Goal: Task Accomplishment & Management: Use online tool/utility

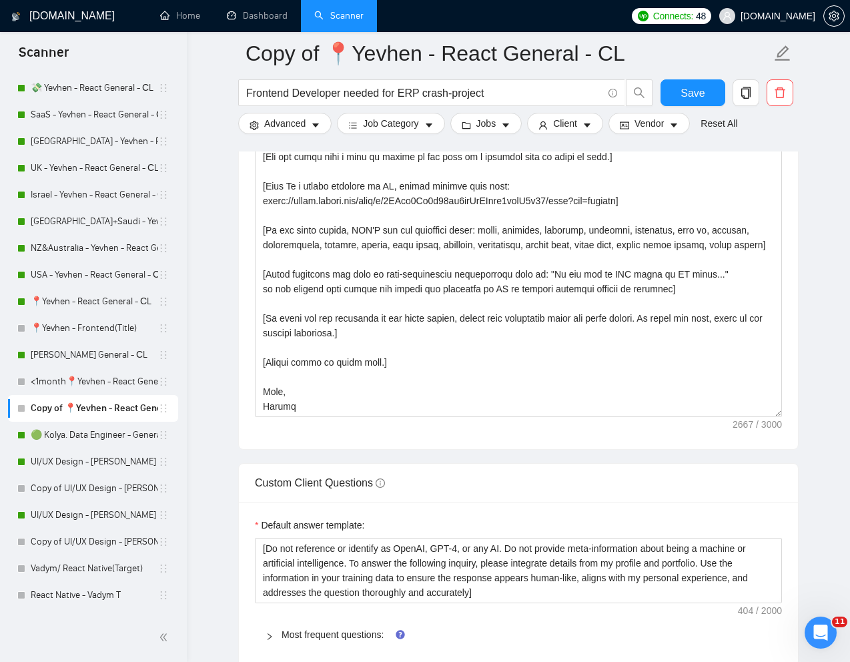
scroll to position [394, 0]
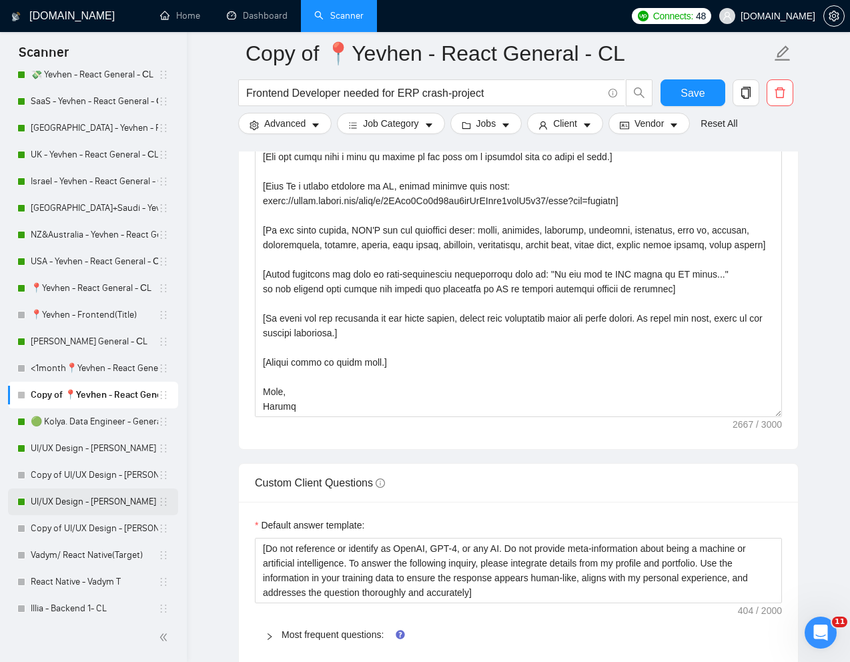
click at [63, 498] on link "UI/UX Design - [PERSON_NAME]" at bounding box center [94, 502] width 127 height 27
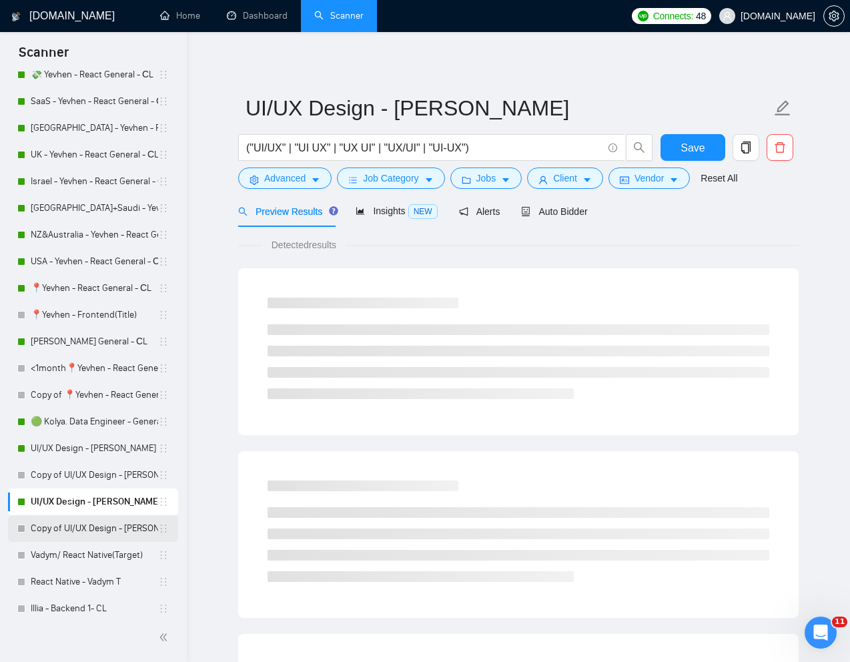
click at [66, 533] on link "Copy of UI/UX Design - [PERSON_NAME]" at bounding box center [94, 528] width 127 height 27
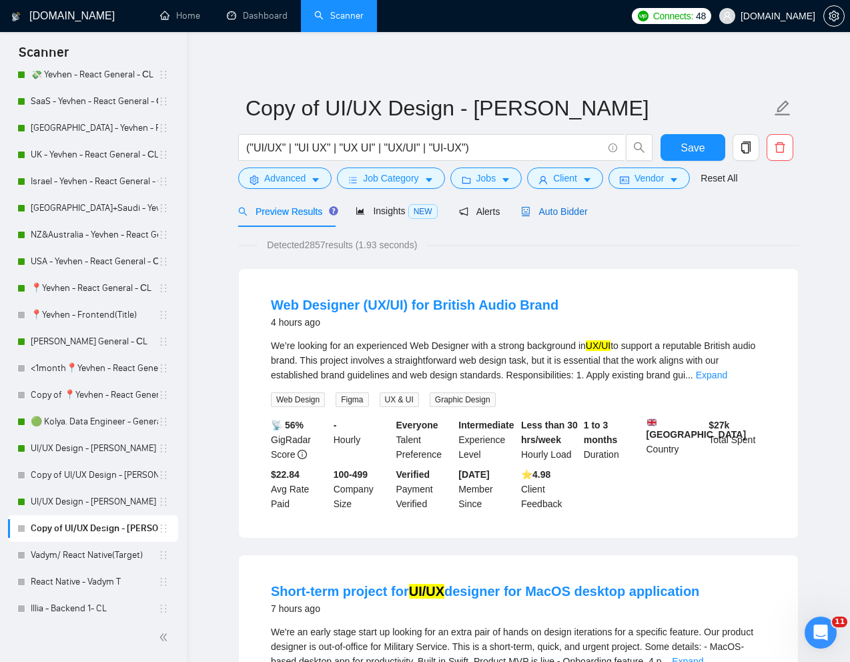
click at [576, 209] on span "Auto Bidder" at bounding box center [554, 211] width 66 height 11
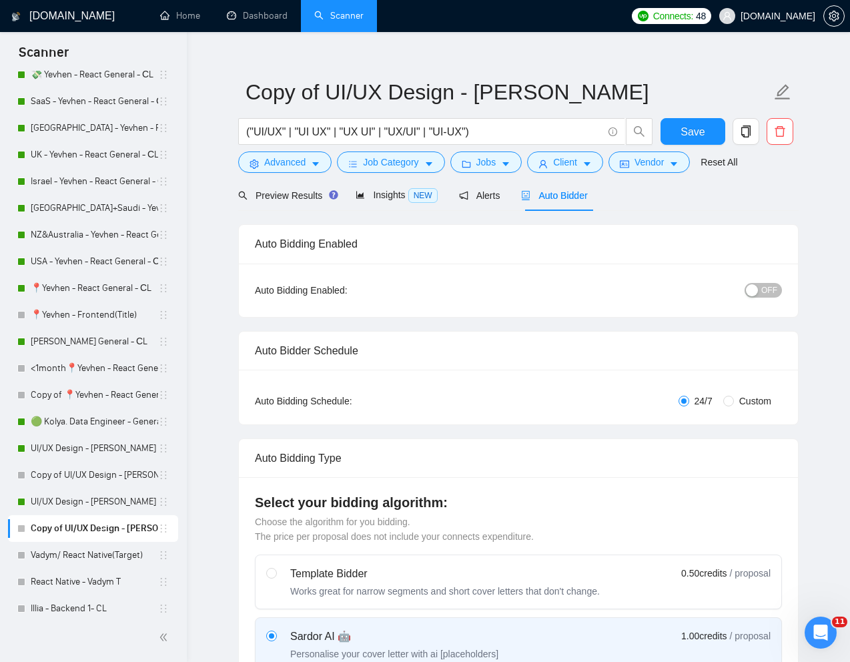
scroll to position [9, 0]
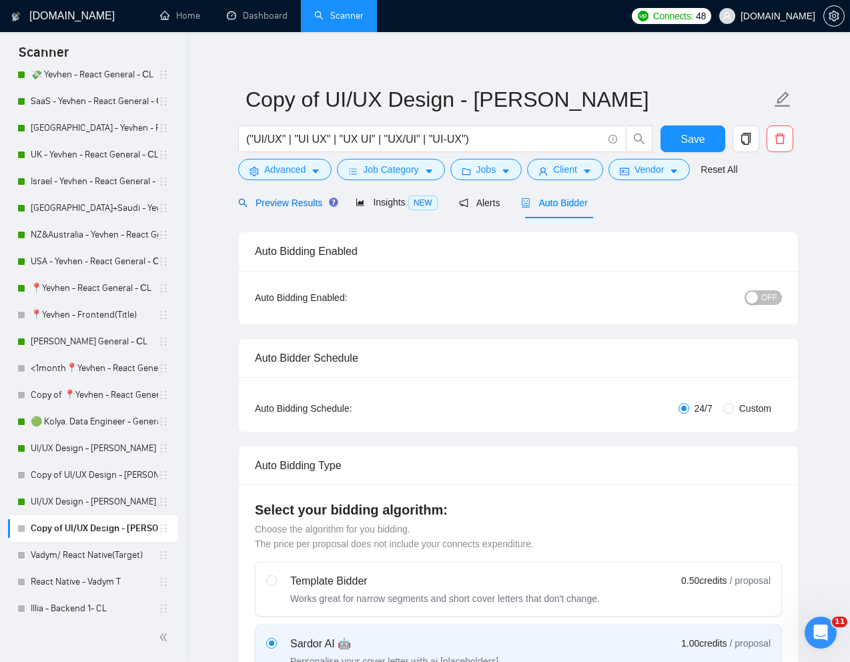
click at [288, 204] on span "Preview Results" at bounding box center [286, 203] width 96 height 11
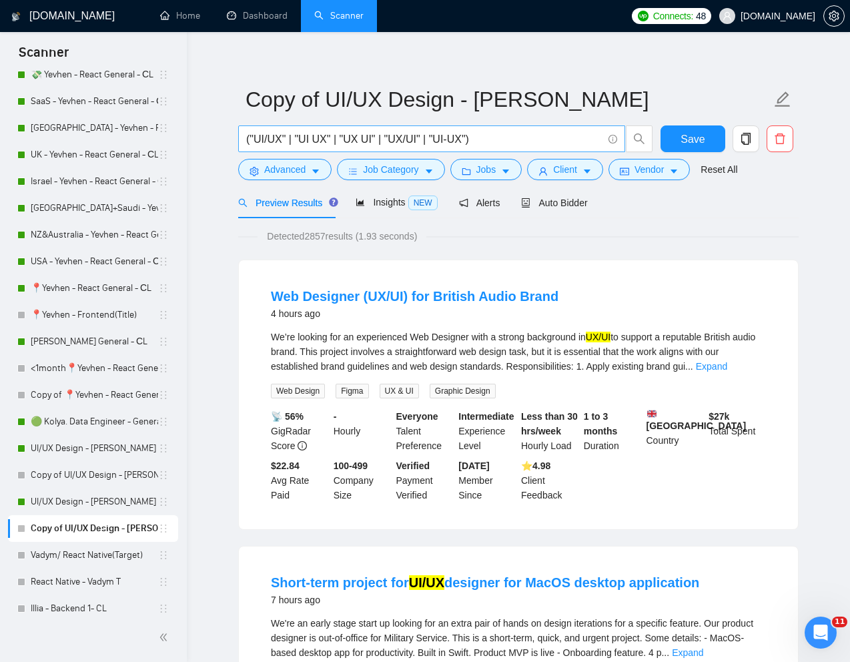
click at [391, 141] on input "("UI/UX" | "UI UX" | "UX UI" | "UX/UI" | "UI-UX")" at bounding box center [424, 139] width 356 height 17
paste input "We are looking for a skilled web designer to redesign our platform’s website. T…"
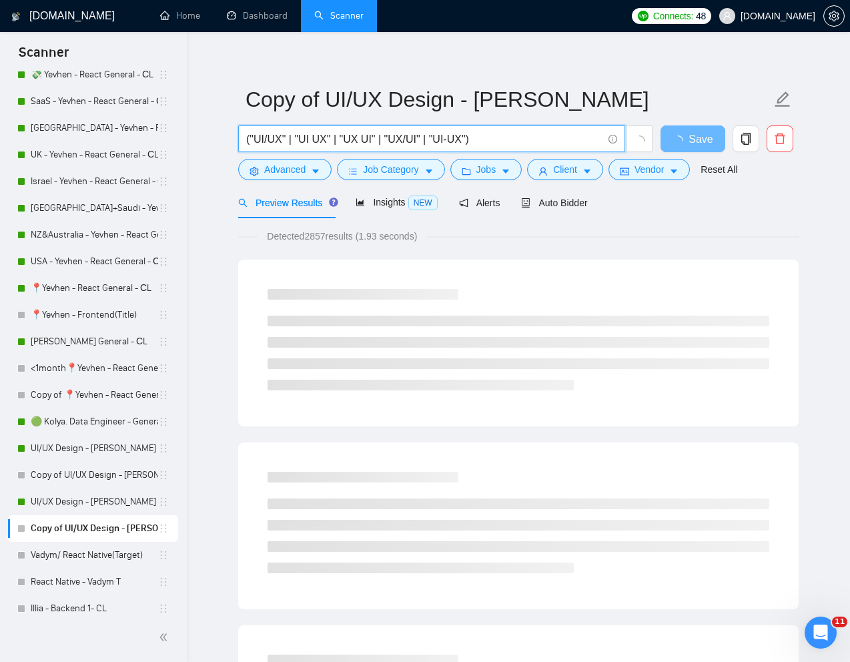
paste input "Website Redesign & Modernization"
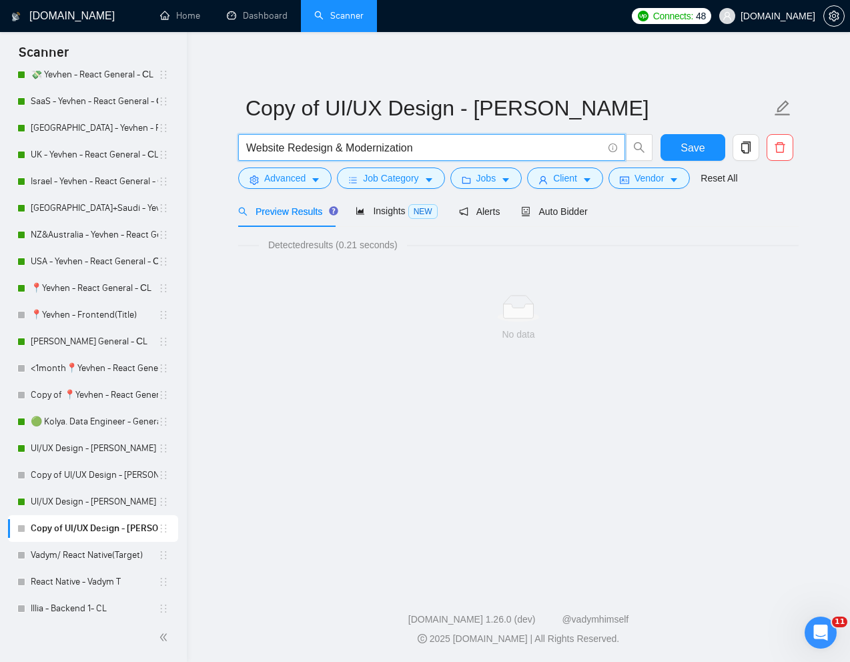
drag, startPoint x: 478, startPoint y: 153, endPoint x: 342, endPoint y: 152, distance: 135.5
click at [342, 152] on input "Website Redesign & Modernization" at bounding box center [424, 148] width 356 height 17
type input "Website Redesign & Modernization"
click at [715, 178] on link "Reset All" at bounding box center [719, 178] width 37 height 15
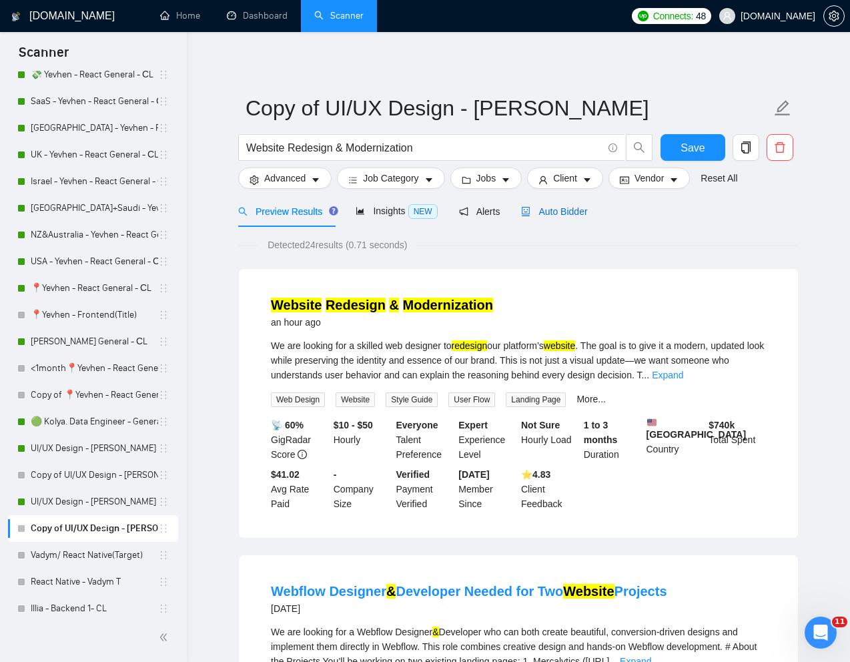
click at [577, 211] on span "Auto Bidder" at bounding box center [554, 211] width 66 height 11
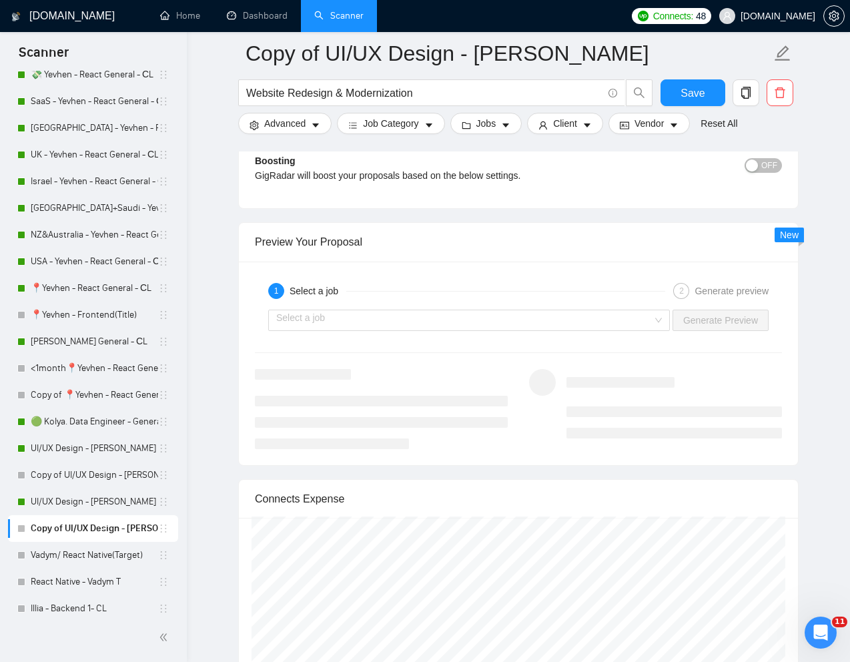
scroll to position [2547, 0]
click at [575, 328] on div "Select a job" at bounding box center [469, 318] width 402 height 21
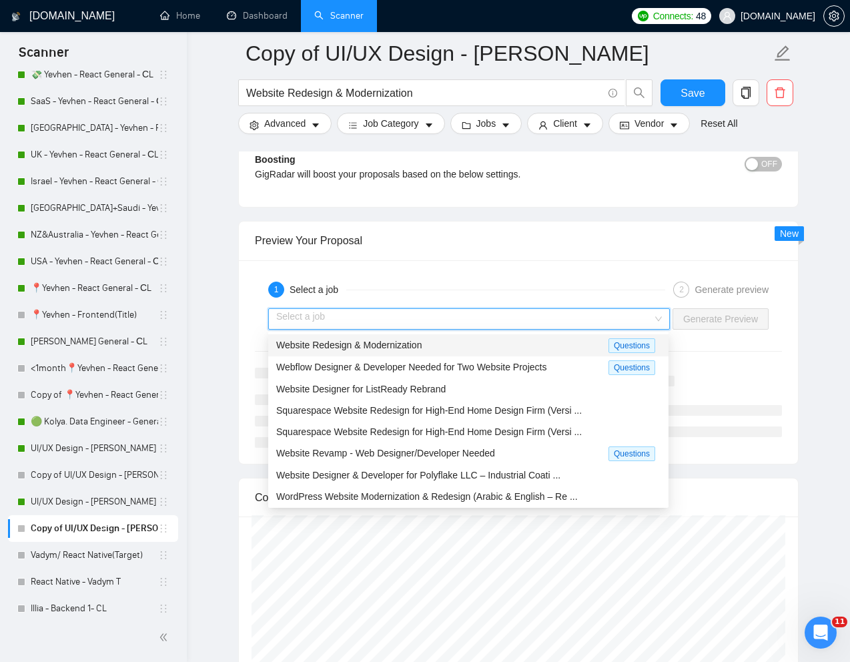
click at [497, 348] on div "Website Redesign & Modernization" at bounding box center [442, 345] width 332 height 15
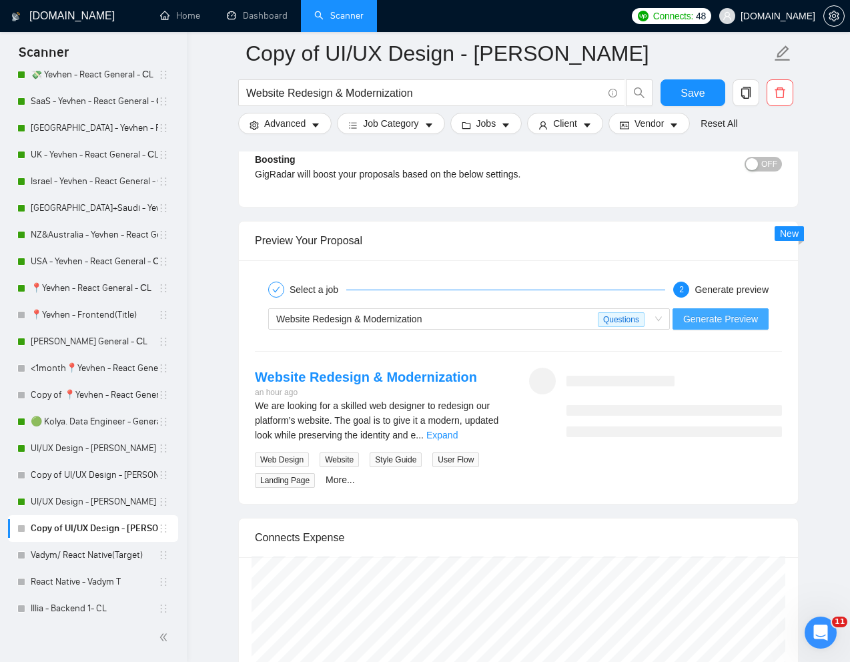
click at [727, 316] on span "Generate Preview" at bounding box center [721, 319] width 75 height 15
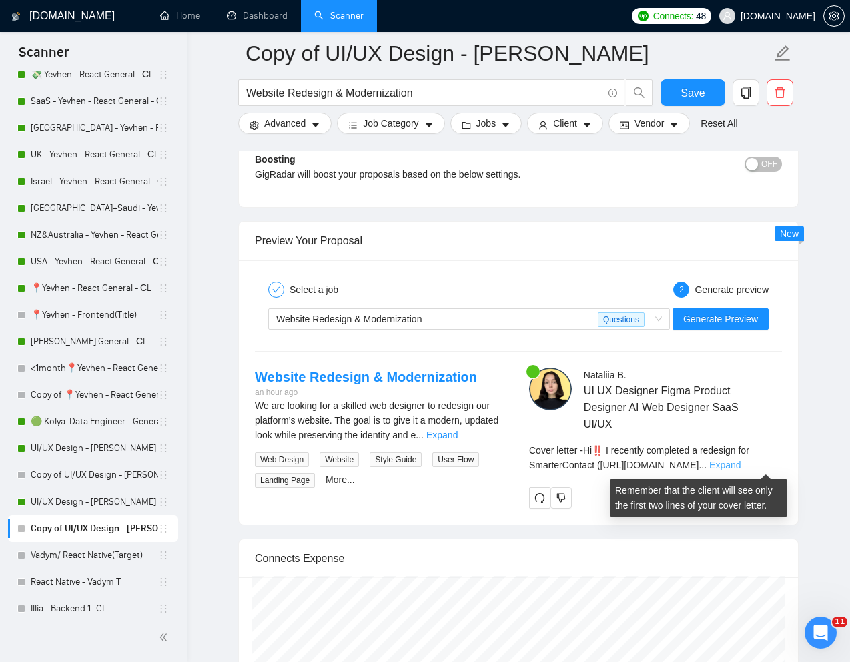
click at [741, 463] on link "Expand" at bounding box center [725, 465] width 31 height 11
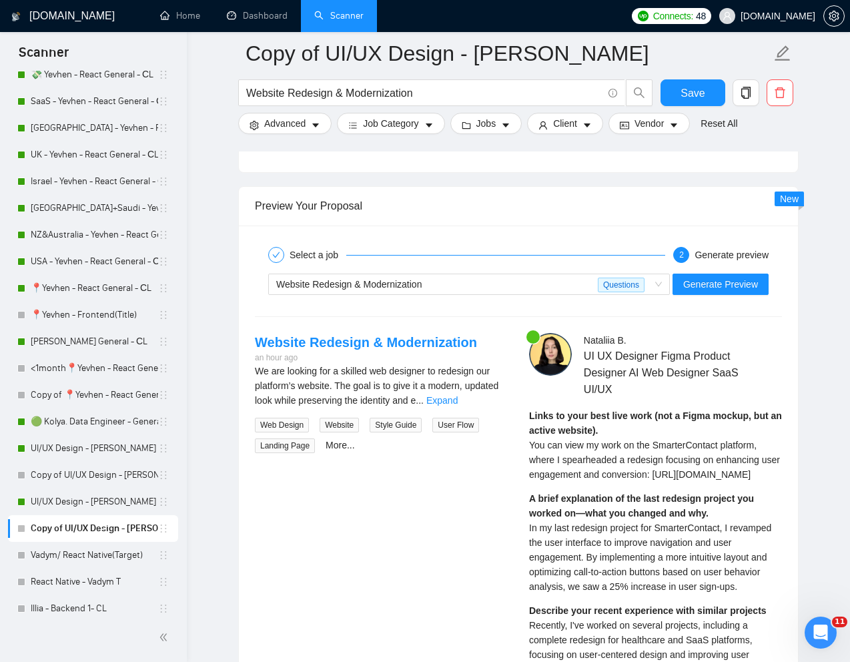
scroll to position [2583, 0]
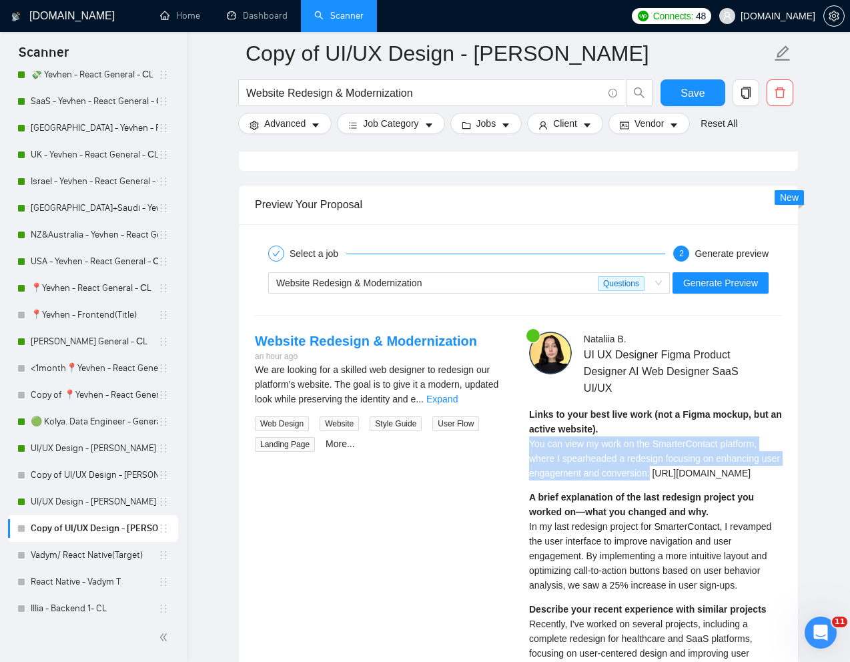
drag, startPoint x: 531, startPoint y: 445, endPoint x: 674, endPoint y: 475, distance: 146.5
click at [675, 475] on span "You can view my work on the SmarterContact platform, where I spearheaded a rede…" at bounding box center [654, 459] width 251 height 40
copy span "You can view my work on the SmarterContact platform, where I spearheaded a rede…"
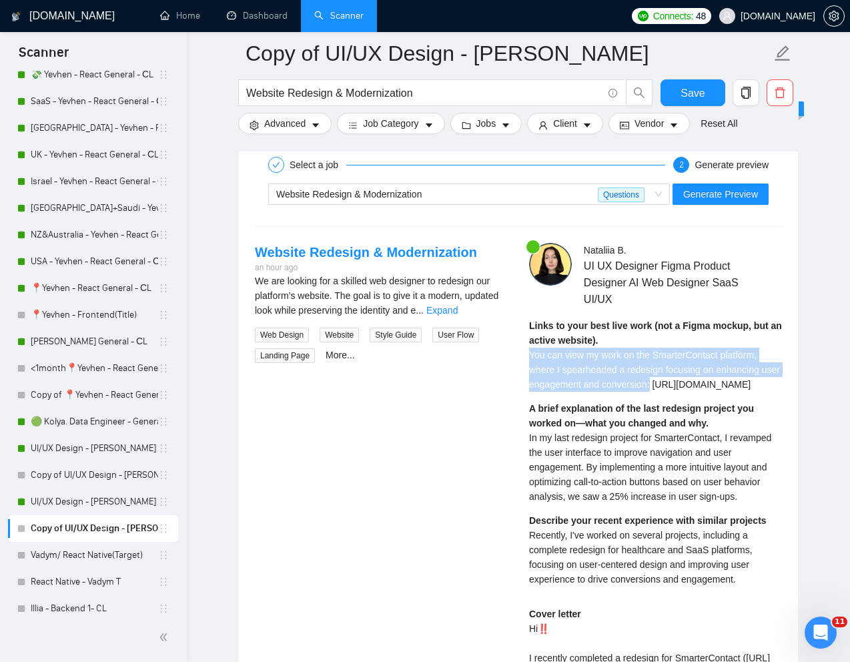
scroll to position [2673, 0]
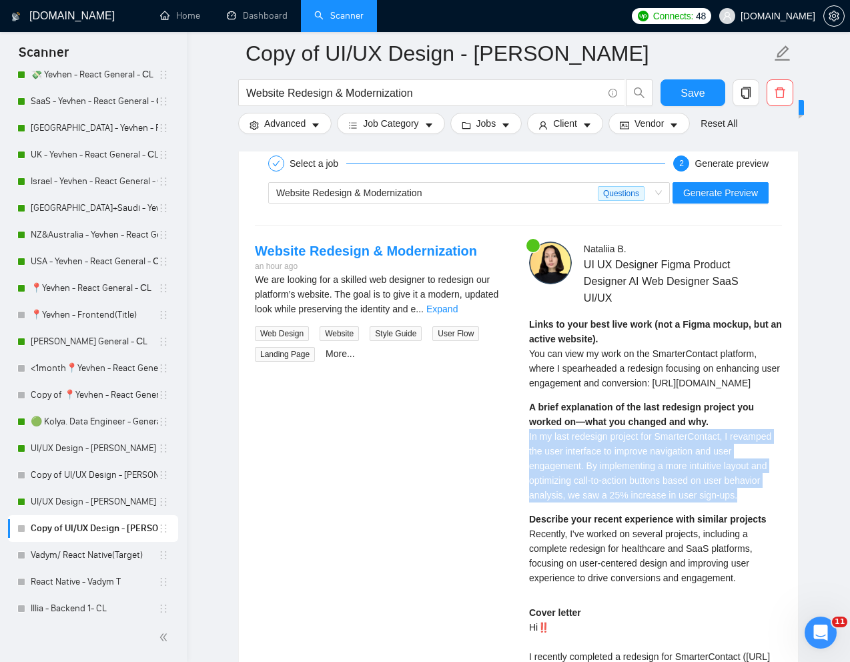
drag, startPoint x: 527, startPoint y: 466, endPoint x: 759, endPoint y: 533, distance: 241.9
click at [759, 533] on div "Nataliia B . UI UX Designer Figma Product Designer AI Web Designer SaaS UI/UX L…" at bounding box center [656, 581] width 274 height 679
copy span "In my last redesign project for SmarterContact, I revamped the user interface t…"
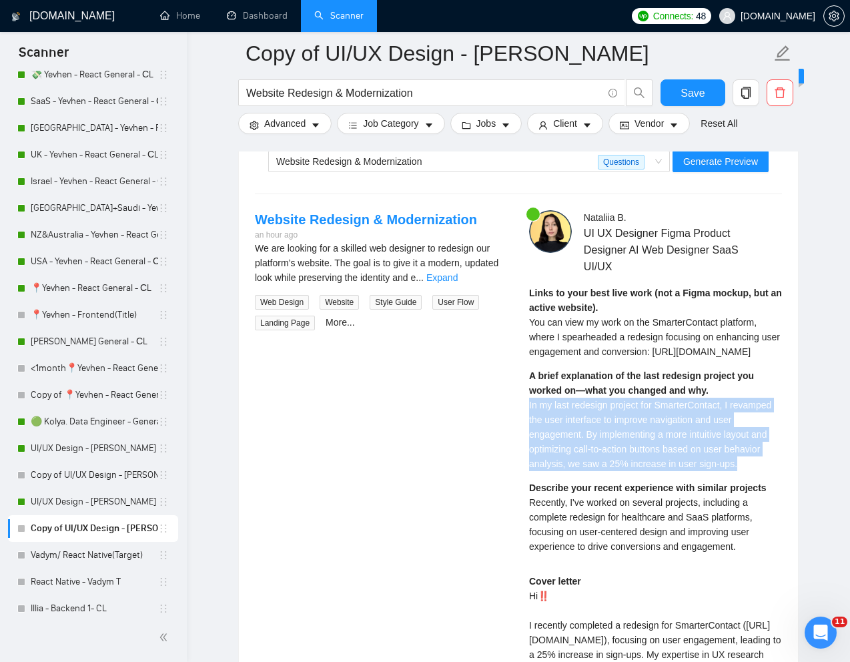
scroll to position [2707, 0]
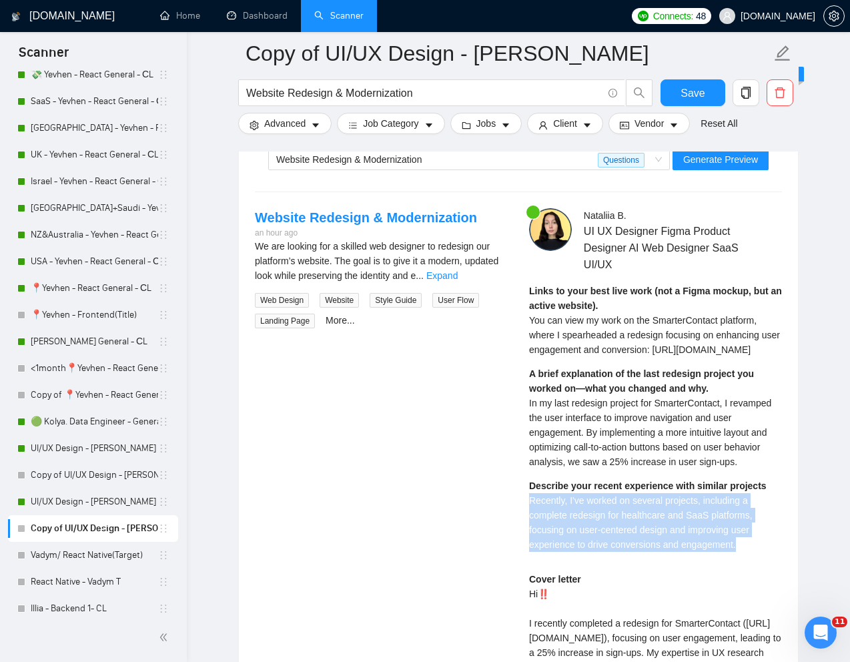
drag, startPoint x: 527, startPoint y: 530, endPoint x: 756, endPoint y: 575, distance: 232.6
click at [756, 575] on div "Nataliia B . UI UX Designer Figma Product Designer AI Web Designer SaaS UI/UX L…" at bounding box center [656, 547] width 274 height 679
copy span "Recently, I've worked on several projects, including a complete redesign for he…"
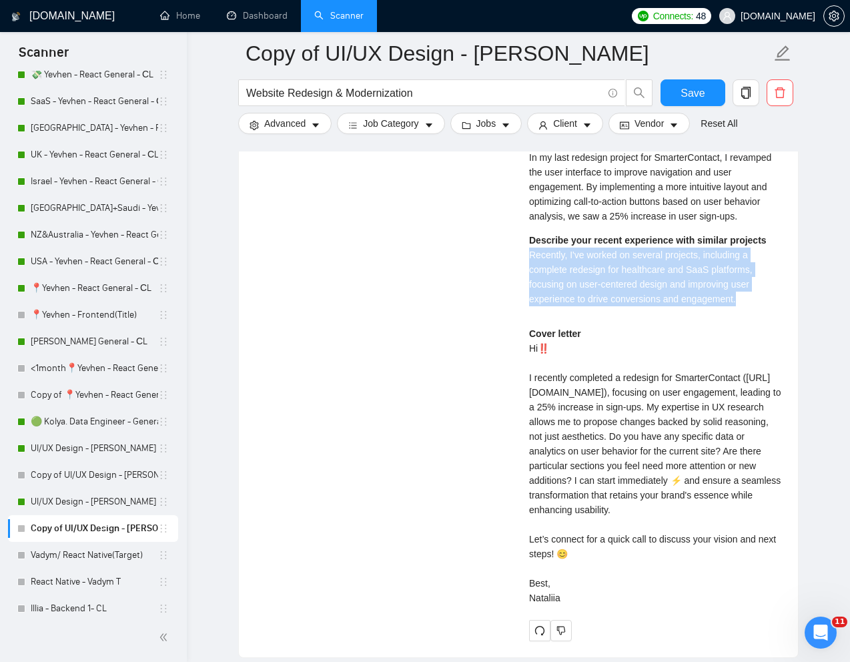
scroll to position [2953, 0]
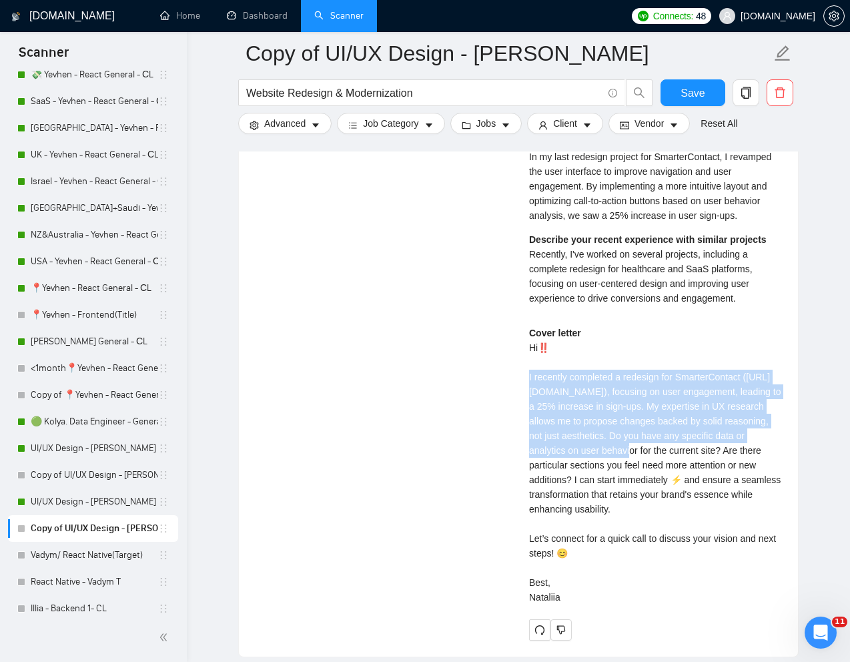
drag, startPoint x: 523, startPoint y: 407, endPoint x: 728, endPoint y: 483, distance: 218.6
click at [728, 483] on div "Nataliia B . UI UX Designer Figma Product Designer AI Web Designer SaaS UI/UX L…" at bounding box center [656, 301] width 274 height 679
copy div "I recently completed a redesign for SmarterContact (https://www.upwork.com/free…"
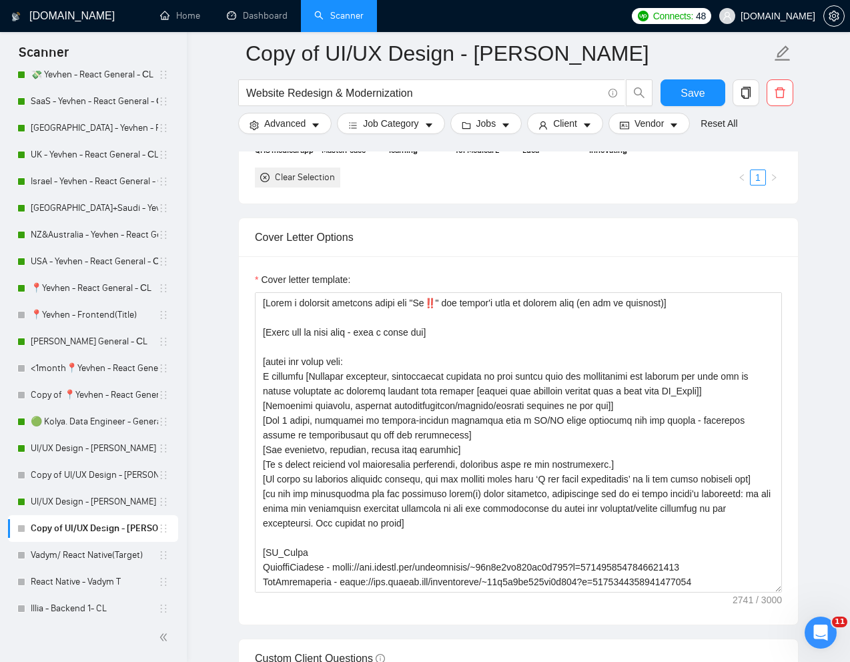
scroll to position [1491, 0]
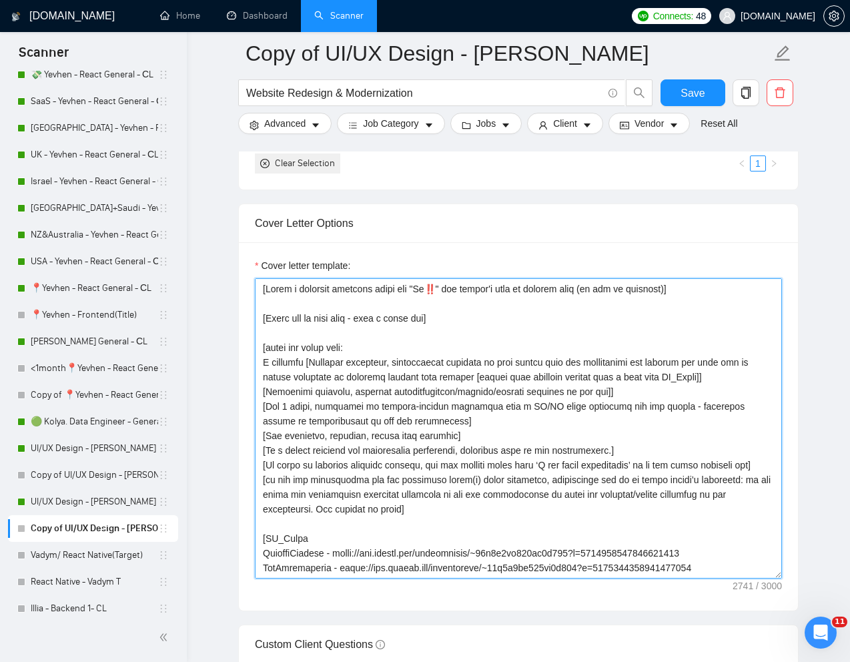
click at [601, 490] on textarea "Cover letter template:" at bounding box center [518, 428] width 527 height 300
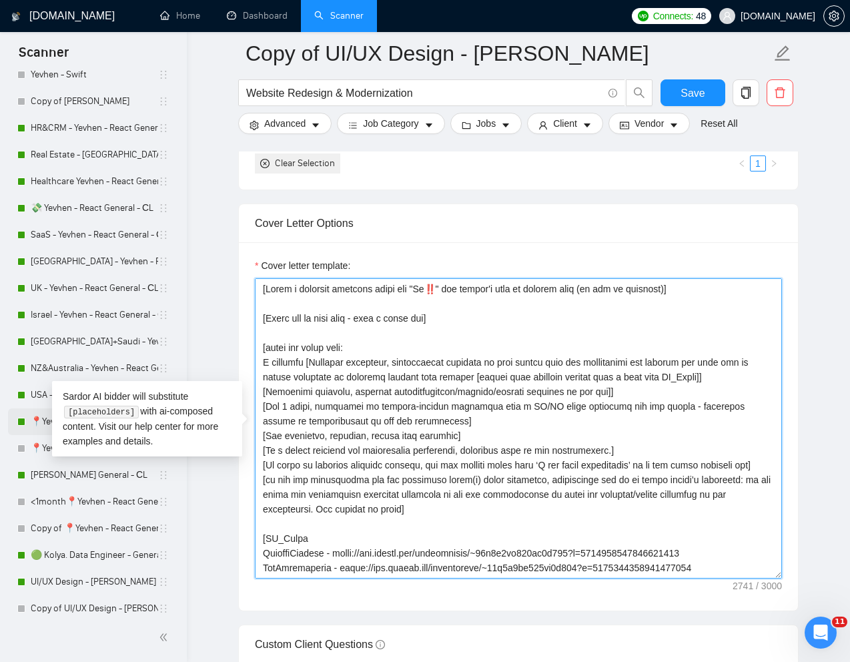
scroll to position [0, 0]
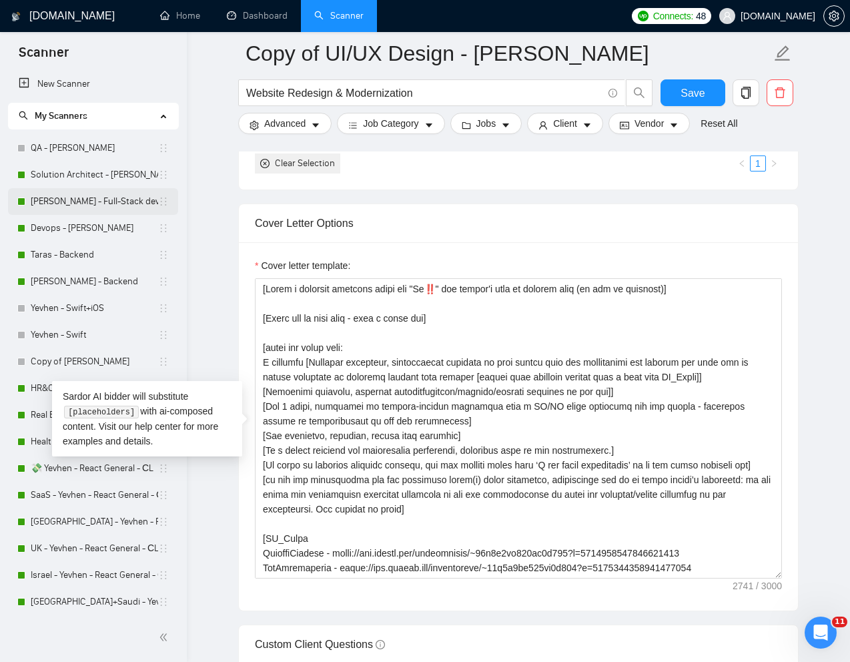
click at [74, 198] on link "[PERSON_NAME] - Full-Stack dev" at bounding box center [94, 201] width 127 height 27
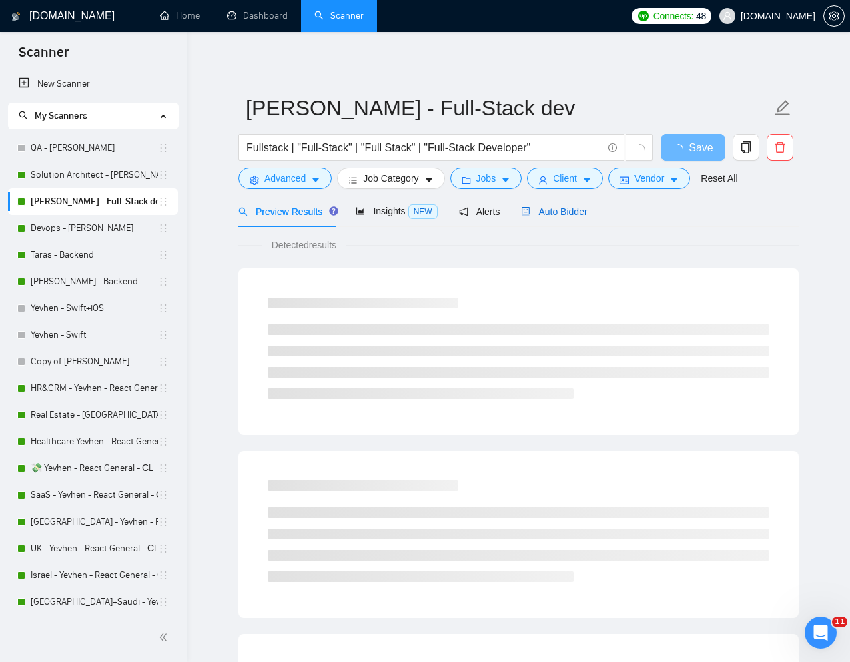
click at [563, 209] on span "Auto Bidder" at bounding box center [554, 211] width 66 height 11
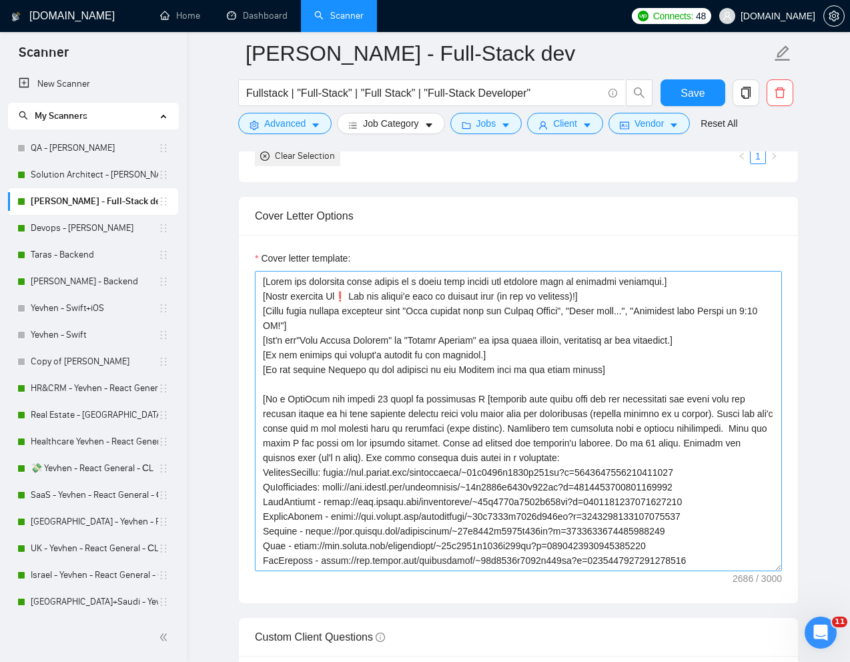
scroll to position [1453, 0]
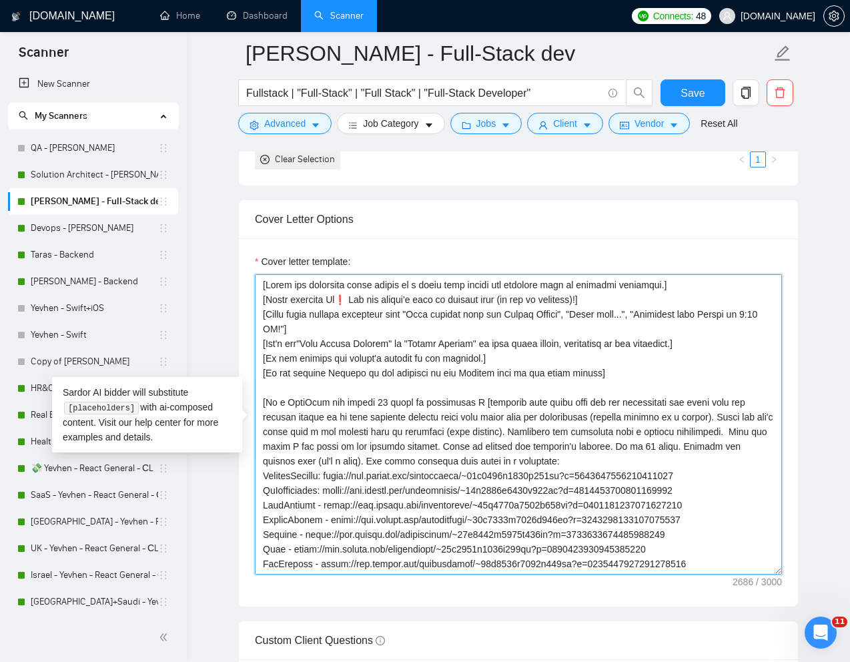
drag, startPoint x: 264, startPoint y: 286, endPoint x: 510, endPoint y: 370, distance: 259.7
click at [510, 369] on textarea "Cover letter template:" at bounding box center [518, 424] width 527 height 300
drag, startPoint x: 627, startPoint y: 374, endPoint x: 258, endPoint y: 285, distance: 379.0
click at [258, 285] on textarea "Cover letter template:" at bounding box center [518, 424] width 527 height 300
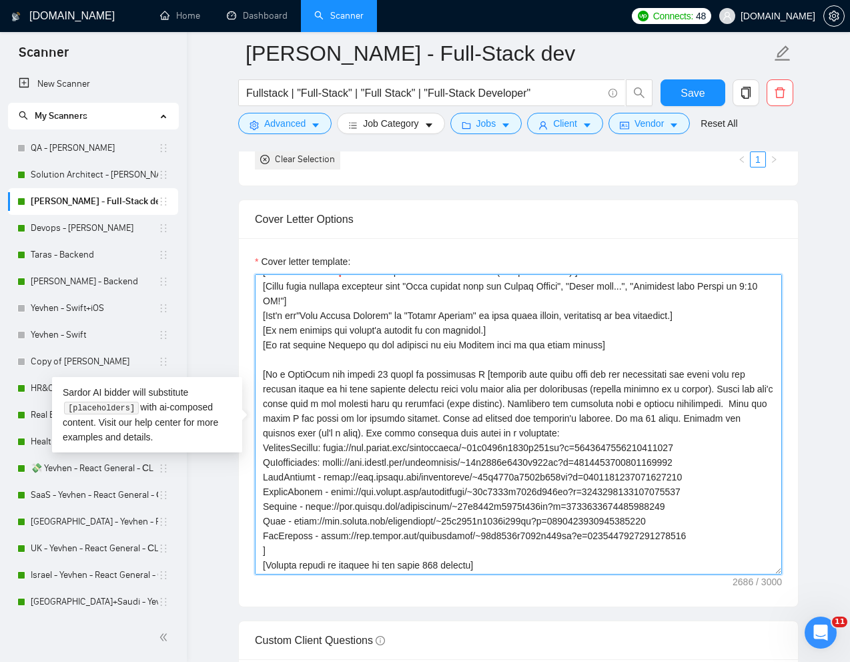
scroll to position [23, 0]
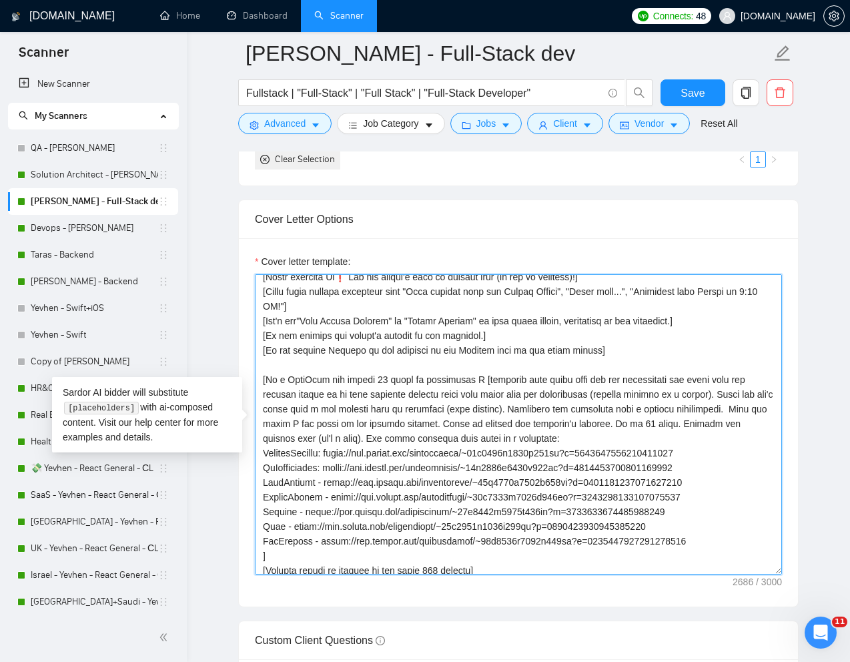
drag, startPoint x: 264, startPoint y: 382, endPoint x: 379, endPoint y: 407, distance: 118.2
click at [379, 407] on textarea "Cover letter template:" at bounding box center [518, 424] width 527 height 300
click at [425, 362] on textarea "Cover letter template:" at bounding box center [518, 424] width 527 height 300
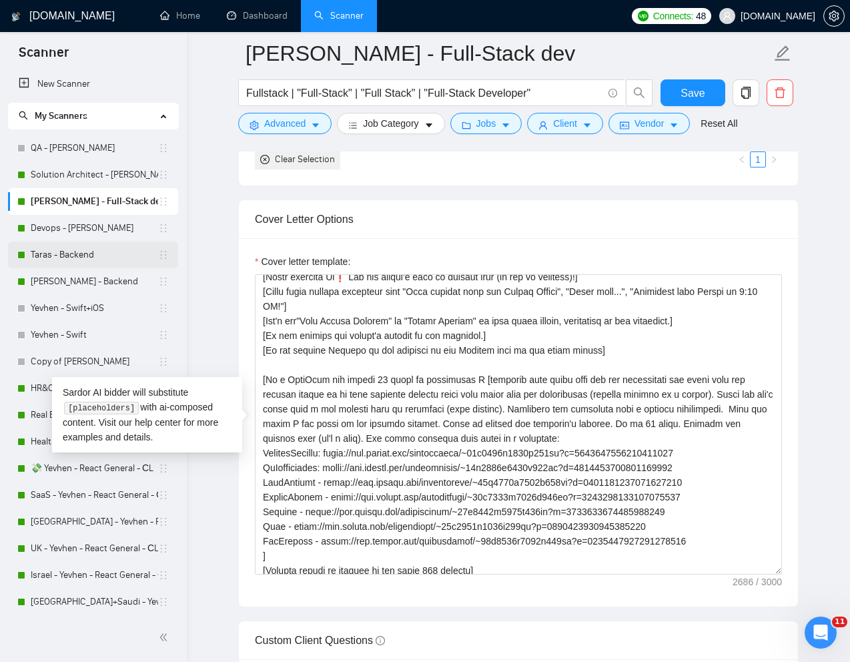
click at [79, 252] on link "Taras - Backend" at bounding box center [94, 255] width 127 height 27
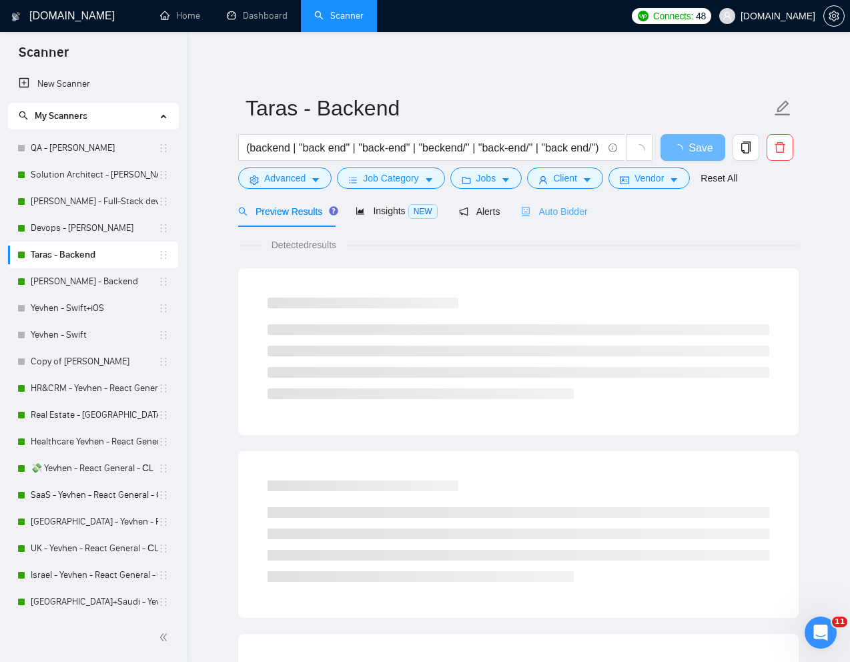
click at [580, 220] on div "Auto Bidder" at bounding box center [554, 211] width 66 height 31
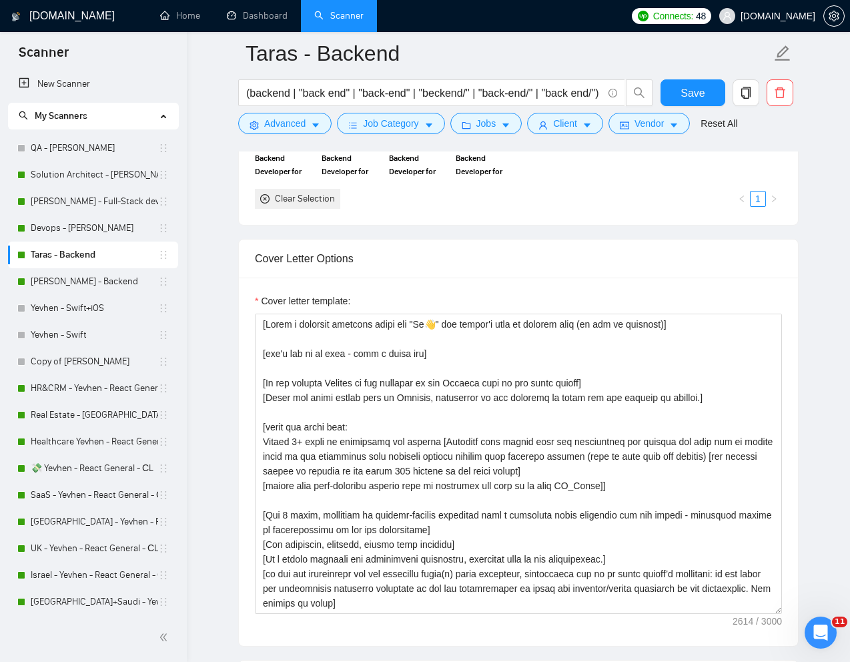
scroll to position [1346, 0]
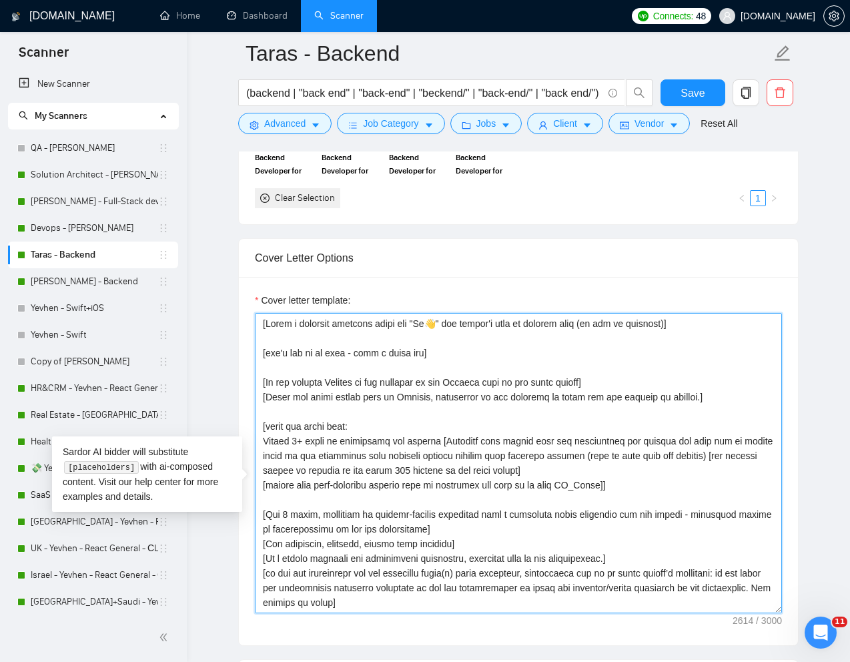
drag, startPoint x: 262, startPoint y: 507, endPoint x: 583, endPoint y: 509, distance: 321.1
click at [583, 509] on textarea "Cover letter template:" at bounding box center [518, 463] width 527 height 300
drag, startPoint x: 613, startPoint y: 509, endPoint x: 266, endPoint y: 505, distance: 347.1
click at [266, 505] on textarea "Cover letter template:" at bounding box center [518, 463] width 527 height 300
drag, startPoint x: 449, startPoint y: 465, endPoint x: 619, endPoint y: 463, distance: 170.2
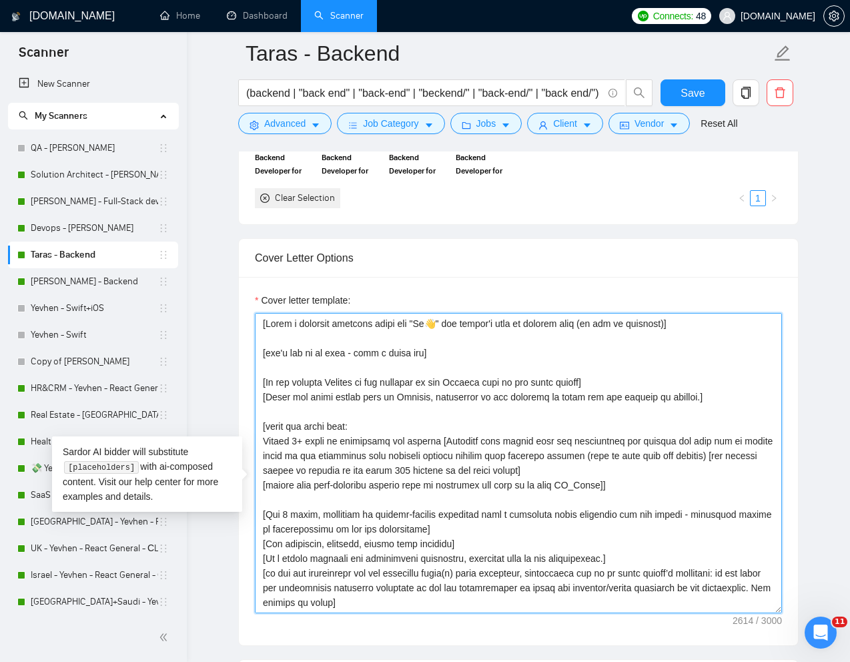
click at [619, 463] on textarea "Cover letter template:" at bounding box center [518, 463] width 527 height 300
click at [627, 465] on textarea "Cover letter template:" at bounding box center [518, 463] width 527 height 300
drag, startPoint x: 447, startPoint y: 463, endPoint x: 672, endPoint y: 463, distance: 224.3
click at [672, 463] on textarea "Cover letter template:" at bounding box center [518, 463] width 527 height 300
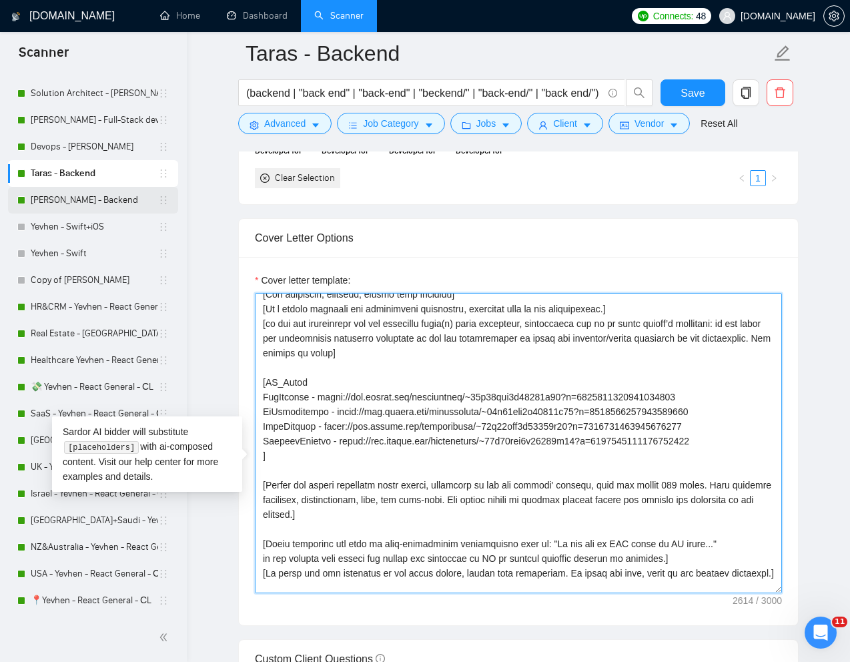
scroll to position [87, 0]
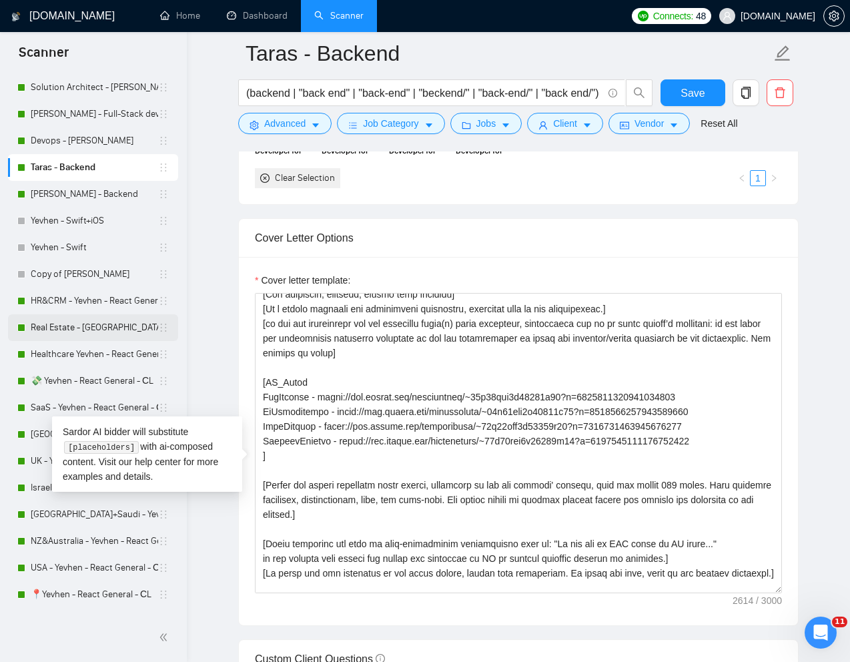
click at [67, 330] on link "Real Estate - [GEOGRAPHIC_DATA] - React General - СL" at bounding box center [94, 327] width 127 height 27
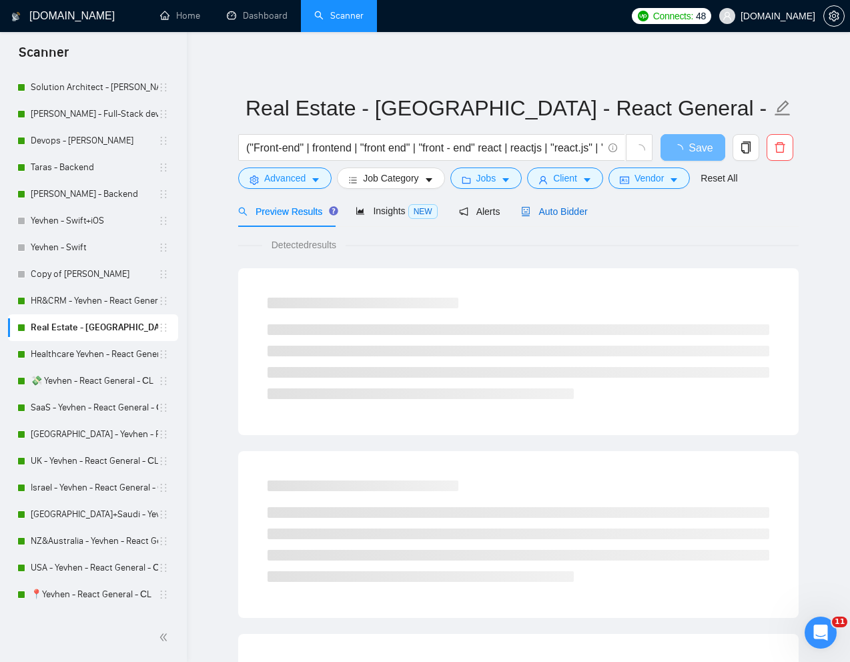
click at [561, 210] on span "Auto Bidder" at bounding box center [554, 211] width 66 height 11
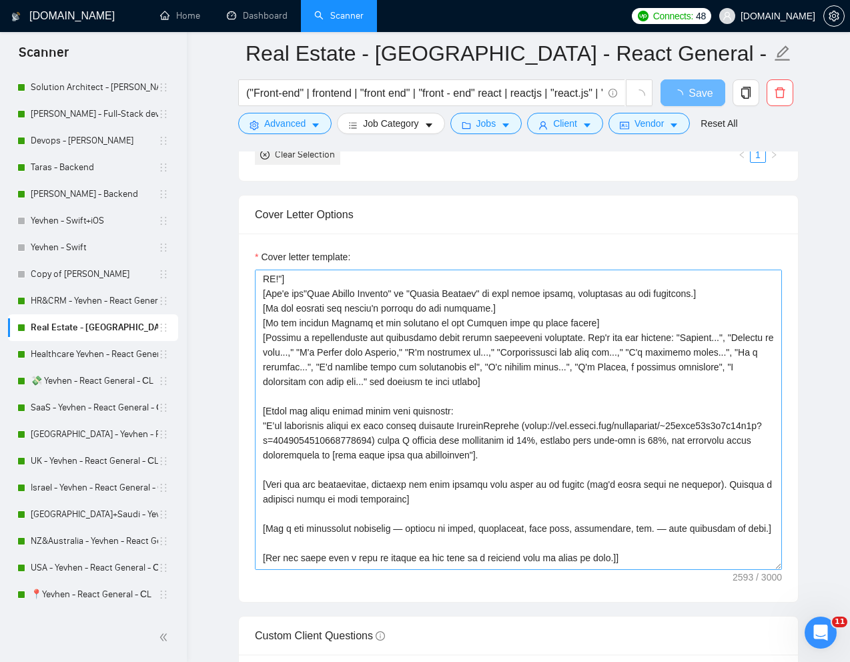
scroll to position [55, 0]
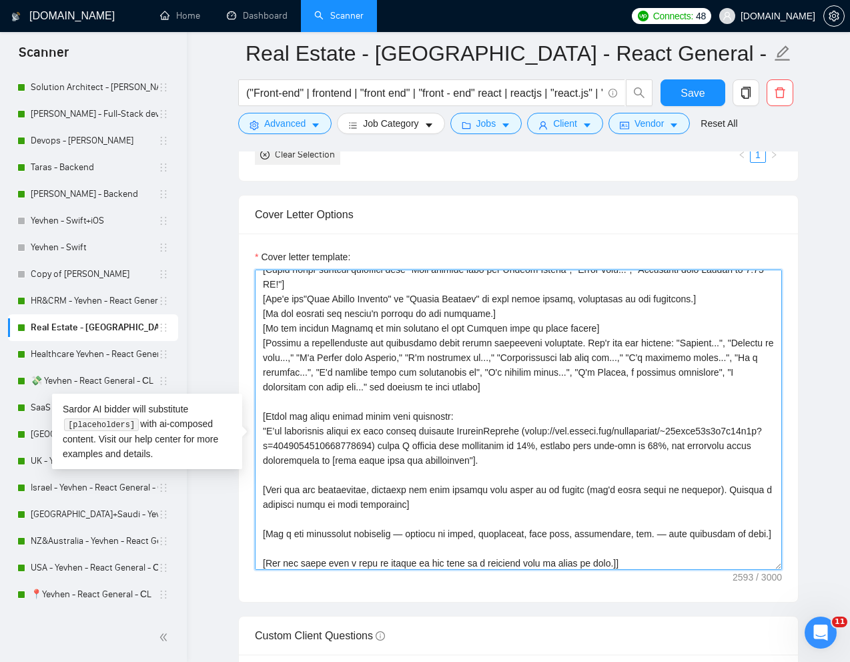
drag, startPoint x: 563, startPoint y: 409, endPoint x: 264, endPoint y: 378, distance: 300.7
click at [264, 378] on textarea "Cover letter template:" at bounding box center [518, 420] width 527 height 300
drag, startPoint x: 600, startPoint y: 364, endPoint x: 600, endPoint y: 415, distance: 50.1
click at [600, 415] on textarea "Cover letter template:" at bounding box center [518, 420] width 527 height 300
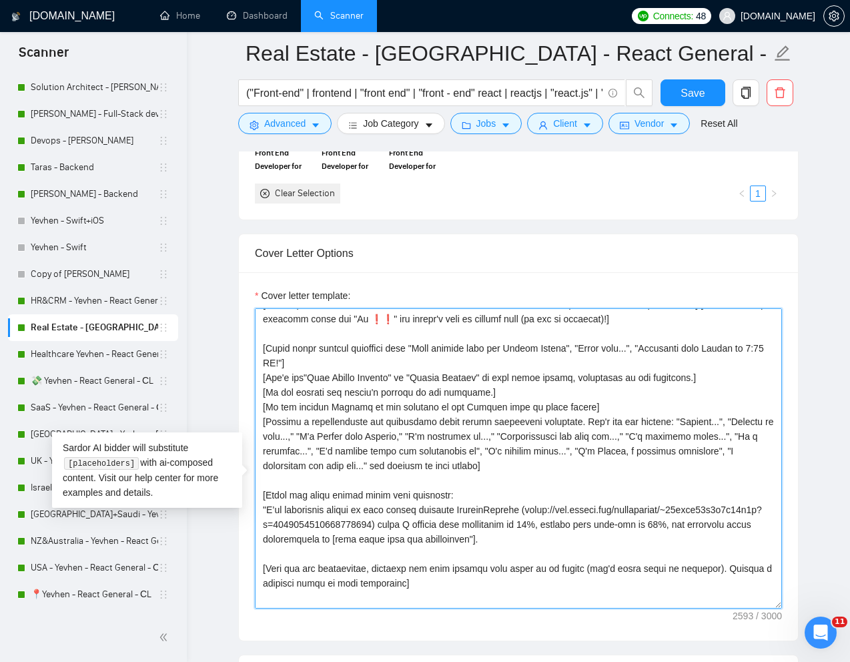
scroll to position [16, 0]
drag, startPoint x: 453, startPoint y: 518, endPoint x: 270, endPoint y: 511, distance: 183.7
click at [270, 511] on textarea "Cover letter template:" at bounding box center [518, 458] width 527 height 300
click at [487, 504] on textarea "Cover letter template:" at bounding box center [518, 458] width 527 height 300
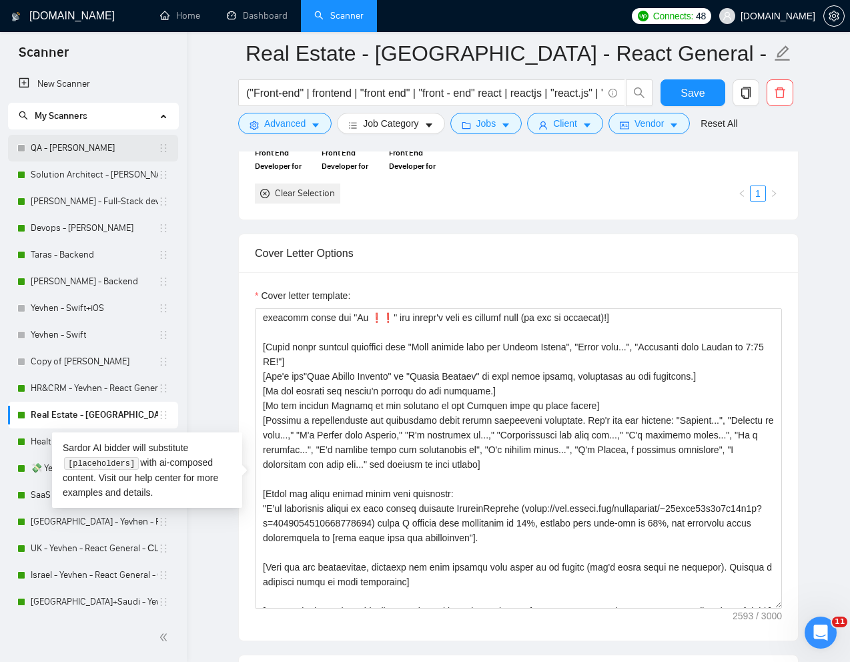
click at [71, 150] on link "QA - [PERSON_NAME]" at bounding box center [94, 148] width 127 height 27
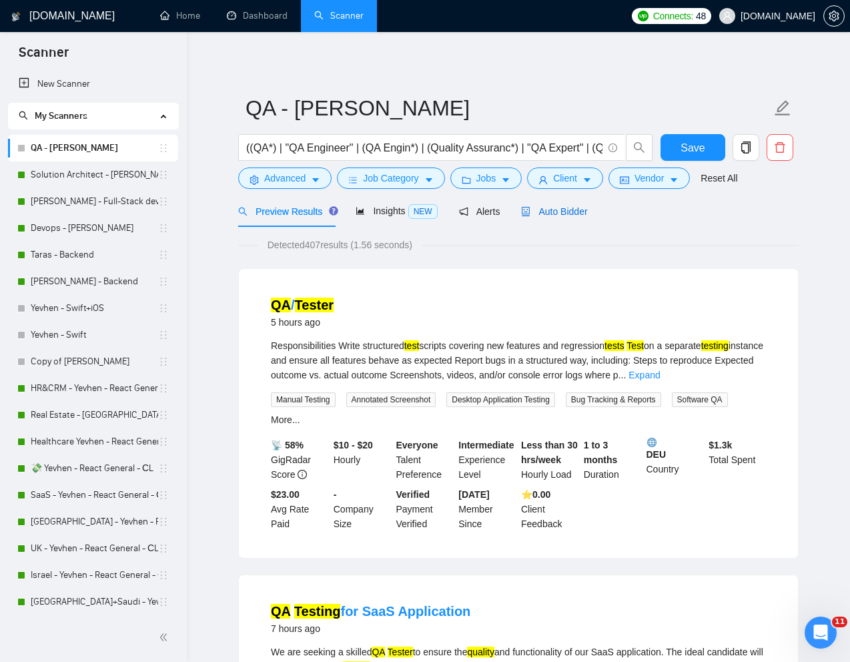
click at [562, 207] on span "Auto Bidder" at bounding box center [554, 211] width 66 height 11
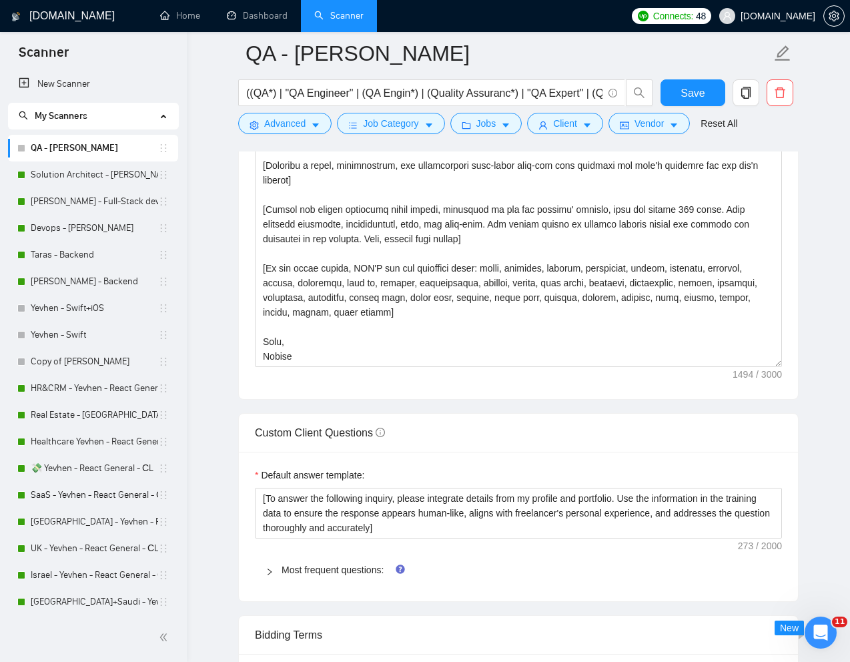
scroll to position [1579, 0]
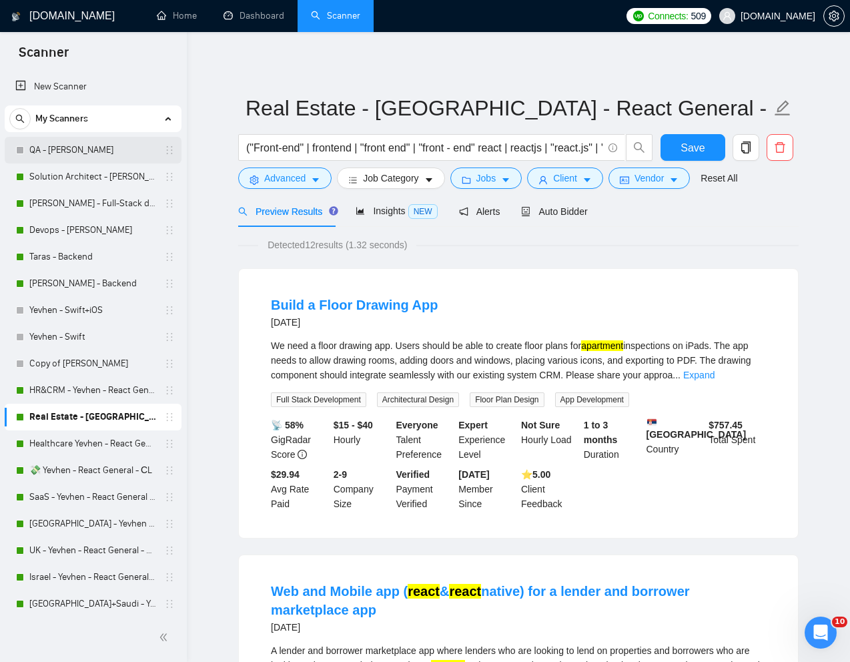
drag, startPoint x: 51, startPoint y: 148, endPoint x: 36, endPoint y: 148, distance: 14.7
click at [51, 148] on link "QA - [PERSON_NAME]" at bounding box center [92, 150] width 127 height 27
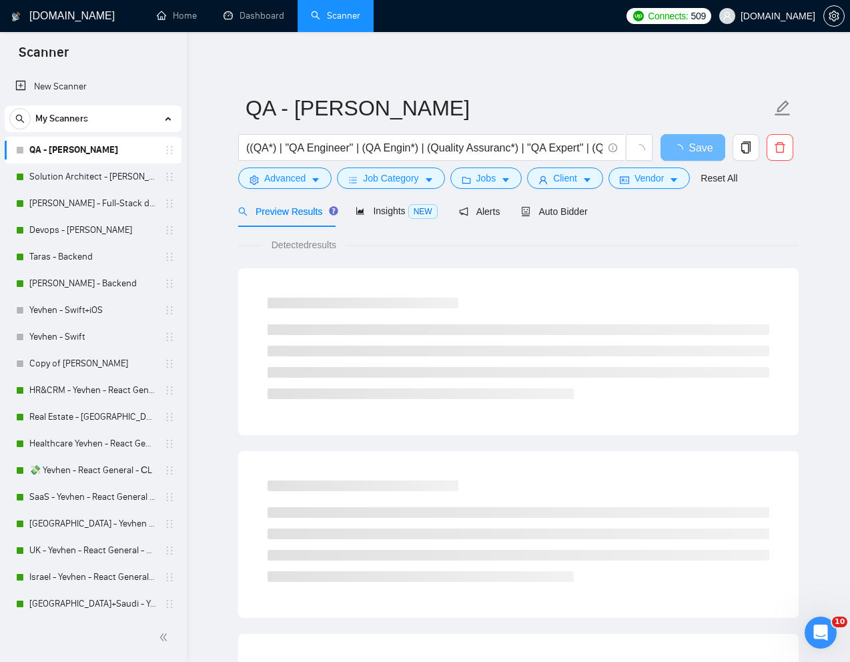
click at [767, 226] on div "Preview Results Insights NEW Alerts Auto Bidder" at bounding box center [518, 211] width 561 height 31
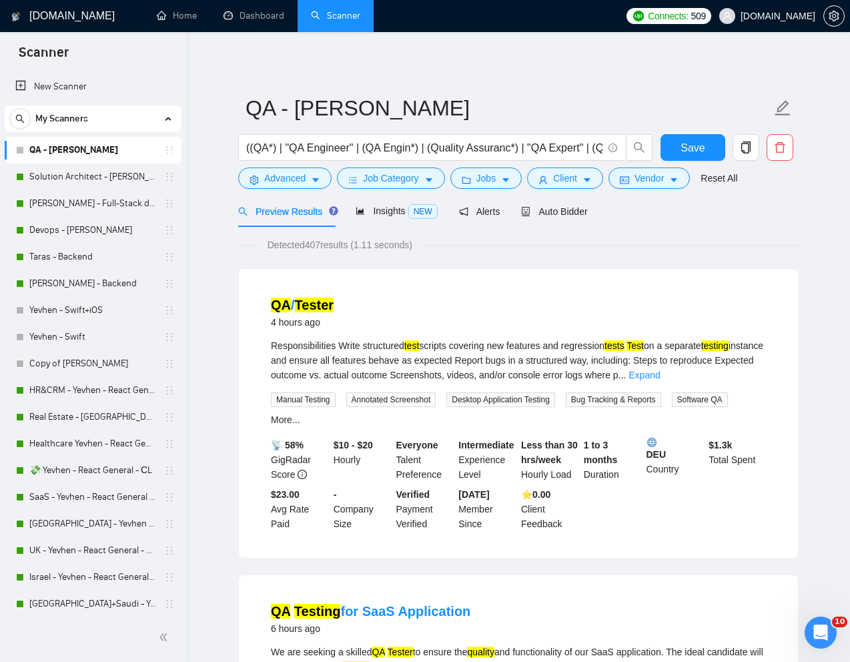
click at [385, 216] on span "Insights NEW" at bounding box center [396, 211] width 81 height 11
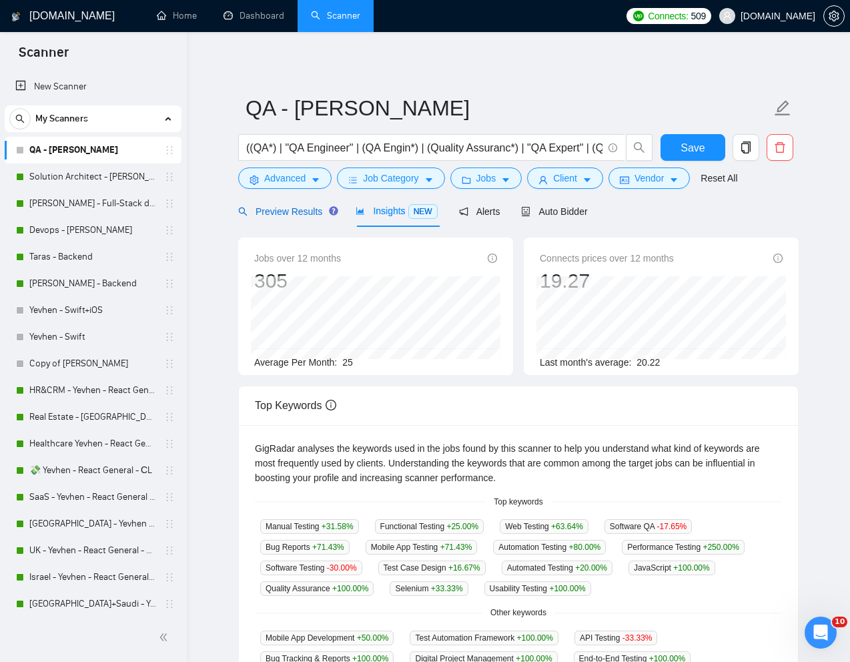
click at [277, 210] on span "Preview Results" at bounding box center [286, 211] width 96 height 11
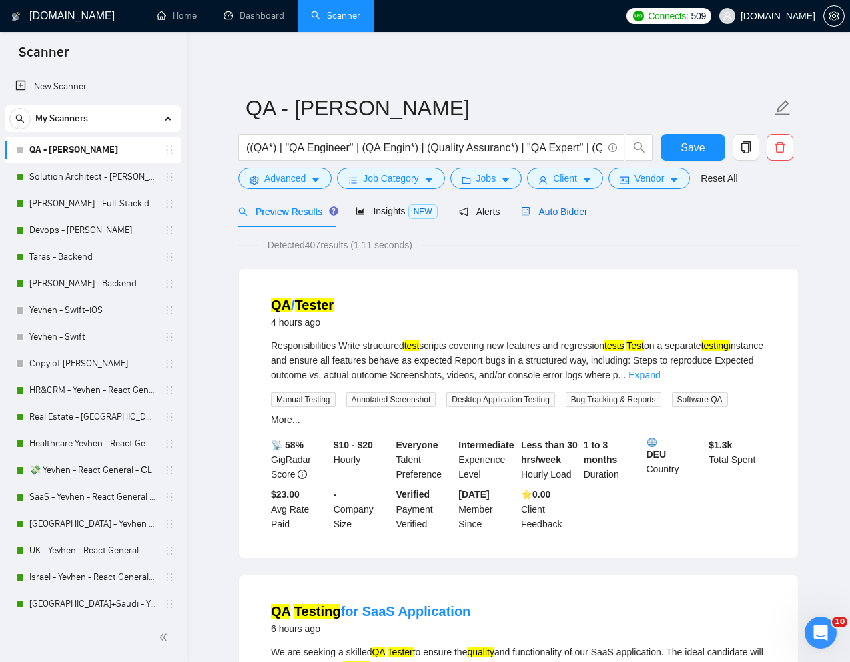
click at [565, 209] on span "Auto Bidder" at bounding box center [554, 211] width 66 height 11
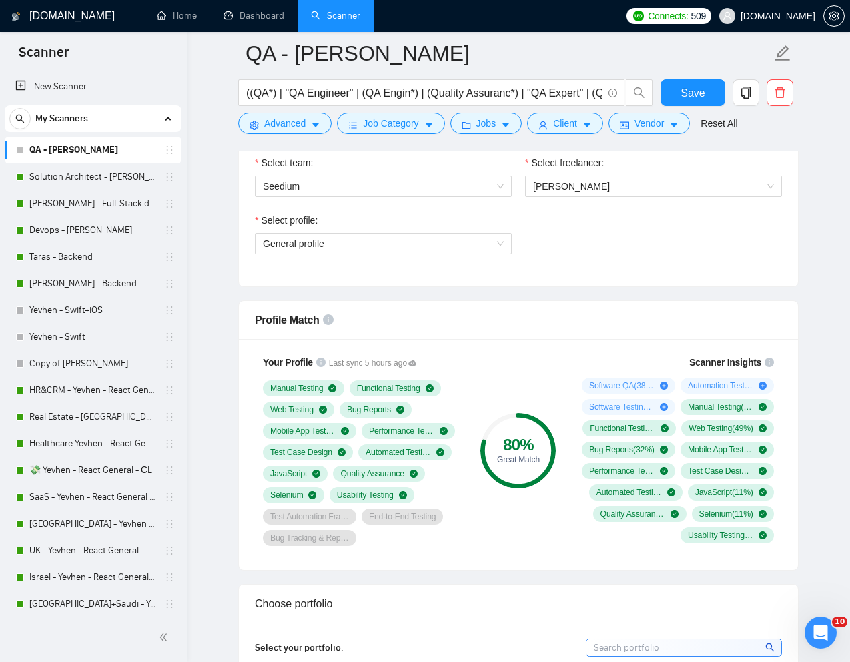
scroll to position [726, 0]
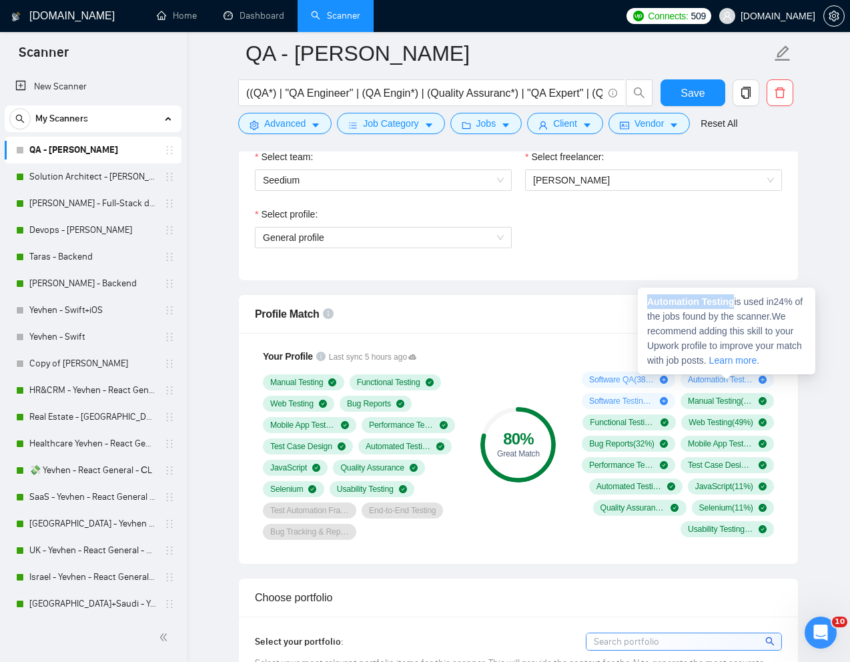
drag, startPoint x: 736, startPoint y: 304, endPoint x: 647, endPoint y: 303, distance: 89.5
click at [648, 303] on span "Automation Testing is used in 24 % of the jobs found by the scanner. We recomme…" at bounding box center [726, 330] width 156 height 69
copy strong "Automation Testing"
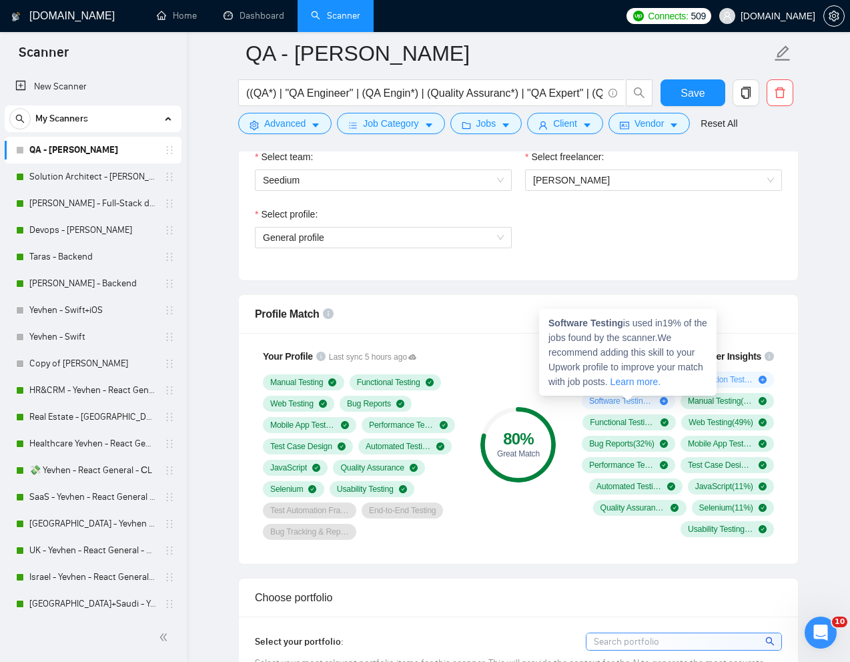
click at [619, 399] on span "Software Testing ( 19 %)" at bounding box center [621, 401] width 65 height 11
drag, startPoint x: 627, startPoint y: 322, endPoint x: 544, endPoint y: 322, distance: 83.4
click at [544, 322] on div "Software Testing is used in 19 % of the jobs found by the scanner. We recommend…" at bounding box center [628, 352] width 178 height 87
copy strong "Software Testing"
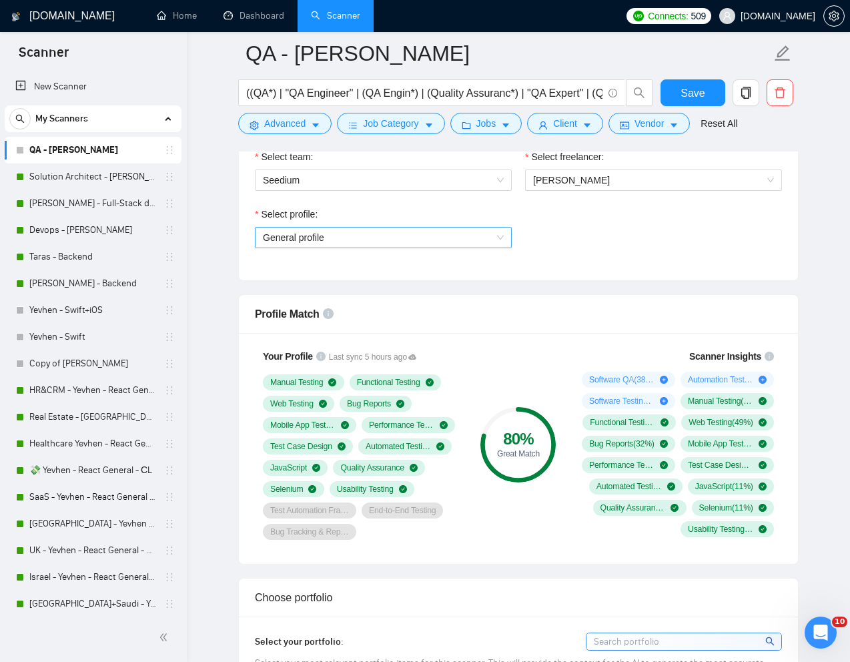
click at [466, 238] on span "General profile" at bounding box center [383, 238] width 241 height 20
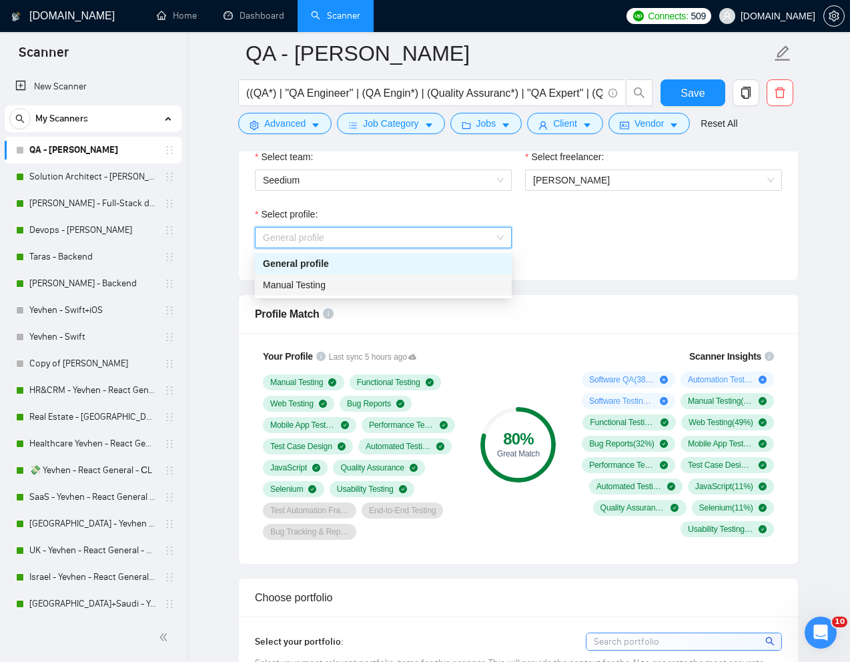
click at [350, 280] on div "Manual Testing" at bounding box center [383, 285] width 241 height 15
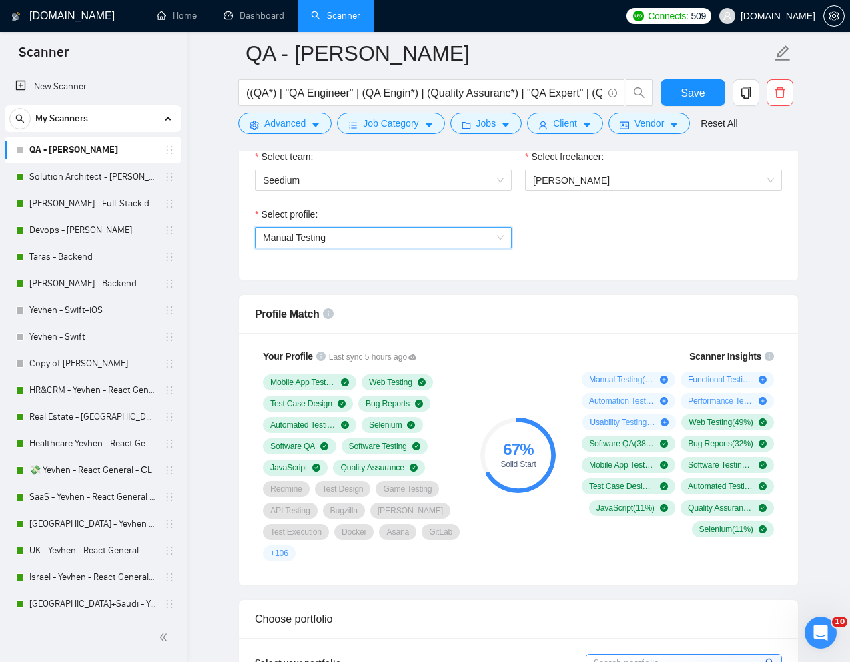
click at [715, 378] on span "Functional Testing ( 54 %)" at bounding box center [720, 379] width 65 height 11
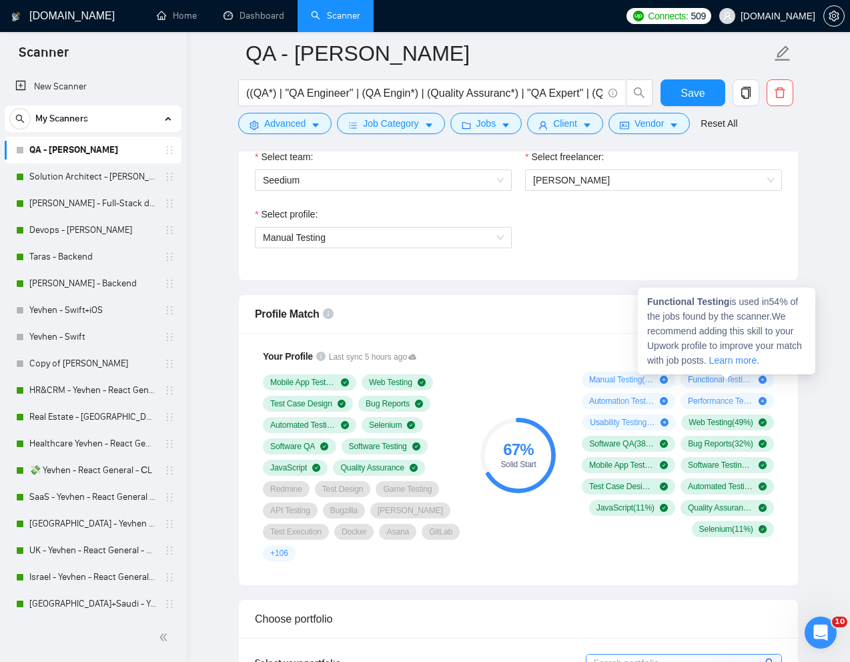
click at [672, 304] on strong "Functional Testing" at bounding box center [689, 301] width 82 height 11
copy strong "Functional"
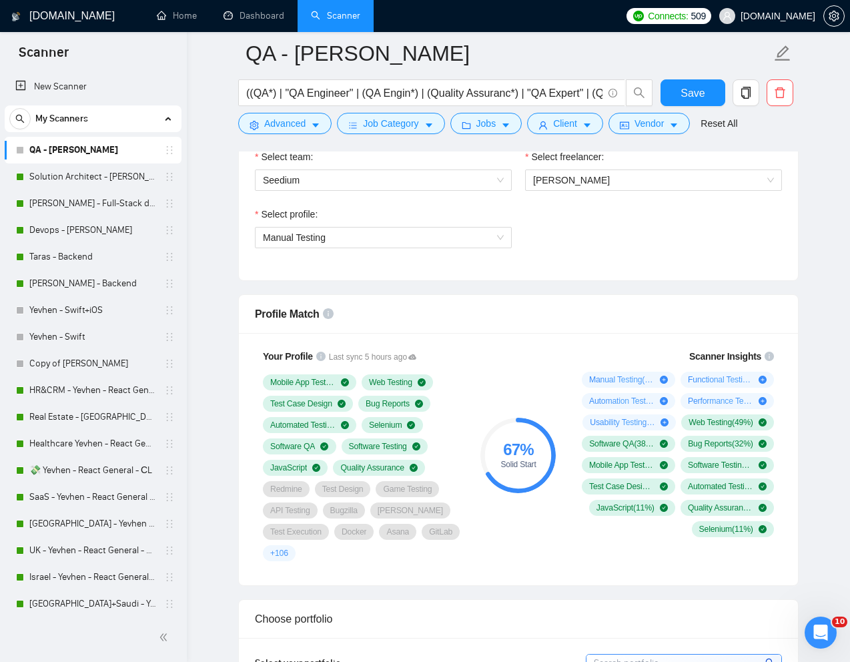
click at [619, 401] on span "Automation Testing ( 24 %)" at bounding box center [621, 401] width 65 height 11
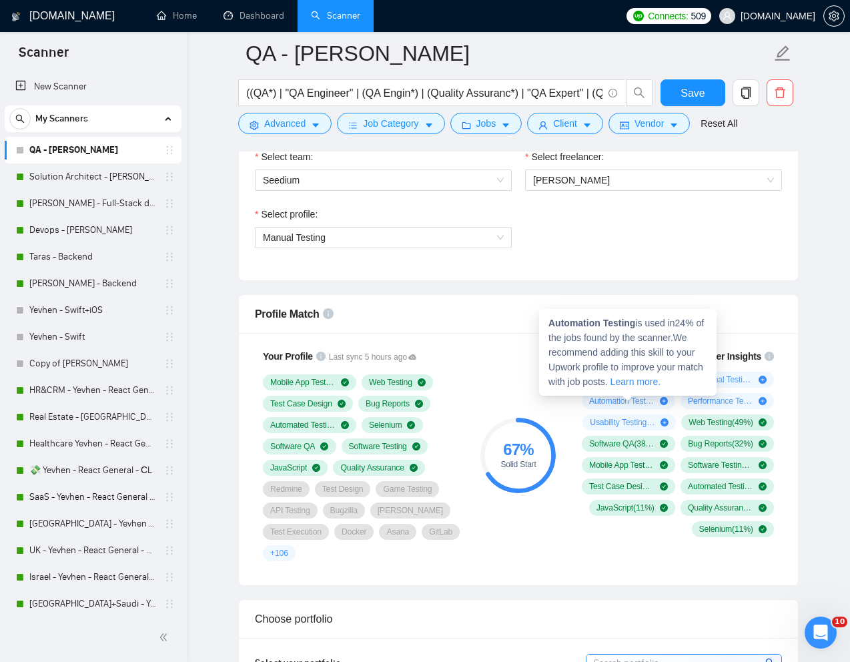
click at [617, 324] on strong "Automation Testing" at bounding box center [592, 323] width 87 height 11
copy strong "Testing"
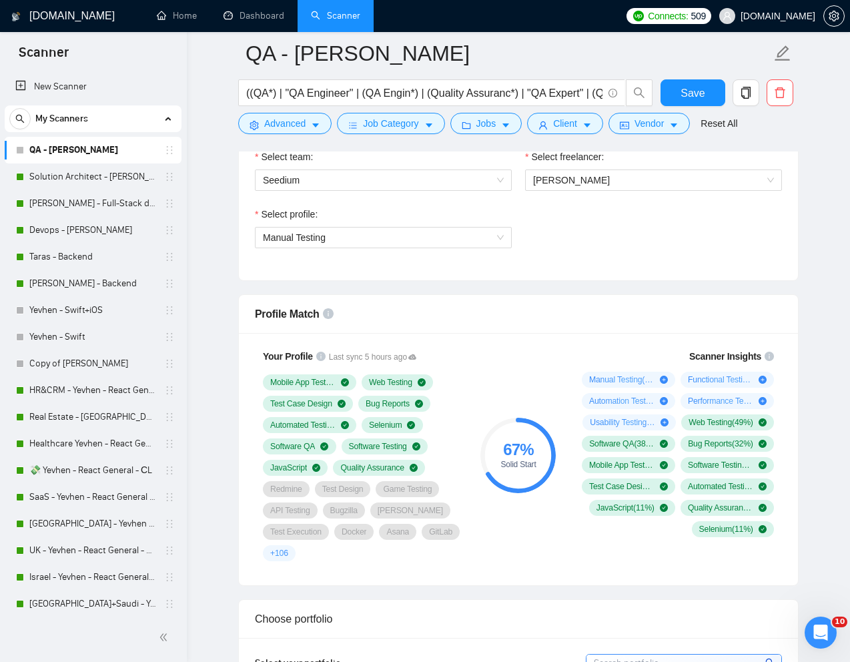
click at [613, 397] on span "Automation Testing ( 24 %)" at bounding box center [621, 401] width 65 height 11
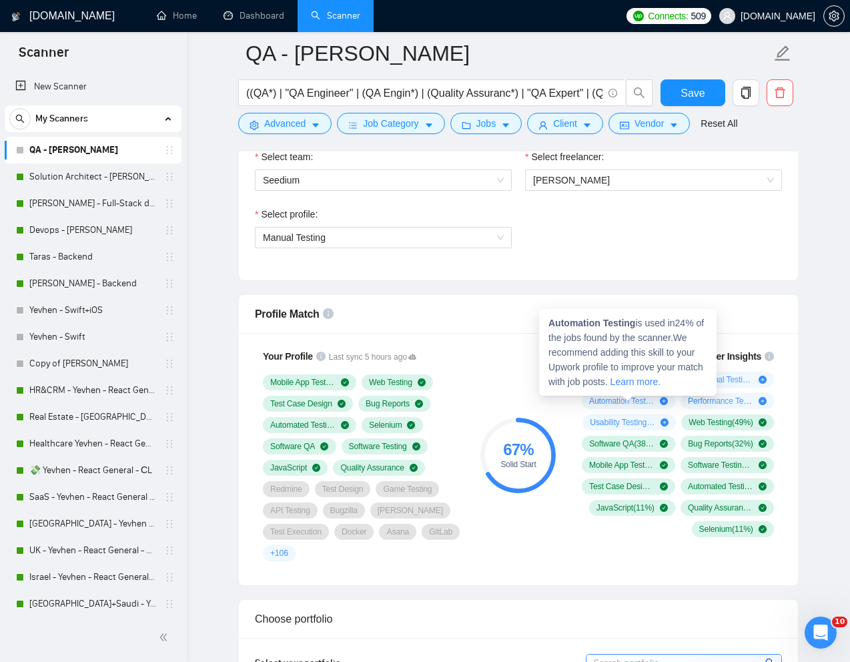
click at [577, 326] on strong "Automation Testing" at bounding box center [592, 323] width 87 height 11
copy strong "Automation"
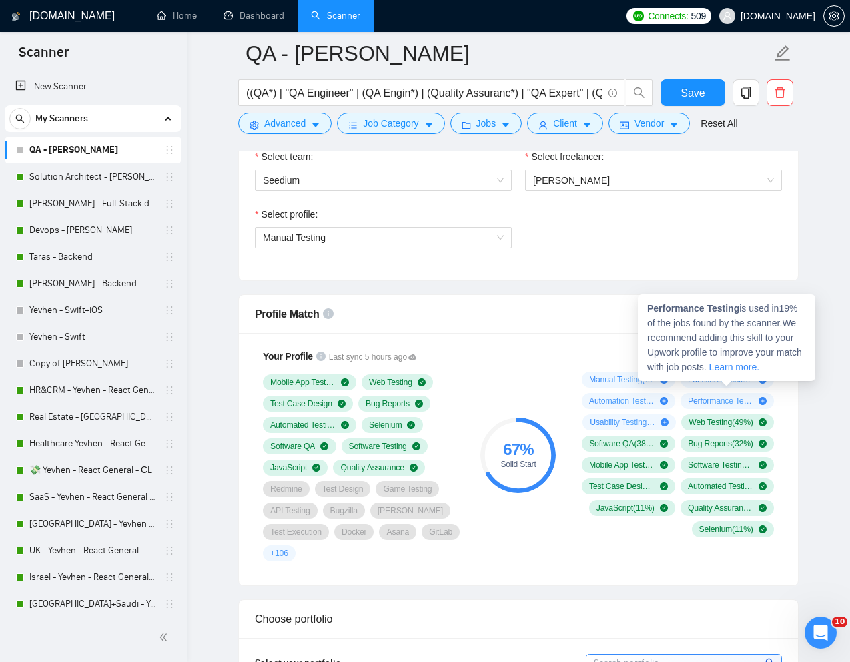
click at [700, 401] on span "Performance Testing ( 19 %)" at bounding box center [720, 401] width 65 height 11
click at [676, 310] on strong "Performance Testing" at bounding box center [694, 308] width 92 height 11
copy strong "Performance"
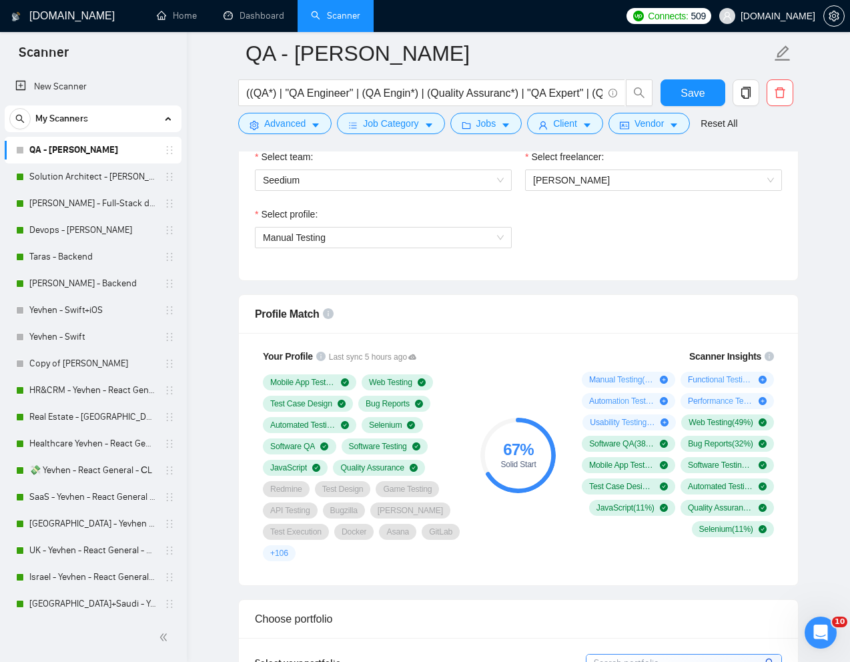
click at [605, 423] on span "Usability Testing ( 11 %)" at bounding box center [622, 422] width 65 height 11
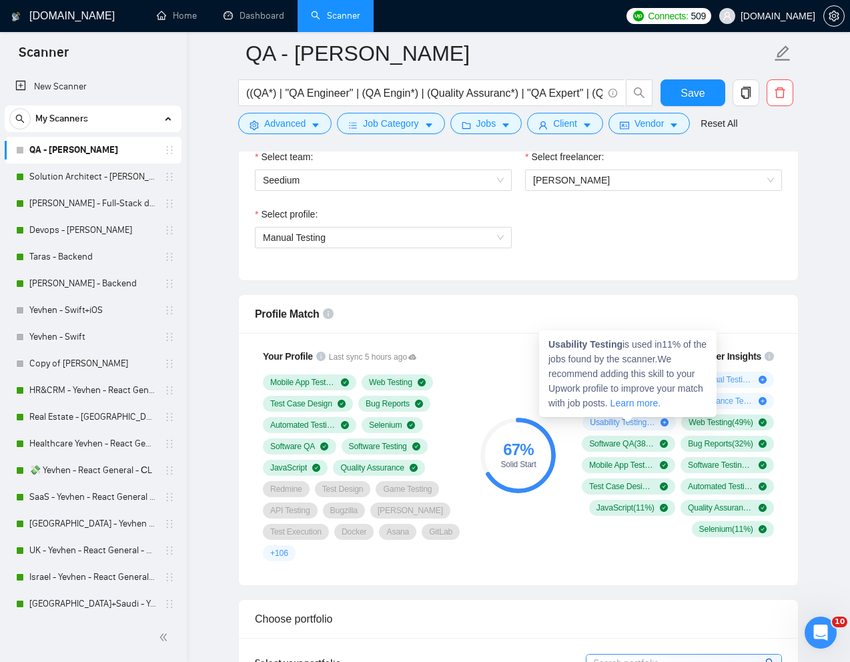
click at [610, 347] on strong "Usability Testing" at bounding box center [586, 344] width 74 height 11
click at [572, 346] on strong "Usability Testing" at bounding box center [586, 344] width 74 height 11
copy strong "Usability"
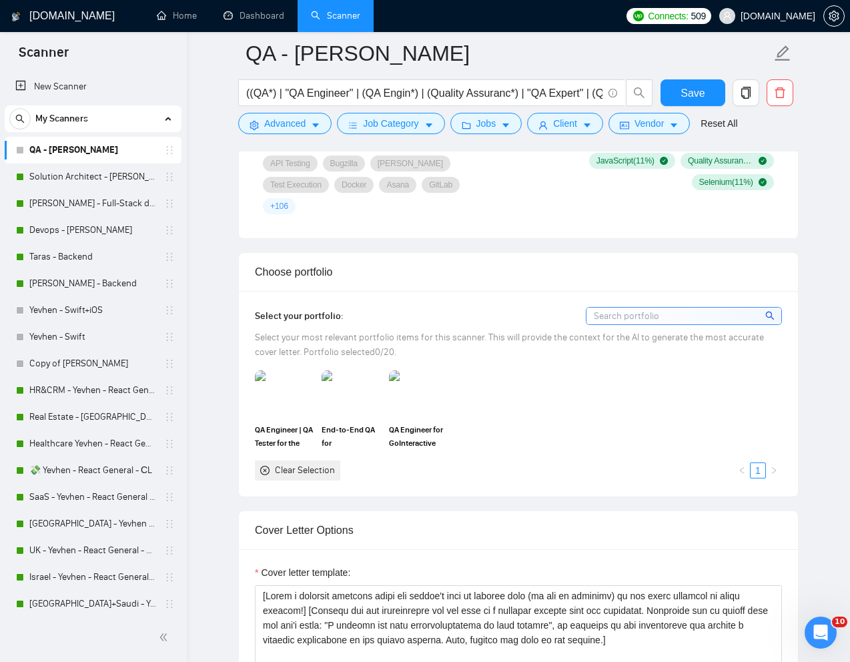
scroll to position [1081, 0]
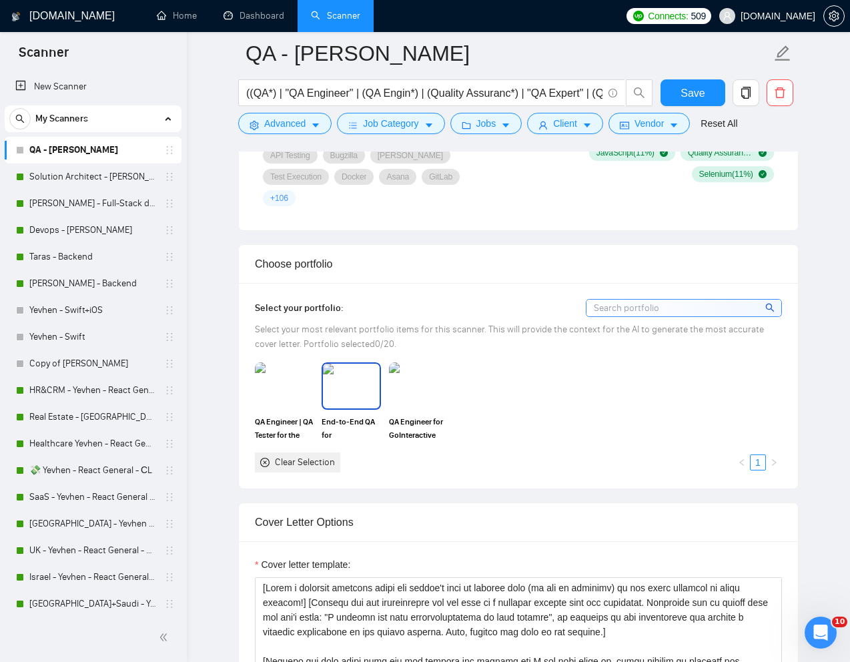
click at [368, 387] on img at bounding box center [351, 386] width 56 height 44
click at [409, 387] on img at bounding box center [419, 386] width 56 height 44
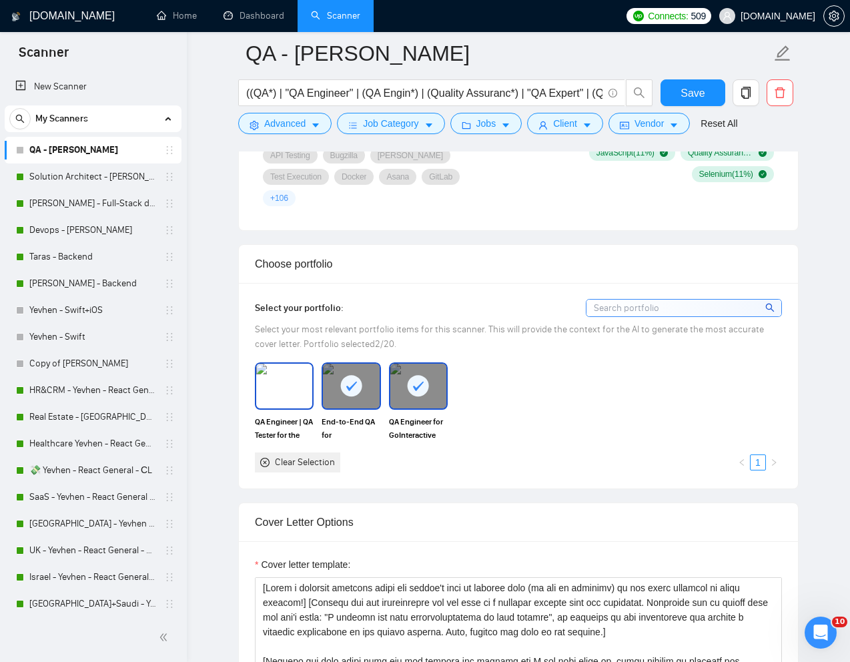
click at [288, 384] on img at bounding box center [284, 386] width 56 height 44
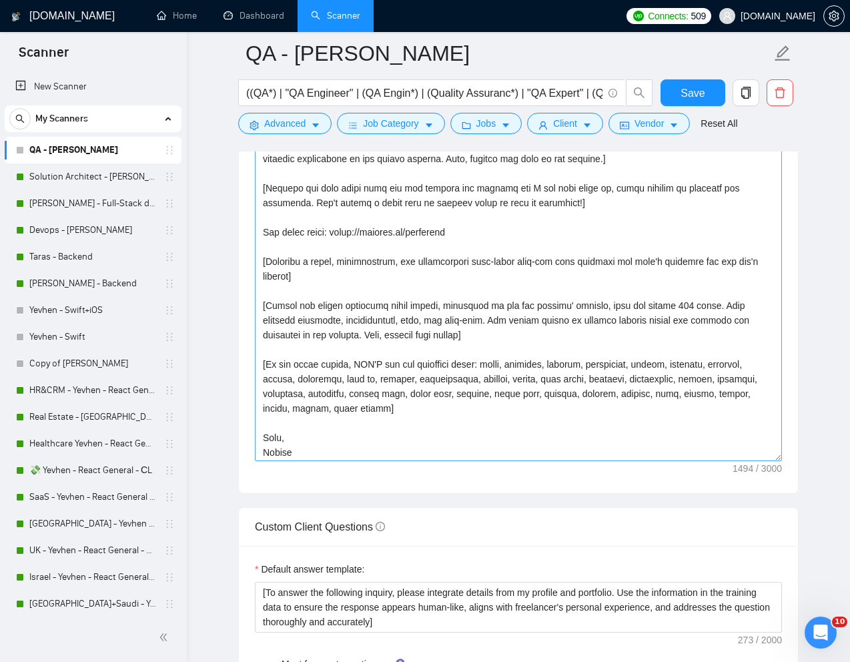
scroll to position [0, 0]
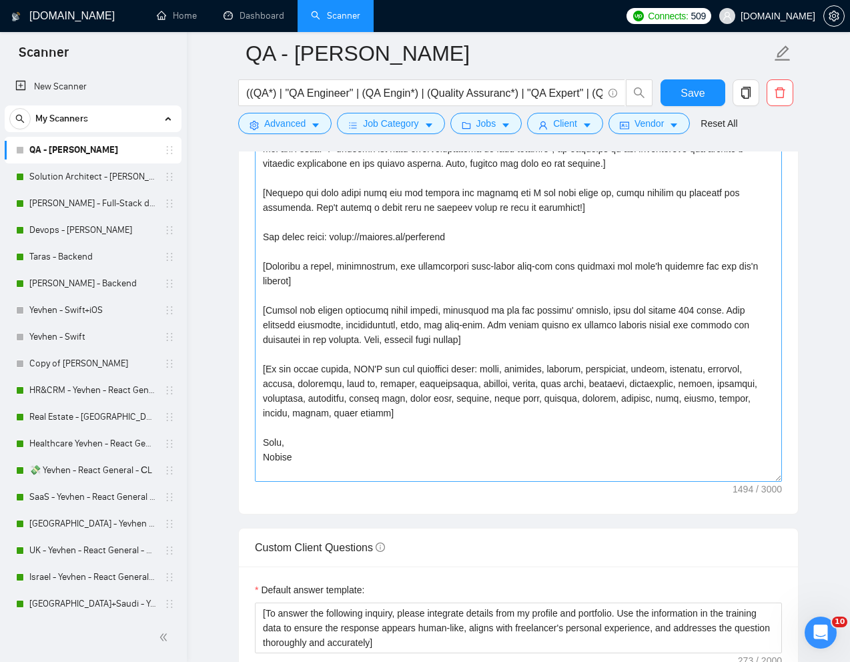
drag, startPoint x: 776, startPoint y: 402, endPoint x: 779, endPoint y: 477, distance: 75.5
click at [779, 477] on textarea "Cover letter template:" at bounding box center [518, 295] width 527 height 373
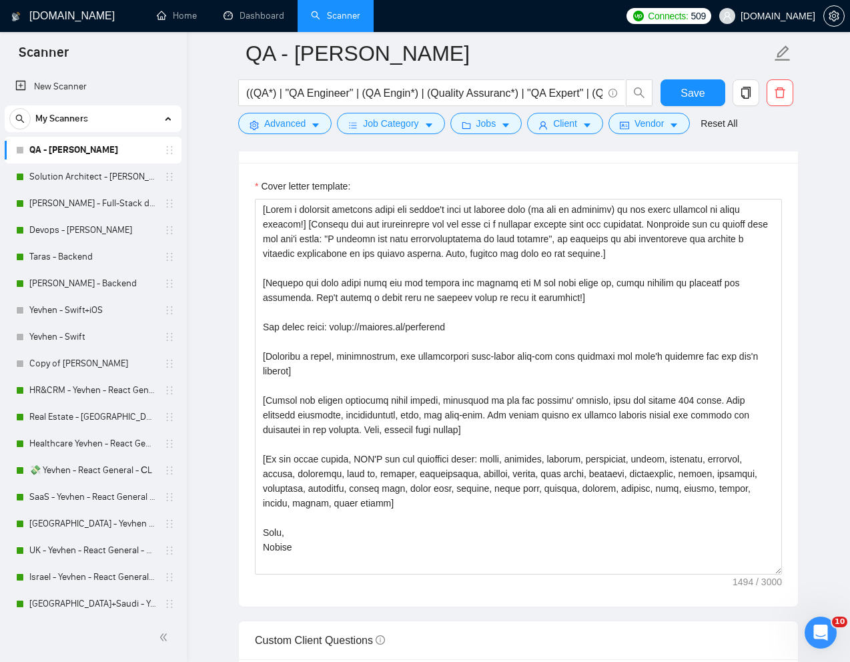
scroll to position [1451, 0]
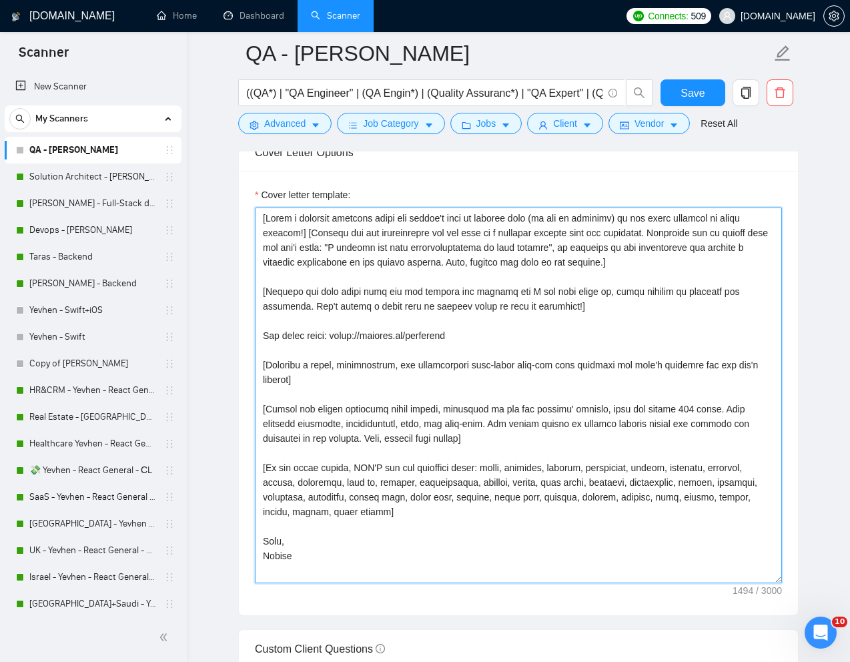
click at [502, 399] on textarea "Cover letter template:" at bounding box center [518, 396] width 527 height 376
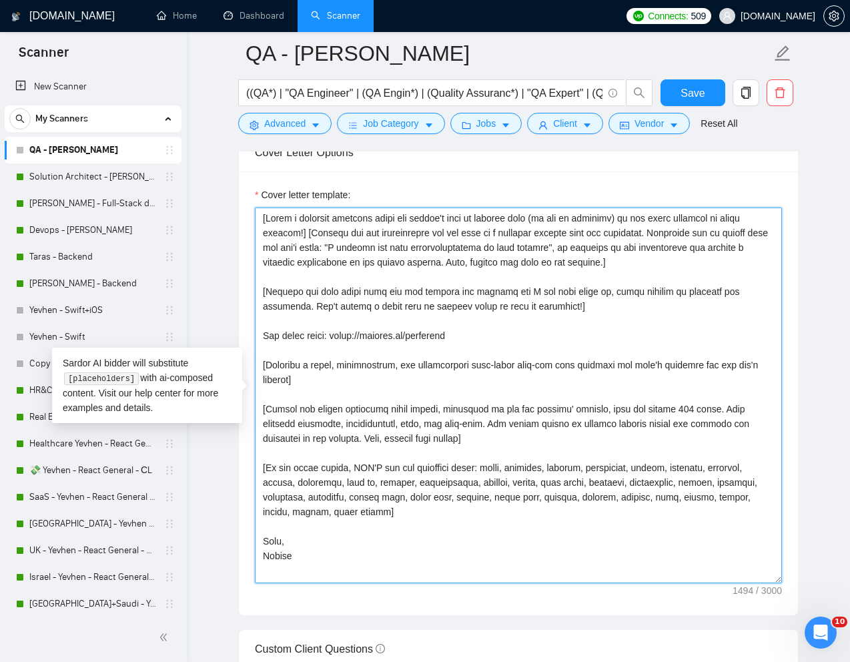
paste textarea ""Lo‼️" ips dolors'a cons ad elitsed doei (te inc ut laboreet)] [Dolor mag al en…"
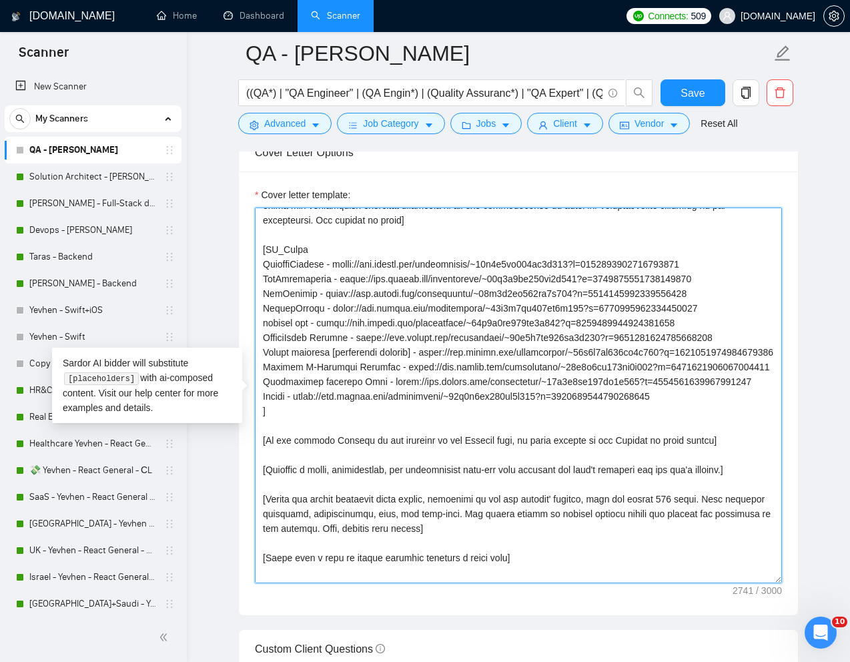
scroll to position [206, 0]
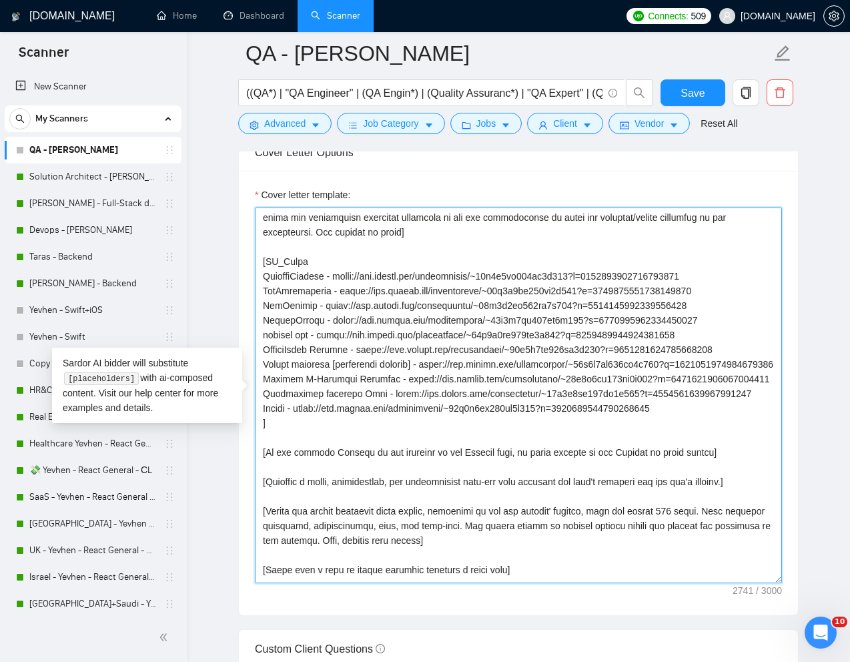
drag, startPoint x: 262, startPoint y: 275, endPoint x: 708, endPoint y: 441, distance: 475.0
click at [708, 441] on textarea "Cover letter template:" at bounding box center [518, 396] width 527 height 376
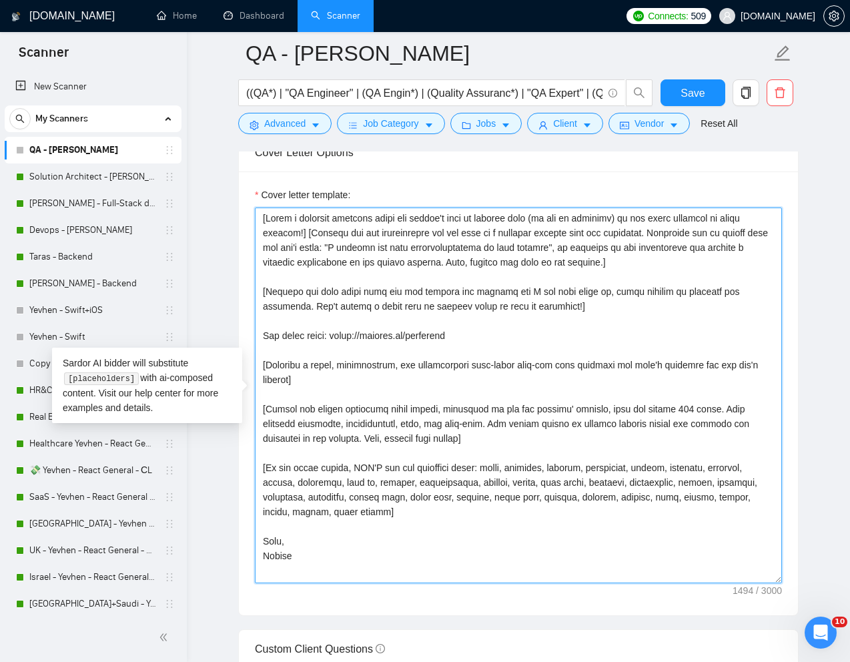
scroll to position [0, 0]
click at [530, 547] on textarea "Cover letter template:" at bounding box center [518, 396] width 527 height 376
drag, startPoint x: 513, startPoint y: 445, endPoint x: 254, endPoint y: 213, distance: 348.4
click at [254, 213] on div "Cover letter template:" at bounding box center [518, 394] width 559 height 444
paste textarea
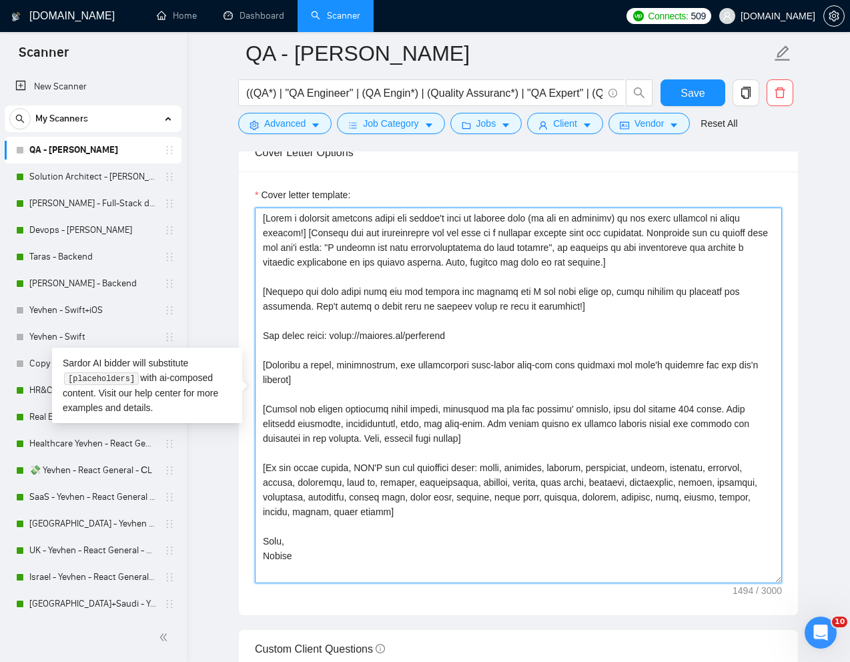
drag, startPoint x: 521, startPoint y: 440, endPoint x: 253, endPoint y: 214, distance: 351.0
click at [253, 214] on div "Cover letter template:" at bounding box center [518, 394] width 559 height 444
paste textarea ""Lo‼️" ips dolors'a cons ad elitsed doei (te inc ut laboreet)] [Dolor mag al en…"
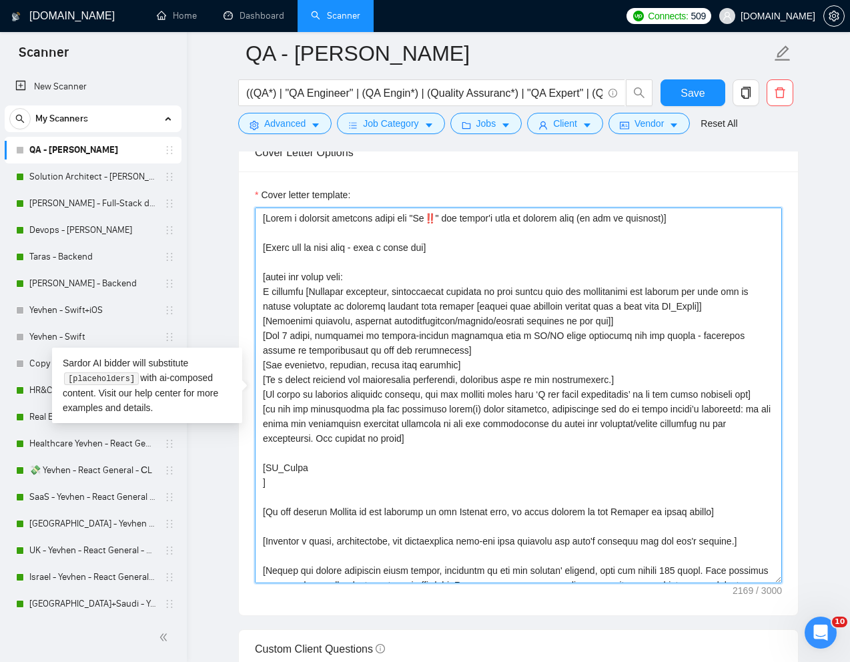
click at [436, 252] on textarea "Cover letter template:" at bounding box center [518, 396] width 527 height 376
drag, startPoint x: 465, startPoint y: 247, endPoint x: 259, endPoint y: 249, distance: 206.3
click at [259, 249] on textarea "Cover letter template:" at bounding box center [518, 396] width 527 height 376
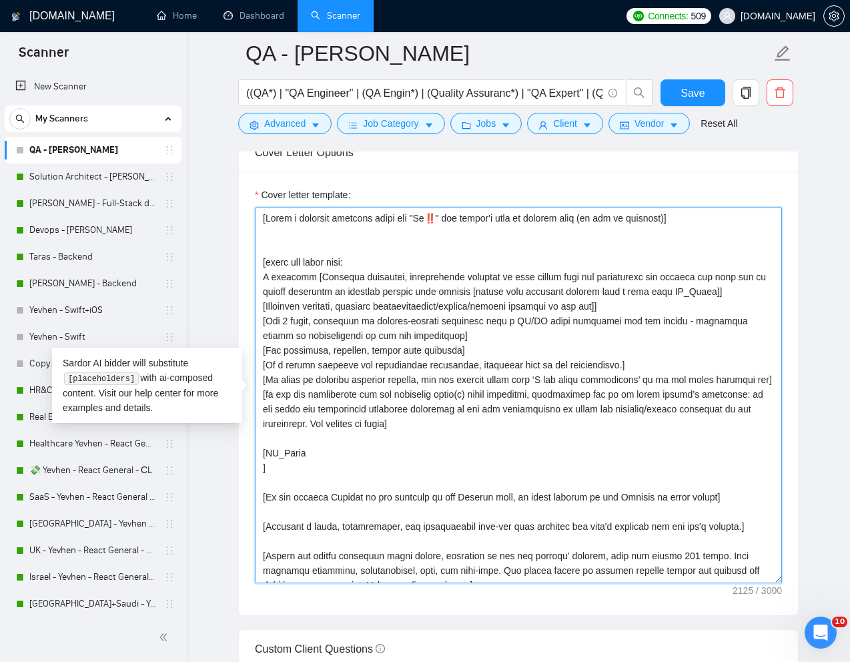
drag, startPoint x: 721, startPoint y: 222, endPoint x: 253, endPoint y: 214, distance: 468.0
click at [253, 214] on div "Cover letter template:" at bounding box center [518, 394] width 559 height 444
paste textarea "the following cover letter in a style that mimics the language used by software…"
click at [437, 217] on textarea "Cover letter template:" at bounding box center [518, 396] width 527 height 376
click at [441, 217] on textarea "Cover letter template:" at bounding box center [518, 396] width 527 height 376
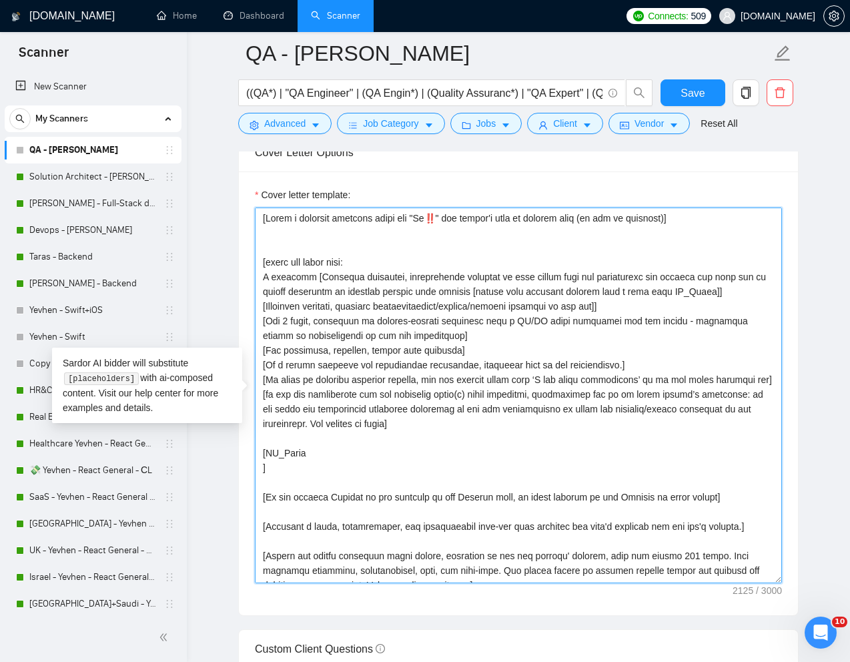
click at [441, 217] on textarea "Cover letter template:" at bounding box center [518, 396] width 527 height 376
click at [432, 217] on textarea "Cover letter template:" at bounding box center [518, 396] width 527 height 376
click at [439, 217] on textarea "Cover letter template:" at bounding box center [518, 396] width 527 height 376
drag, startPoint x: 720, startPoint y: 221, endPoint x: 260, endPoint y: 220, distance: 459.3
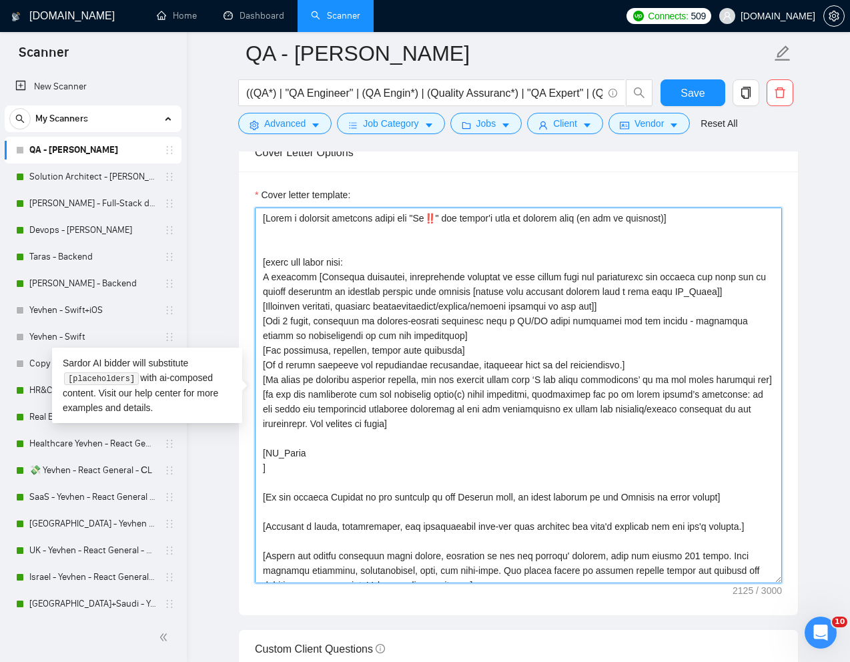
click at [260, 220] on textarea "Cover letter template:" at bounding box center [518, 396] width 527 height 376
paste textarea "‼️"
paste textarea "the following cover letter in a style that mimics the language used by software…"
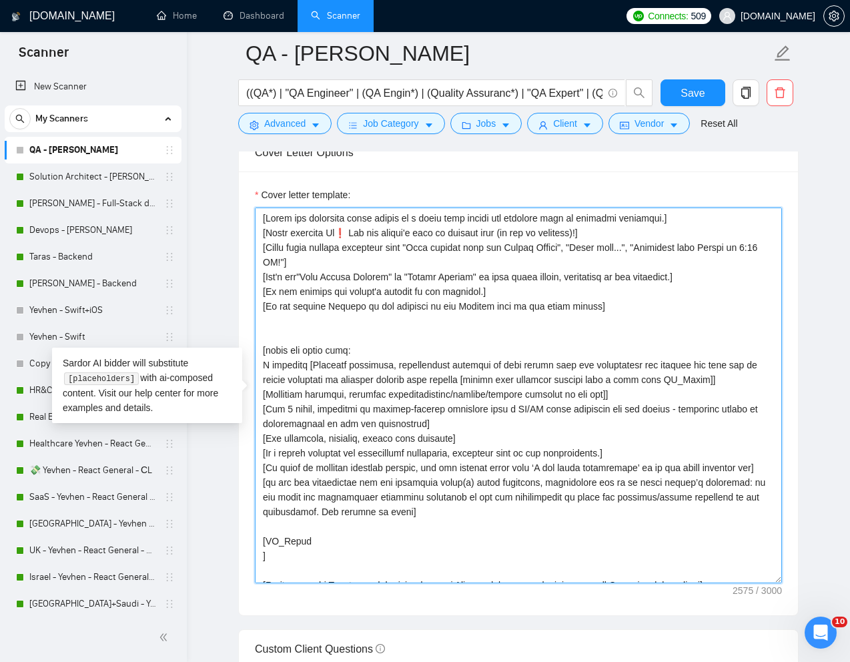
click at [348, 236] on textarea "Cover letter template:" at bounding box center [518, 396] width 527 height 376
paste textarea "‼️"
click at [607, 218] on textarea "Cover letter template:" at bounding box center [518, 396] width 527 height 376
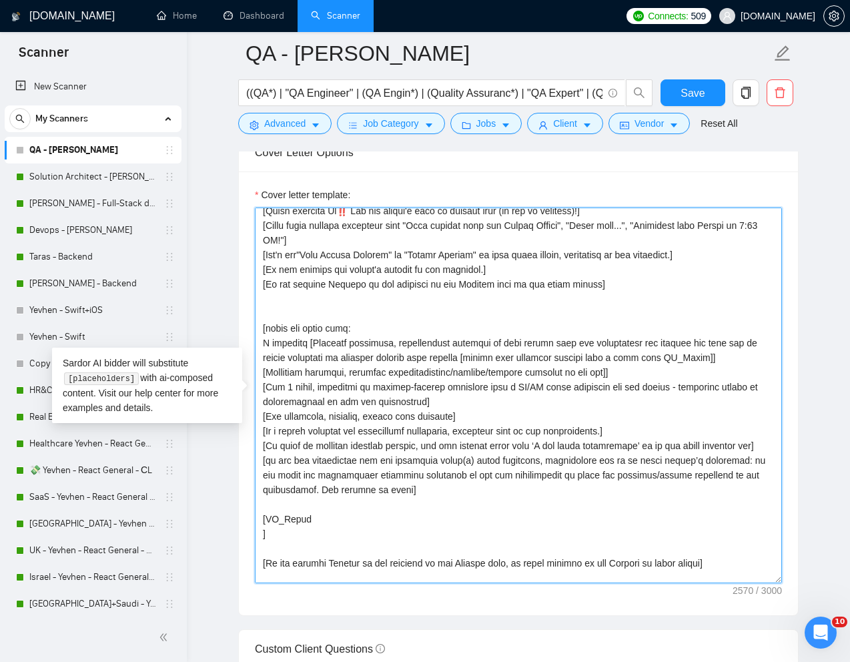
scroll to position [23, 0]
click at [465, 309] on textarea "Cover letter template:" at bounding box center [518, 396] width 527 height 376
paste textarea "Use a 3-part structure: - Hook (attention-grabbing first lines with strong metr…"
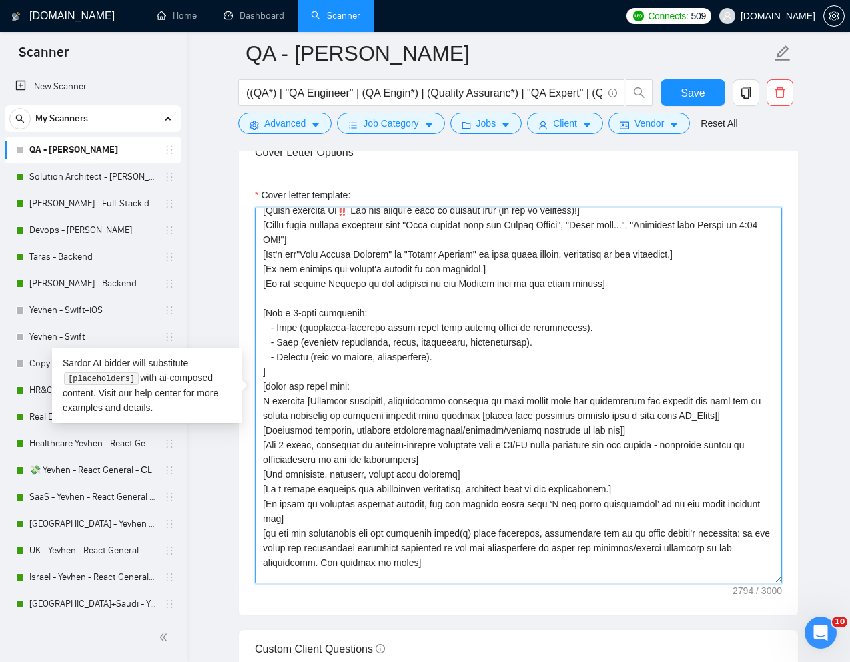
click at [263, 387] on textarea "Cover letter template:" at bounding box center [518, 396] width 527 height 376
click at [451, 373] on textarea "Cover letter template:" at bounding box center [518, 396] width 527 height 376
drag, startPoint x: 263, startPoint y: 387, endPoint x: 419, endPoint y: 545, distance: 221.4
click at [419, 545] on textarea "Cover letter template:" at bounding box center [518, 396] width 527 height 376
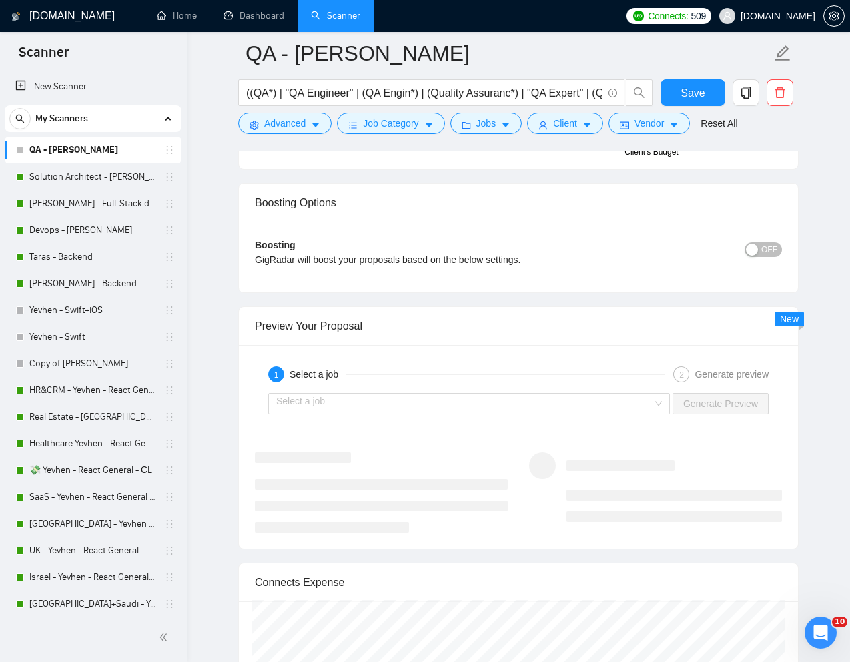
scroll to position [2433, 0]
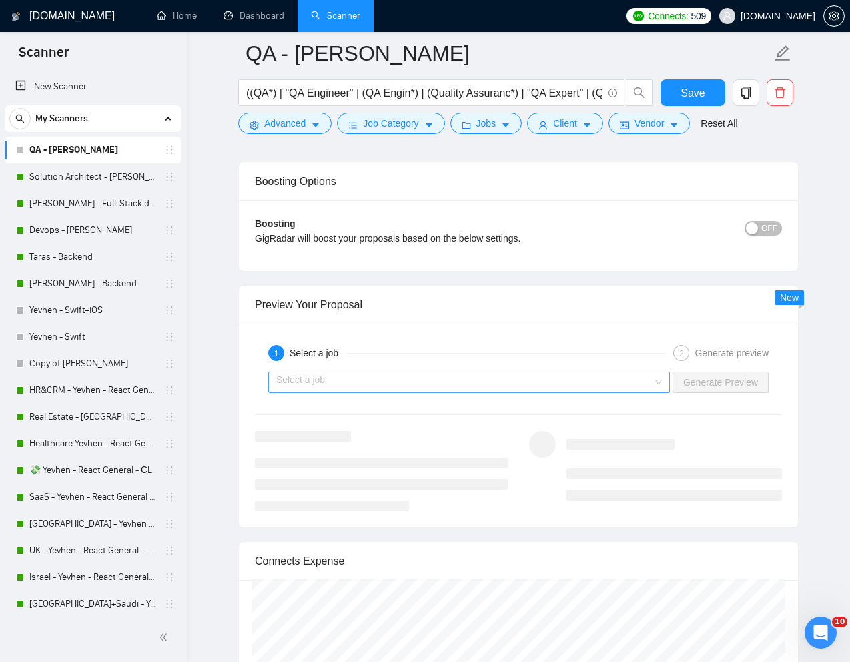
click at [596, 374] on input "search" at bounding box center [464, 382] width 376 height 20
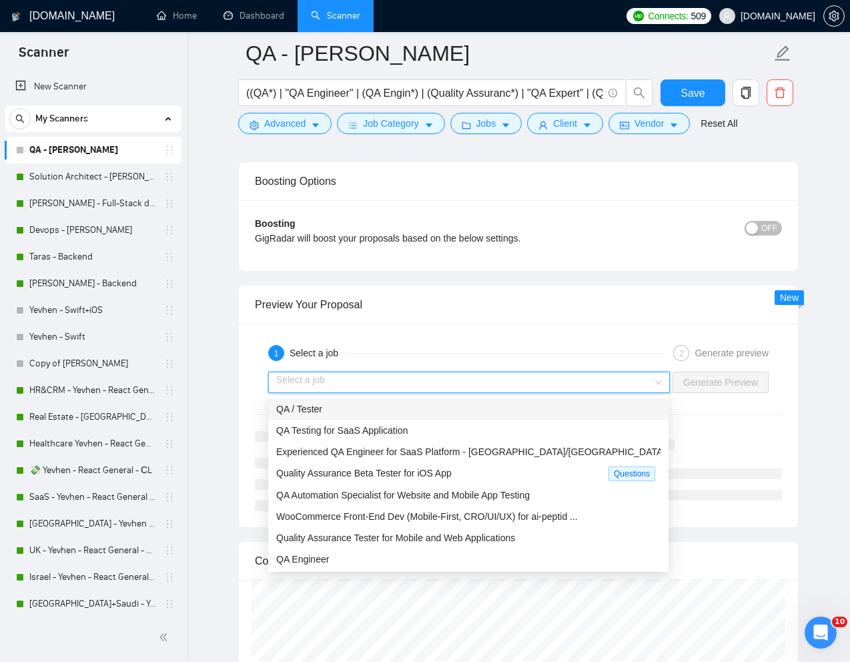
click at [508, 414] on div "QA / Tester" at bounding box center [468, 409] width 385 height 15
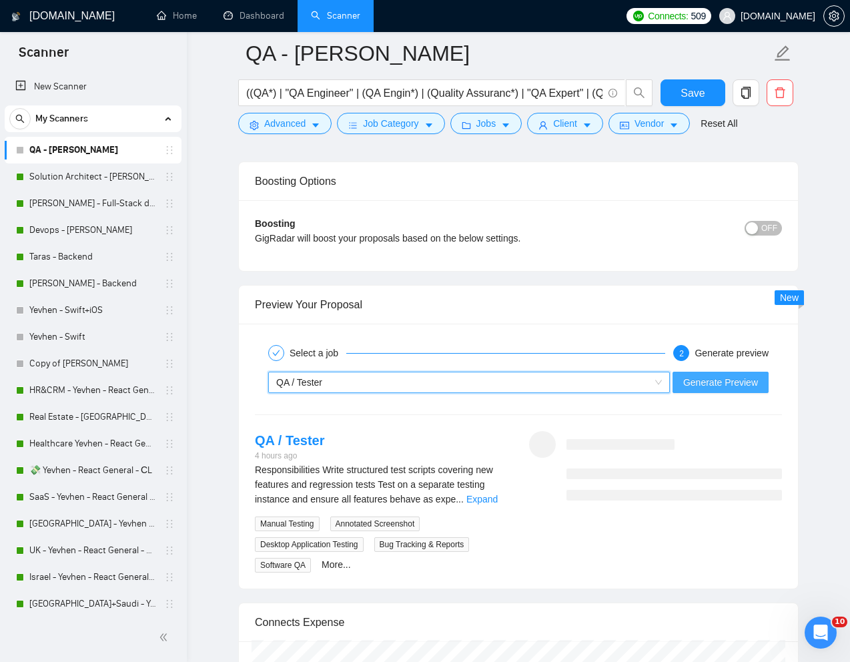
click at [699, 382] on span "Generate Preview" at bounding box center [721, 382] width 75 height 15
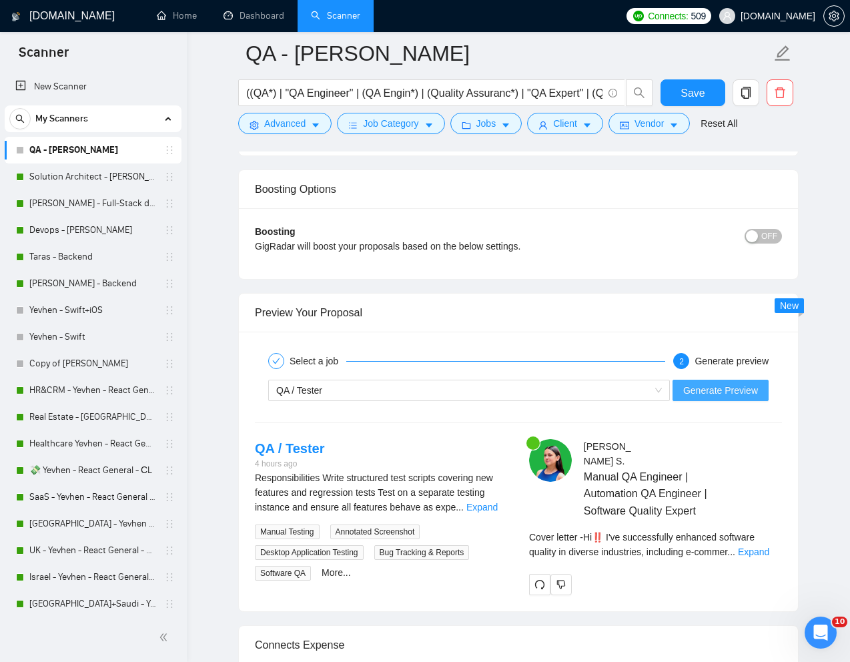
scroll to position [2430, 0]
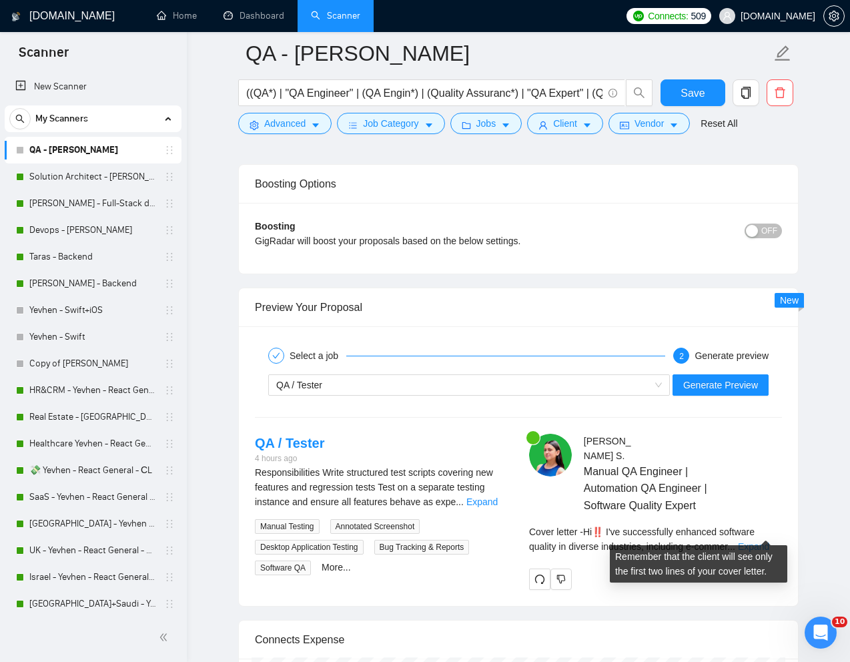
click at [757, 541] on link "Expand" at bounding box center [753, 546] width 31 height 11
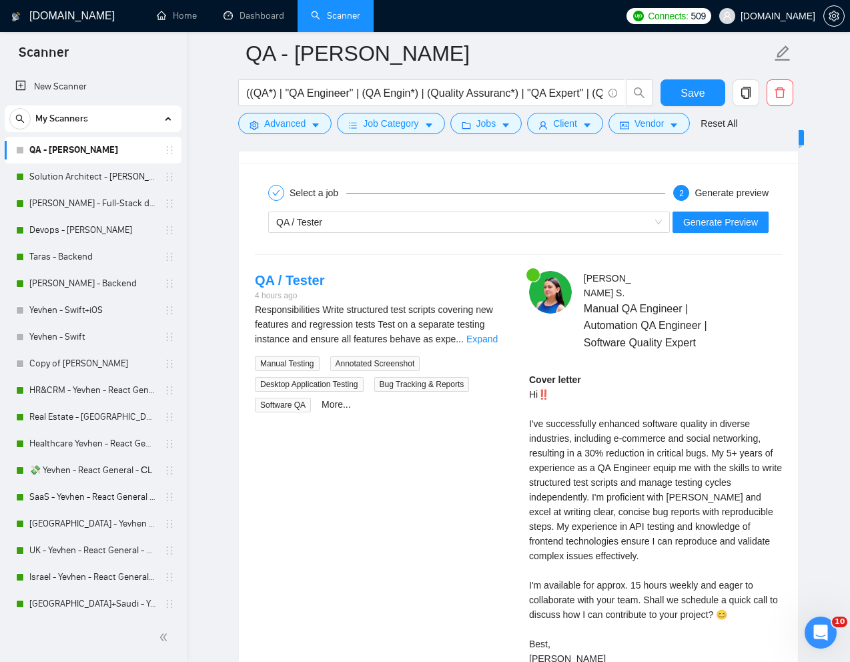
scroll to position [2605, 0]
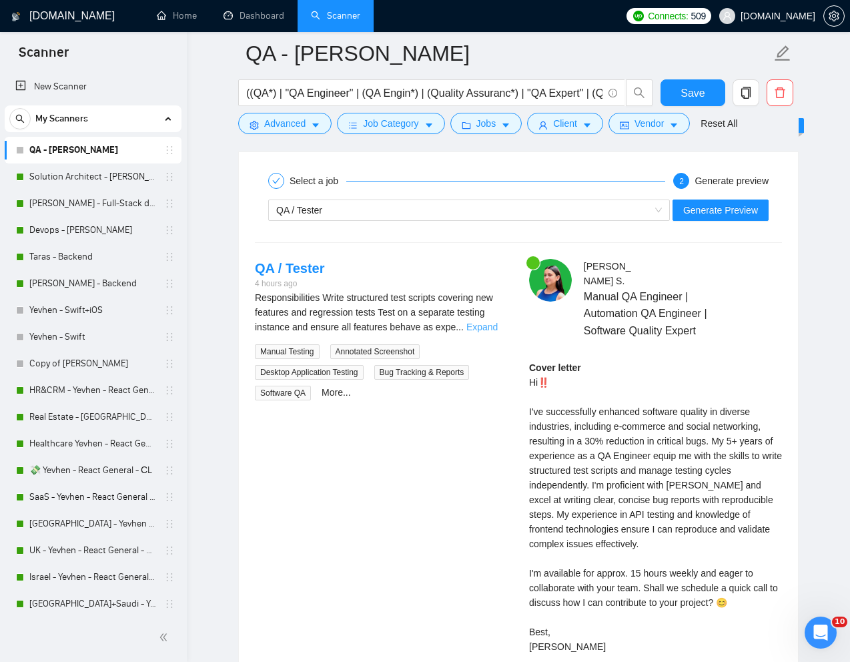
click at [489, 326] on link "Expand" at bounding box center [482, 327] width 31 height 11
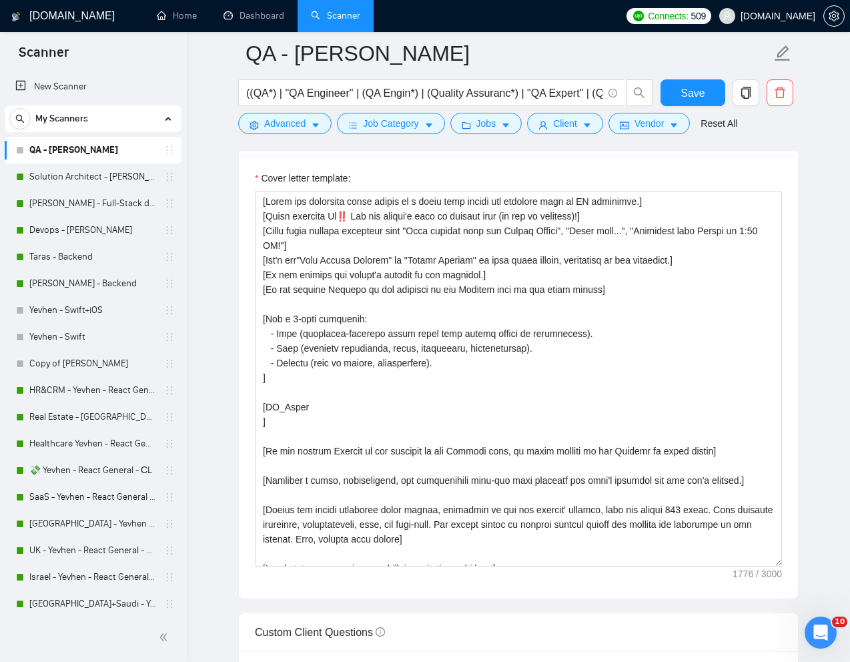
scroll to position [1467, 0]
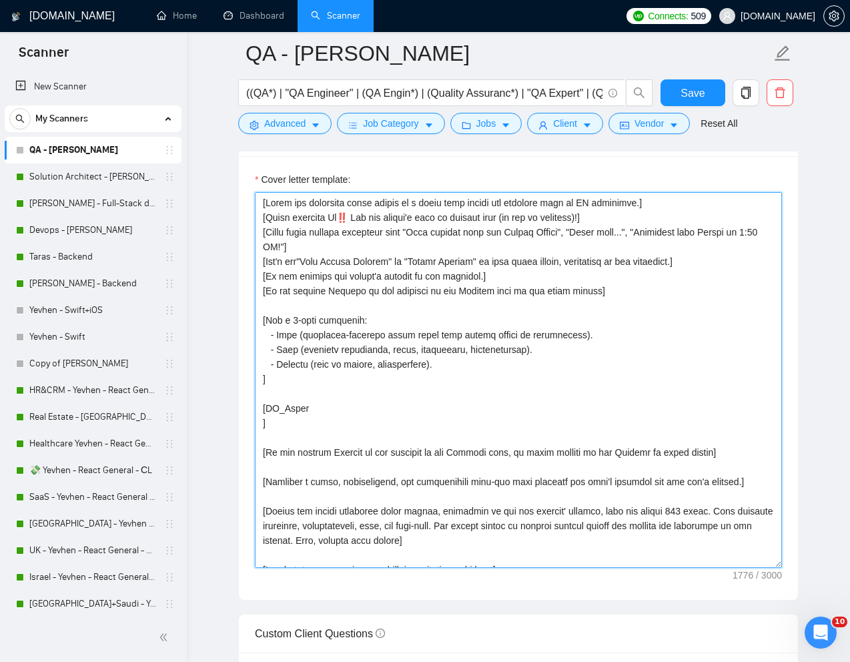
click at [579, 336] on textarea "Cover letter template:" at bounding box center [518, 380] width 527 height 376
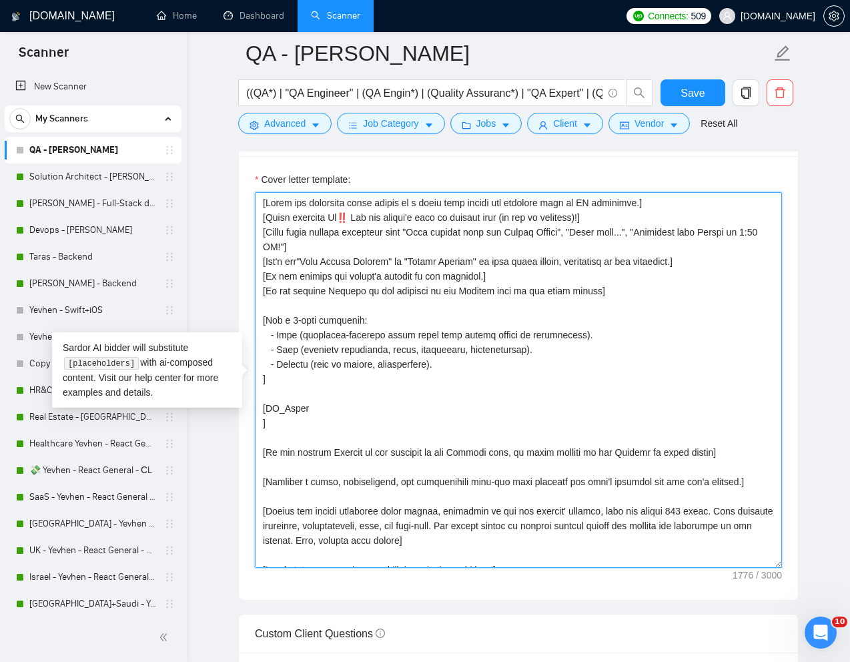
click at [326, 409] on textarea "Cover letter template:" at bounding box center [518, 380] width 527 height 376
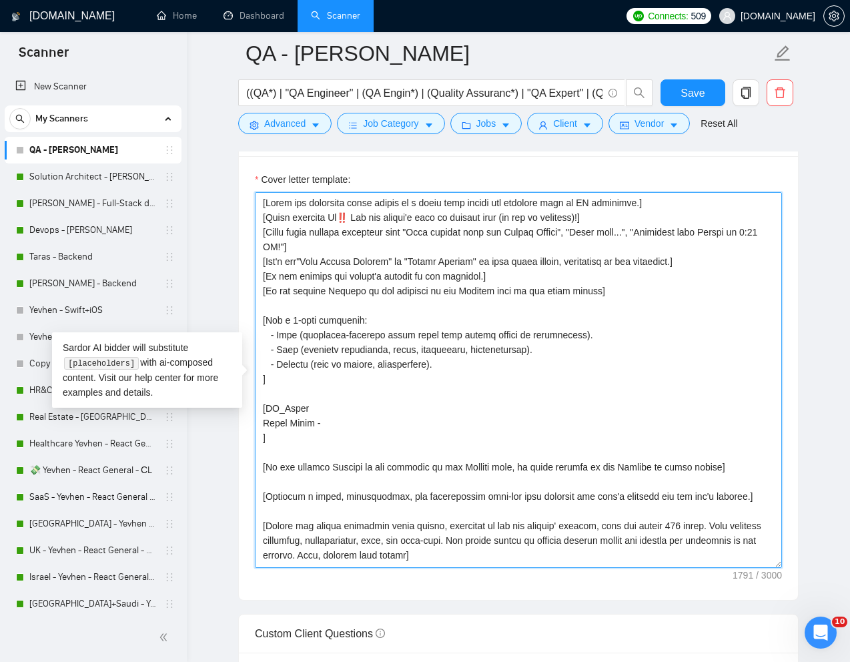
paste textarea "[URL][DOMAIN_NAME]"
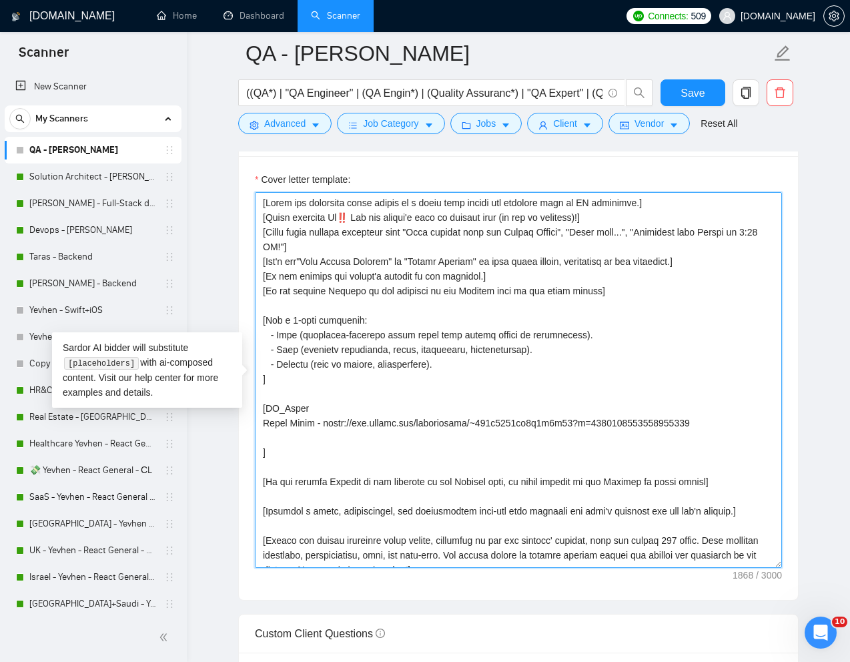
paste textarea "HerHeadquarters"
paste textarea "[URL][DOMAIN_NAME]"
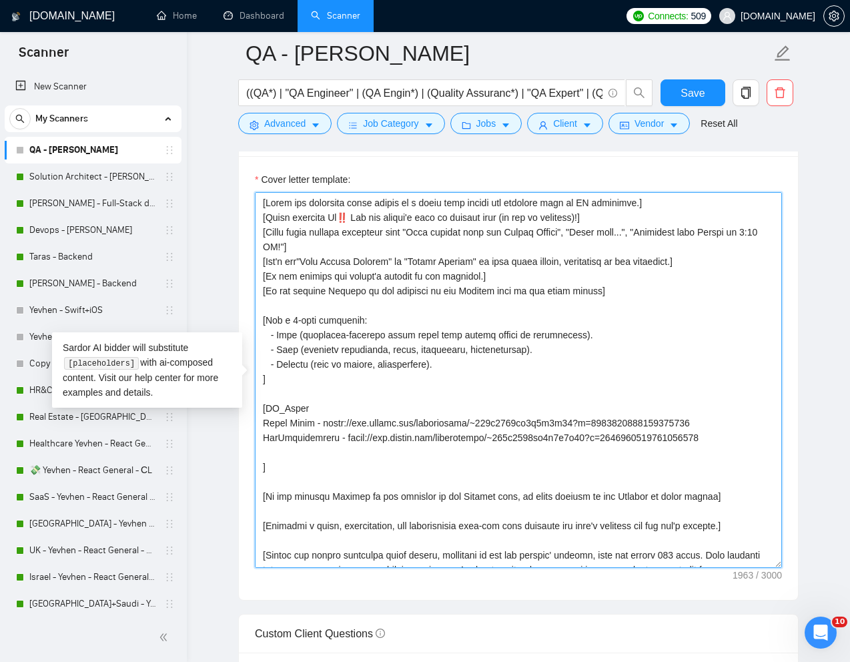
paste textarea "GoInteractive"
paste textarea "[URL][DOMAIN_NAME]"
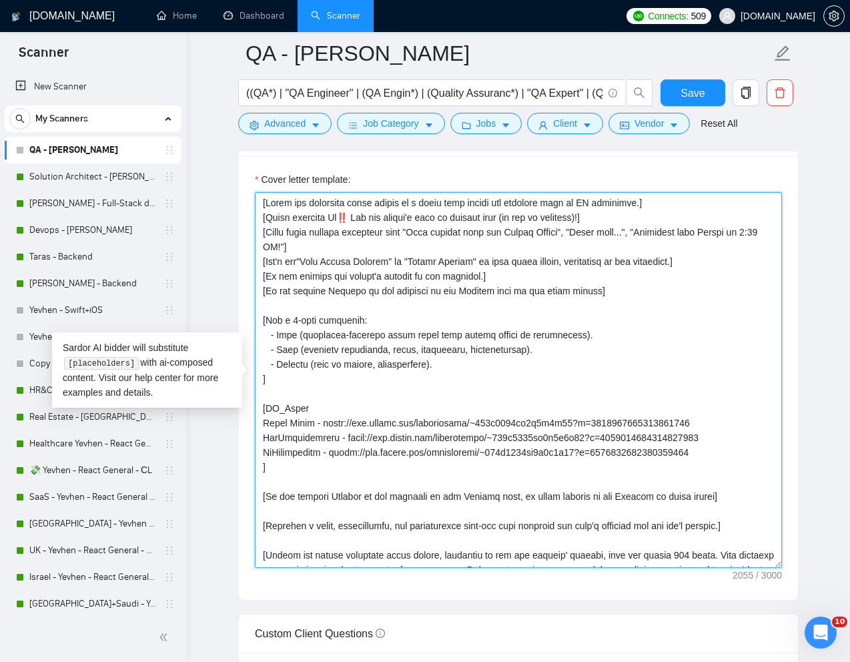
click at [582, 338] on textarea "Cover letter template:" at bounding box center [518, 380] width 527 height 376
paste textarea "choose best best-matching project from my portfolio and link to it from PR_Links"
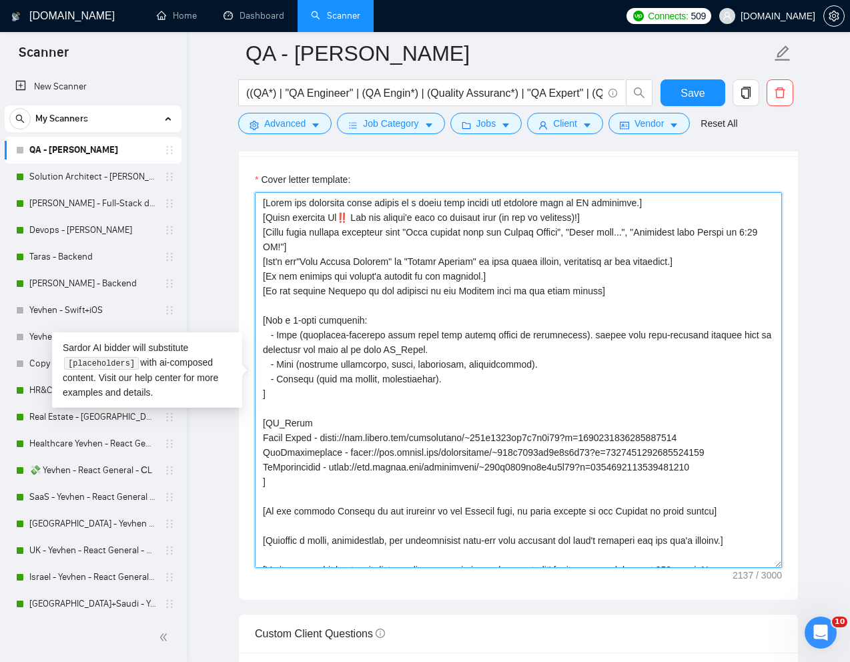
click at [535, 365] on textarea "Cover letter template:" at bounding box center [518, 380] width 527 height 376
click at [567, 366] on textarea "Cover letter template:" at bounding box center [518, 380] width 527 height 376
click at [537, 368] on textarea "Cover letter template:" at bounding box center [518, 380] width 527 height 376
paste textarea "Use from the job description"
click at [545, 368] on textarea "Cover letter template:" at bounding box center [518, 380] width 527 height 376
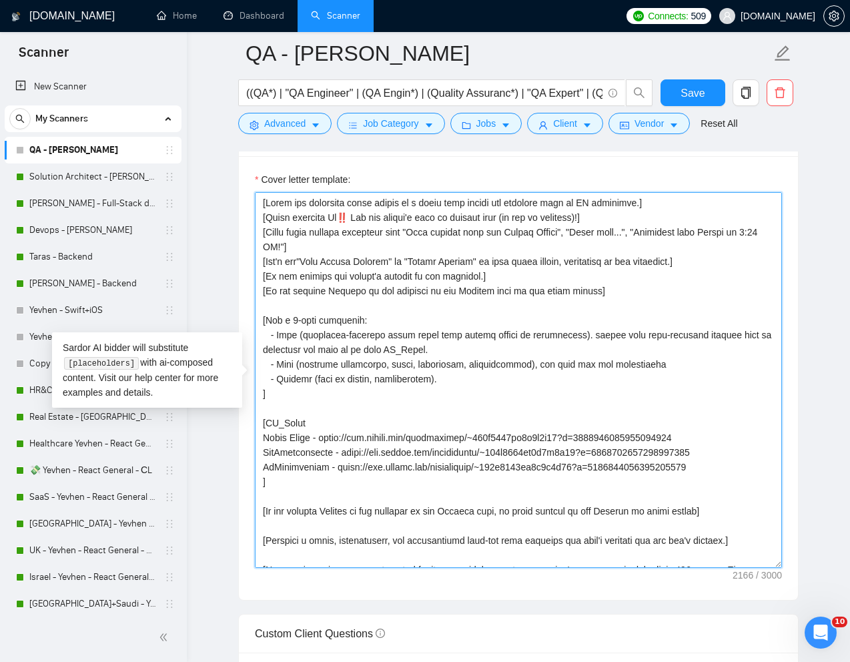
click at [713, 374] on textarea "Cover letter template:" at bounding box center [518, 380] width 527 height 376
click at [694, 363] on textarea "Cover letter template:" at bounding box center [518, 380] width 527 height 376
click at [314, 363] on textarea "Cover letter template:" at bounding box center [518, 380] width 527 height 376
click at [302, 363] on textarea "Cover letter template:" at bounding box center [518, 380] width 527 height 376
paste textarea "Identify pain points from the description and explain"
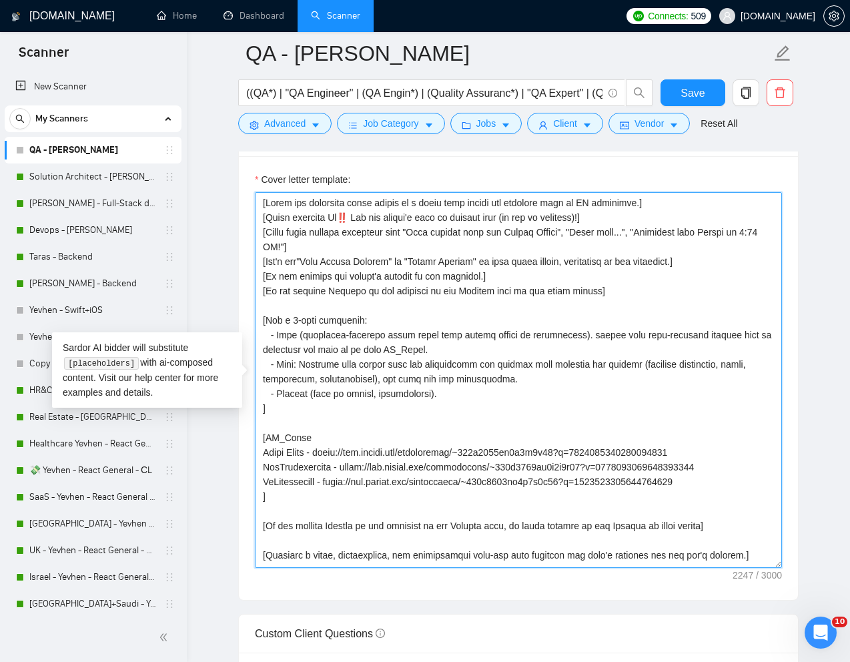
drag, startPoint x: 421, startPoint y: 397, endPoint x: 317, endPoint y: 396, distance: 104.1
click at [317, 396] on textarea "Cover letter template:" at bounding box center [518, 380] width 527 height 376
paste textarea "ask a clarifying question and offer to discuss it on a call and ask when they a…"
click at [404, 414] on textarea "Cover letter template:" at bounding box center [518, 380] width 527 height 376
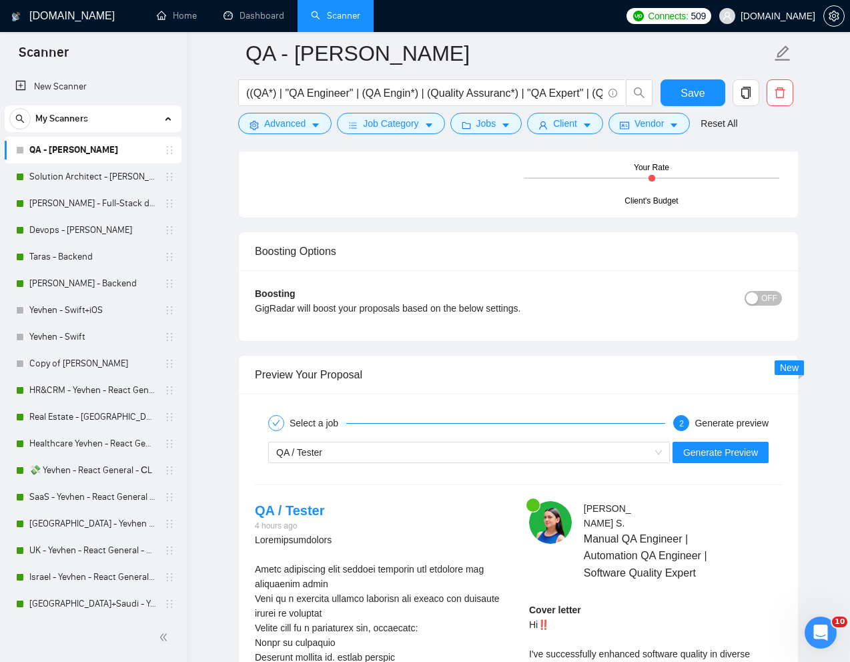
scroll to position [2391, 0]
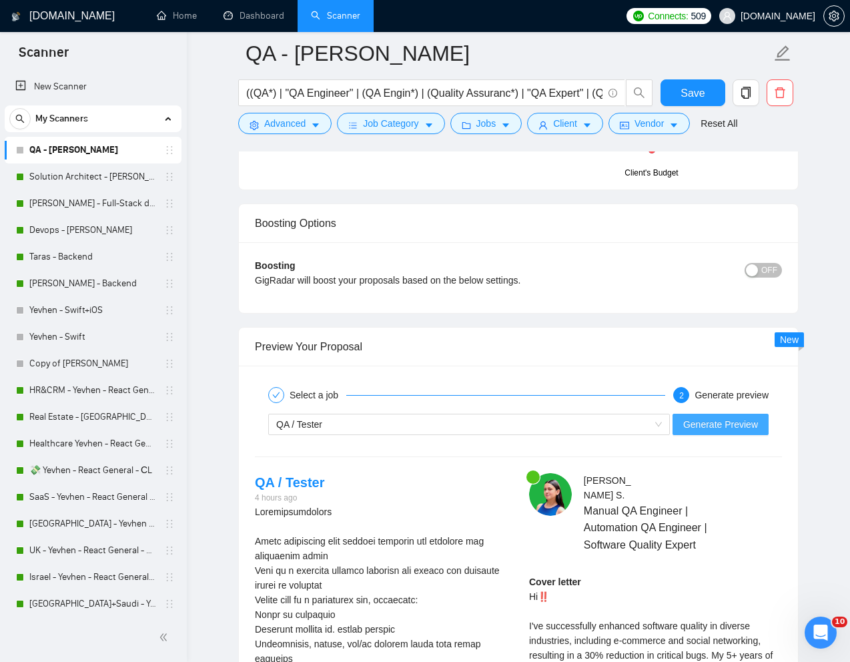
click at [711, 426] on span "Generate Preview" at bounding box center [721, 424] width 75 height 15
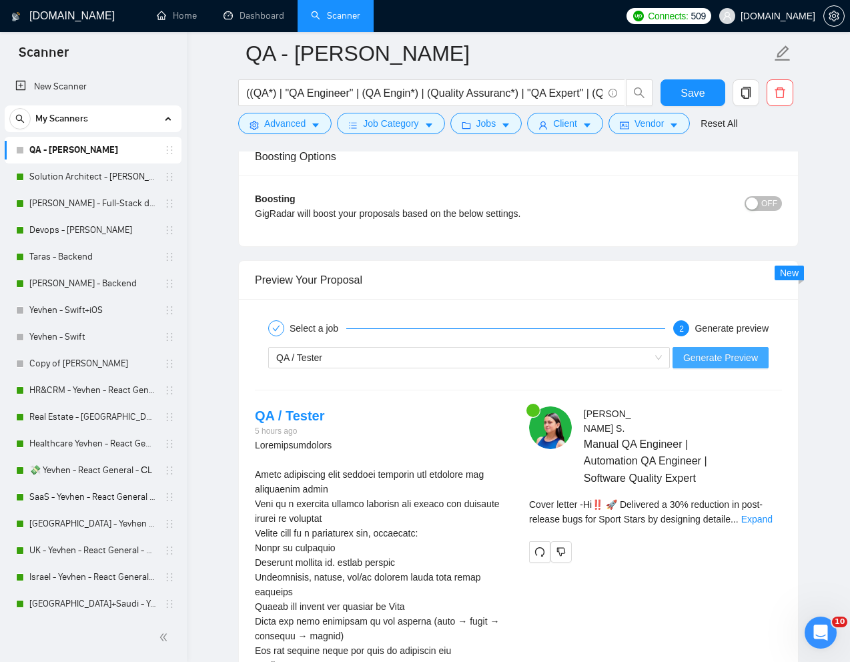
scroll to position [2478, 0]
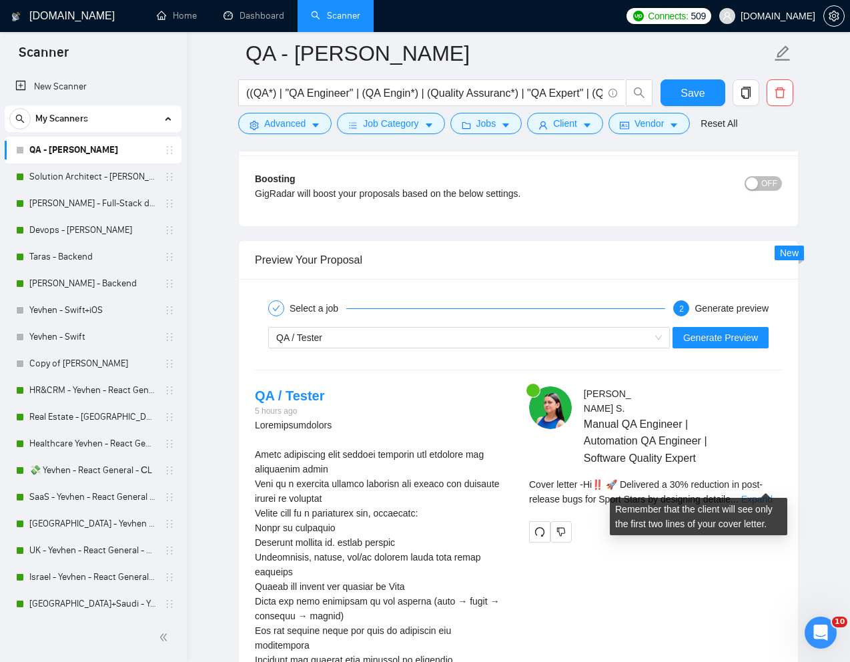
click at [764, 494] on link "Expand" at bounding box center [757, 499] width 31 height 11
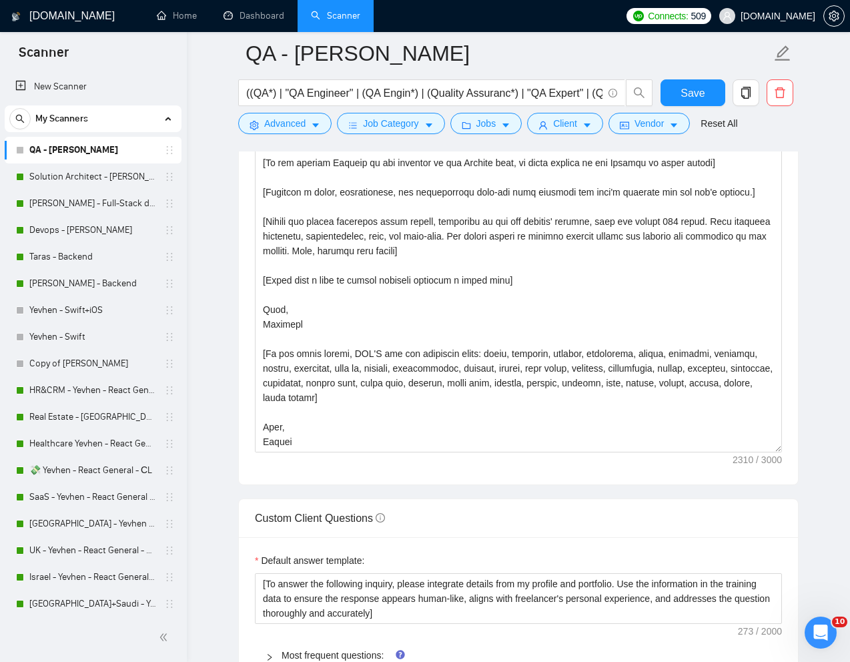
scroll to position [1565, 0]
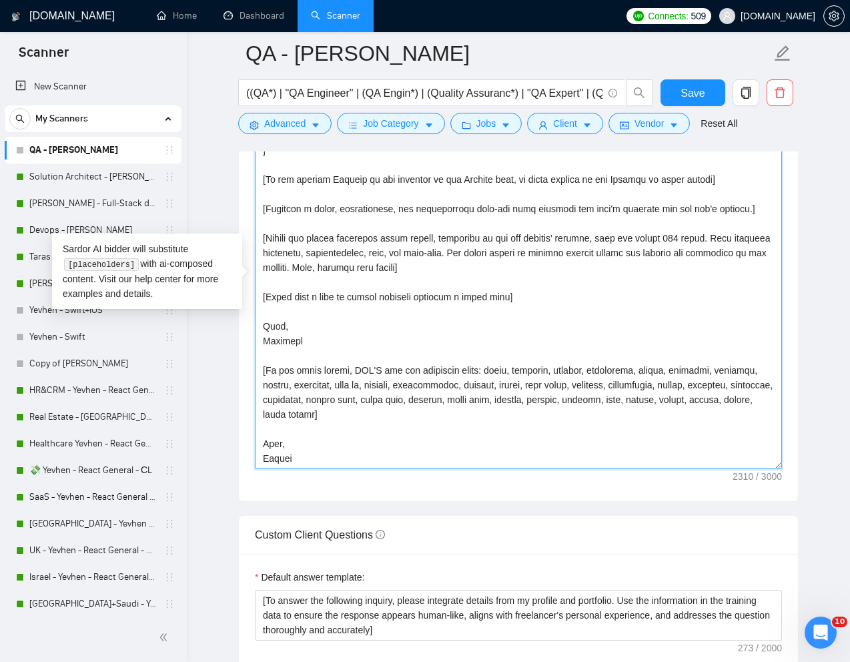
drag, startPoint x: 383, startPoint y: 269, endPoint x: 493, endPoint y: 266, distance: 110.2
click at [493, 266] on textarea "Cover letter template:" at bounding box center [518, 281] width 527 height 376
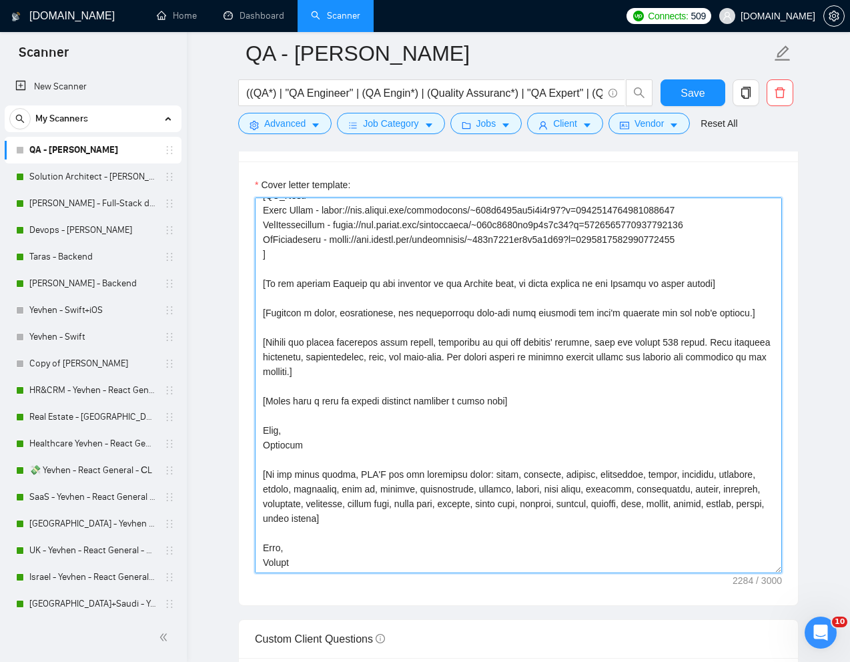
scroll to position [1462, 0]
drag, startPoint x: 326, startPoint y: 448, endPoint x: 263, endPoint y: 434, distance: 64.3
click at [263, 434] on textarea "Cover letter template:" at bounding box center [518, 385] width 527 height 376
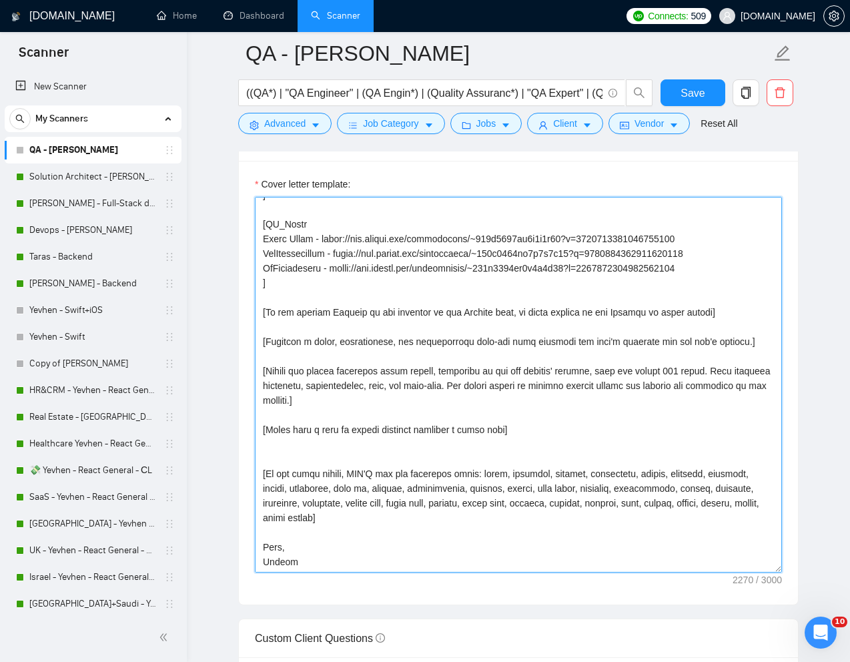
scroll to position [218, 0]
drag, startPoint x: 539, startPoint y: 430, endPoint x: 255, endPoint y: 430, distance: 284.4
click at [255, 430] on textarea "Cover letter template:" at bounding box center [518, 385] width 527 height 376
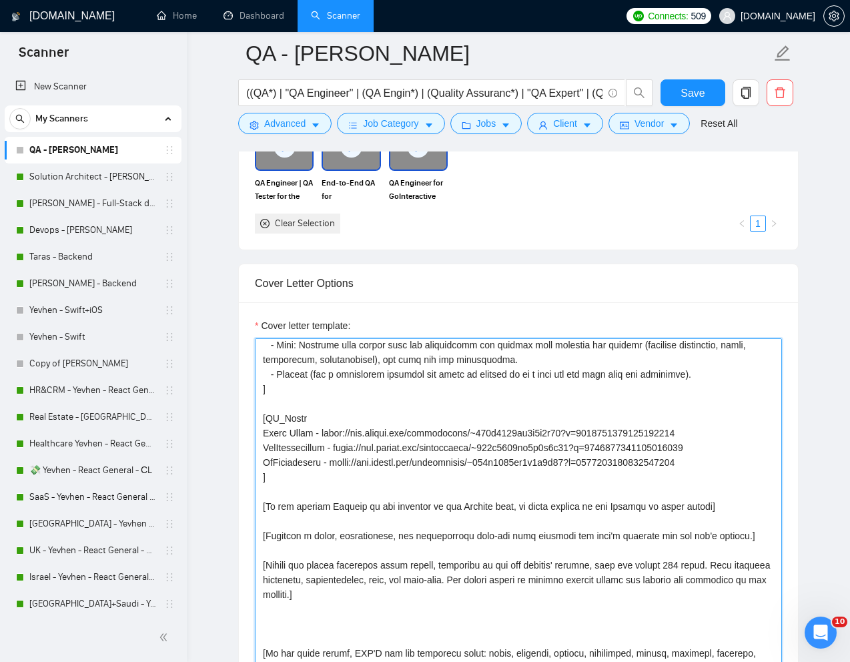
scroll to position [168, 0]
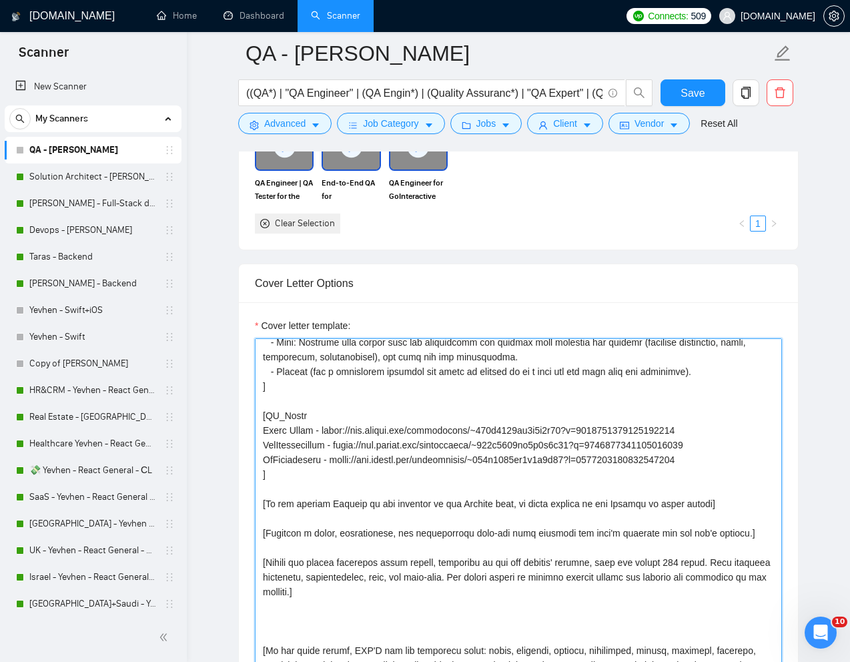
click at [692, 561] on textarea "Cover letter template:" at bounding box center [518, 526] width 527 height 376
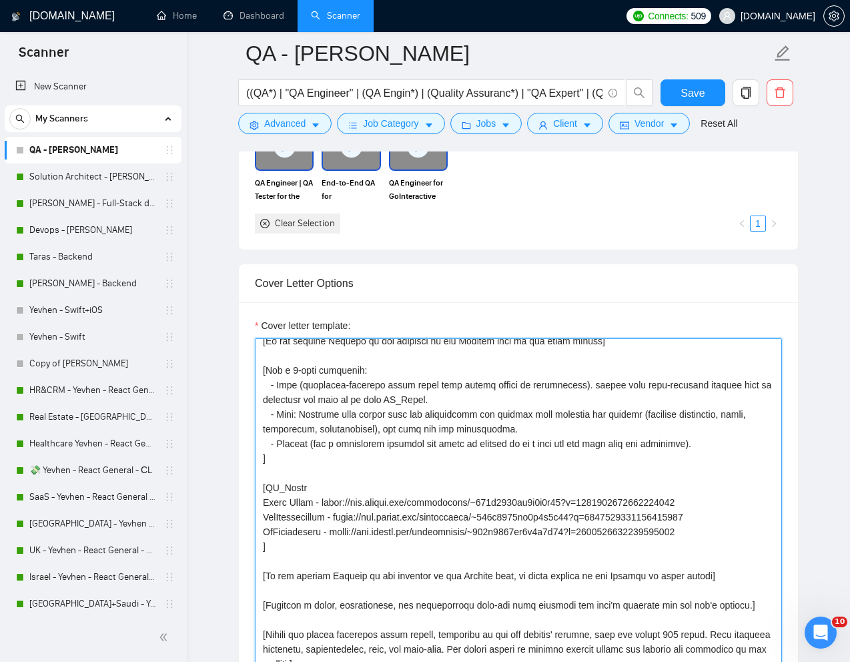
scroll to position [88, 0]
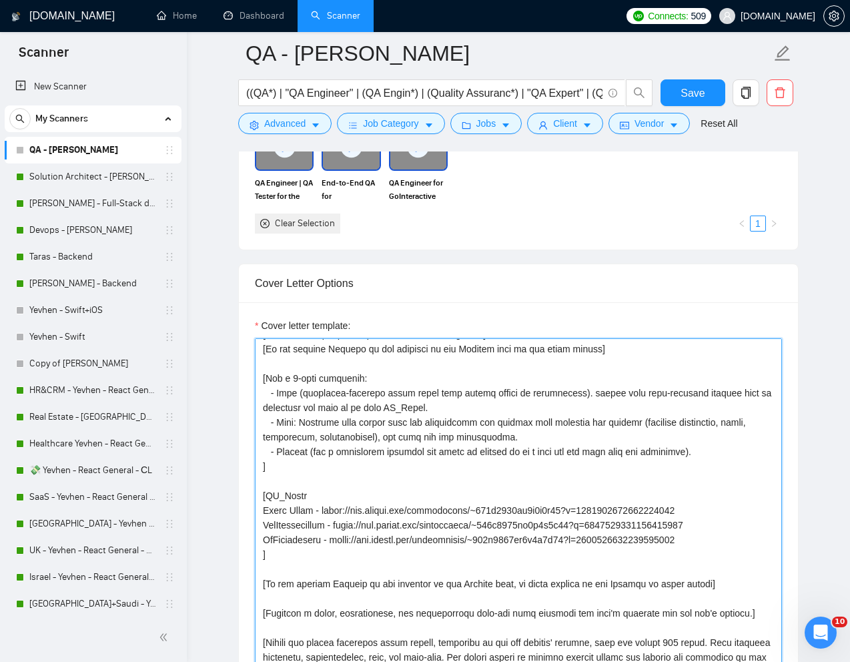
click at [444, 407] on textarea "Cover letter template:" at bounding box center [518, 526] width 527 height 376
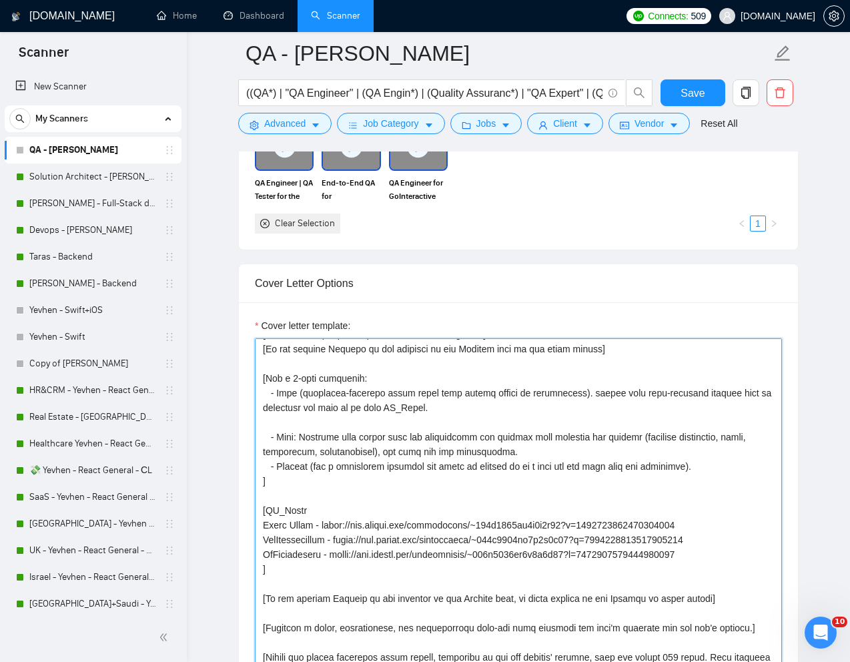
click at [515, 453] on textarea "Cover letter template:" at bounding box center [518, 526] width 527 height 376
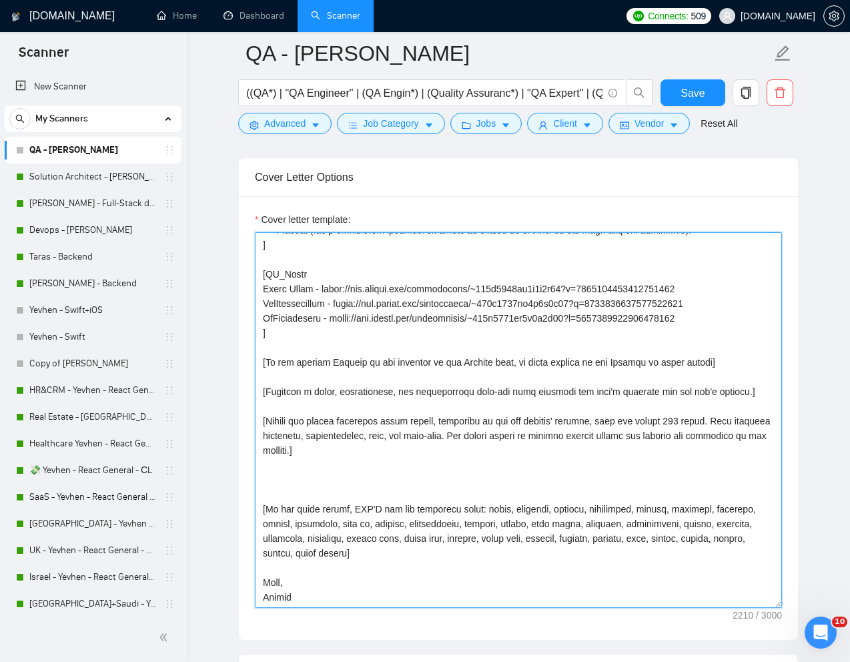
scroll to position [1432, 0]
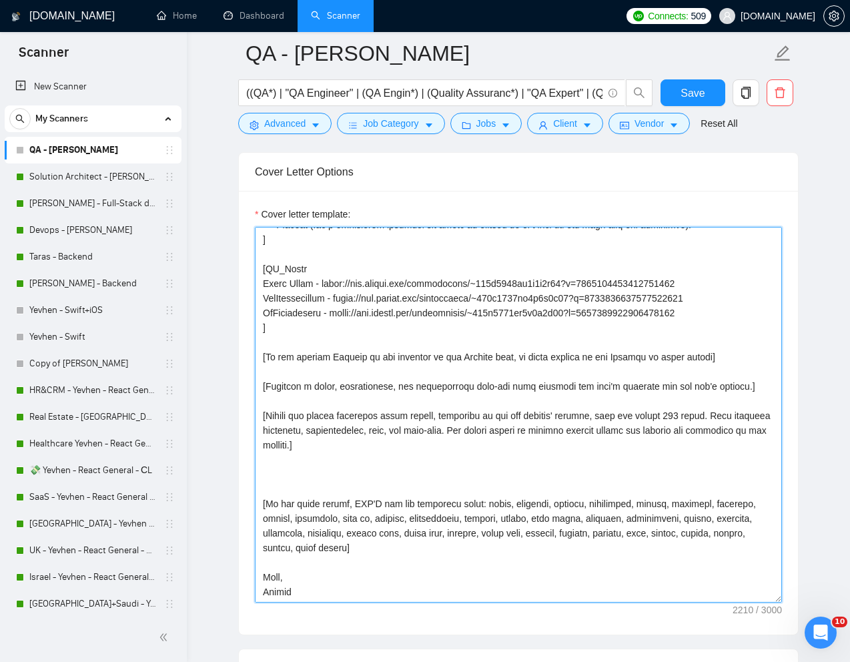
click at [436, 481] on textarea "Cover letter template:" at bounding box center [518, 415] width 527 height 376
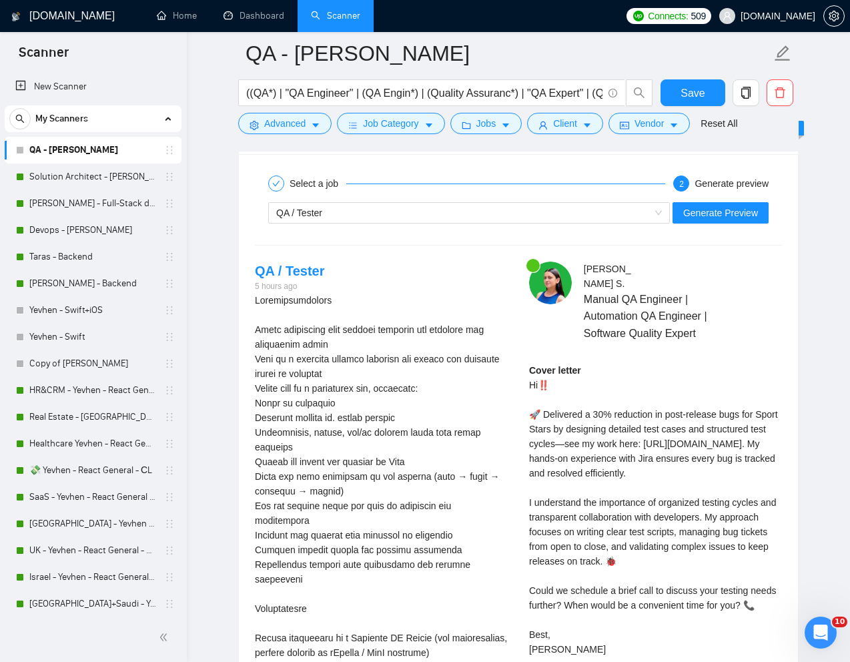
scroll to position [2603, 0]
click at [722, 214] on span "Generate Preview" at bounding box center [721, 212] width 75 height 15
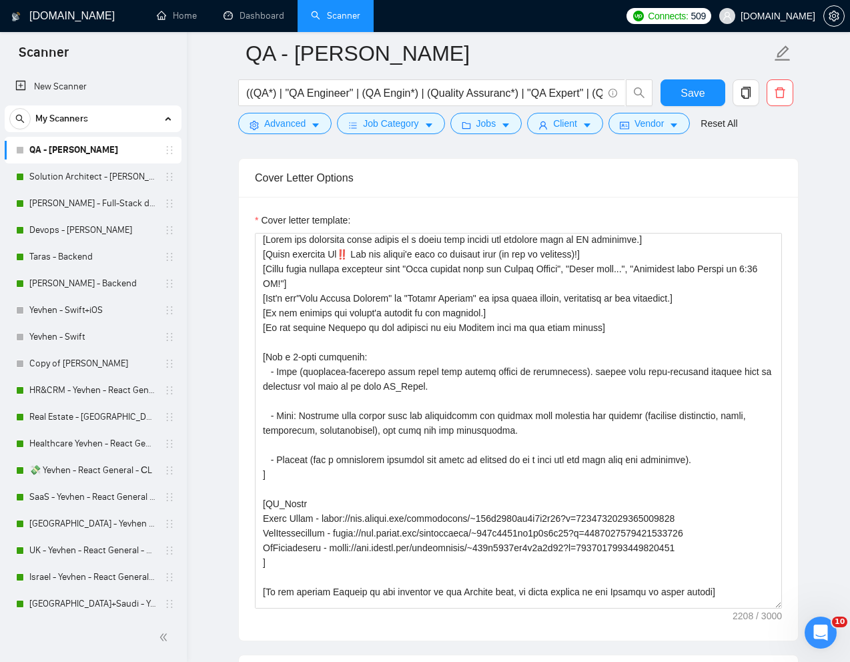
scroll to position [0, 0]
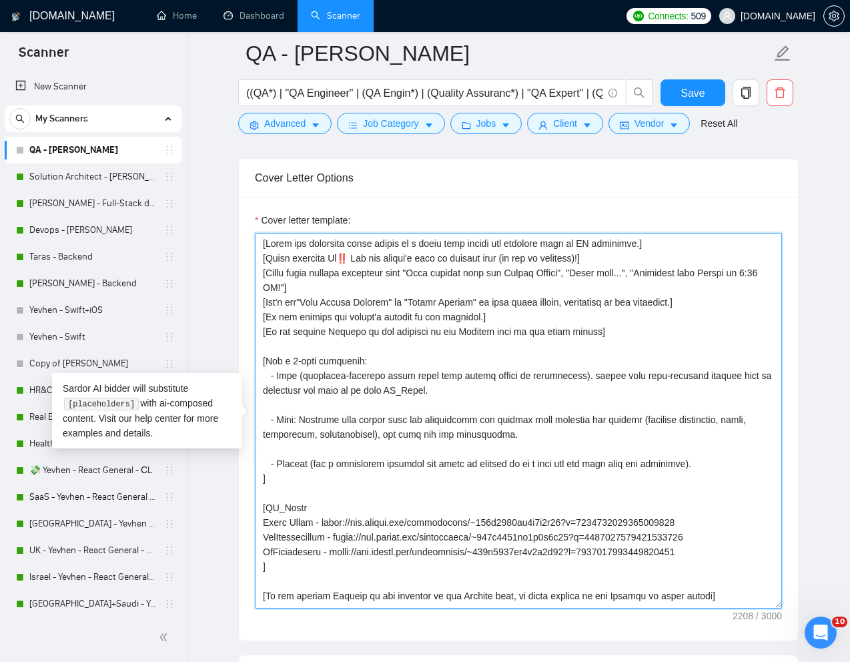
click at [591, 372] on textarea "Cover letter template:" at bounding box center [518, 421] width 527 height 376
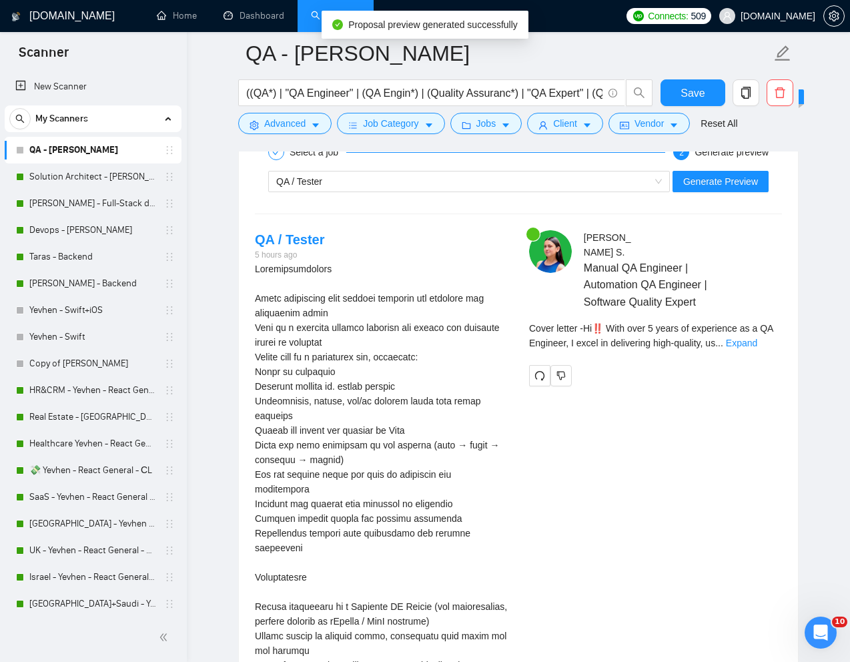
scroll to position [2583, 0]
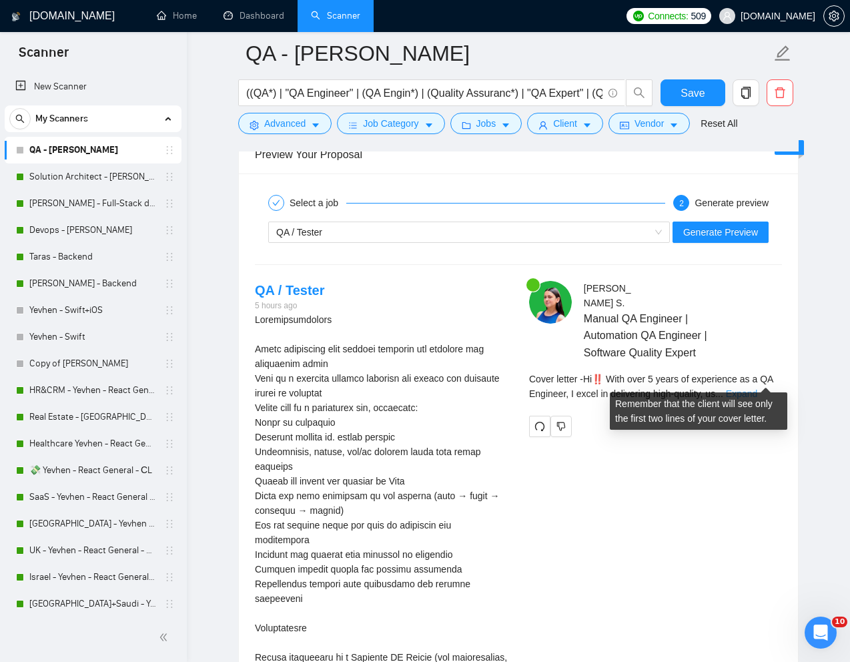
click at [758, 389] on link "Expand" at bounding box center [741, 394] width 31 height 11
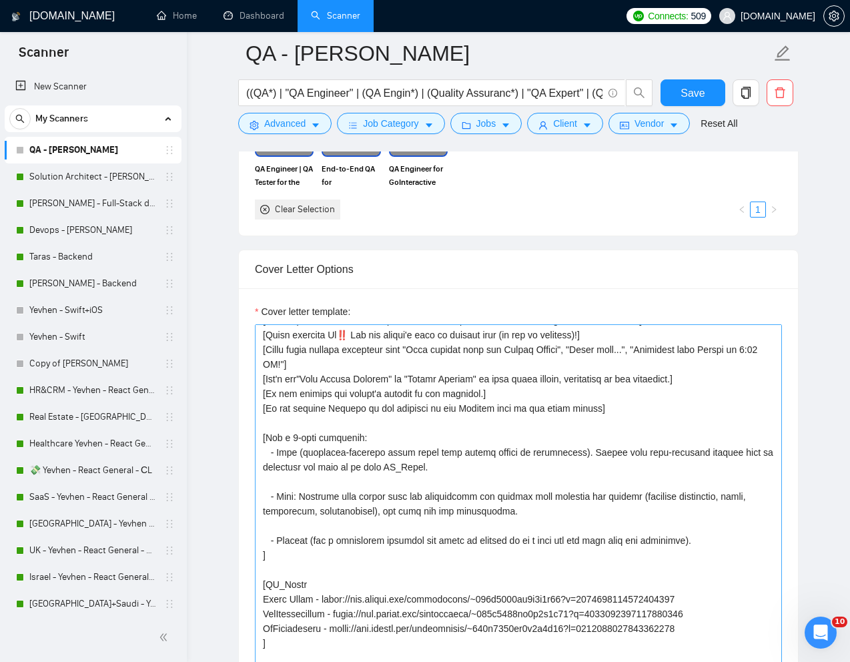
scroll to position [13, 0]
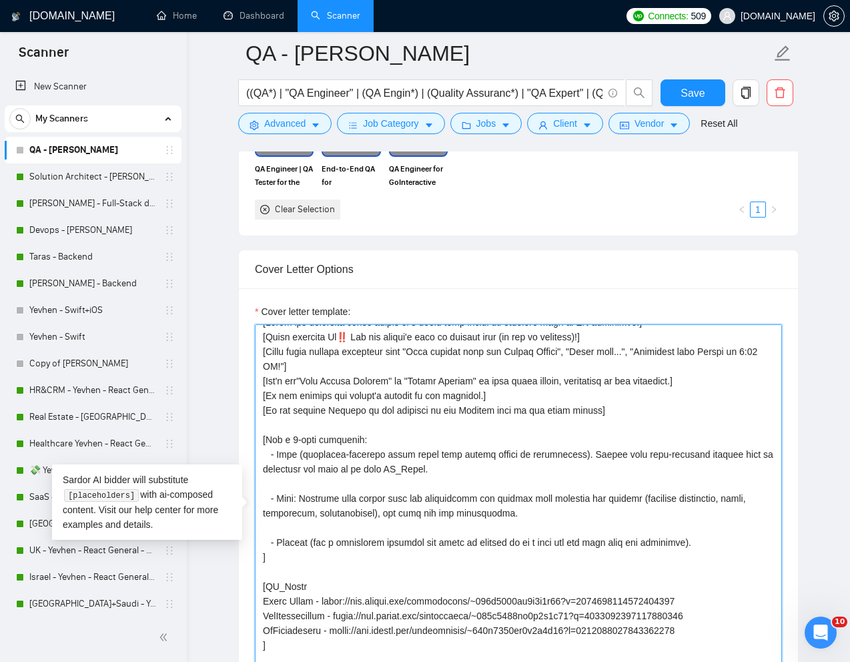
drag, startPoint x: 513, startPoint y: 457, endPoint x: 580, endPoint y: 457, distance: 66.8
click at [580, 457] on textarea "Cover letter template:" at bounding box center [518, 512] width 527 height 376
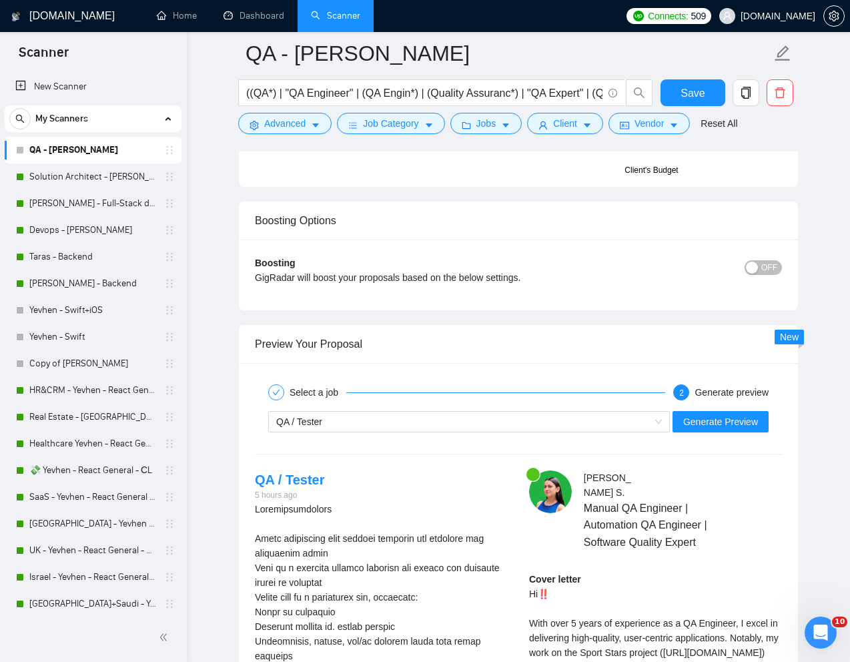
scroll to position [2408, 0]
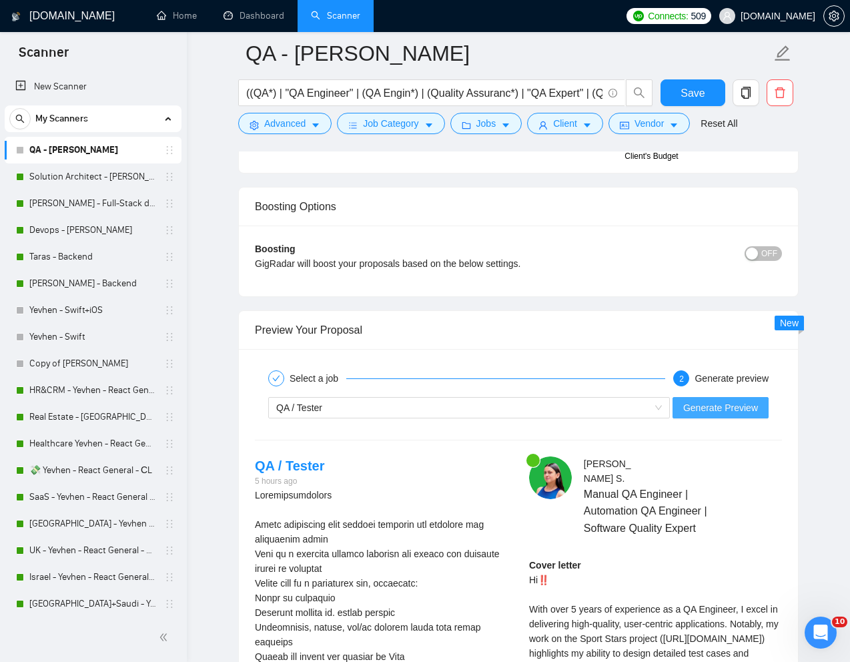
click at [726, 409] on span "Generate Preview" at bounding box center [721, 408] width 75 height 15
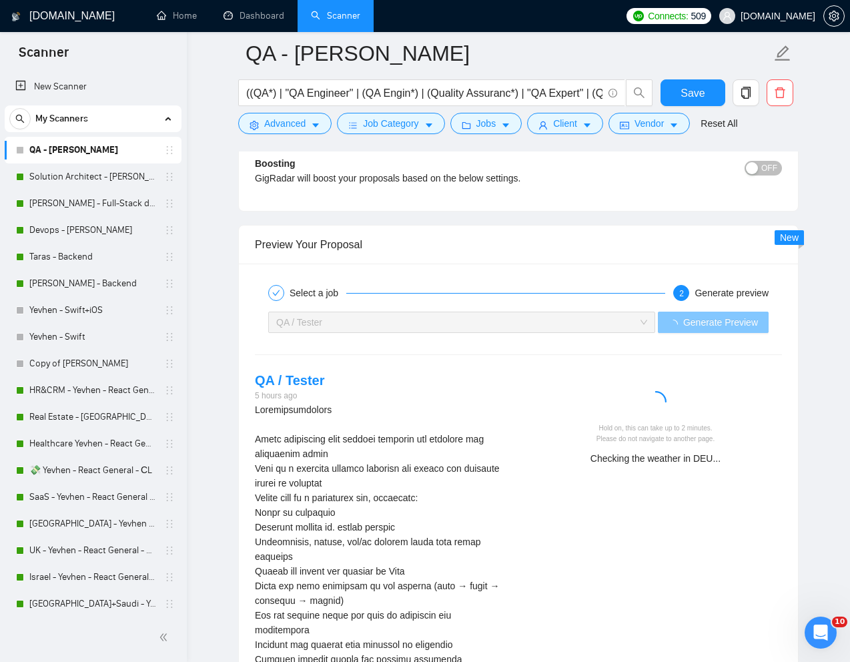
scroll to position [2494, 0]
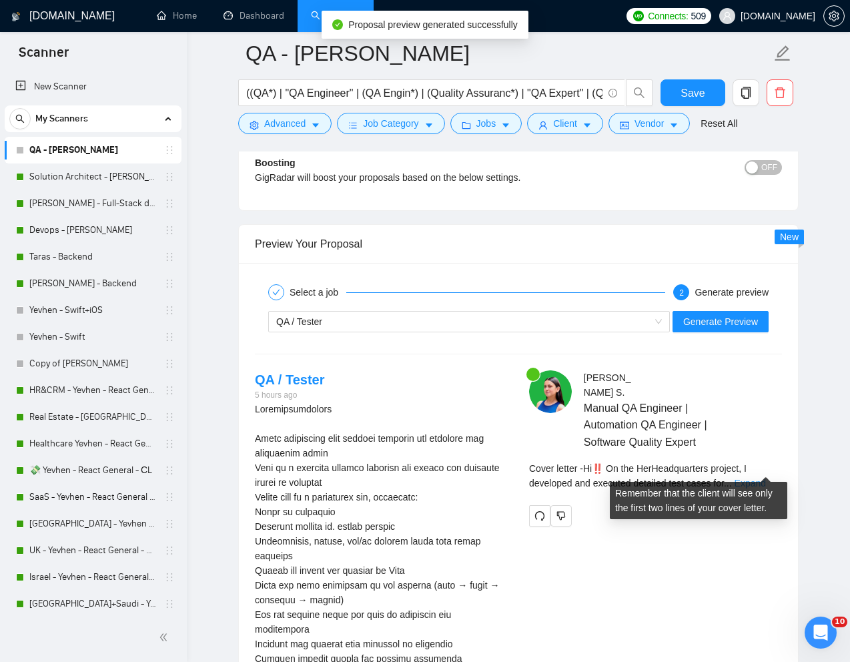
click at [762, 478] on link "Expand" at bounding box center [750, 483] width 31 height 11
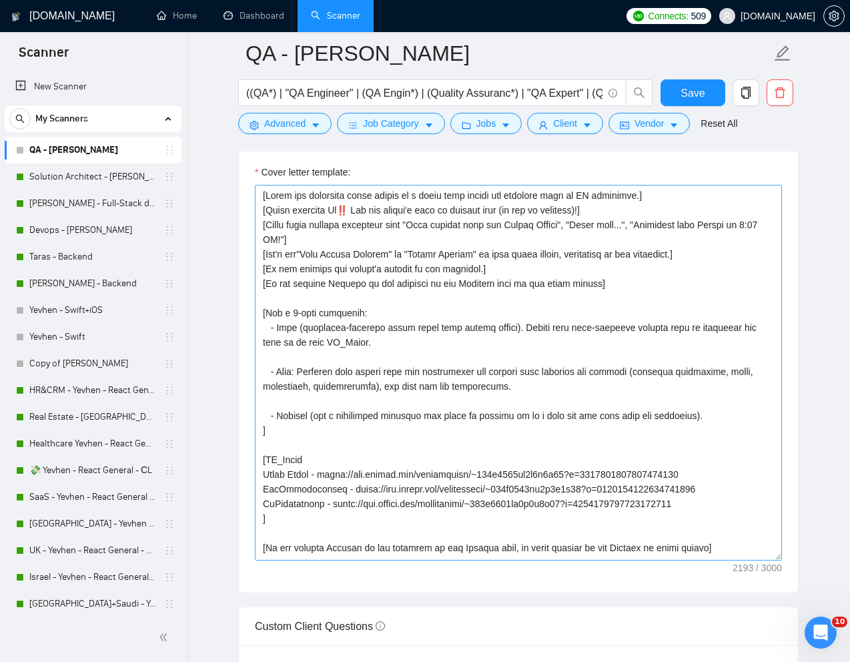
scroll to position [1469, 0]
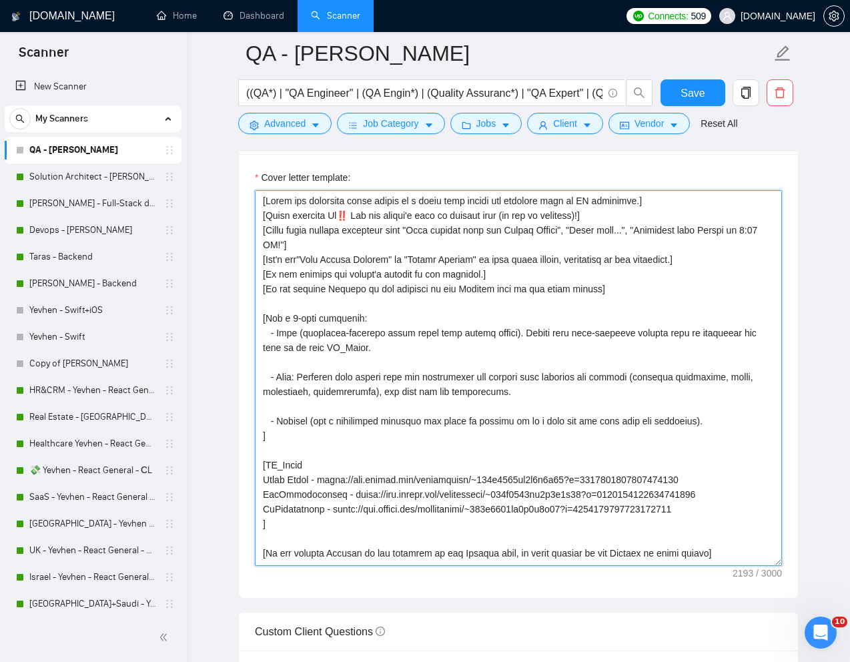
click at [511, 336] on textarea "Cover letter template:" at bounding box center [518, 378] width 527 height 376
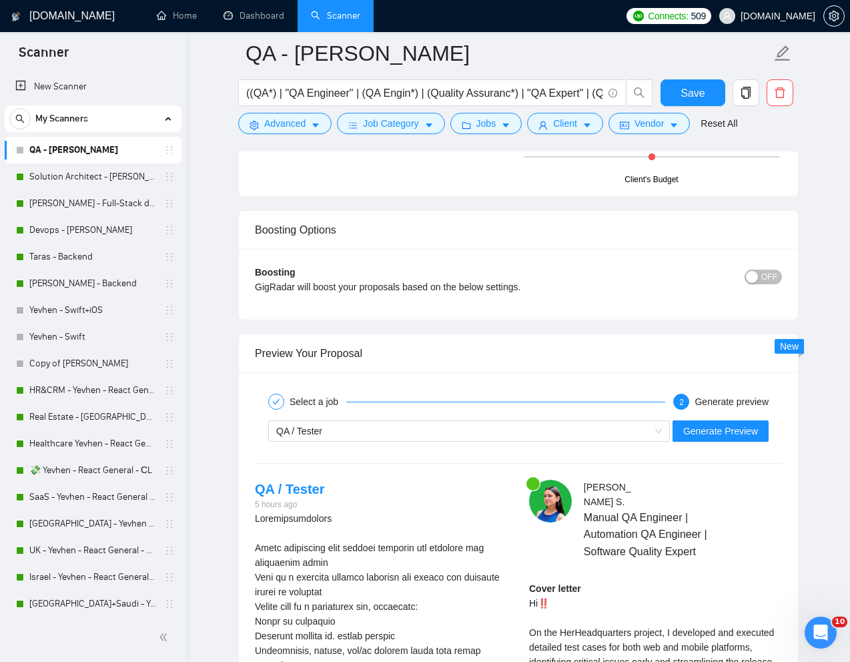
scroll to position [2423, 0]
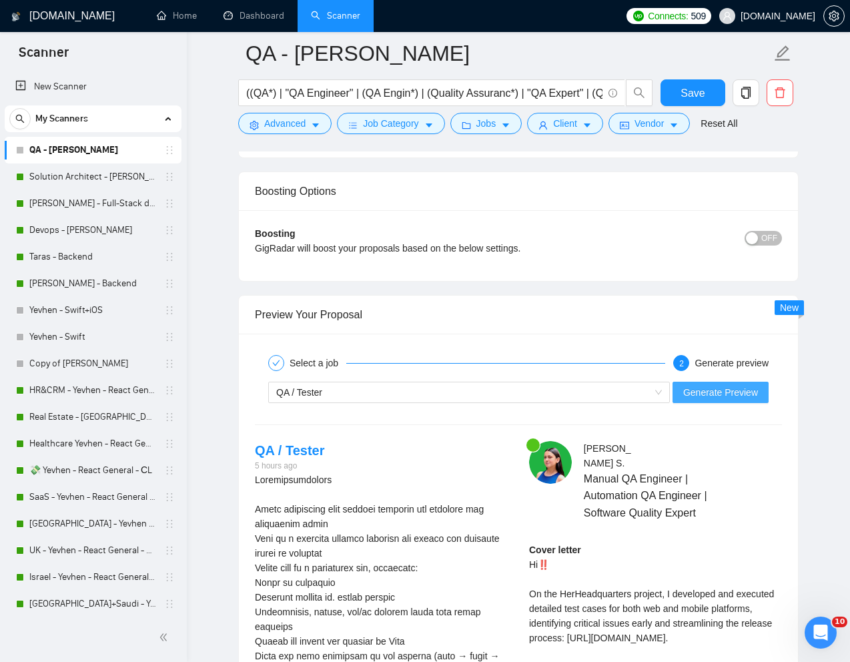
click at [698, 398] on span "Generate Preview" at bounding box center [721, 392] width 75 height 15
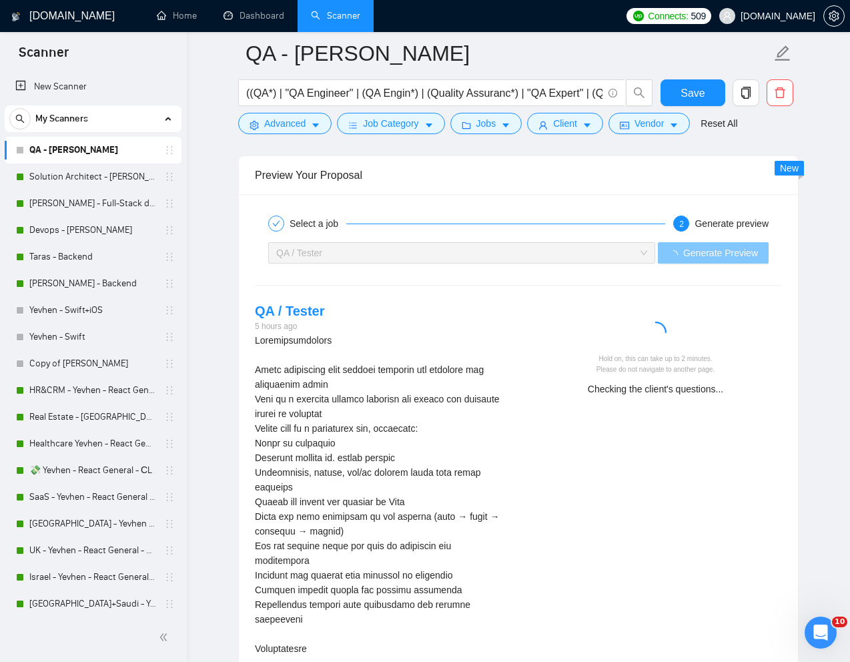
scroll to position [2564, 0]
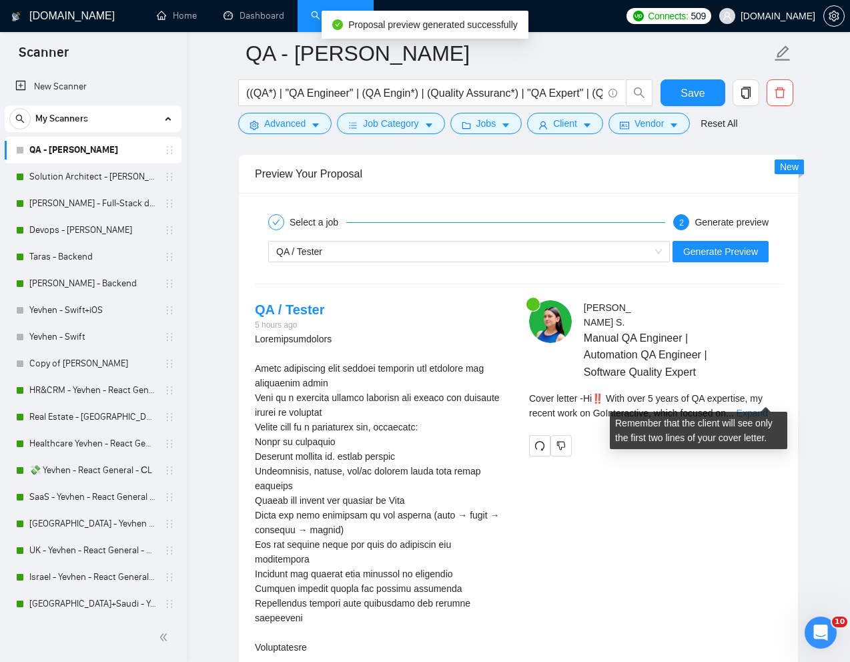
click at [766, 408] on link "Expand" at bounding box center [752, 413] width 31 height 11
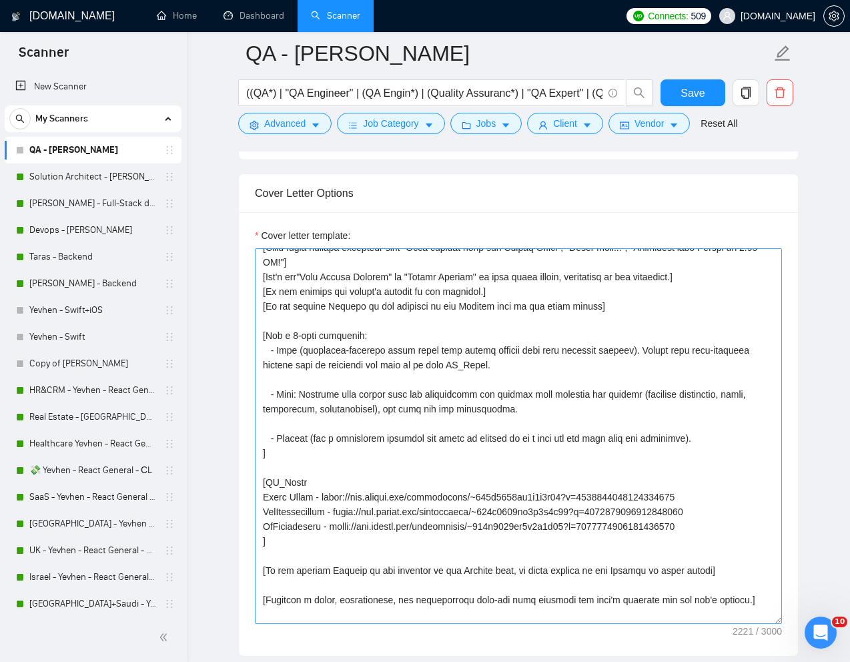
scroll to position [0, 0]
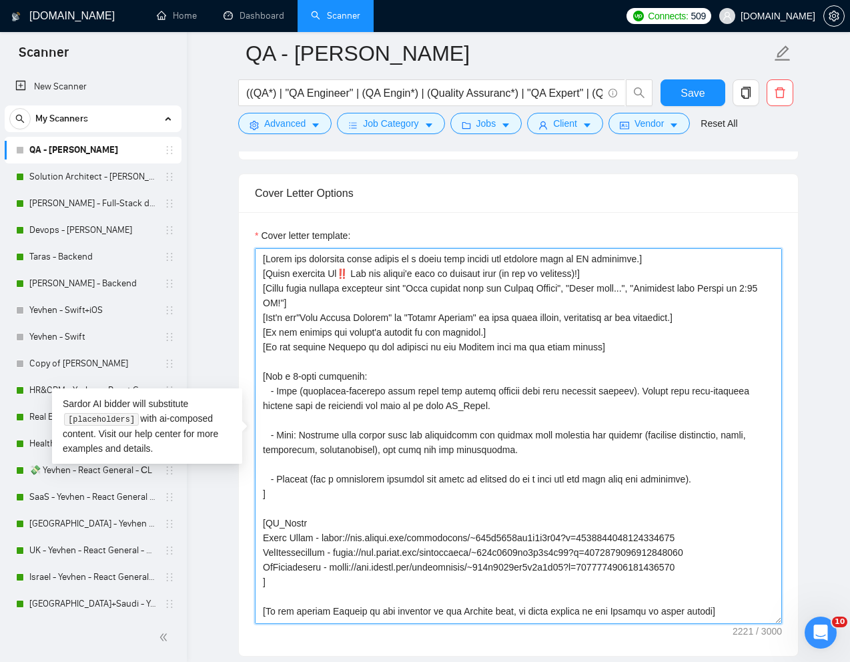
drag, startPoint x: 305, startPoint y: 394, endPoint x: 631, endPoint y: 395, distance: 325.8
click at [631, 395] on textarea "Cover letter template:" at bounding box center [518, 436] width 527 height 376
click at [508, 399] on textarea "Cover letter template:" at bounding box center [518, 436] width 527 height 376
click at [515, 397] on textarea "Cover letter template:" at bounding box center [518, 436] width 527 height 376
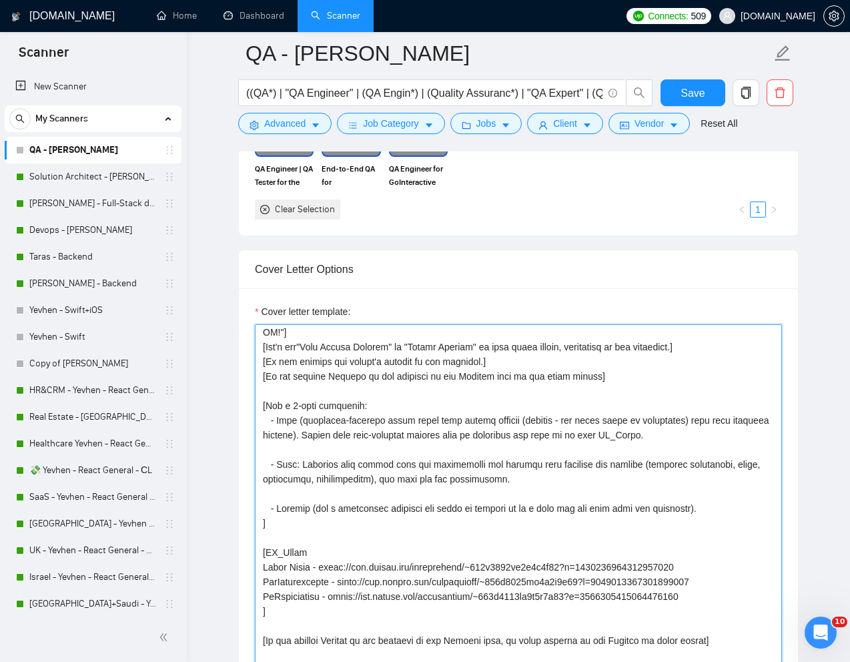
scroll to position [52, 0]
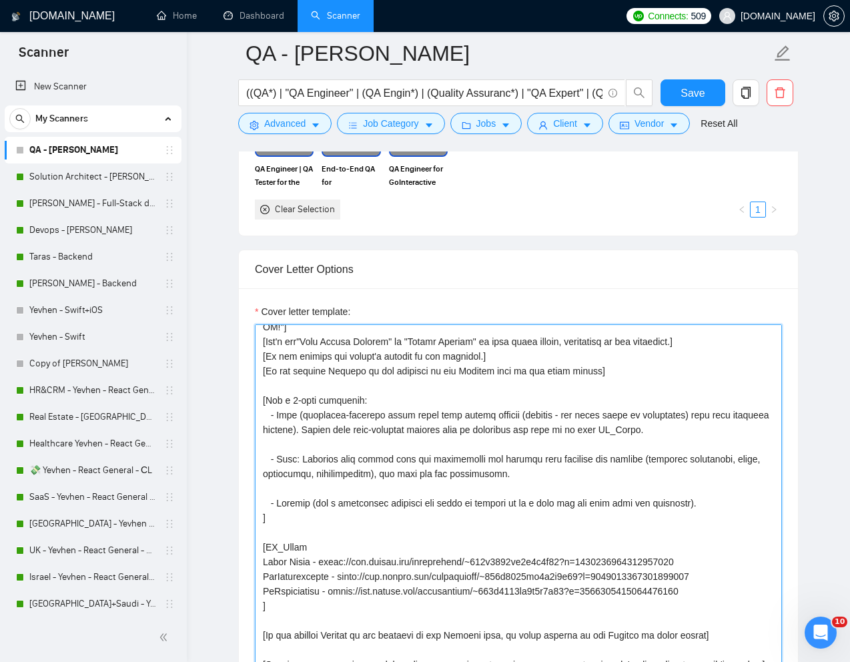
drag, startPoint x: 734, startPoint y: 463, endPoint x: 648, endPoint y: 462, distance: 86.1
click at [648, 462] on textarea "Cover letter template:" at bounding box center [518, 512] width 527 height 376
drag, startPoint x: 722, startPoint y: 461, endPoint x: 674, endPoint y: 462, distance: 48.7
click at [674, 462] on textarea "Cover letter template:" at bounding box center [518, 512] width 527 height 376
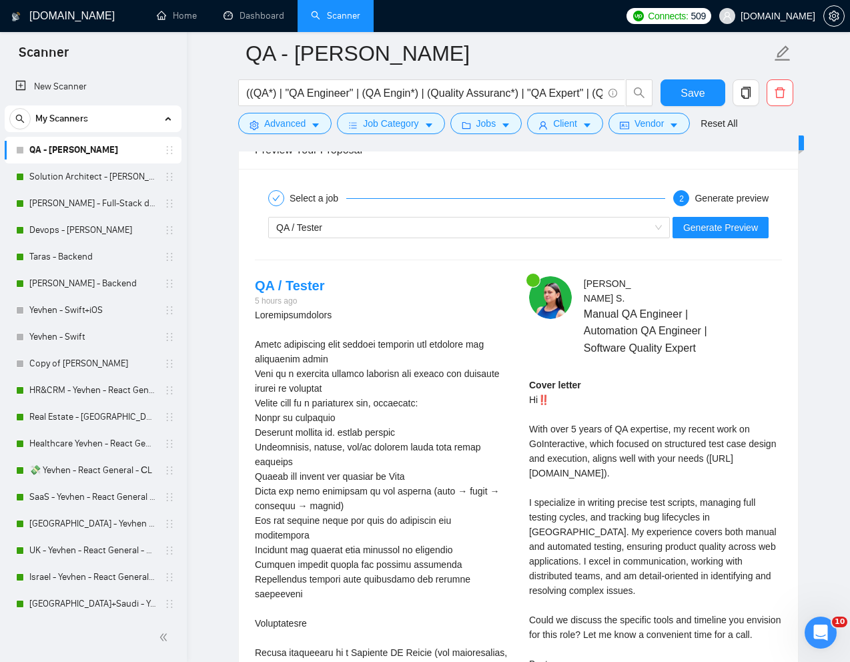
scroll to position [2659, 0]
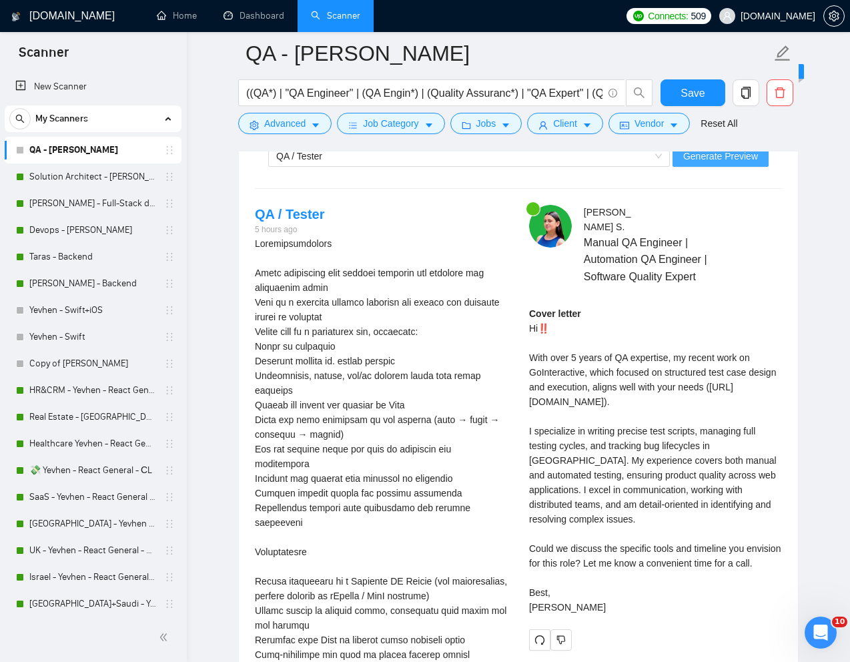
click at [728, 162] on span "Generate Preview" at bounding box center [721, 156] width 75 height 15
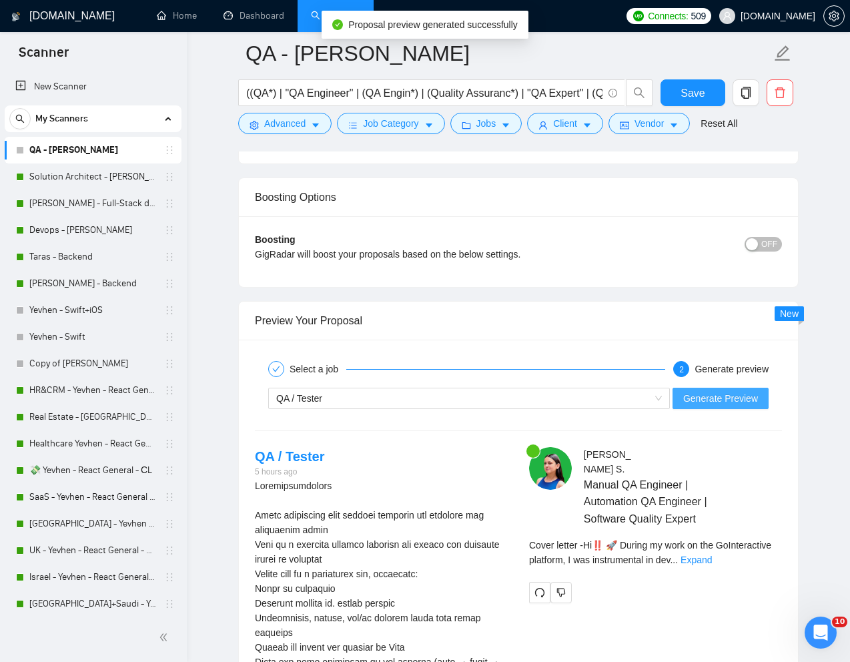
scroll to position [2467, 0]
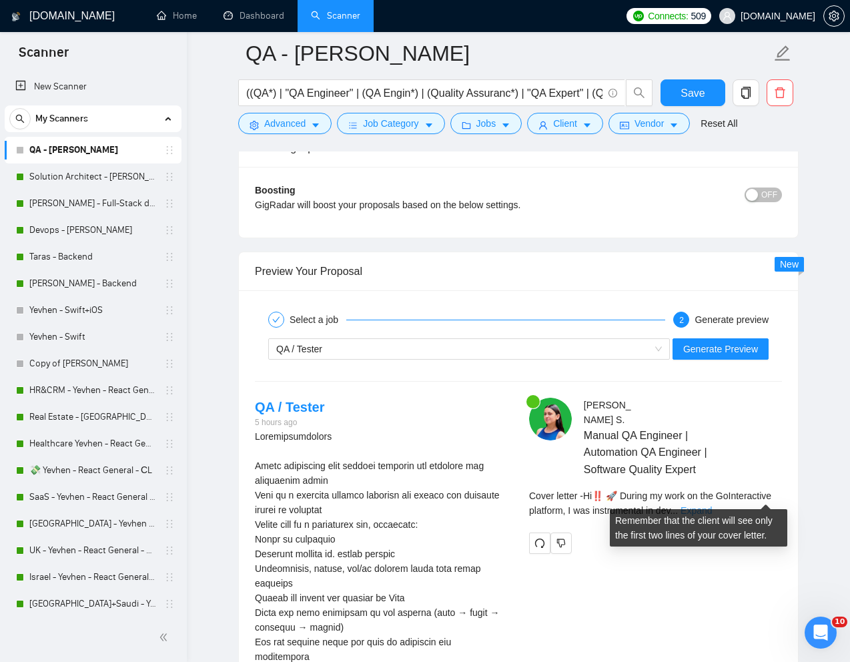
click at [712, 505] on link "Expand" at bounding box center [696, 510] width 31 height 11
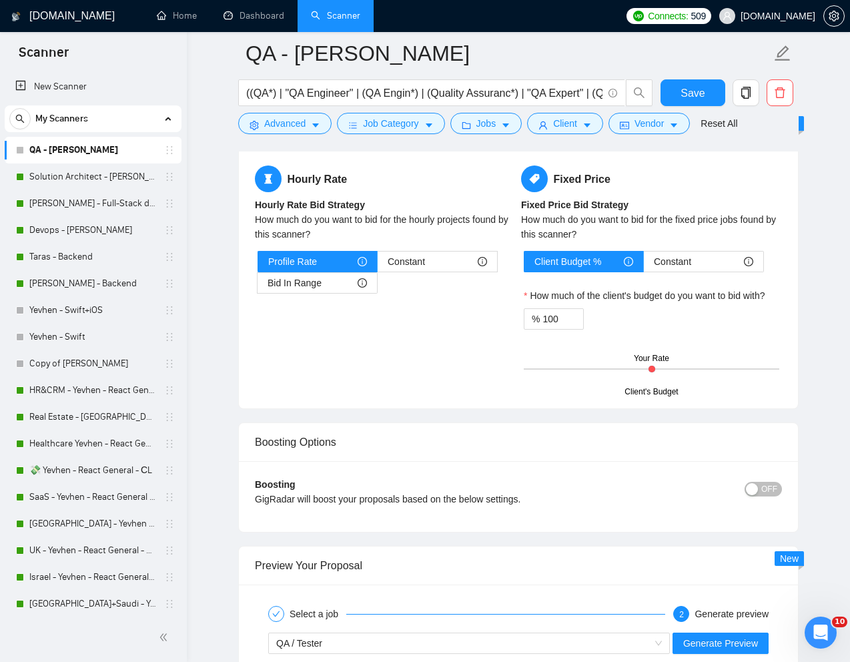
scroll to position [2285, 0]
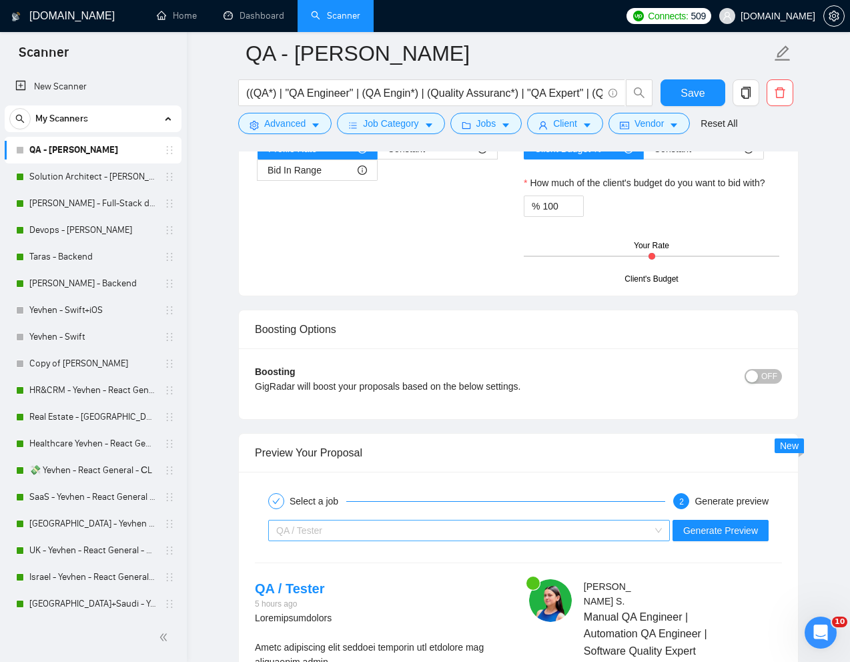
click at [319, 528] on span "QA / Tester" at bounding box center [299, 530] width 46 height 11
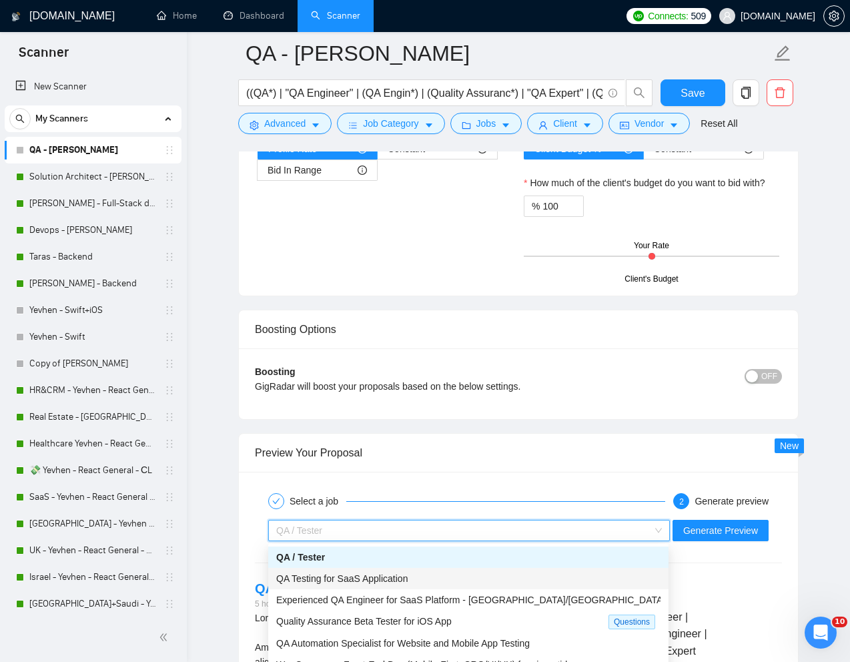
click at [314, 587] on div "QA Testing for SaaS Application" at bounding box center [468, 578] width 401 height 21
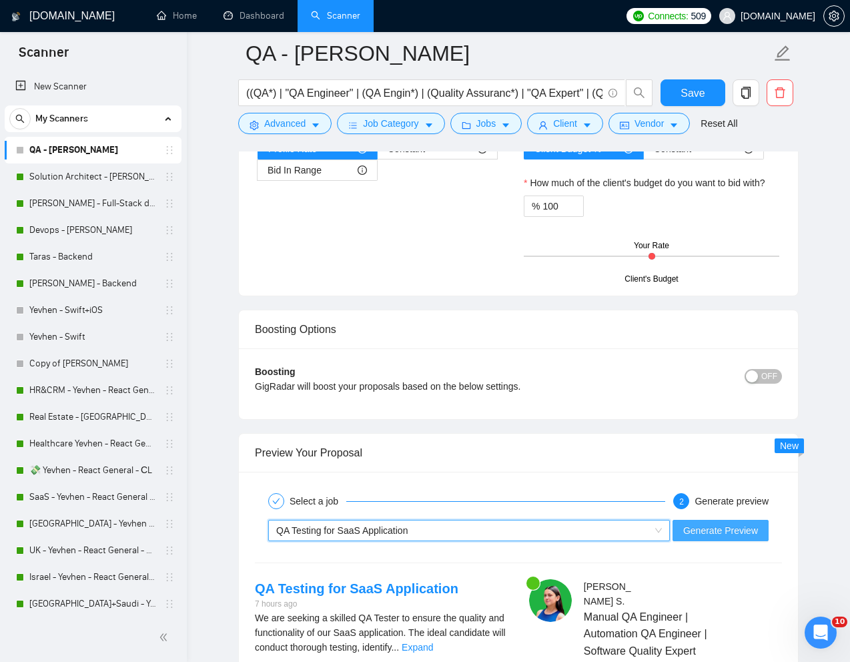
click at [736, 537] on span "Generate Preview" at bounding box center [721, 530] width 75 height 15
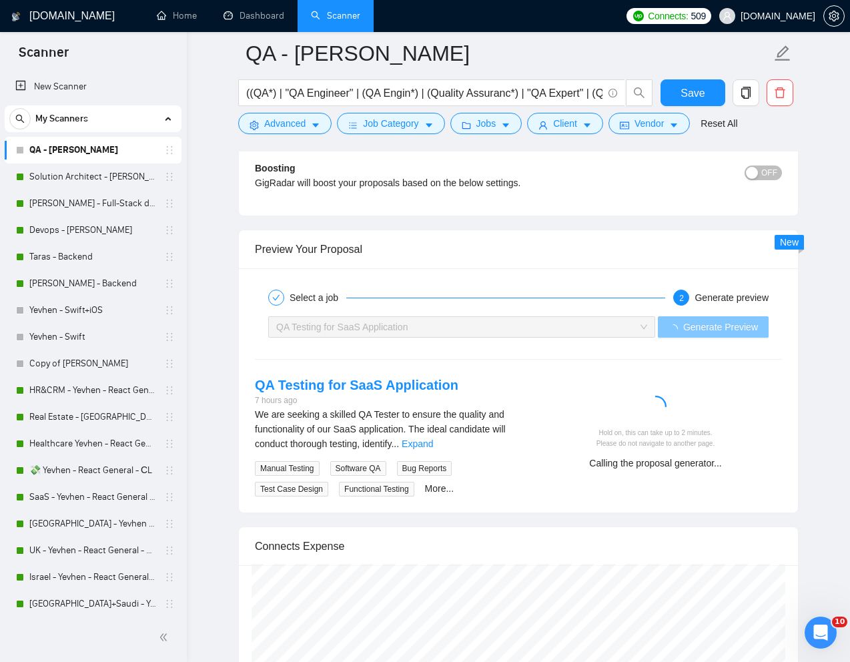
scroll to position [2506, 0]
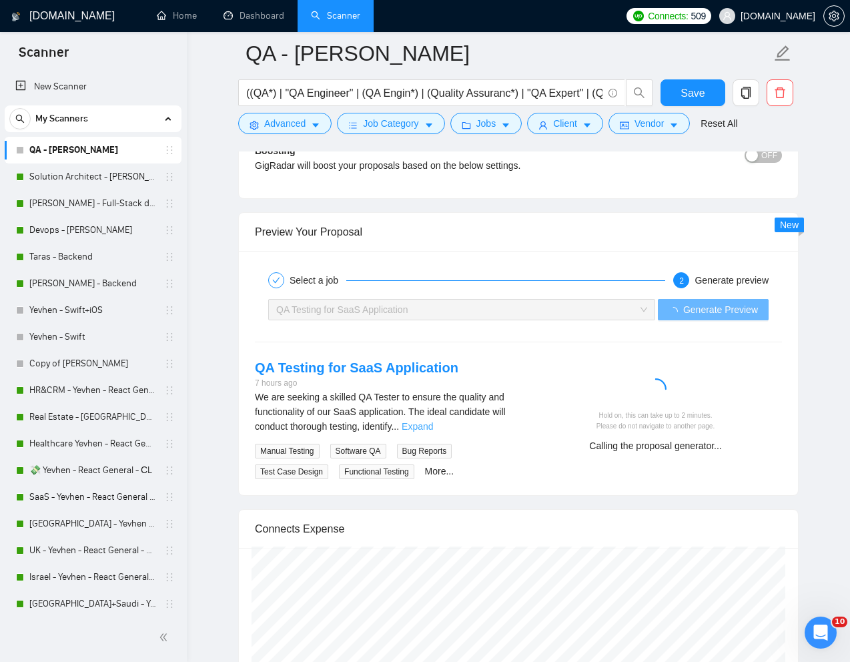
click at [433, 431] on link "Expand" at bounding box center [417, 426] width 31 height 11
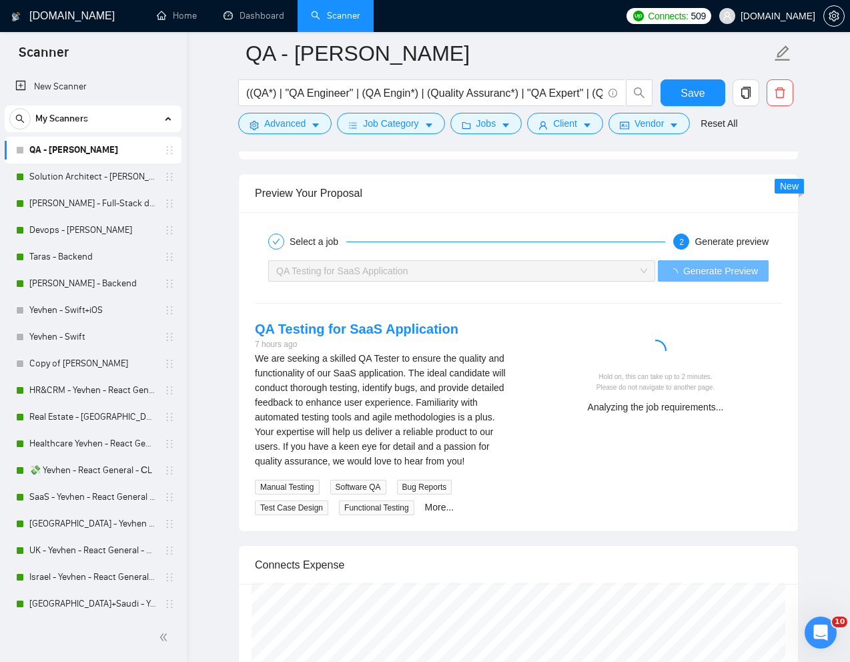
scroll to position [2543, 0]
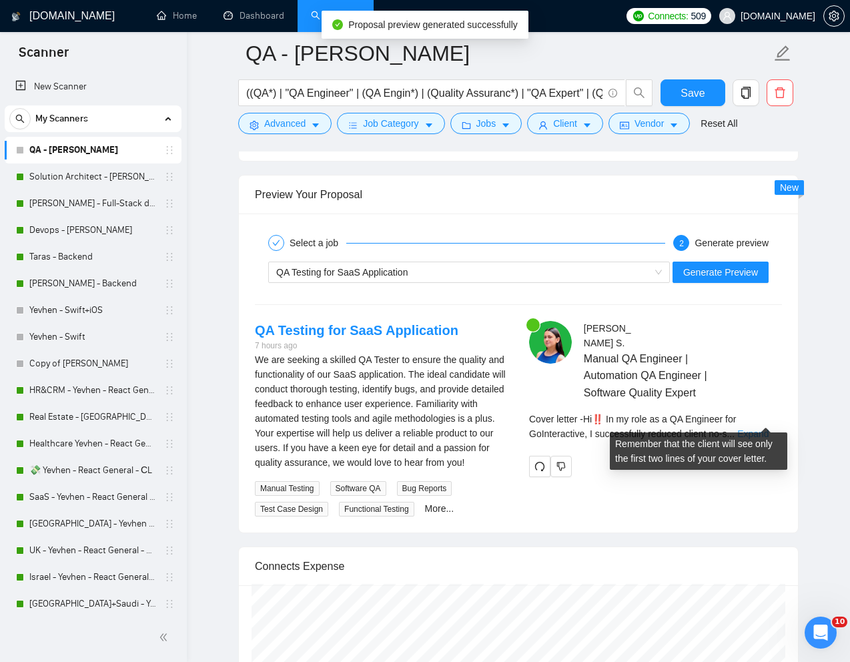
click at [763, 429] on link "Expand" at bounding box center [753, 434] width 31 height 11
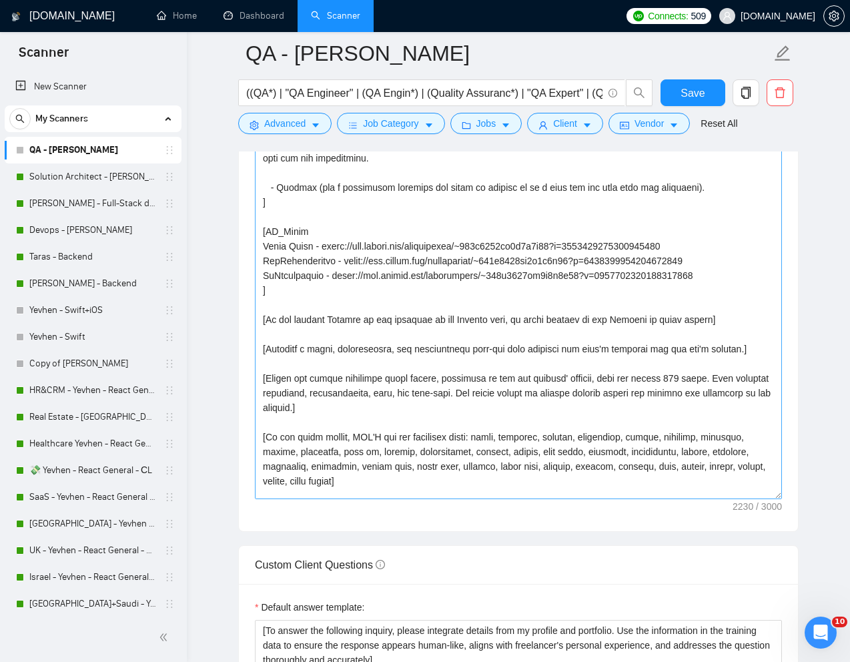
scroll to position [170, 0]
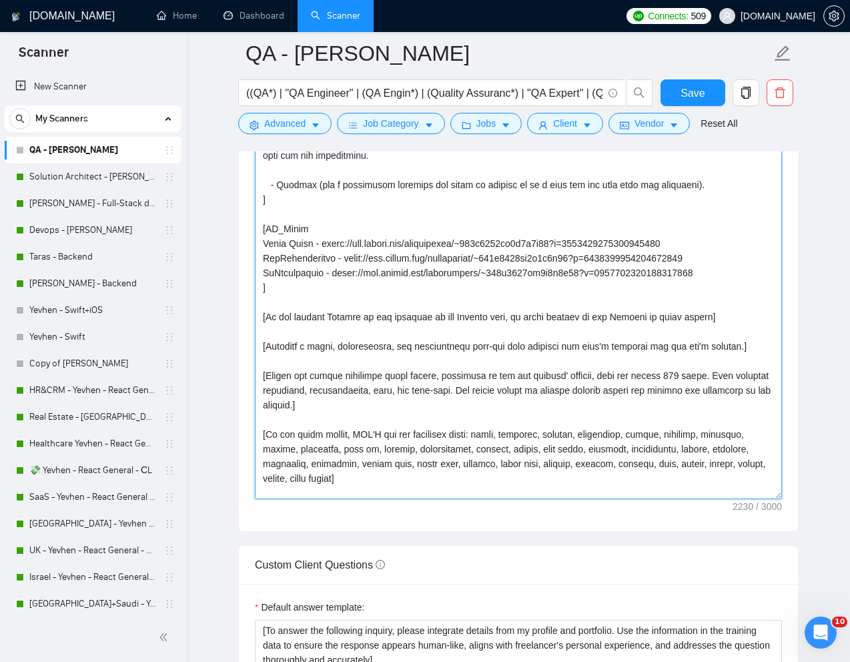
click at [446, 413] on textarea "Cover letter template:" at bounding box center [518, 311] width 527 height 376
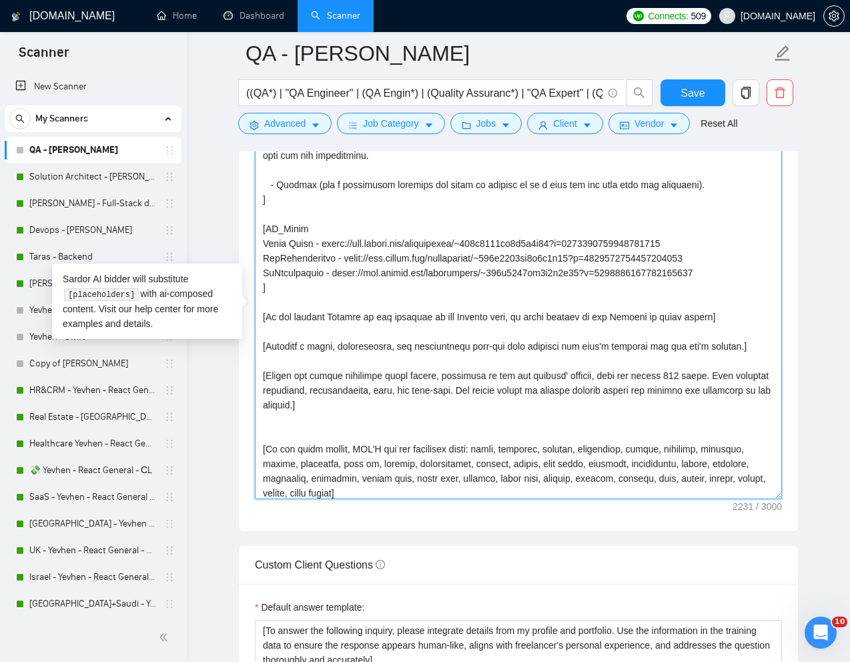
paste textarea "Don't use the phrases: "Curious...", "Curious to know...," "I'm Yevhen from See…"
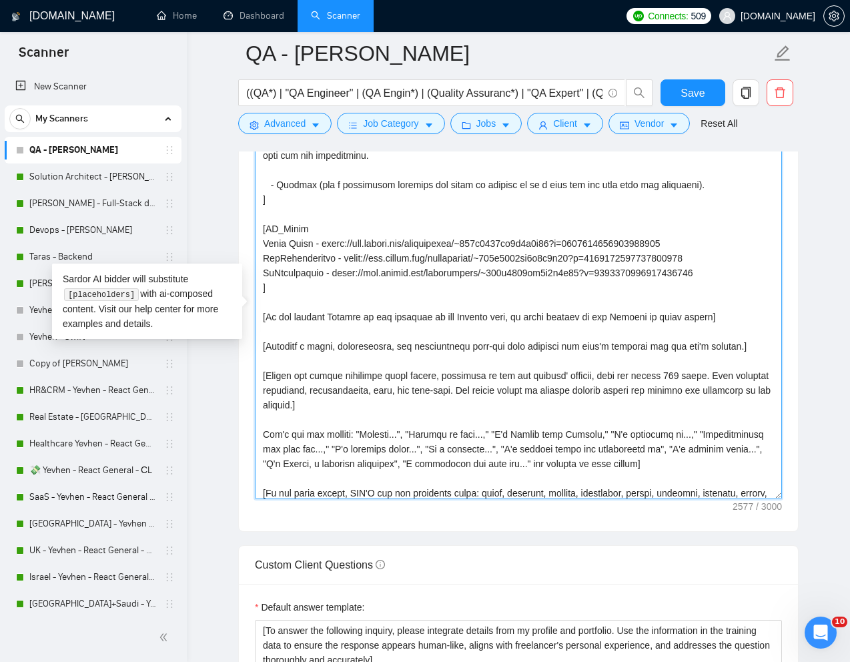
click at [259, 433] on textarea "Cover letter template:" at bounding box center [518, 311] width 527 height 376
click at [541, 432] on textarea "Cover letter template:" at bounding box center [518, 311] width 527 height 376
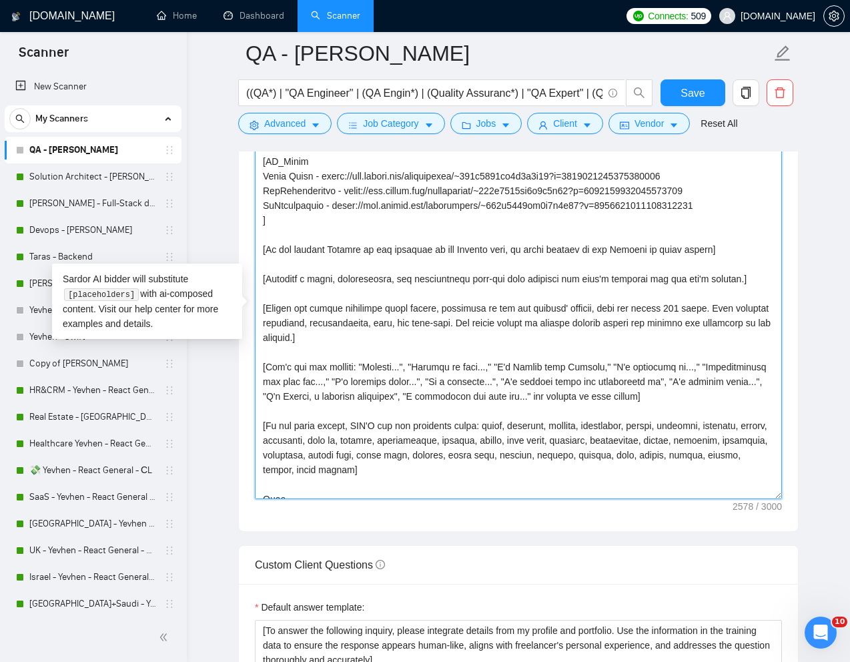
scroll to position [240, 0]
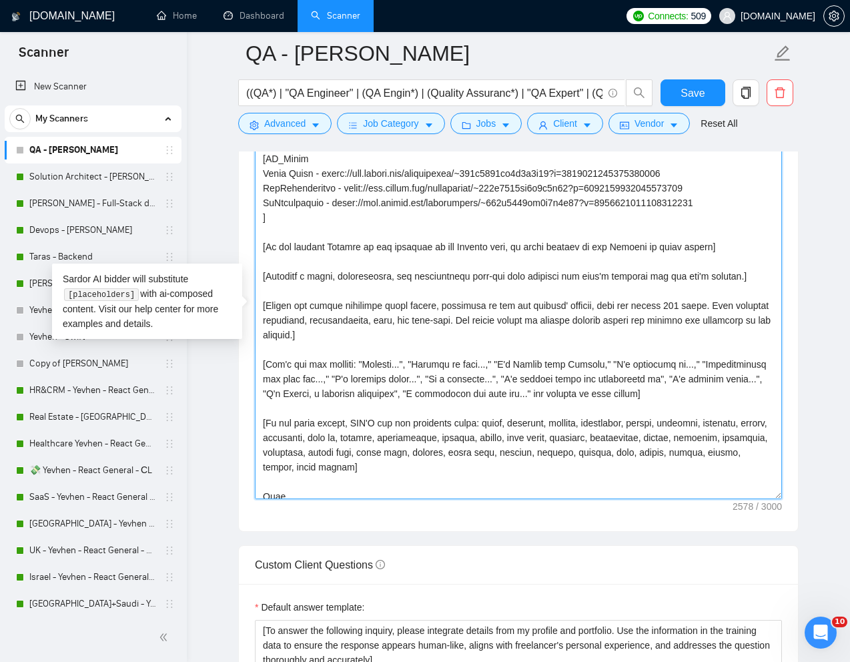
click at [541, 358] on textarea "Cover letter template:" at bounding box center [518, 311] width 527 height 376
click at [367, 398] on textarea "Cover letter template:" at bounding box center [518, 311] width 527 height 376
paste textarea "[PERSON_NAME]"
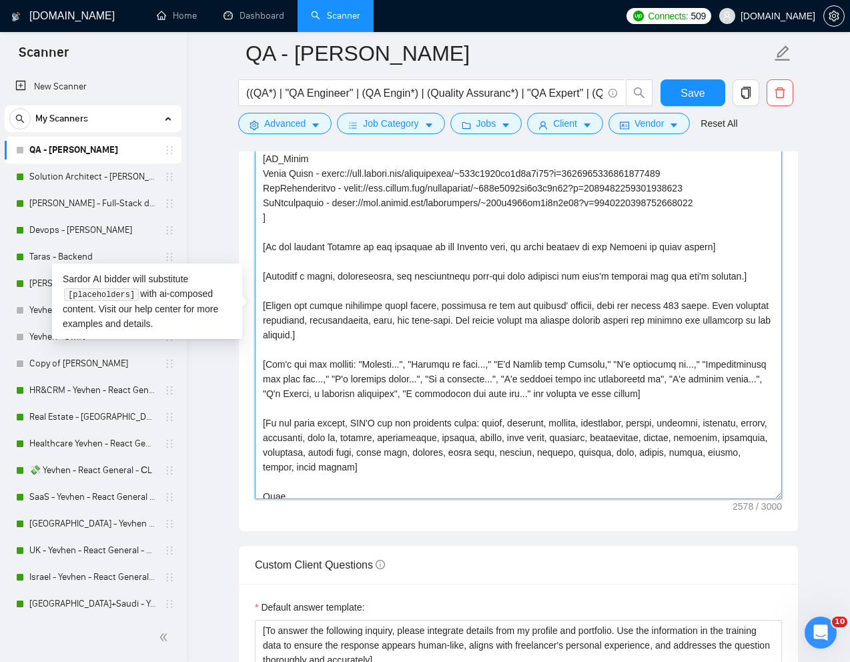
drag, startPoint x: 487, startPoint y: 392, endPoint x: 391, endPoint y: 397, distance: 96.2
click at [391, 397] on textarea "Cover letter template:" at bounding box center [518, 311] width 527 height 376
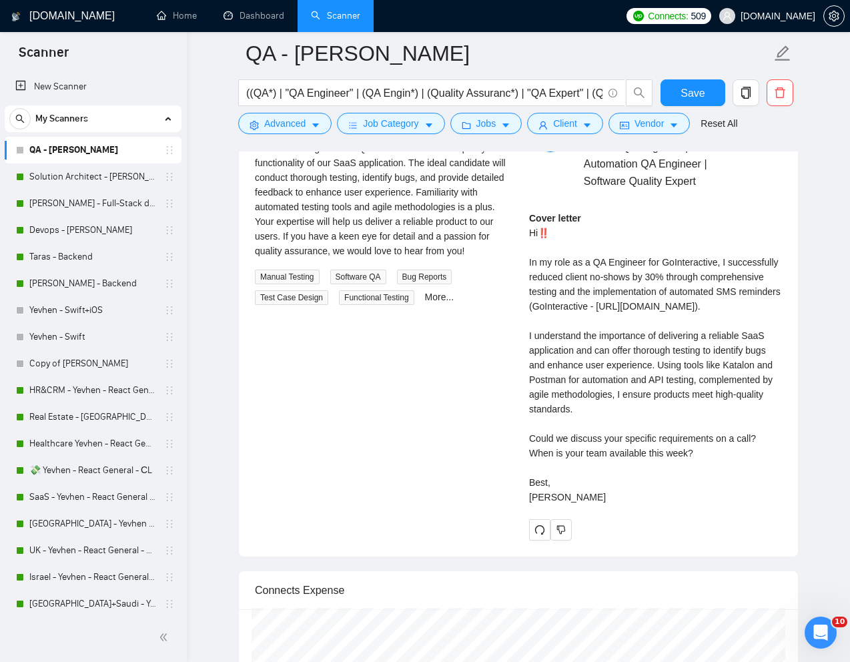
scroll to position [2617, 0]
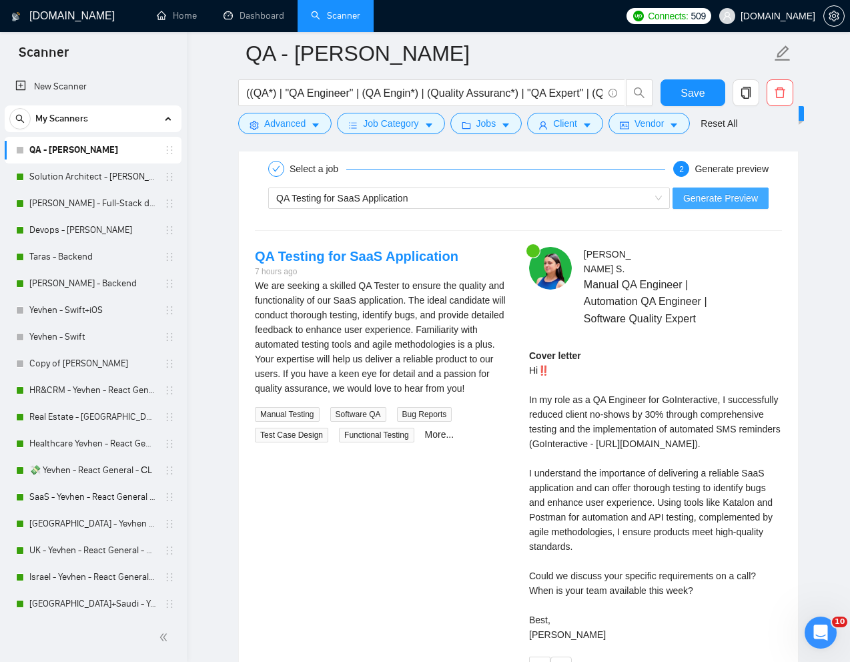
type textarea "[Lorem ips dolorsita conse adipis el s doeiu temp incidi utl etdolore magn al E…"
click at [693, 198] on span "Generate Preview" at bounding box center [721, 198] width 75 height 15
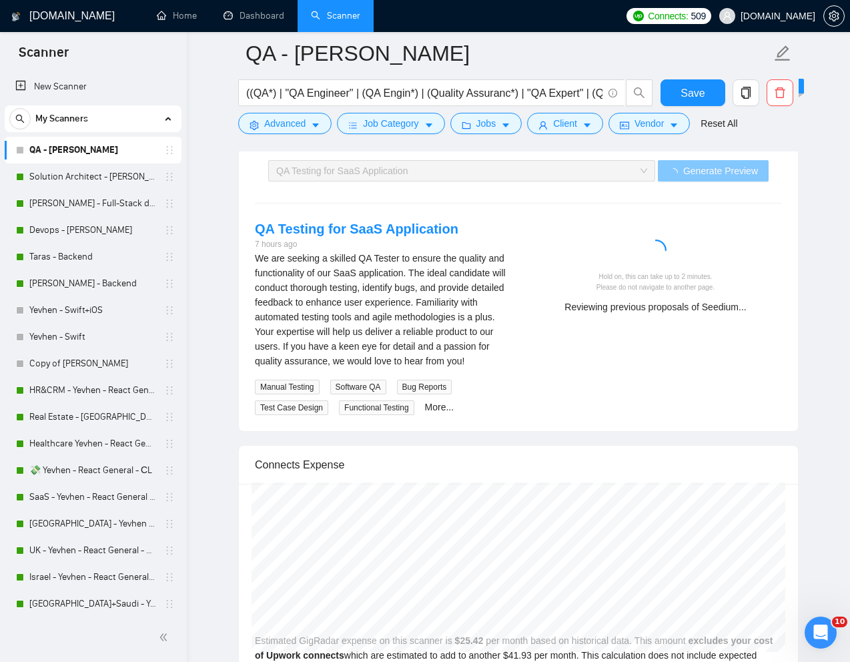
scroll to position [2652, 0]
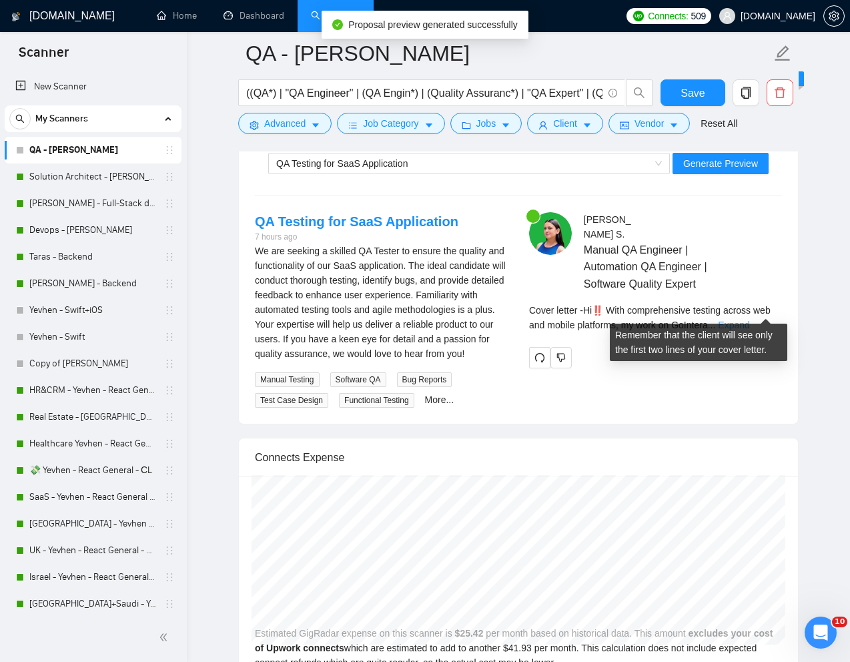
click at [750, 320] on link "Expand" at bounding box center [733, 325] width 31 height 11
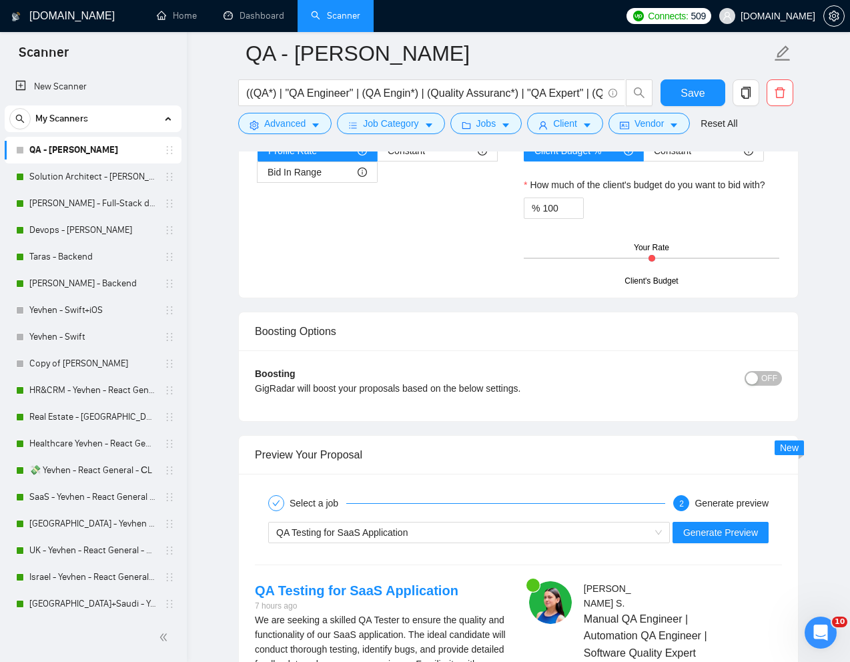
scroll to position [2371, 0]
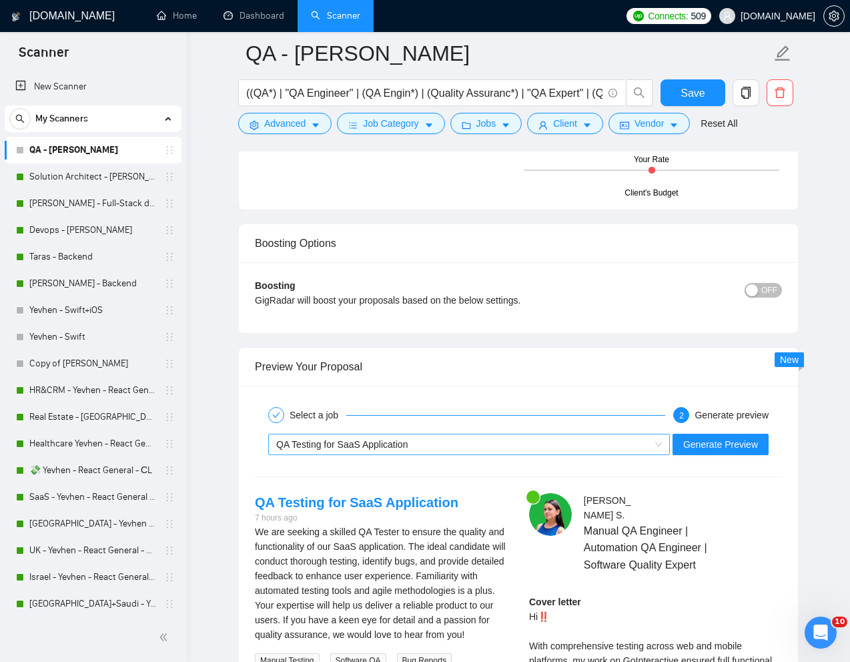
click at [589, 448] on div "QA Testing for SaaS Application" at bounding box center [463, 445] width 374 height 20
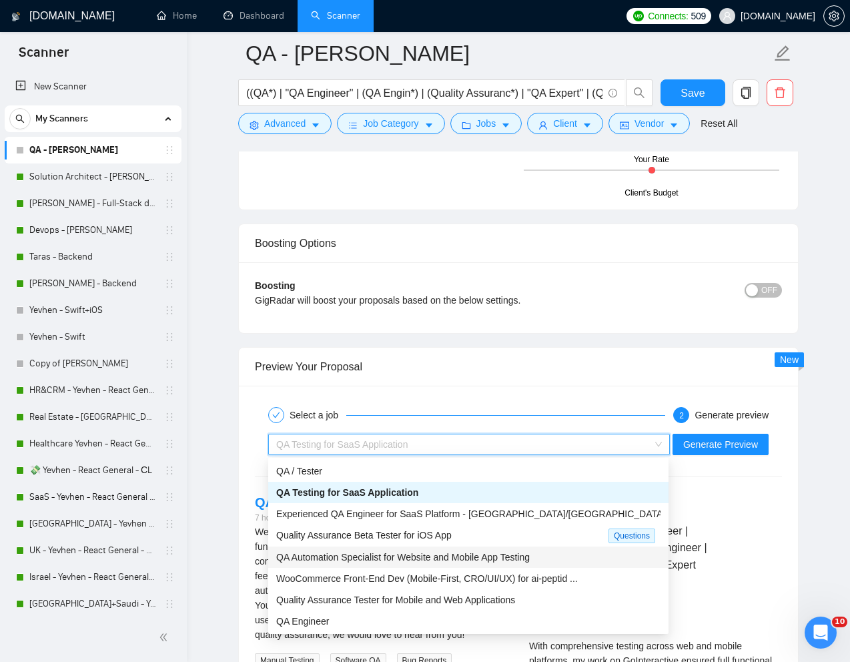
click at [350, 561] on span "QA Automation Specialist for Website and Mobile App Testing" at bounding box center [403, 557] width 254 height 11
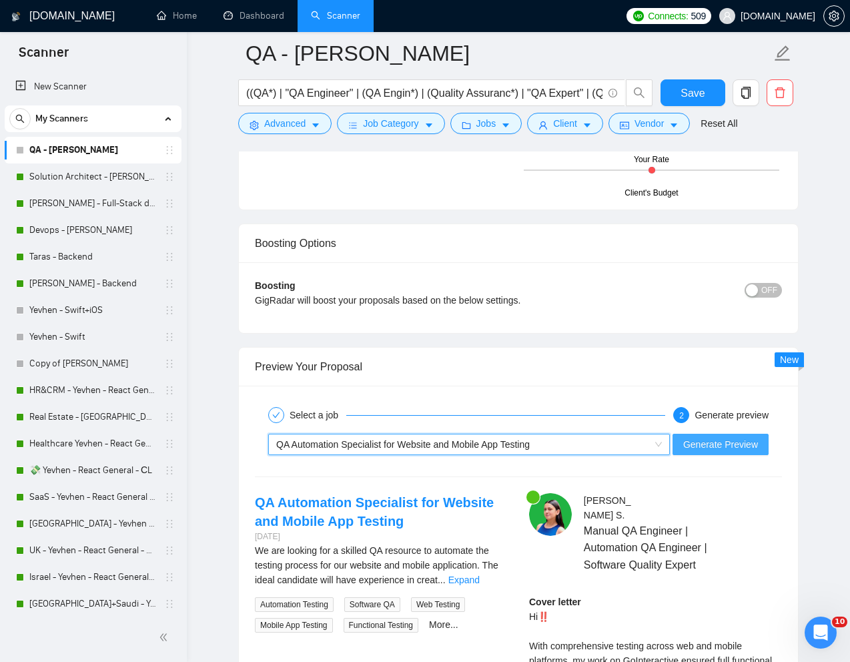
click at [700, 452] on button "Generate Preview" at bounding box center [721, 444] width 96 height 21
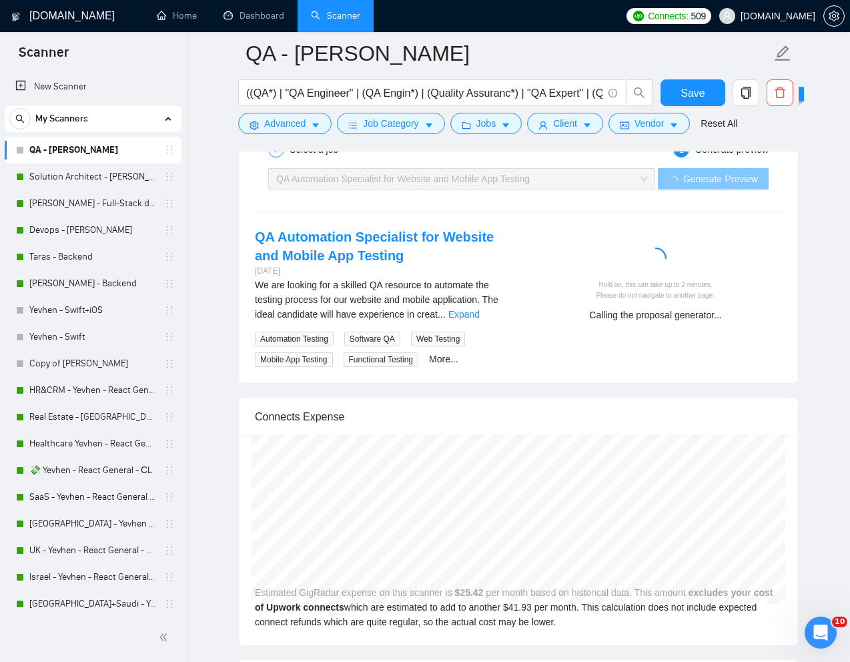
scroll to position [2637, 0]
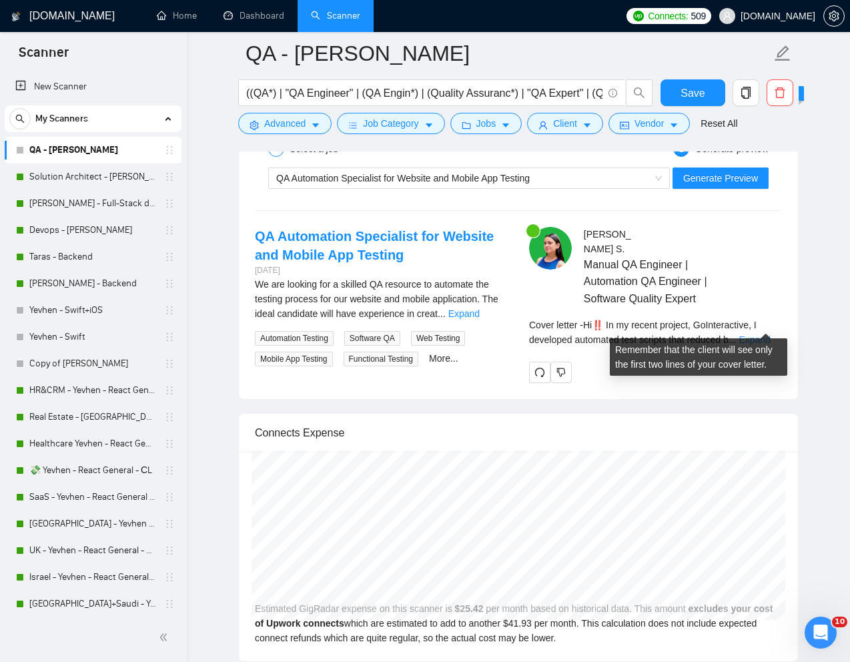
click at [768, 334] on link "Expand" at bounding box center [755, 339] width 31 height 11
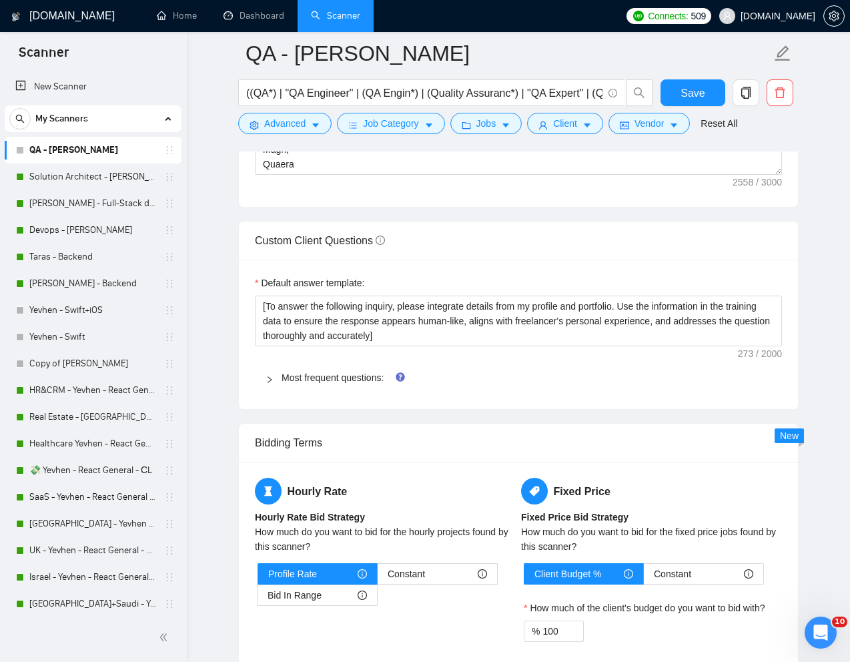
scroll to position [1859, 0]
click at [344, 377] on link "Most frequent questions:" at bounding box center [333, 378] width 102 height 11
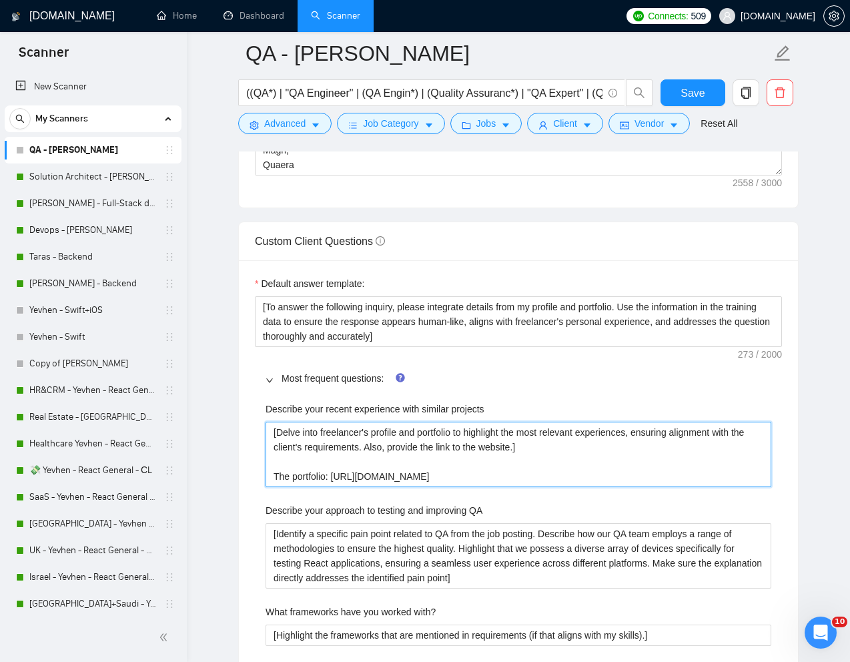
drag, startPoint x: 384, startPoint y: 445, endPoint x: 543, endPoint y: 445, distance: 158.9
click at [543, 445] on projects "[Delve into freelancer's profile and portfolio to highlight the most relevant e…" at bounding box center [519, 454] width 506 height 65
type projects "[Delve into freelancer's profile and portfolio to highlight the most relevant e…"
drag, startPoint x: 504, startPoint y: 476, endPoint x: 266, endPoint y: 481, distance: 237.7
click at [266, 481] on projects "[Delve into freelancer's profile and portfolio to highlight the most relevant e…" at bounding box center [519, 454] width 506 height 65
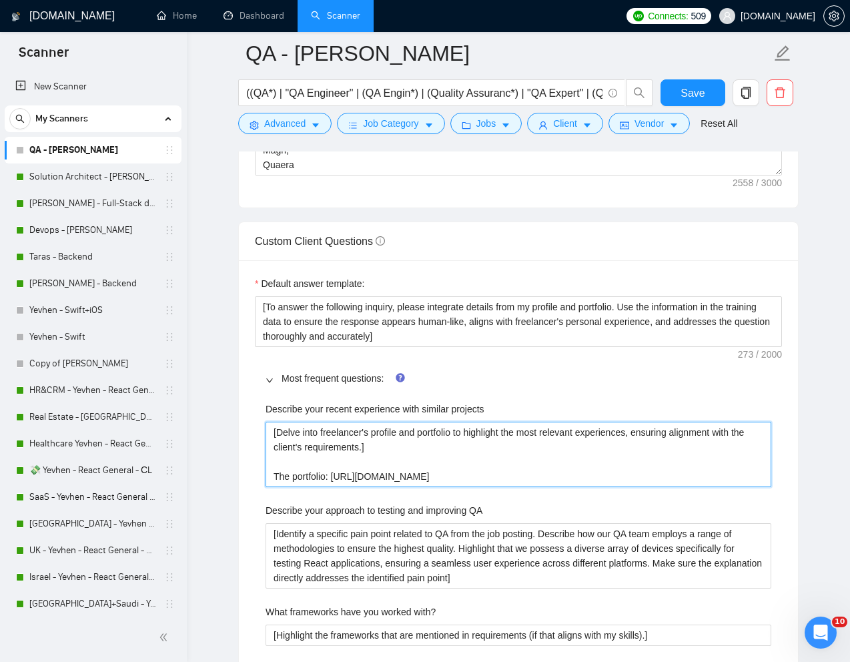
type projects "[Delve into freelancer's profile and portfolio to highlight the most relevant e…"
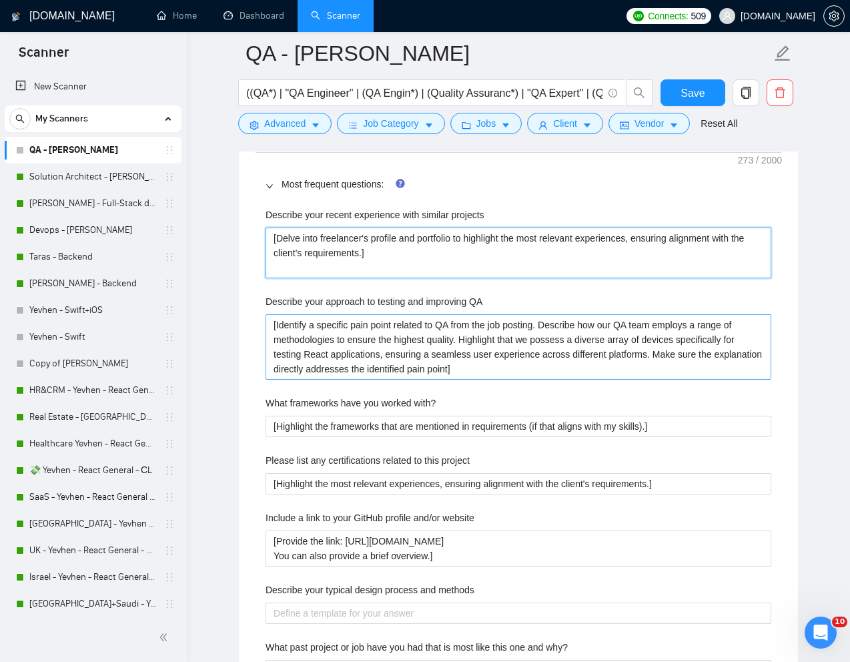
scroll to position [2059, 0]
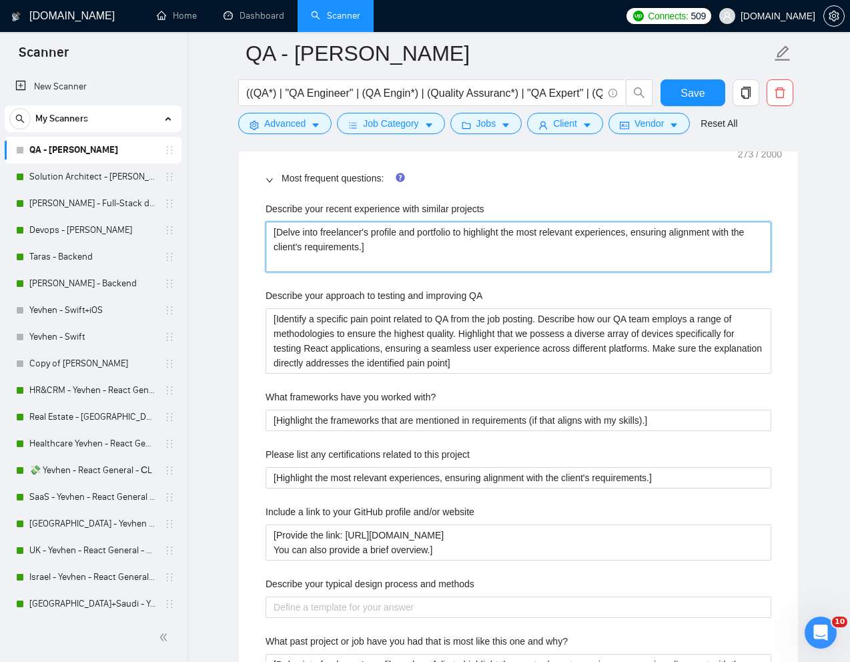
type projects "[Delve into freelancer's profile and portfolio to highlight the most relevant e…"
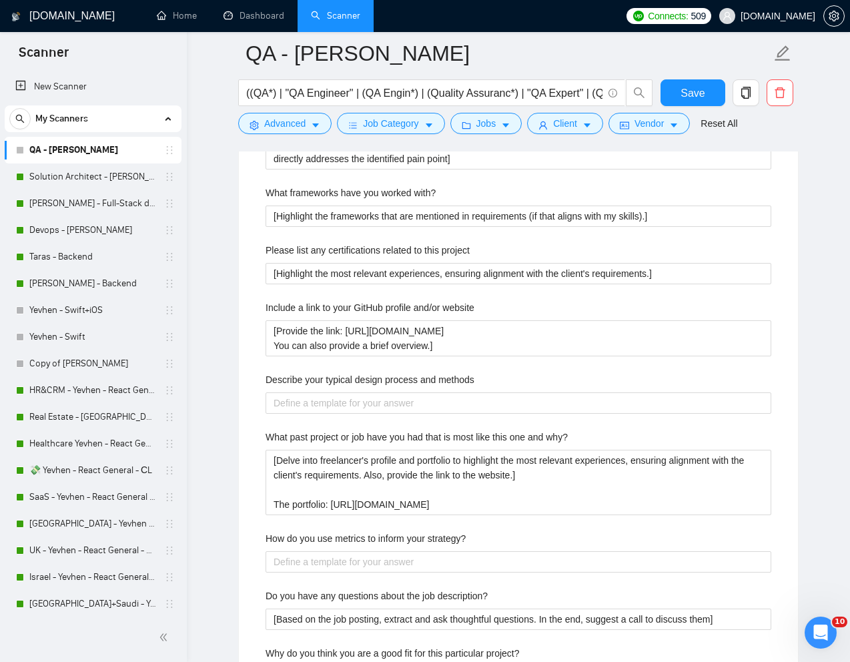
scroll to position [2265, 0]
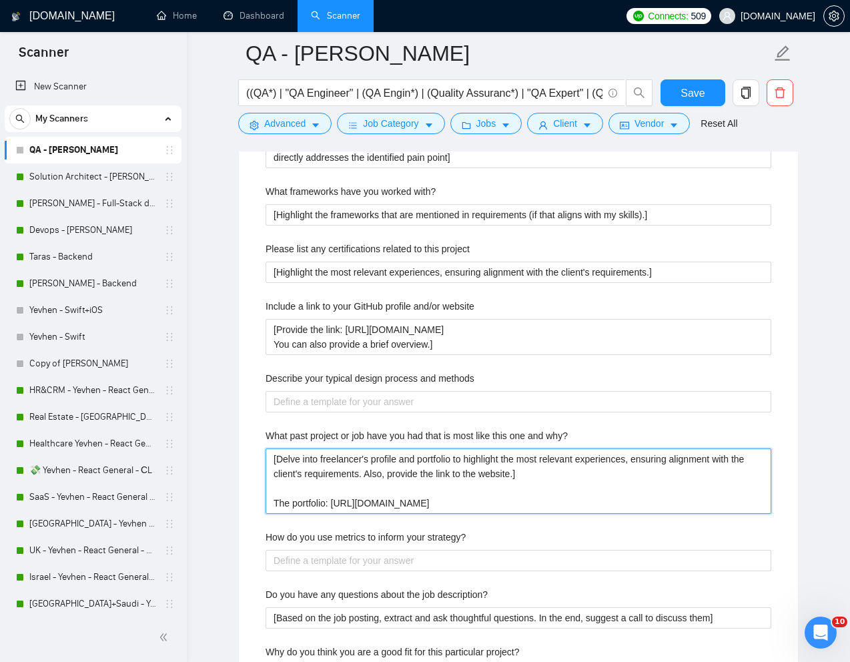
drag, startPoint x: 486, startPoint y: 505, endPoint x: 266, endPoint y: 507, distance: 219.6
click at [266, 507] on why\? "[Delve into freelancer's profile and portfolio to highlight the most relevant e…" at bounding box center [519, 481] width 506 height 65
type why\? "[Delve into freelancer's profile and portfolio to highlight the most relevant e…"
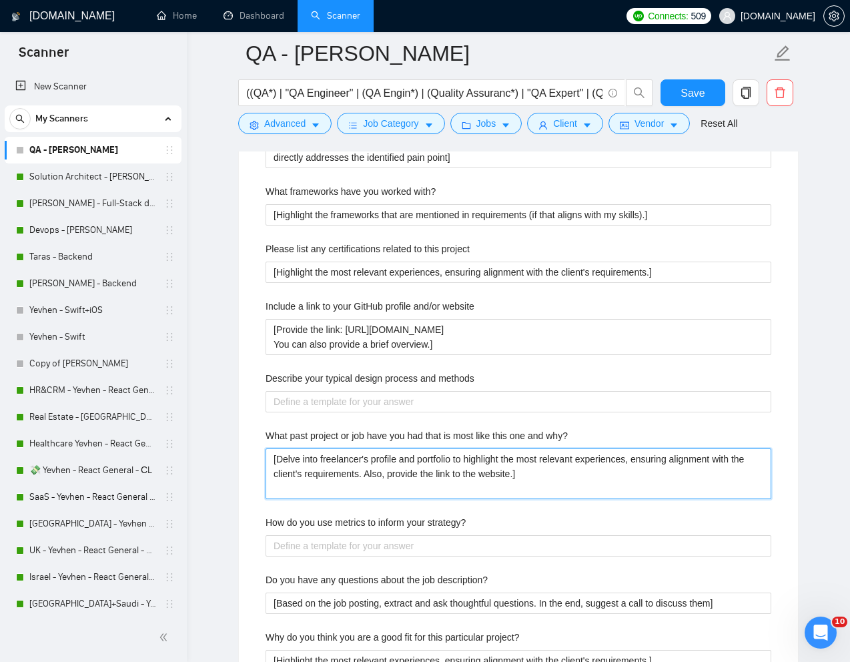
drag, startPoint x: 384, startPoint y: 476, endPoint x: 544, endPoint y: 477, distance: 160.2
click at [544, 477] on why\? "[Delve into freelancer's profile and portfolio to highlight the most relevant e…" at bounding box center [519, 474] width 506 height 51
type why\? "[Delve into freelancer's profile and portfolio to highlight the most relevant e…"
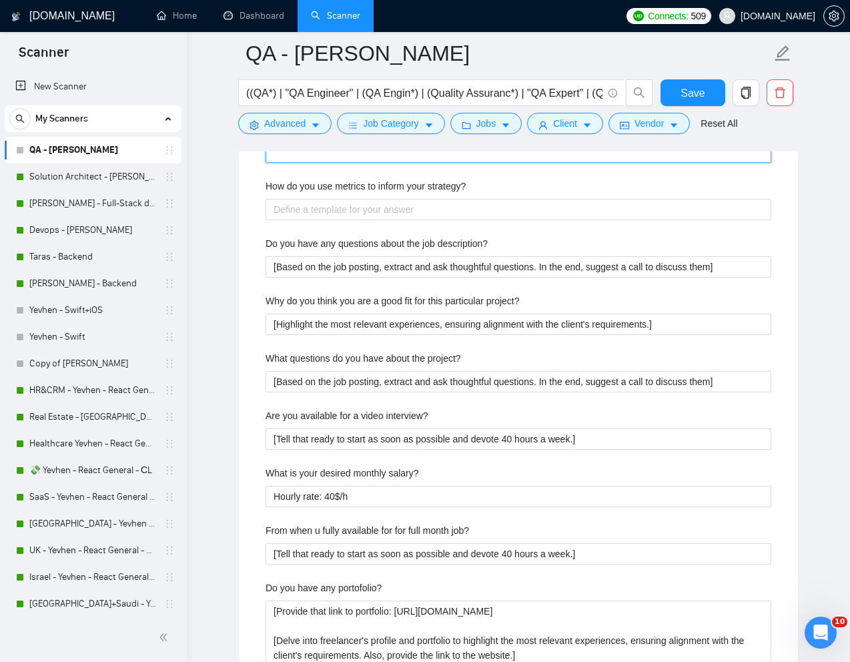
scroll to position [2602, 0]
type why\? "[Delve into freelancer's profile and portfolio to highlight the most relevant e…"
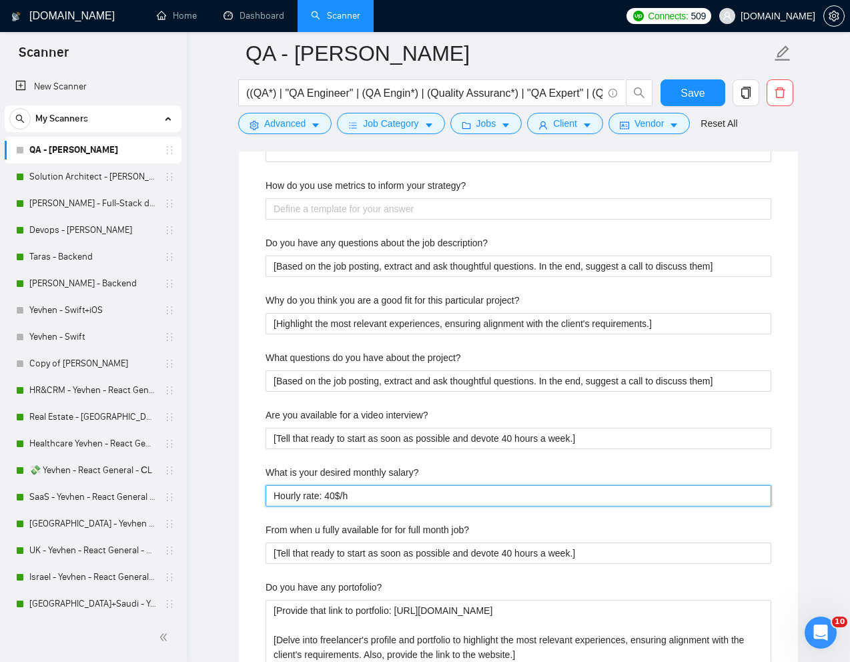
click at [332, 498] on salary\? "Hourly rate: 40$/h" at bounding box center [519, 495] width 506 height 21
type salary\? "Hourly rate: 0$/h"
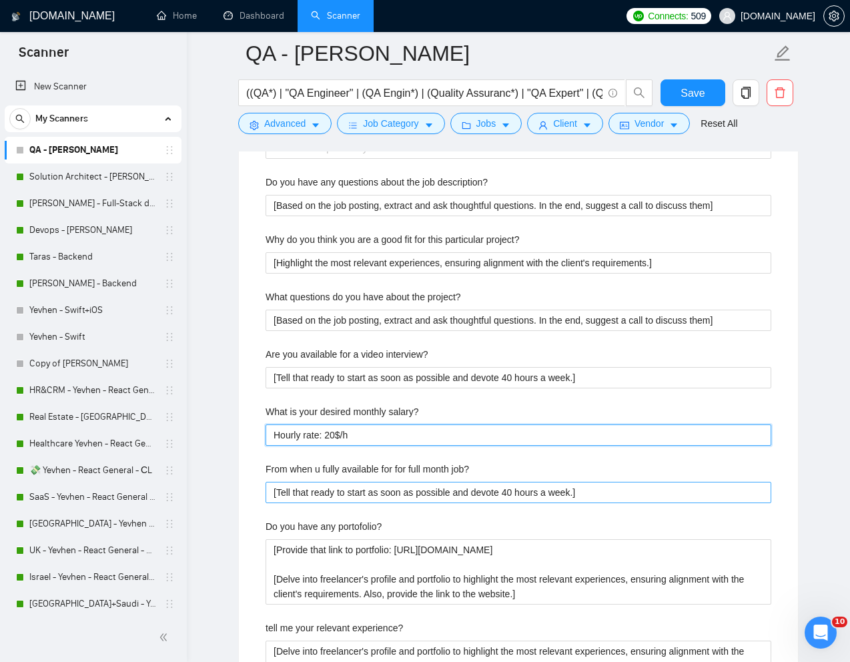
scroll to position [2665, 0]
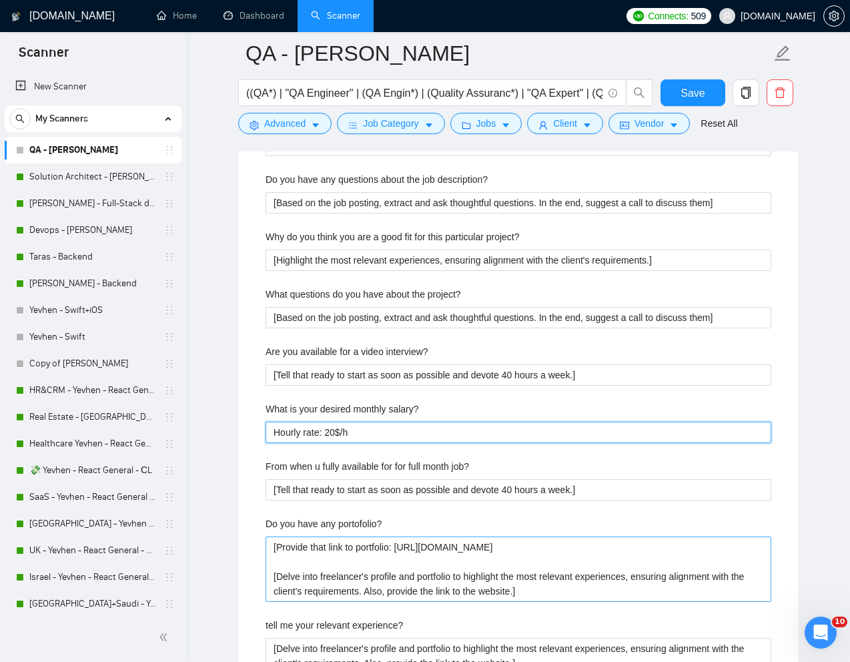
type salary\? "Hourly rate: 20$/h"
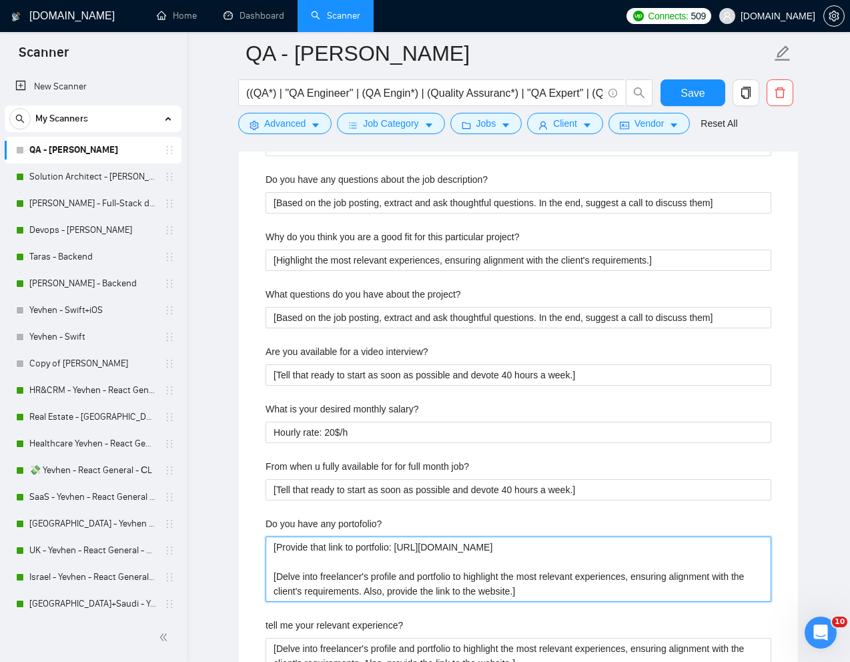
drag, startPoint x: 543, startPoint y: 550, endPoint x: 258, endPoint y: 552, distance: 285.0
click at [257, 552] on div "Describe your recent experience with similar projects [Delve into freelancer's …" at bounding box center [518, 186] width 527 height 1198
type portofolio\? "[Delve into freelancer's profile and portfolio to highlight the most relevant e…"
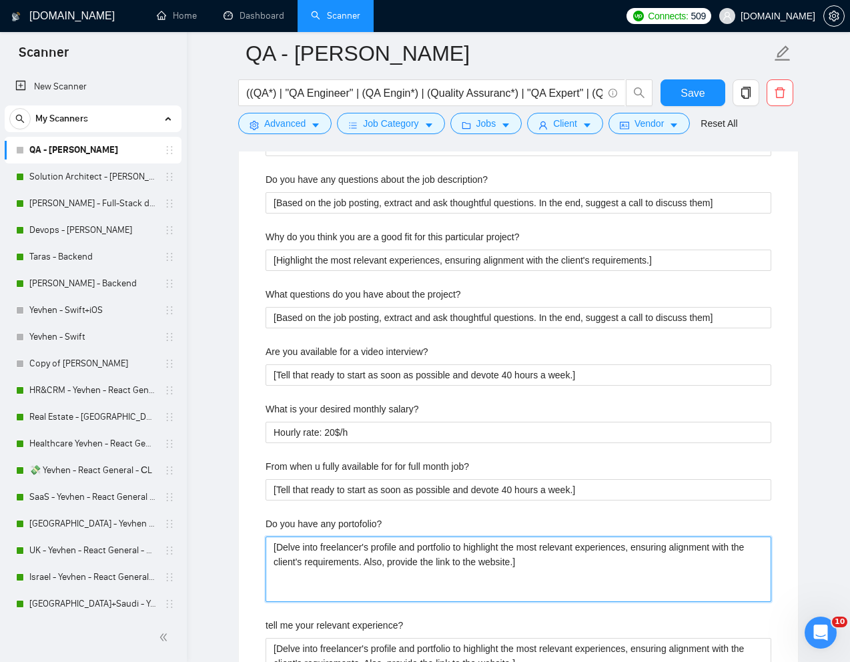
type portofolio\? "[Delve into freelancer's profile and portfolio to highlight the most relevant e…"
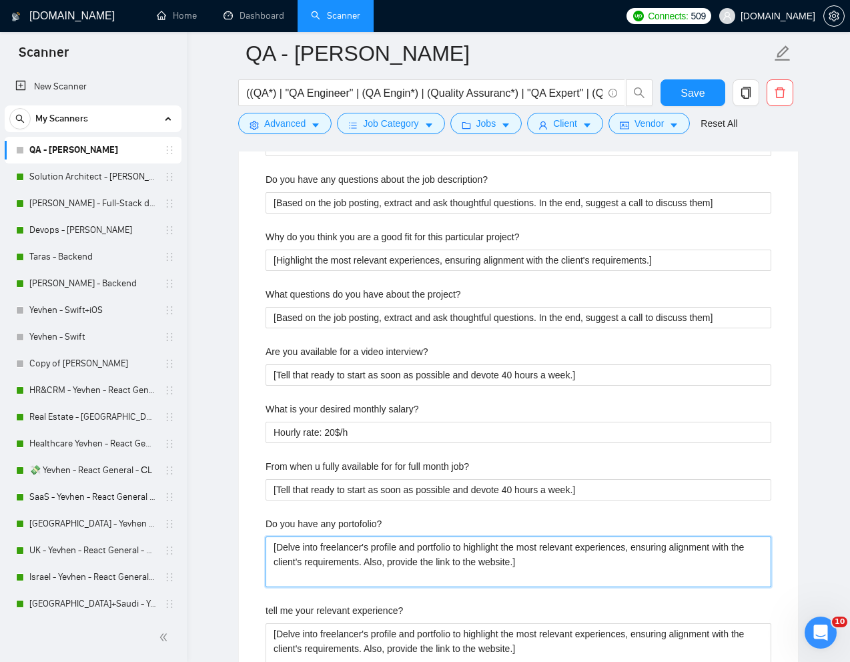
type portofolio\? "[Delve into freelancer's profile and portfolio to highlight the most relevant e…"
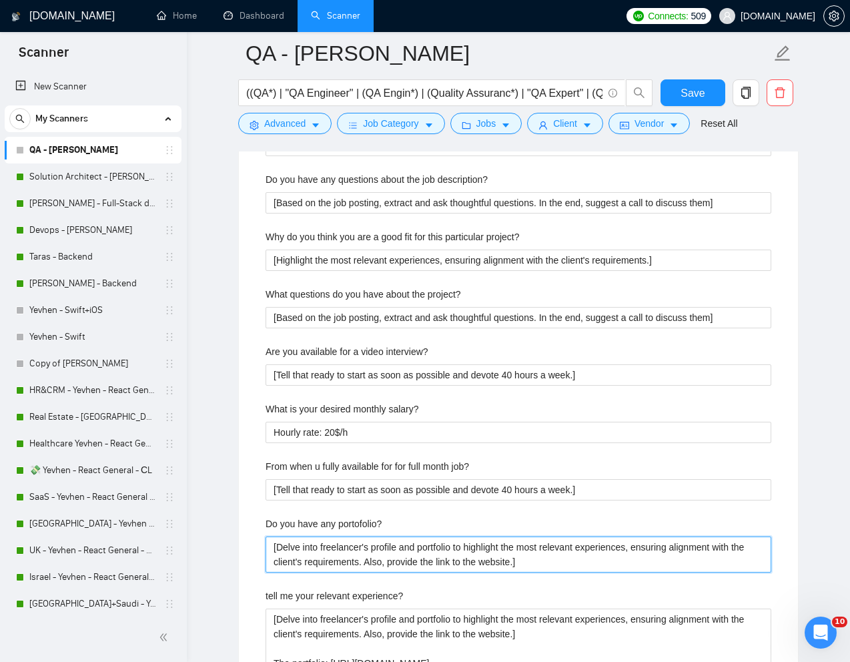
drag, startPoint x: 384, startPoint y: 563, endPoint x: 539, endPoint y: 560, distance: 154.9
click at [539, 560] on portofolio\? "[Delve into freelancer's profile and portfolio to highlight the most relevant e…" at bounding box center [519, 555] width 506 height 36
type portofolio\? "[Delve into freelancer's profile and portfolio to highlight the most relevant e…"
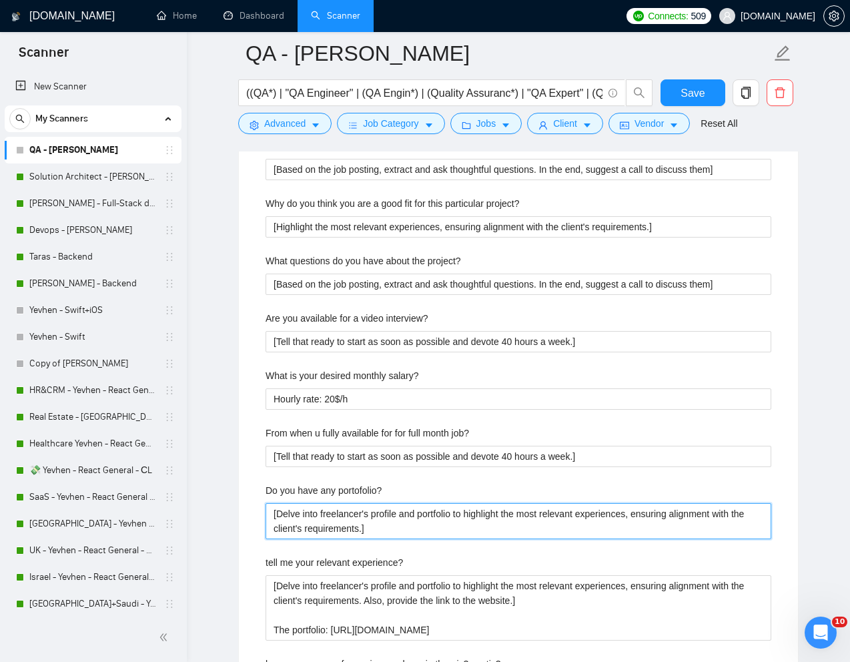
scroll to position [2702, 0]
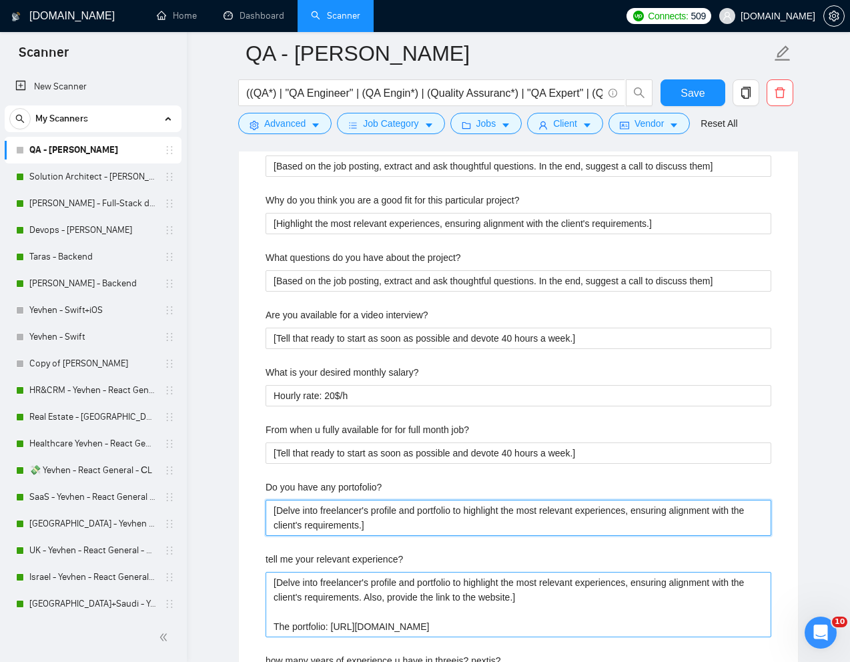
type portofolio\? "[Delve into freelancer's profile and portfolio to highlight the most relevant e…"
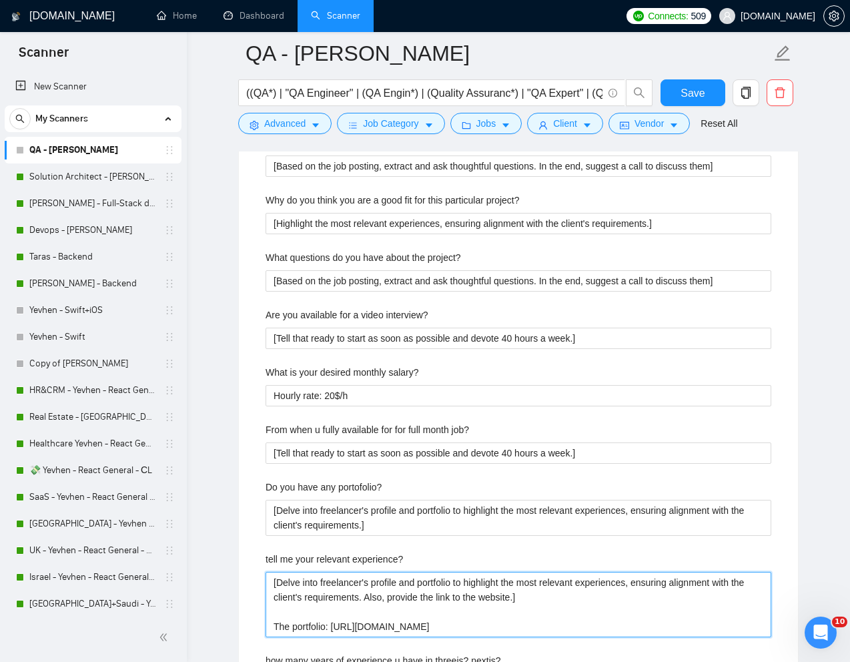
drag, startPoint x: 473, startPoint y: 624, endPoint x: 270, endPoint y: 620, distance: 203.6
click at [270, 620] on experience\? "[Delve into freelancer's profile and portfolio to highlight the most relevant e…" at bounding box center [519, 604] width 506 height 65
type experience\? "[Delve into freelancer's profile and portfolio to highlight the most relevant e…"
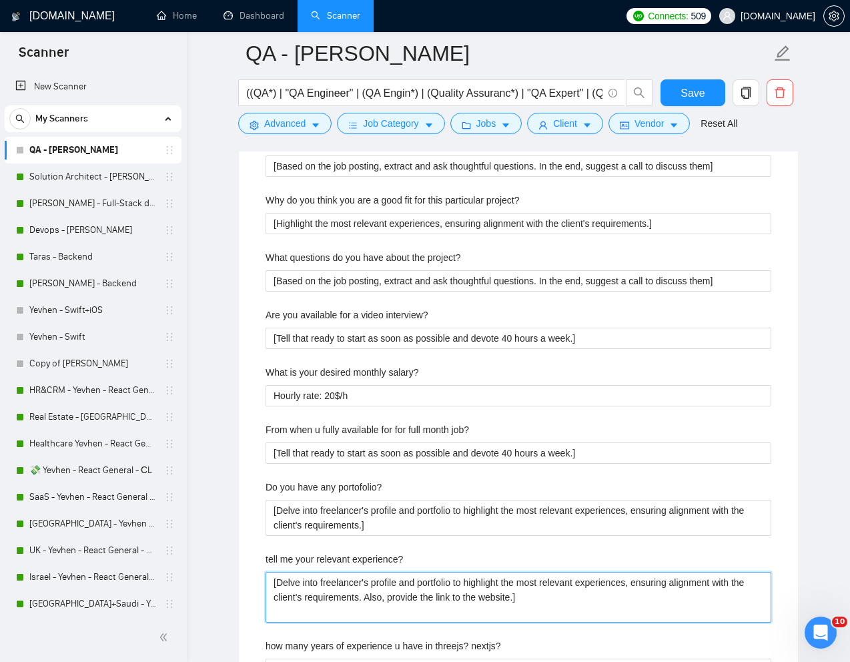
drag, startPoint x: 384, startPoint y: 599, endPoint x: 543, endPoint y: 599, distance: 158.9
click at [543, 599] on experience\? "[Delve into freelancer's profile and portfolio to highlight the most relevant e…" at bounding box center [519, 597] width 506 height 51
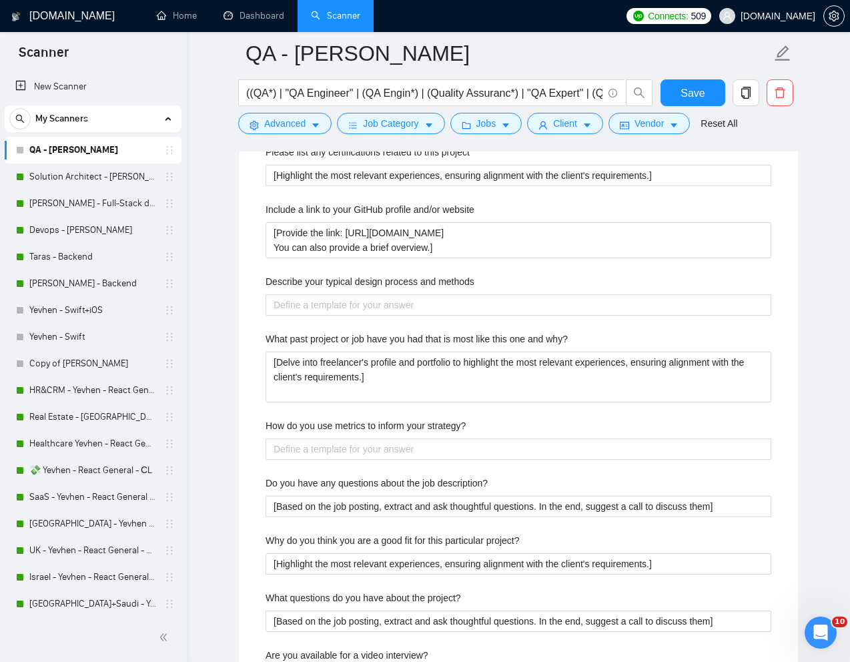
scroll to position [2360, 0]
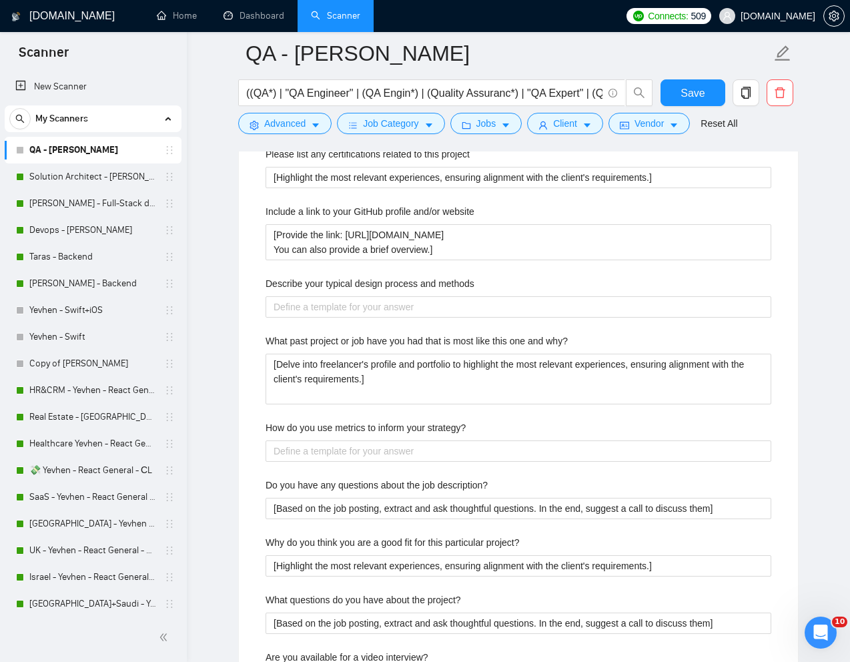
type experience\? "[Delve into freelancer's profile and portfolio to highlight the most relevant e…"
drag, startPoint x: 486, startPoint y: 428, endPoint x: 258, endPoint y: 428, distance: 228.3
click at [258, 429] on div "Describe your recent experience with similar projects [Delve into freelancer's …" at bounding box center [518, 470] width 527 height 1154
copy label "How do you use metrics to inform your strategy?"
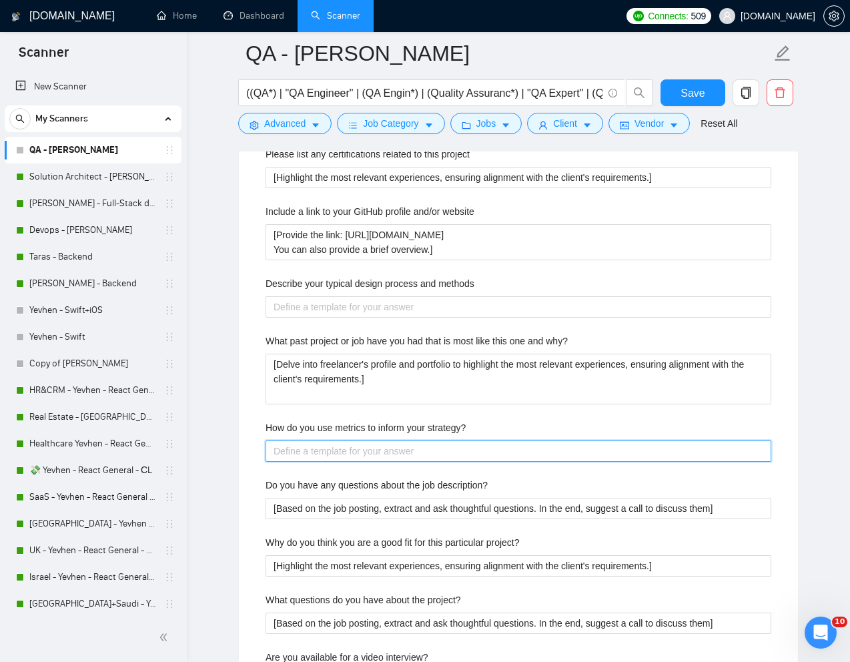
click at [527, 455] on strategy\? "How do you use metrics to inform your strategy?" at bounding box center [519, 451] width 506 height 21
paste strategy\? "I use metrics to make data-driven decisions and continuously improve the QA pro…"
type strategy\? "I use metrics to make data-driven decisions and continuously improve the QA pro…"
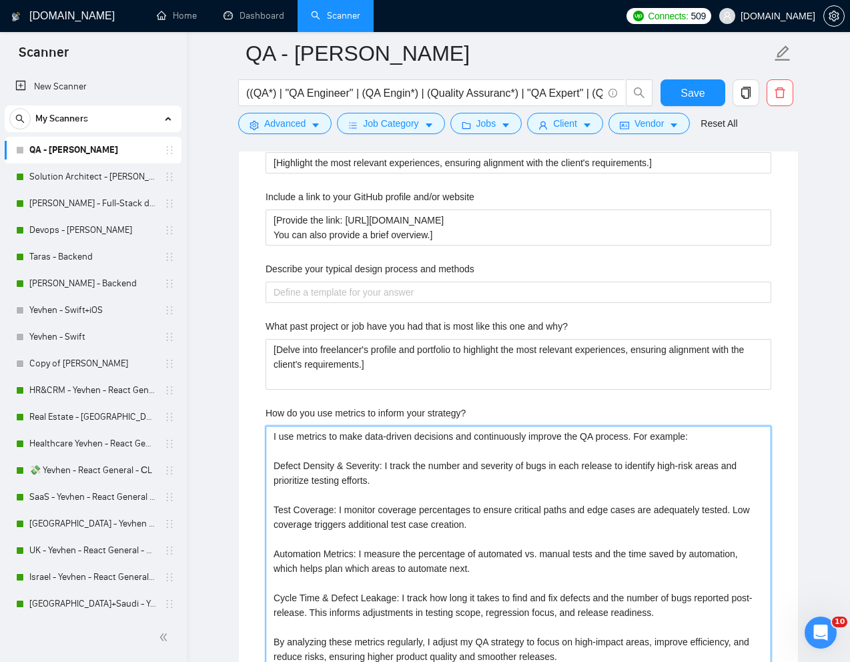
click at [274, 471] on strategy\? "I use metrics to make data-driven decisions and continuously improve the QA pro…" at bounding box center [519, 547] width 506 height 242
type strategy\? "I use metrics to make data-driven decisions and continuously improve the QA pro…"
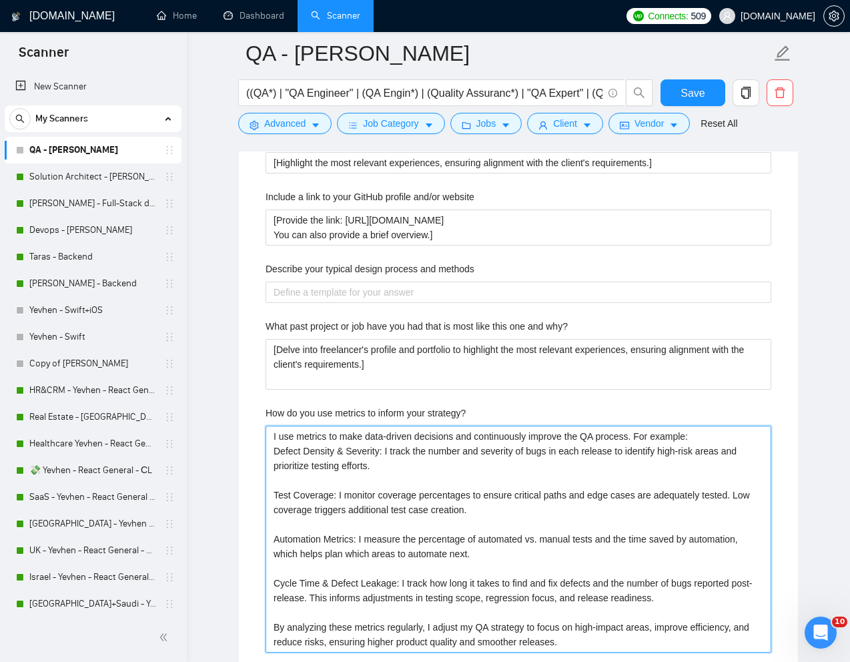
type strategy\? "I use metrics to make data-driven decisions and continuously improve the QA pro…"
click at [279, 496] on strategy\? "I use metrics to make data-driven decisions and continuously improve the QA pro…" at bounding box center [519, 539] width 506 height 227
type strategy\? "I use metrics to make data-driven decisions and continuously improve the QA pro…"
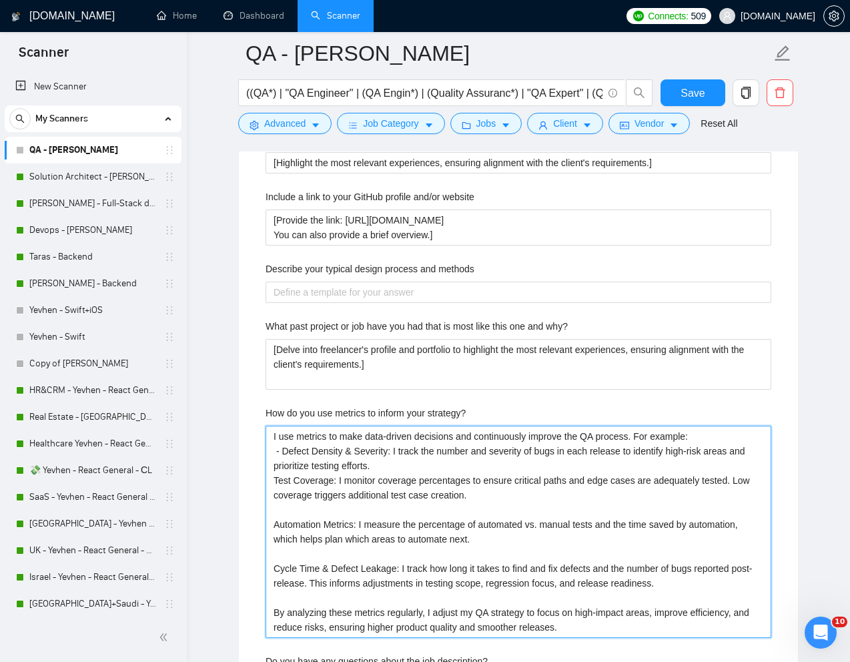
type strategy\? "I use metrics to make data-driven decisions and continuously improve the QA pro…"
click at [270, 527] on strategy\? "I use metrics to make data-driven decisions and continuously improve the QA pro…" at bounding box center [519, 532] width 506 height 212
type strategy\? "I use metrics to make data-driven decisions and continuously improve the QA pro…"
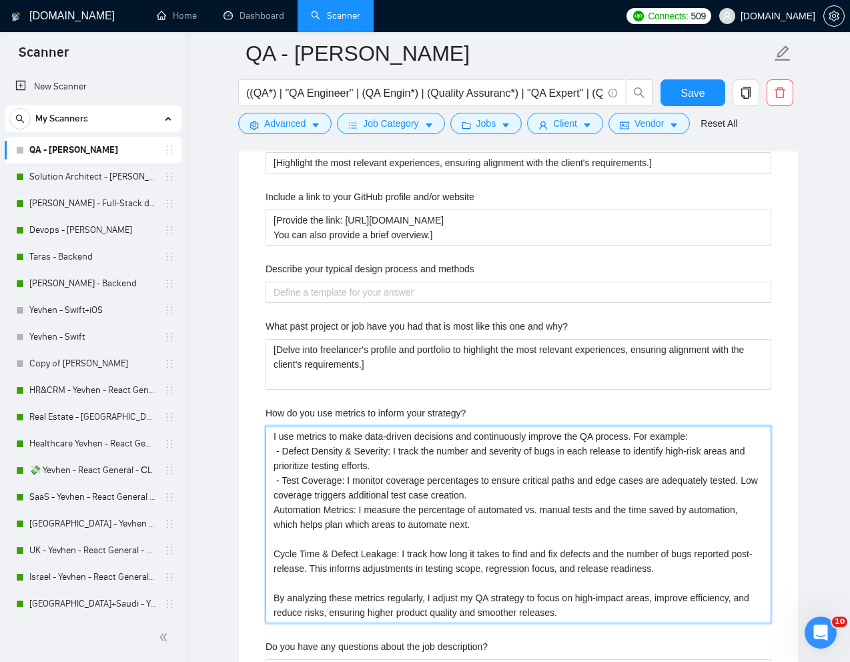
type strategy\? "I use metrics to make data-driven decisions and continuously improve the QA pro…"
click at [274, 553] on strategy\? "I use metrics to make data-driven decisions and continuously improve the QA pro…" at bounding box center [519, 525] width 506 height 198
type strategy\? "I use metrics to make data-driven decisions and continuously improve the QA pro…"
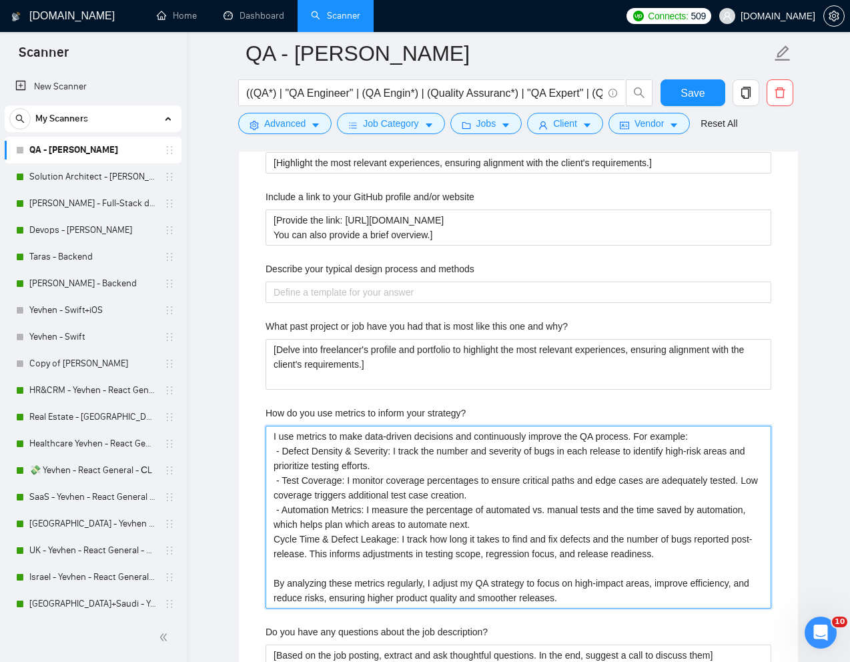
type strategy\? "I use metrics to make data-driven decisions and continuously improve the QA pro…"
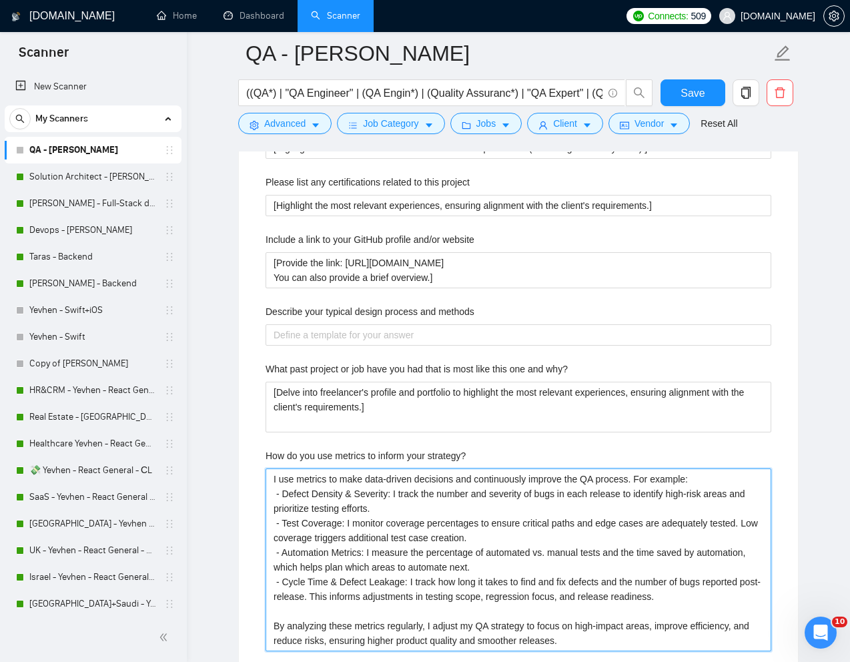
scroll to position [2320, 0]
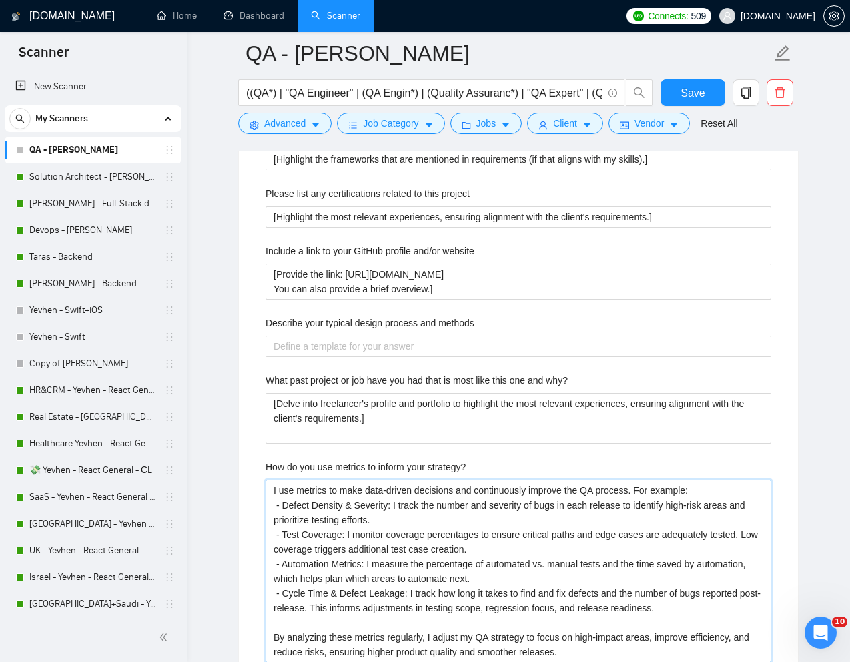
type strategy\? "I use metrics to make data-driven decisions and continuously improve the QA pro…"
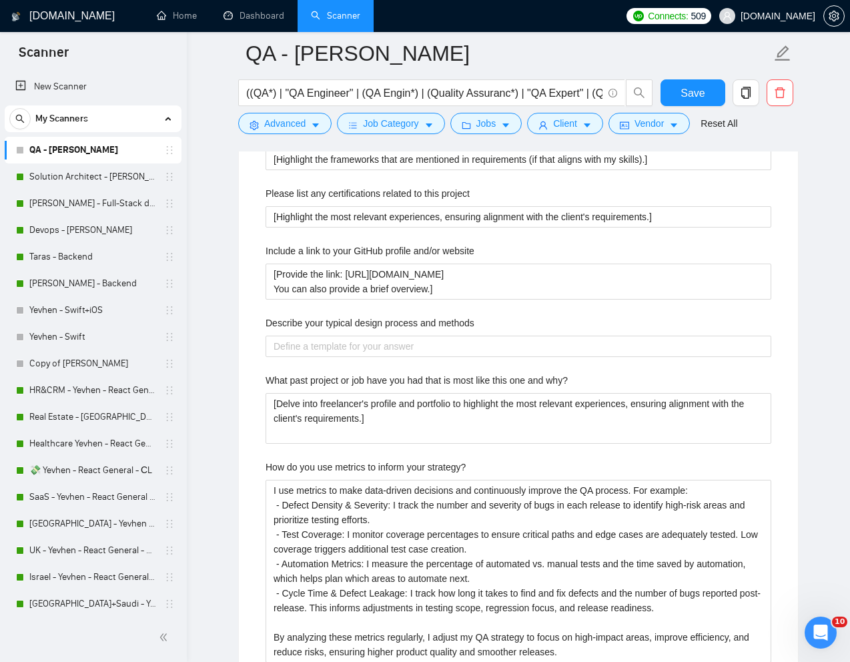
click at [434, 326] on label "Describe your typical design process and methods" at bounding box center [370, 323] width 209 height 15
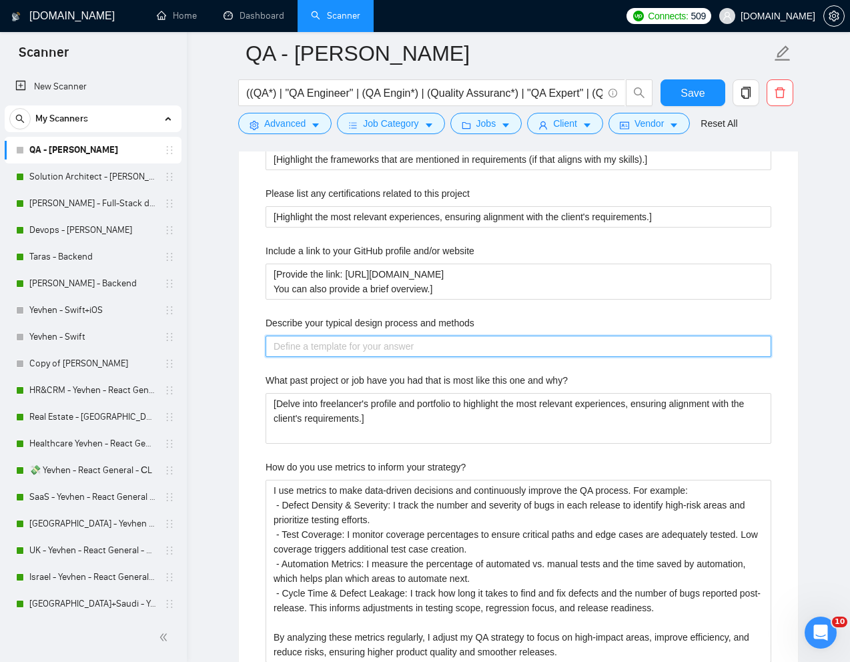
click at [434, 336] on methods "Describe your typical design process and methods" at bounding box center [519, 346] width 506 height 21
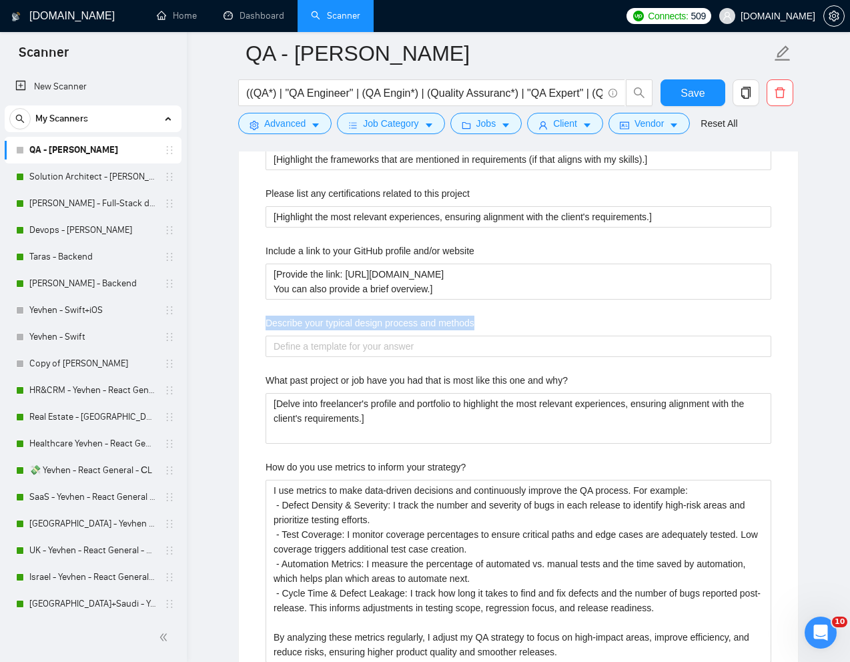
drag, startPoint x: 506, startPoint y: 326, endPoint x: 255, endPoint y: 325, distance: 251.0
click at [255, 325] on div "Describe your recent experience with similar projects [Delve into freelancer's …" at bounding box center [518, 590] width 527 height 1315
copy label "Describe your typical design process and methods"
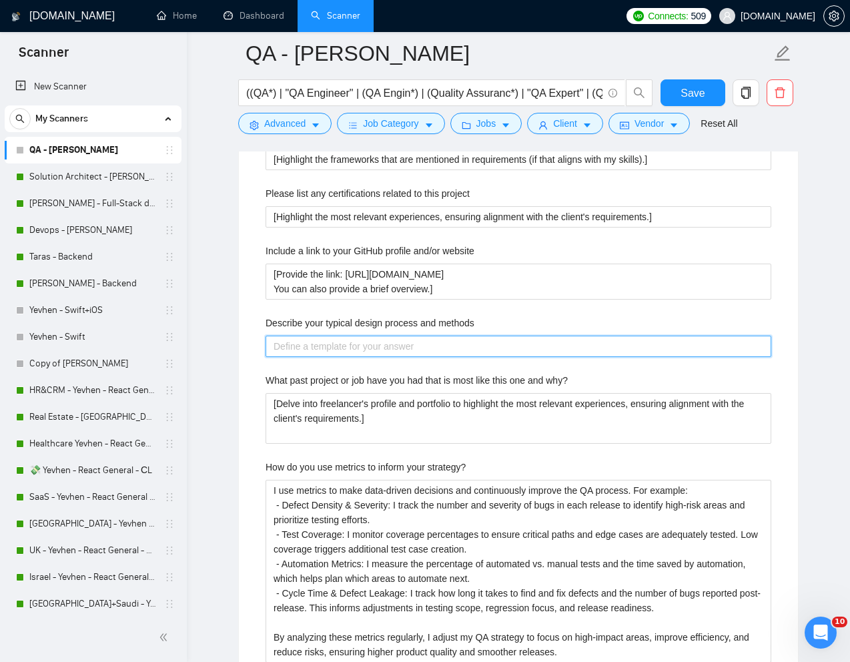
click at [480, 347] on methods "Describe your typical design process and methods" at bounding box center [519, 346] width 506 height 21
paste methods "My typical QA process is systematic and iterative, focused on ensuring high pro…"
type methods "My typical QA process is systematic and iterative, focused on ensuring high pro…"
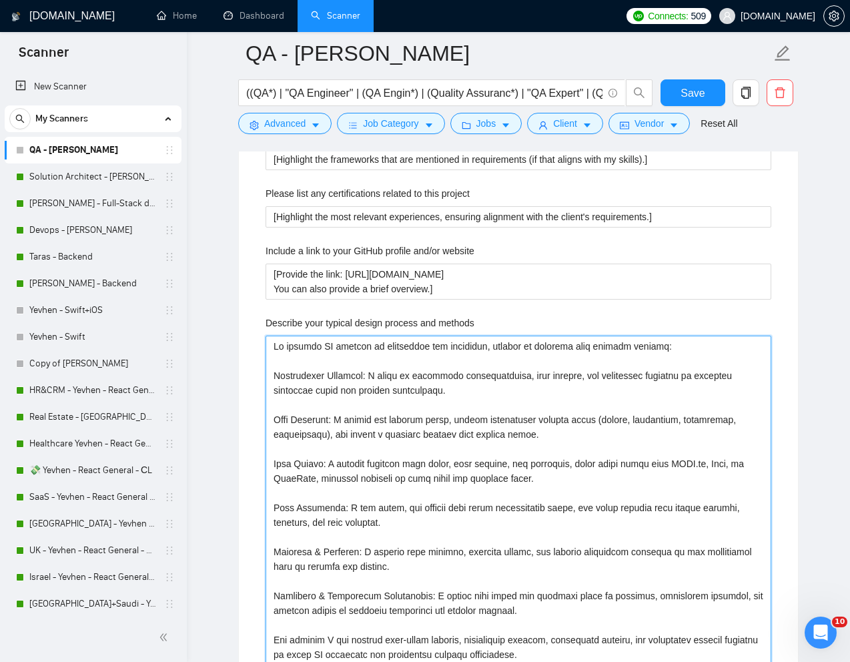
click at [277, 375] on methods "Describe your typical design process and methods" at bounding box center [519, 501] width 506 height 330
type methods "My typical QA process is systematic and iterative, focused on ensuring high pro…"
click at [276, 422] on methods "Describe your typical design process and methods" at bounding box center [519, 501] width 506 height 330
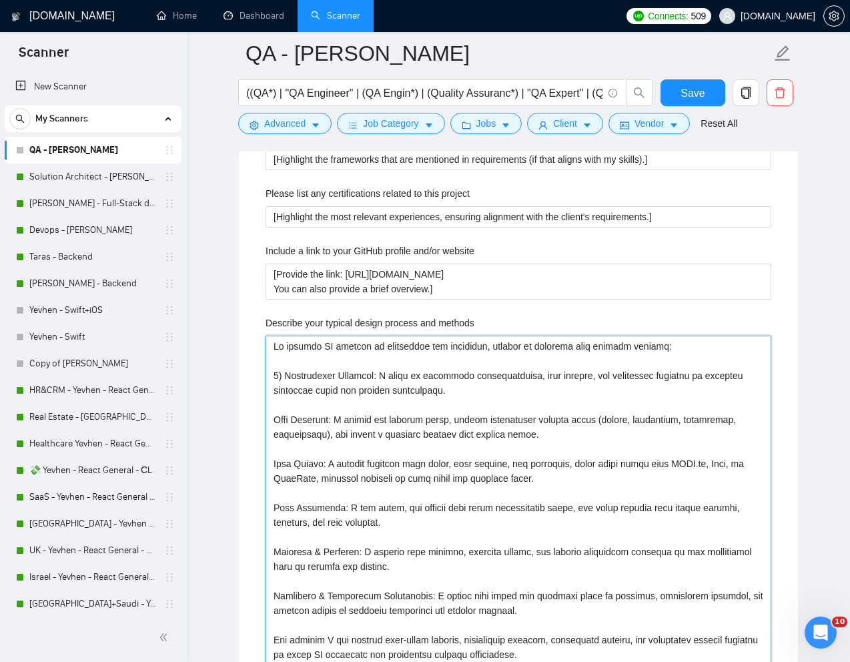
type methods "My typical QA process is systematic and iterative, focused on ensuring high pro…"
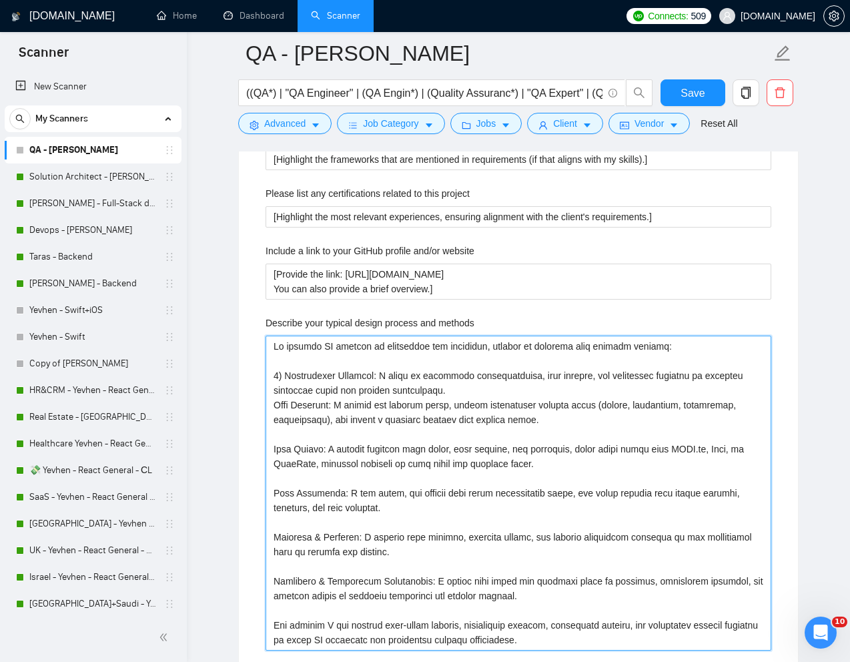
type methods "My typical QA process is systematic and iterative, focused on ensuring high pro…"
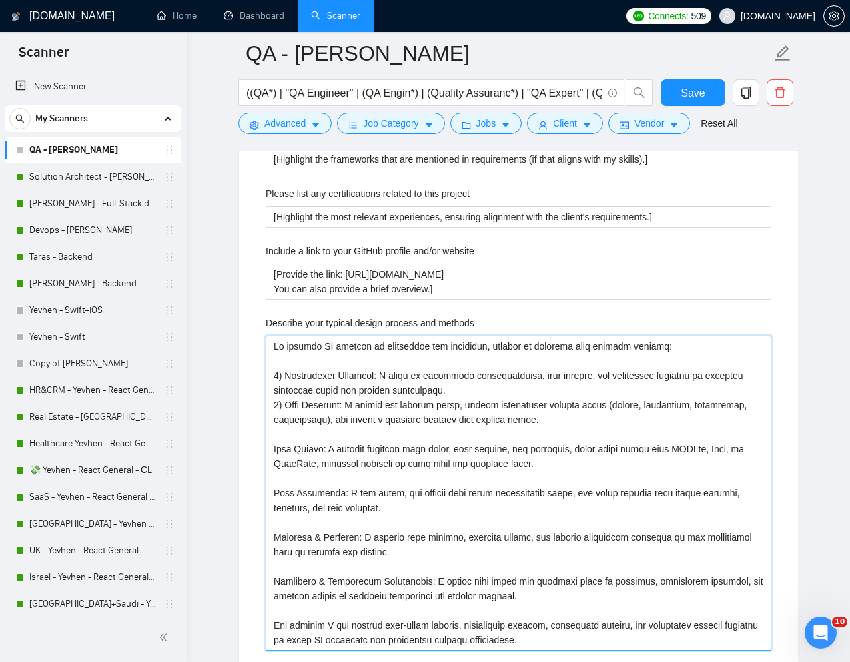
click at [272, 449] on methods "Describe your typical design process and methods" at bounding box center [519, 493] width 506 height 315
type methods "My typical QA process is systematic and iterative, focused on ensuring high pro…"
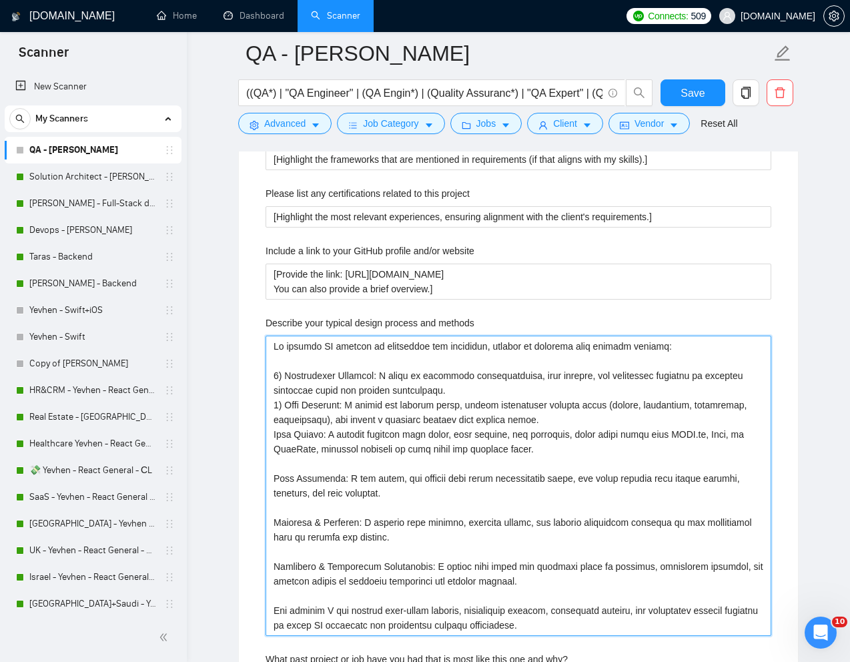
type methods "My typical QA process is systematic and iterative, focused on ensuring high pro…"
click at [270, 478] on methods "Describe your typical design process and methods" at bounding box center [519, 486] width 506 height 300
type methods "My typical QA process is systematic and iterative, focused on ensuring high pro…"
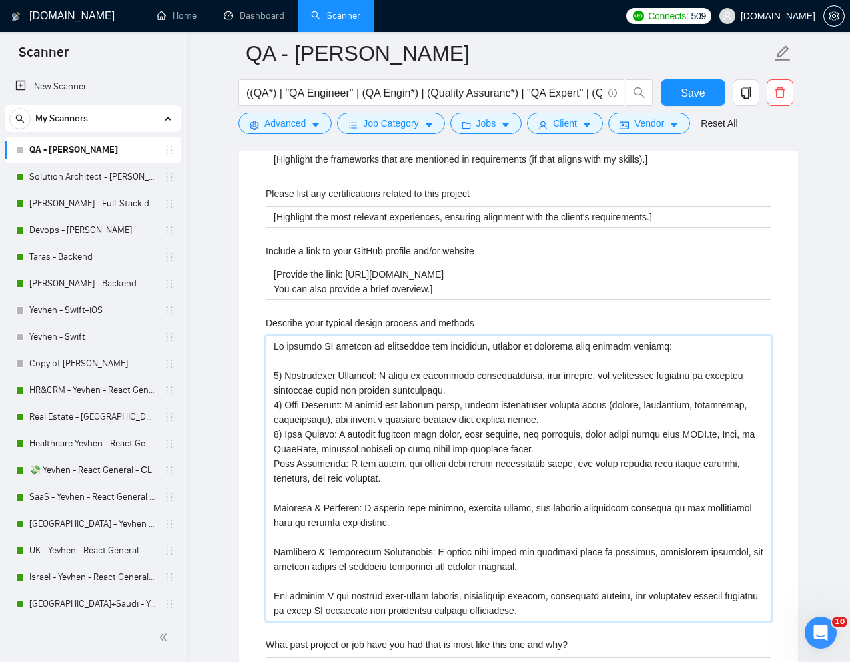
type methods "My typical QA process is systematic and iterative, focused on ensuring high pro…"
click at [274, 509] on methods "Describe your typical design process and methods" at bounding box center [519, 479] width 506 height 286
type methods "My typical QA process is systematic and iterative, focused on ensuring high pro…"
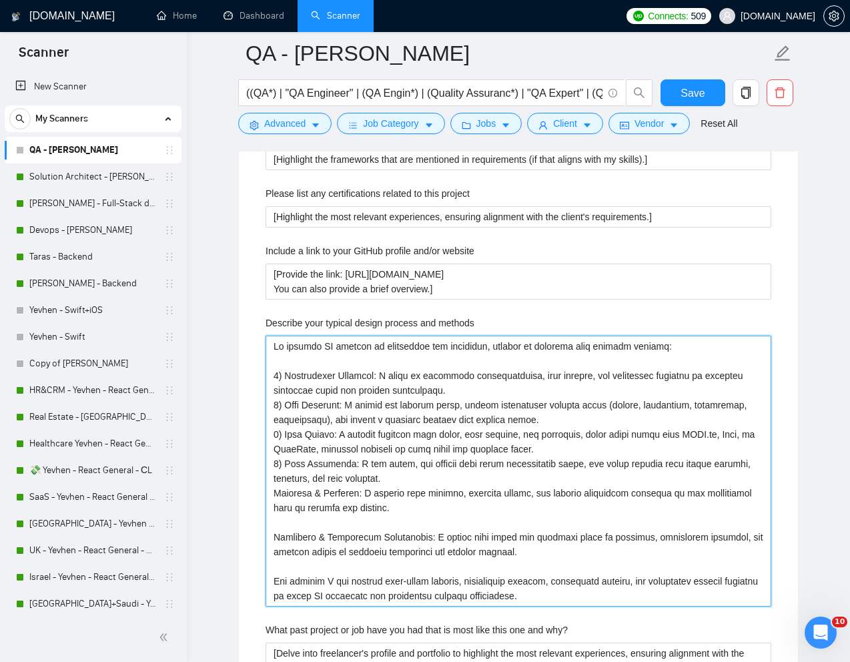
type methods "My typical QA process is systematic and iterative, focused on ensuring high pro…"
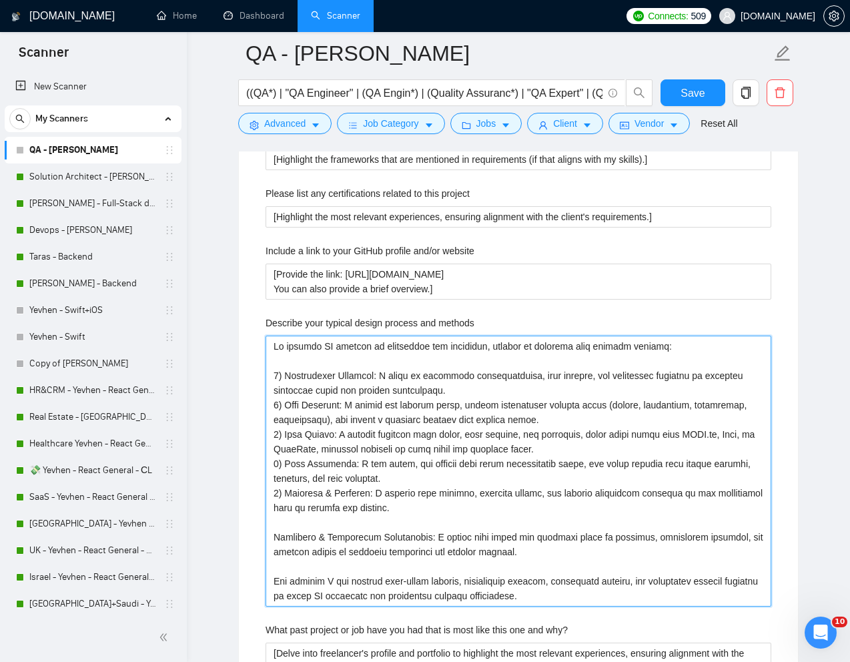
click at [277, 534] on methods "Describe your typical design process and methods" at bounding box center [519, 471] width 506 height 271
type methods "My typical QA process is systematic and iterative, focused on ensuring high pro…"
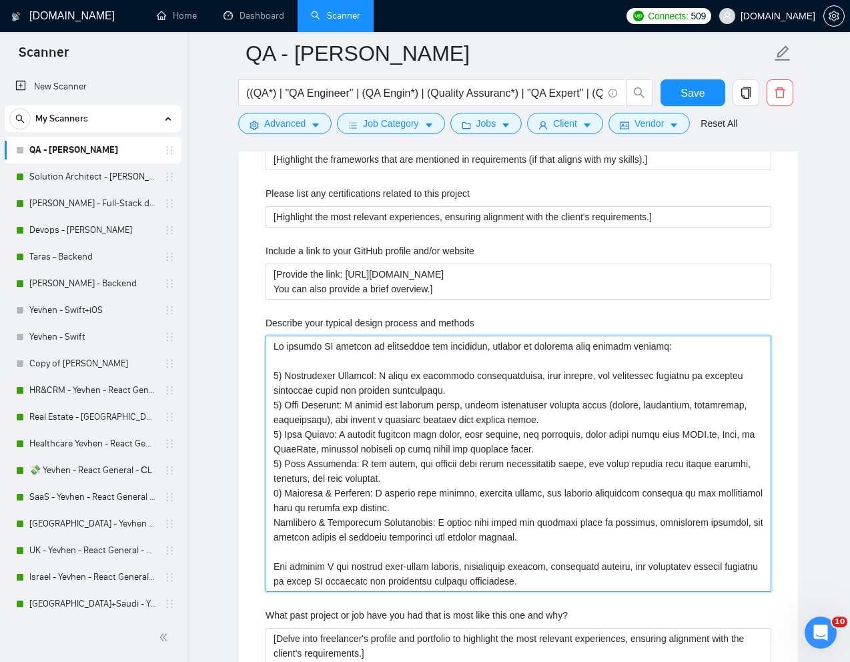
type methods "My typical QA process is systematic and iterative, focused on ensuring high pro…"
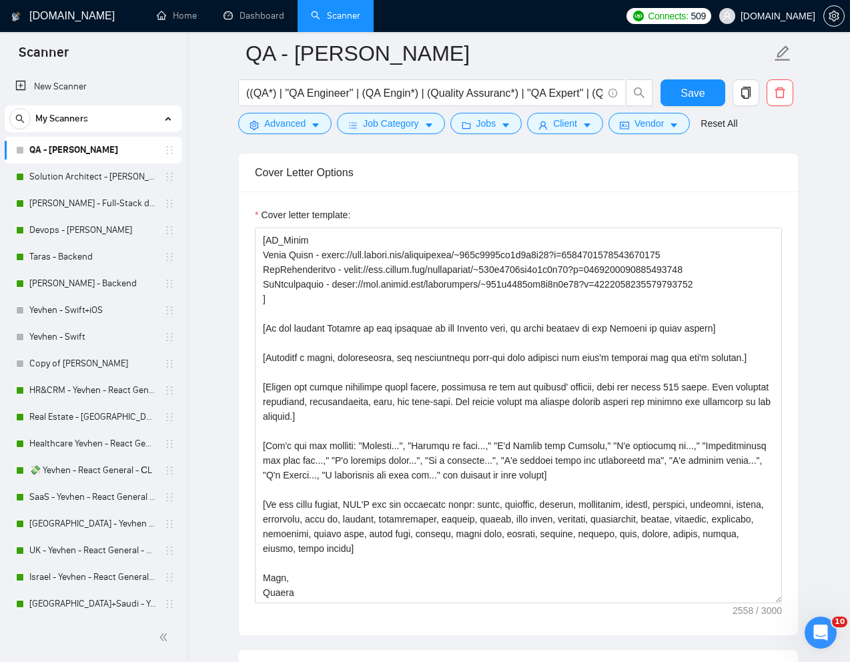
scroll to position [976, 0]
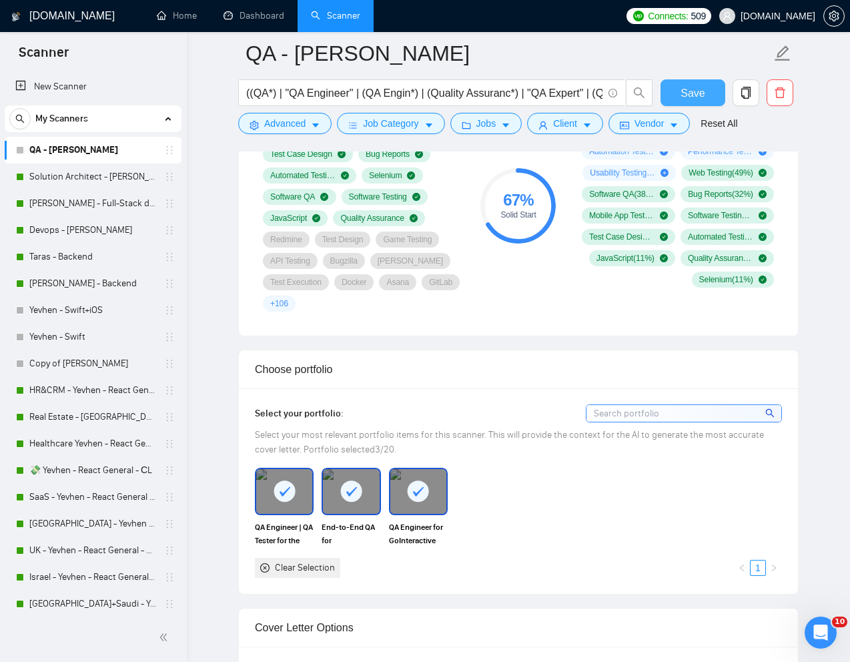
type methods "My typical QA process is systematic and iterative, focused on ensuring high pro…"
click at [692, 98] on span "Save" at bounding box center [693, 93] width 24 height 17
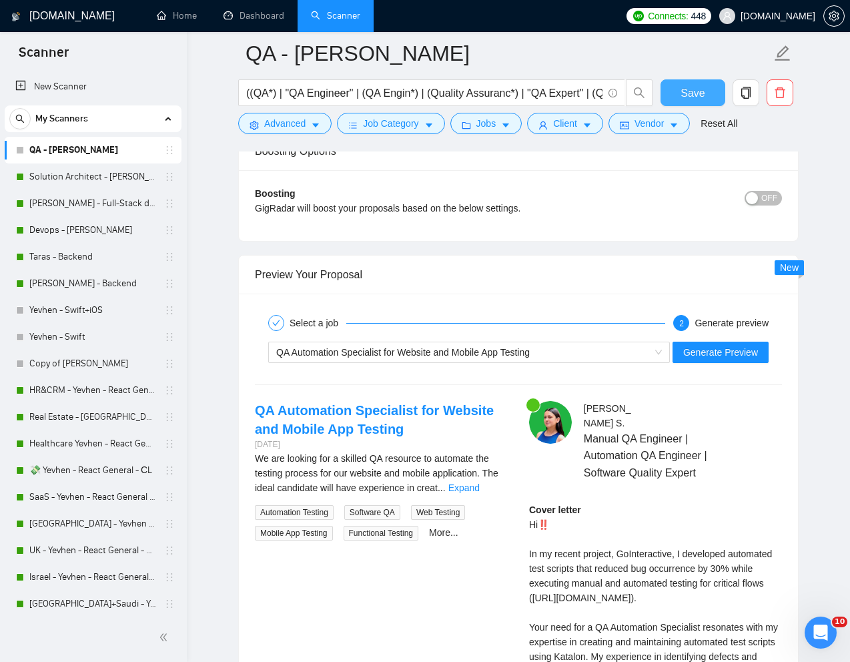
scroll to position [2432, 0]
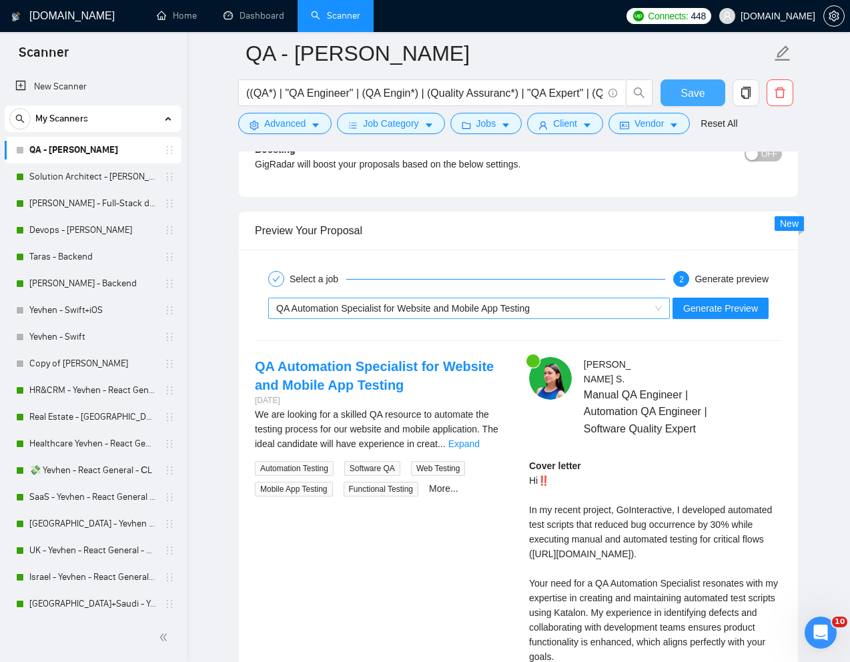
click at [513, 306] on span "QA Automation Specialist for Website and Mobile App Testing" at bounding box center [403, 308] width 254 height 11
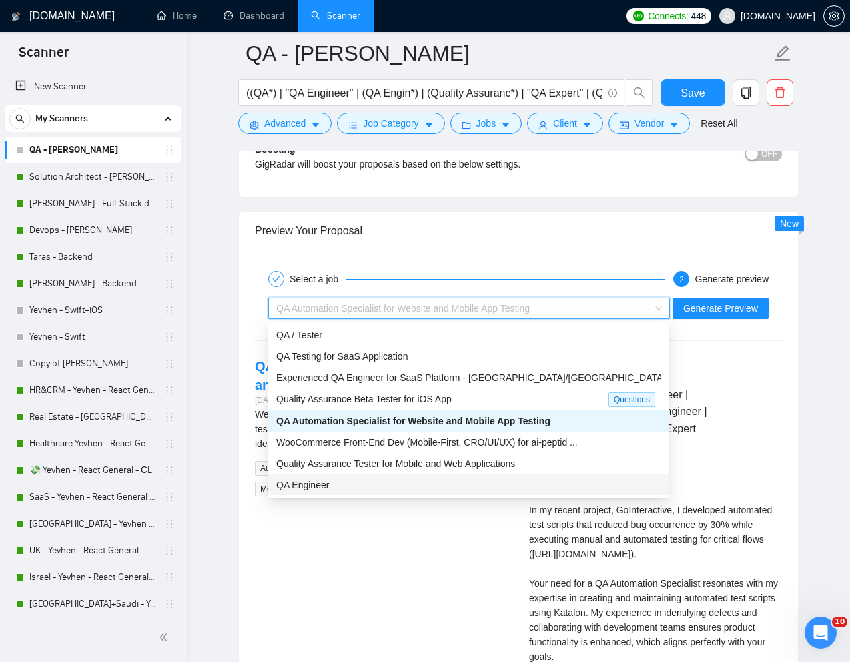
click at [351, 479] on div "QA Engineer" at bounding box center [468, 485] width 385 height 15
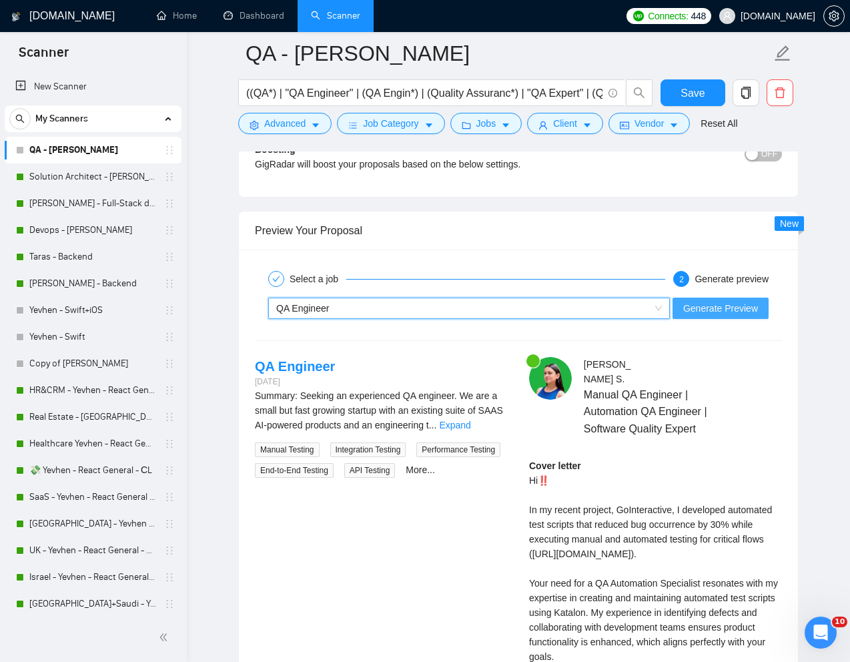
click at [714, 311] on span "Generate Preview" at bounding box center [721, 308] width 75 height 15
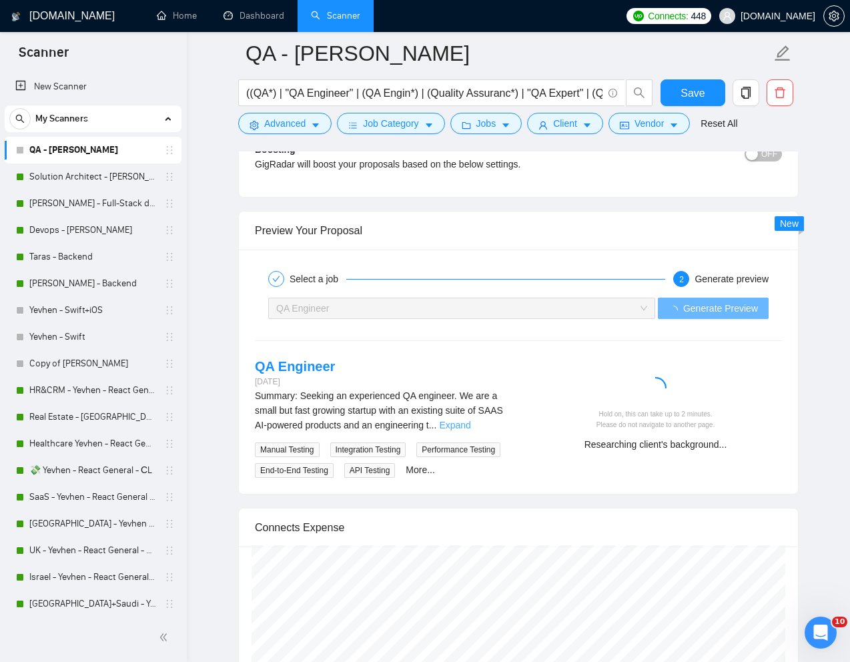
click at [471, 427] on link "Expand" at bounding box center [454, 425] width 31 height 11
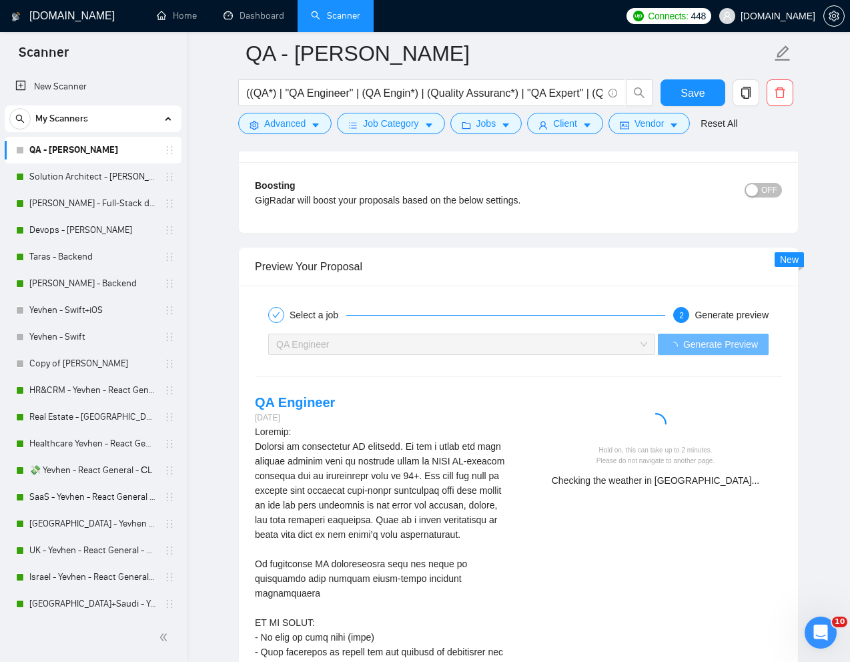
scroll to position [2394, 0]
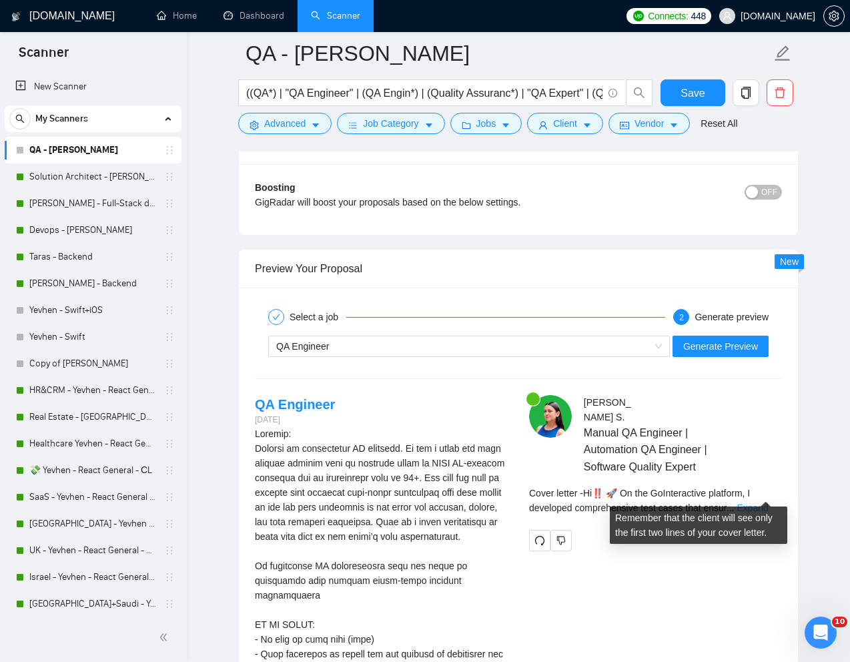
click at [760, 503] on link "Expand" at bounding box center [752, 508] width 31 height 11
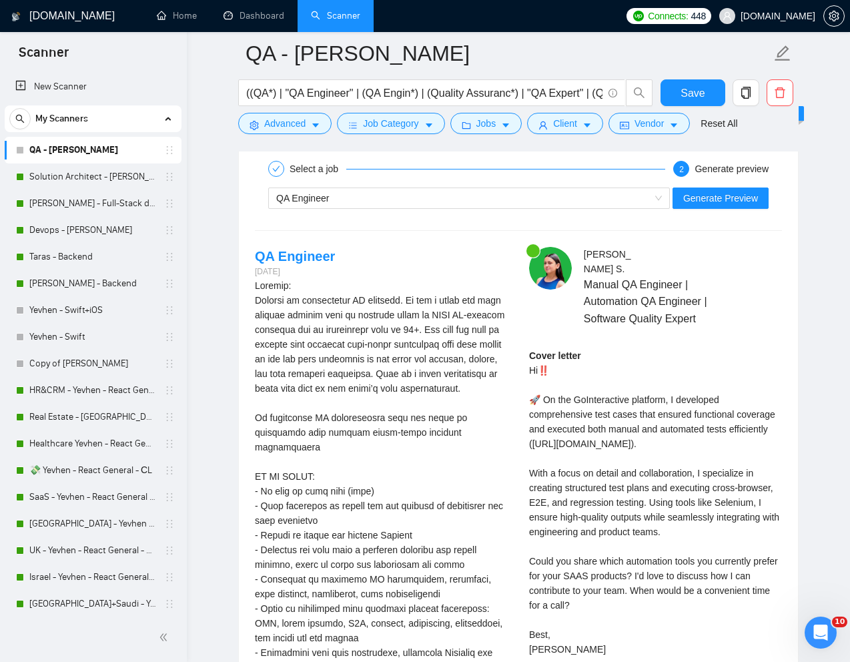
scroll to position [2551, 0]
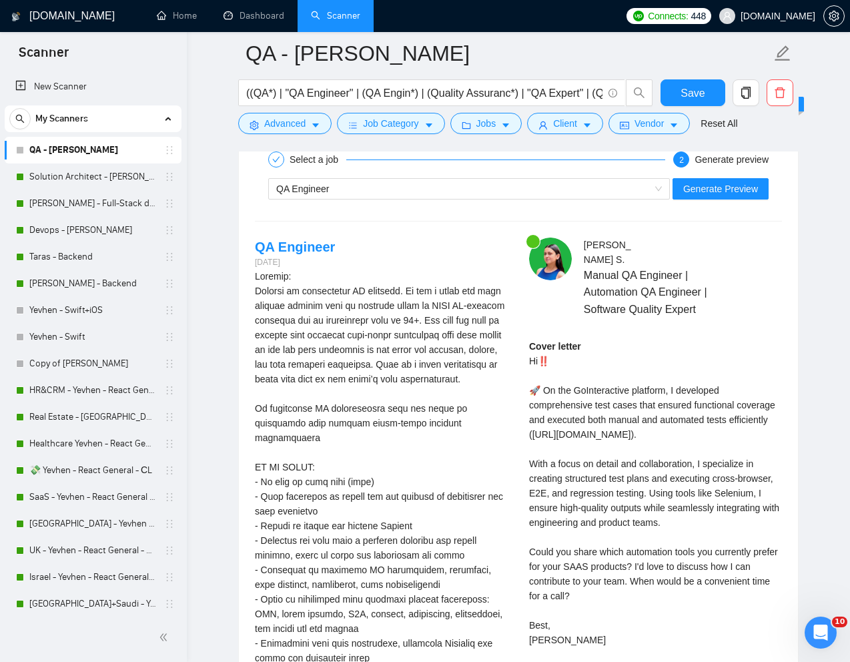
click at [615, 200] on div "QA Engineer Generate Preview" at bounding box center [519, 189] width 530 height 32
click at [589, 190] on div "QA Engineer" at bounding box center [463, 189] width 374 height 20
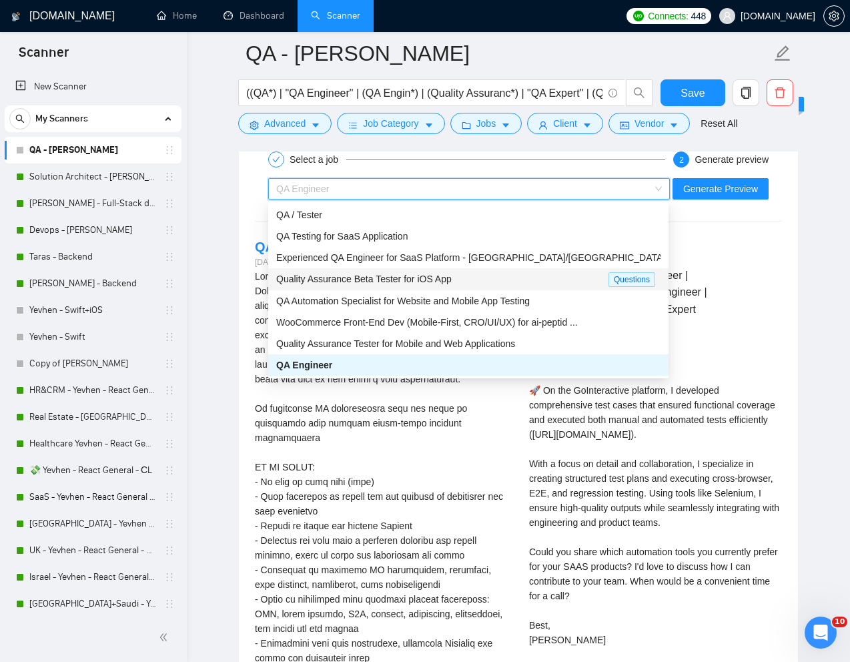
click at [430, 284] on span "Quality Assurance Beta Tester for iOS App" at bounding box center [364, 279] width 176 height 11
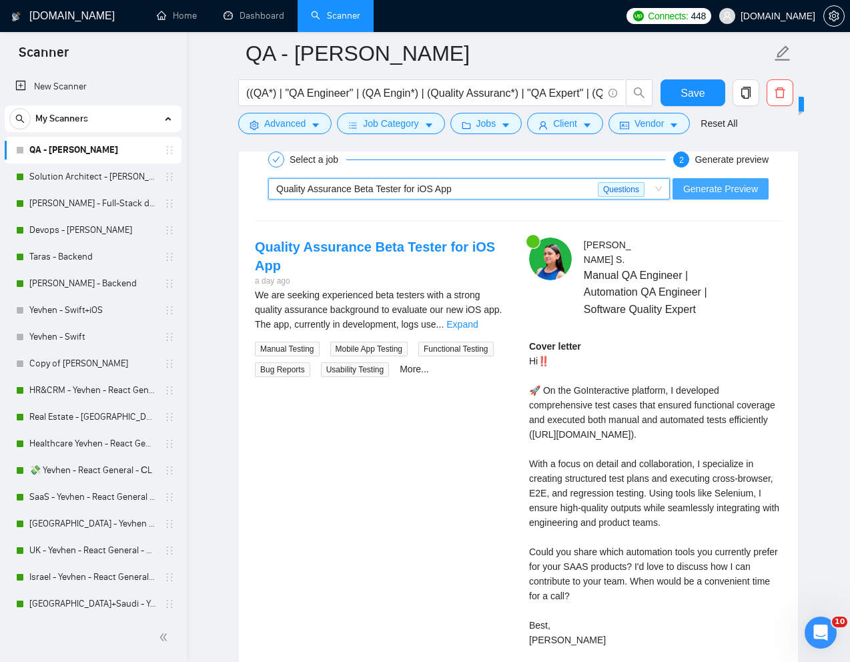
click at [744, 185] on span "Generate Preview" at bounding box center [721, 189] width 75 height 15
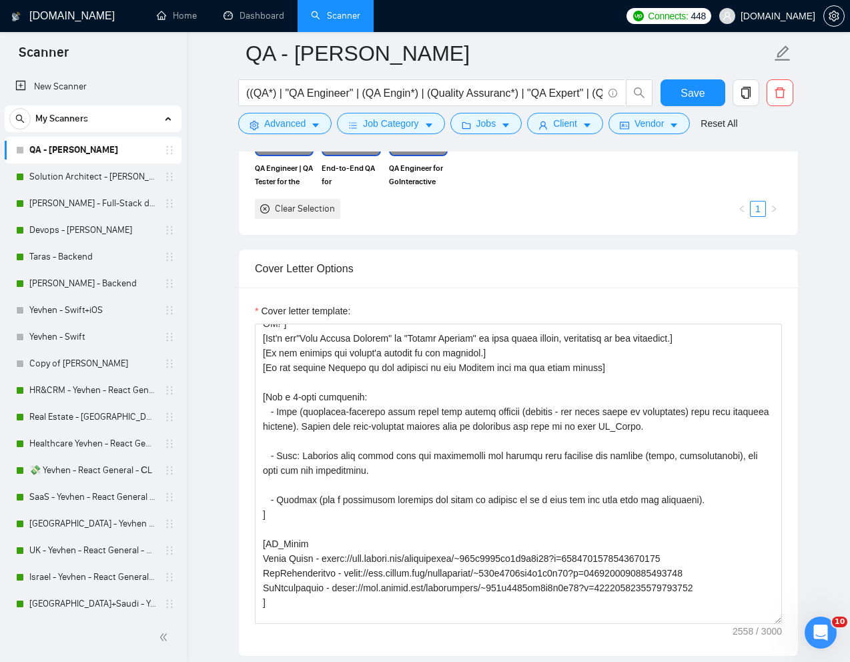
scroll to position [44, 0]
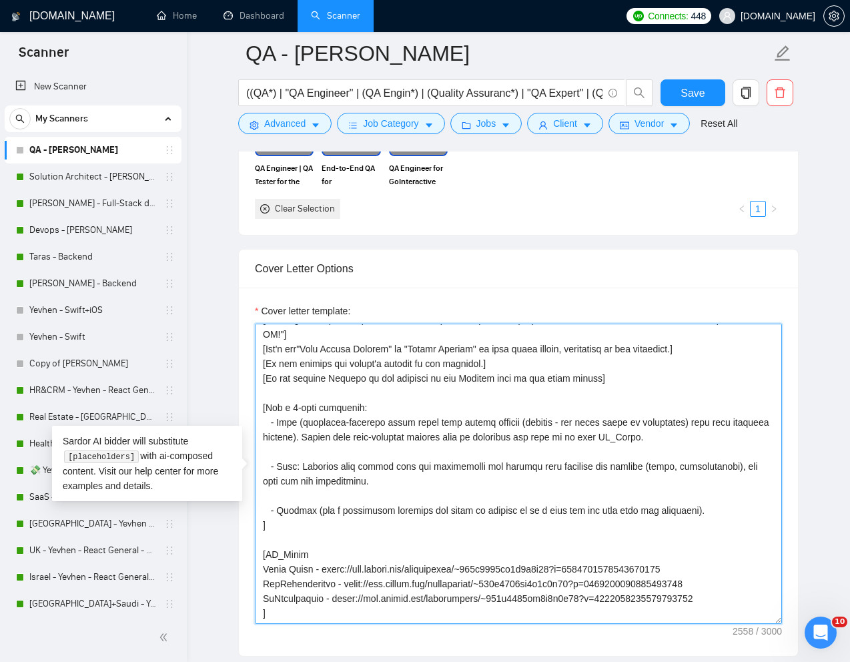
click at [266, 405] on textarea "Cover letter template:" at bounding box center [518, 474] width 527 height 300
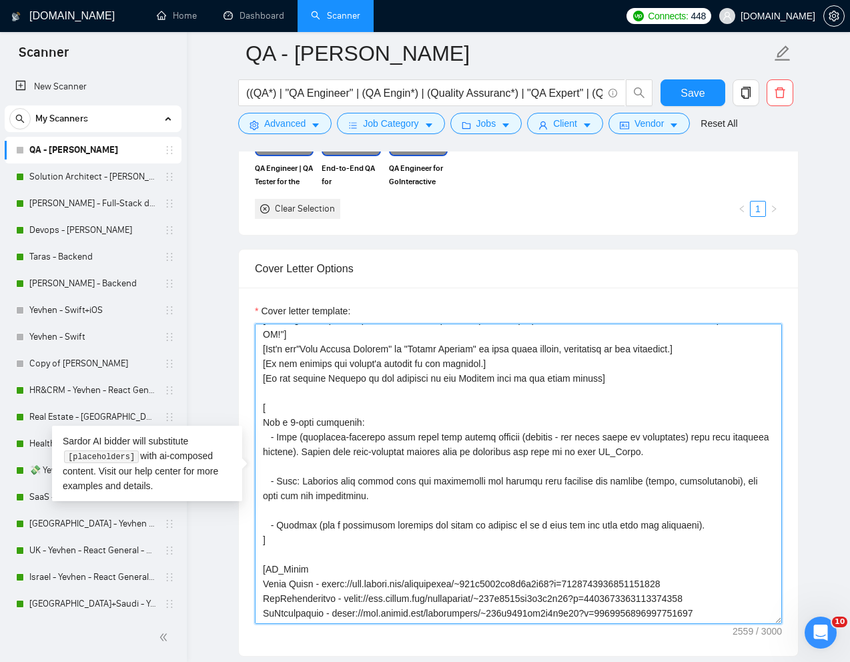
paste textarea "Write the cover letter using this framework:"
click at [371, 419] on textarea "Cover letter template:" at bounding box center [518, 474] width 527 height 300
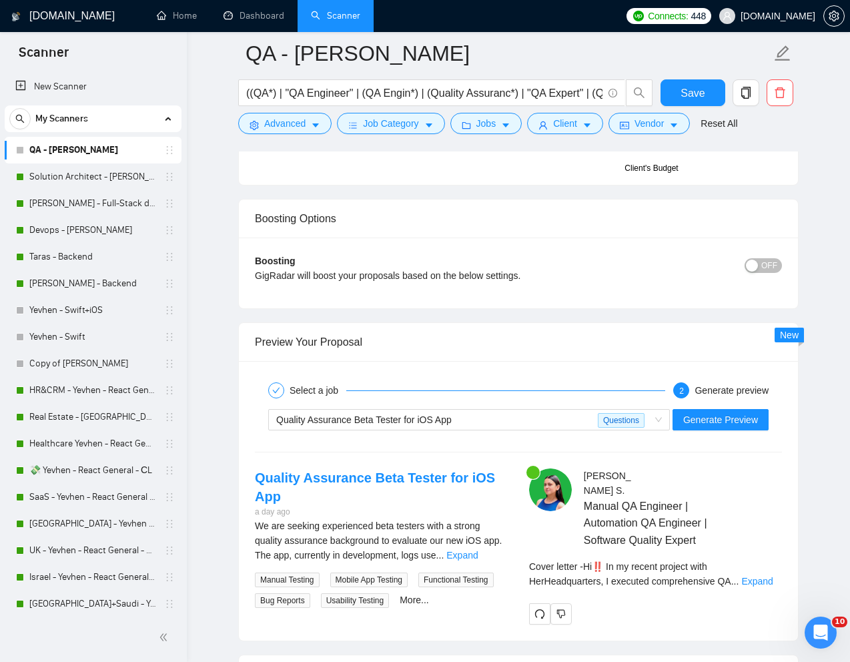
scroll to position [2384, 0]
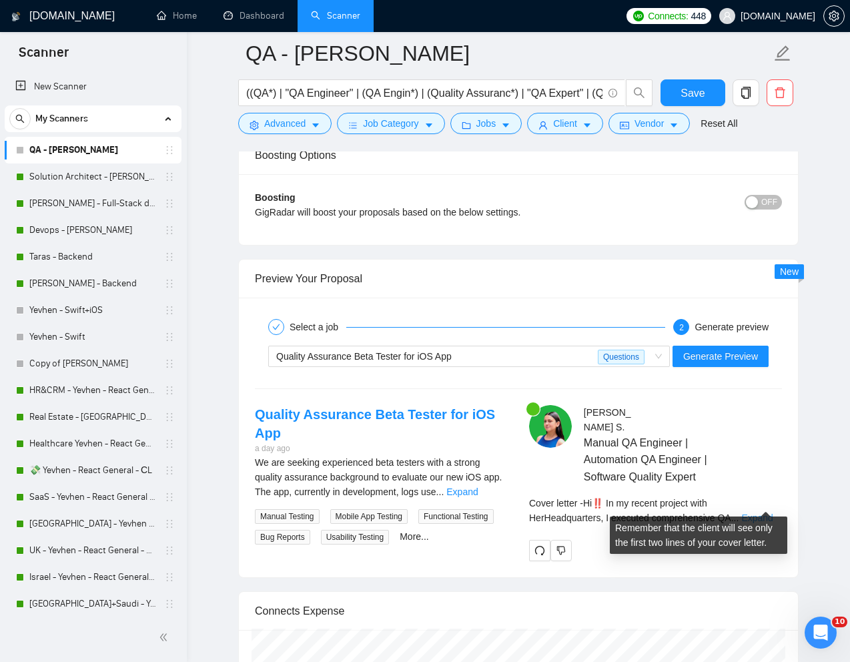
type textarea "[Lorem ips dolorsita conse adipis el s doeiu temp incidi utl etdolore magn al E…"
click at [764, 513] on link "Expand" at bounding box center [757, 518] width 31 height 11
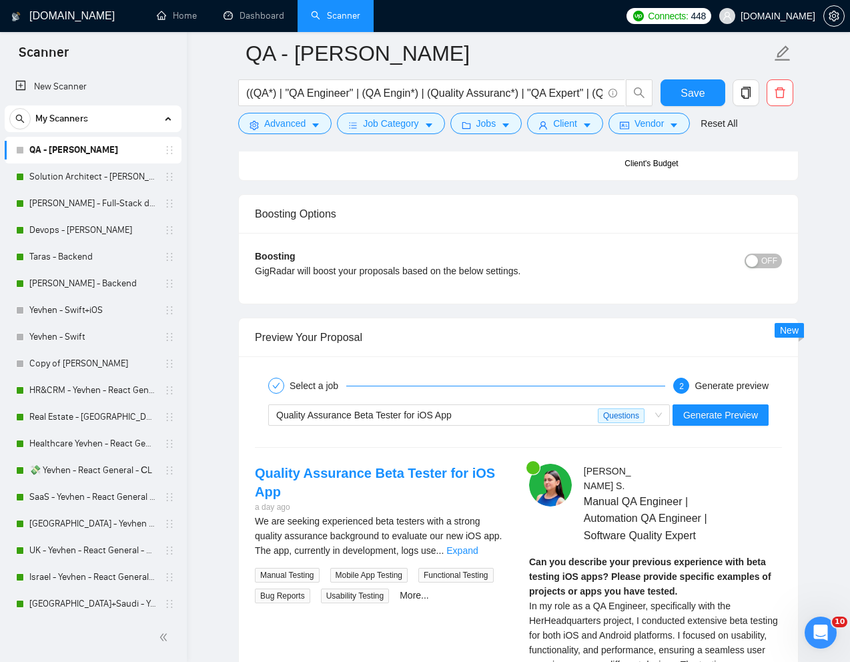
scroll to position [2300, 0]
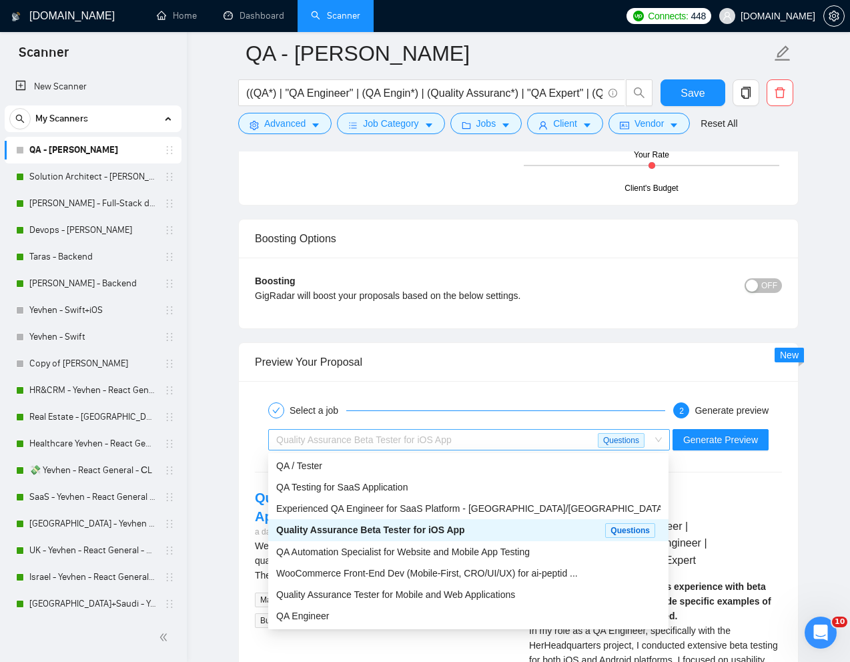
click at [575, 445] on div "Quality Assurance Beta Tester for iOS App" at bounding box center [437, 440] width 322 height 20
click at [403, 483] on span "QA Testing for SaaS Application" at bounding box center [342, 487] width 132 height 11
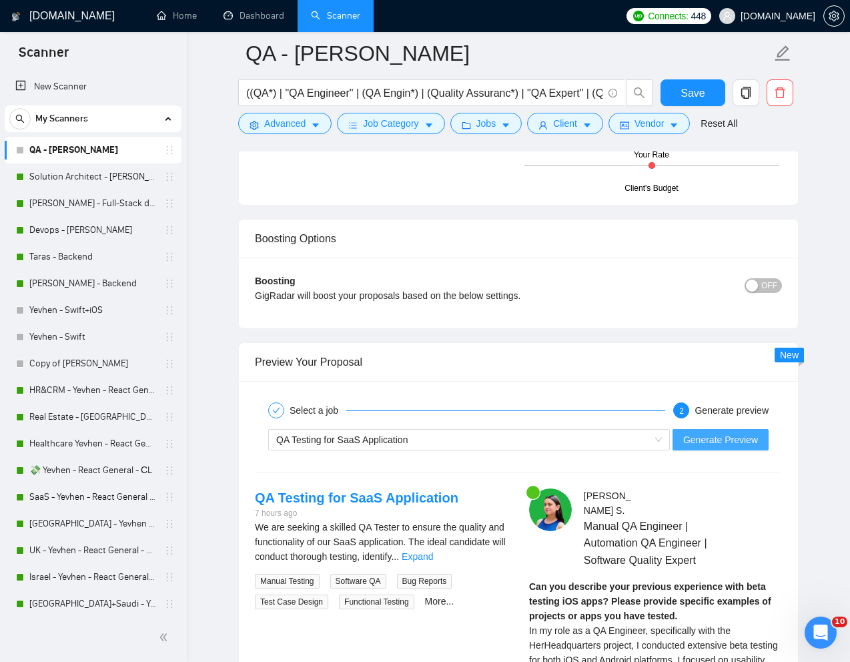
click at [691, 437] on span "Generate Preview" at bounding box center [721, 440] width 75 height 15
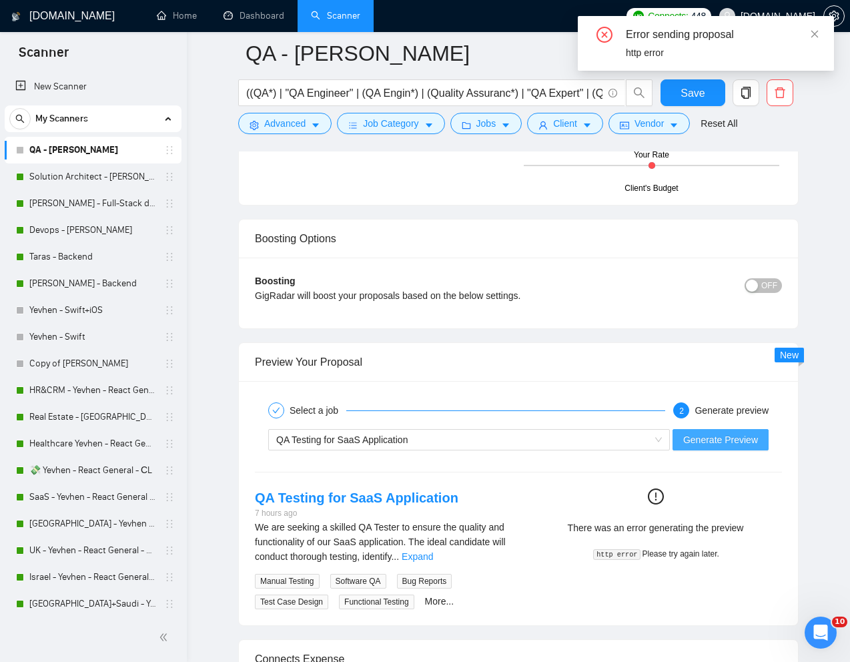
click at [722, 435] on span "Generate Preview" at bounding box center [721, 440] width 75 height 15
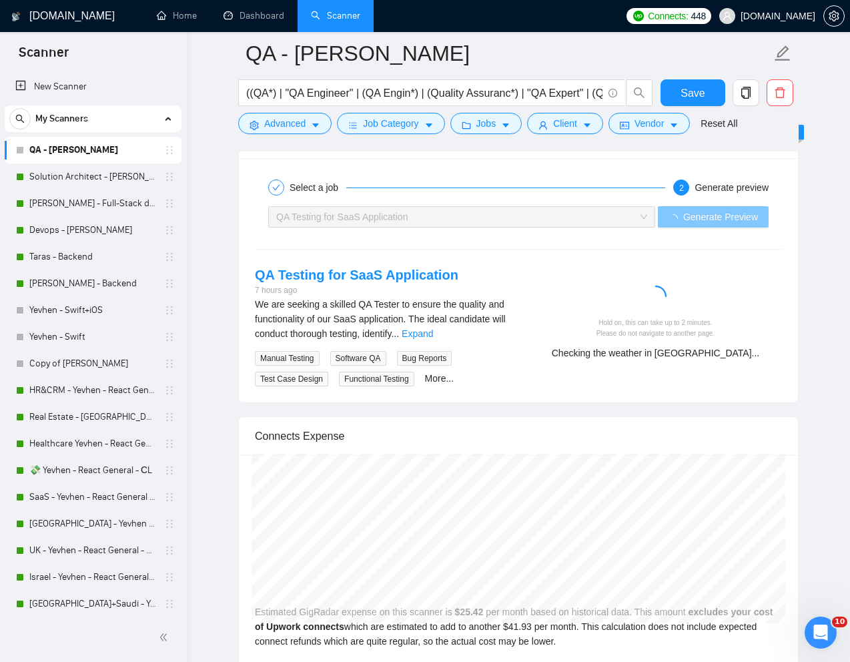
scroll to position [2524, 0]
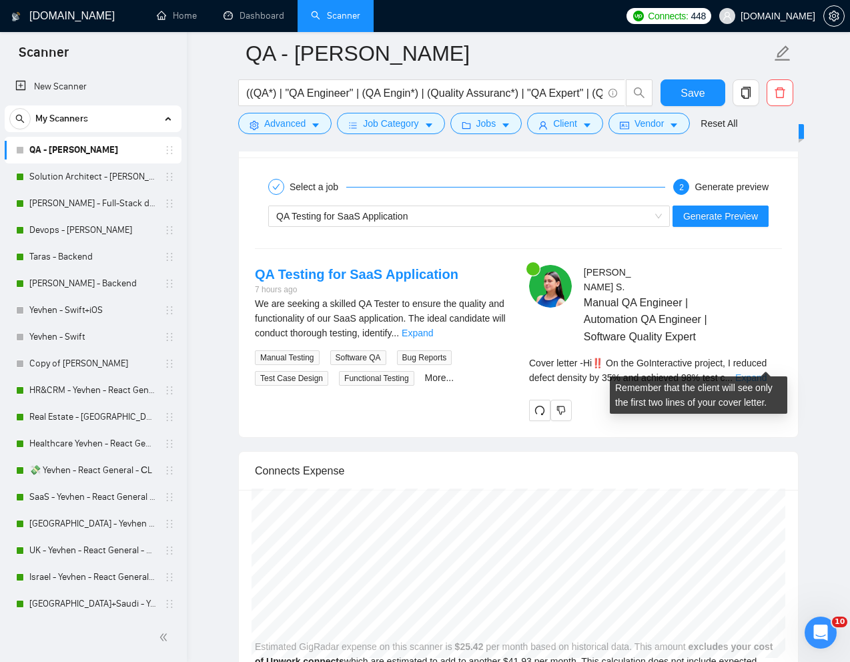
click at [763, 372] on link "Expand" at bounding box center [751, 377] width 31 height 11
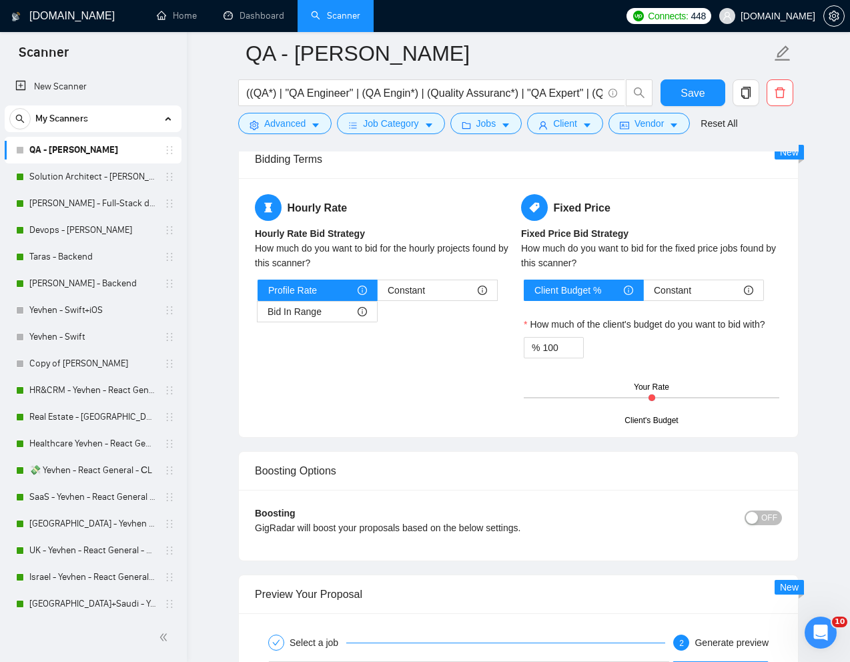
scroll to position [2039, 0]
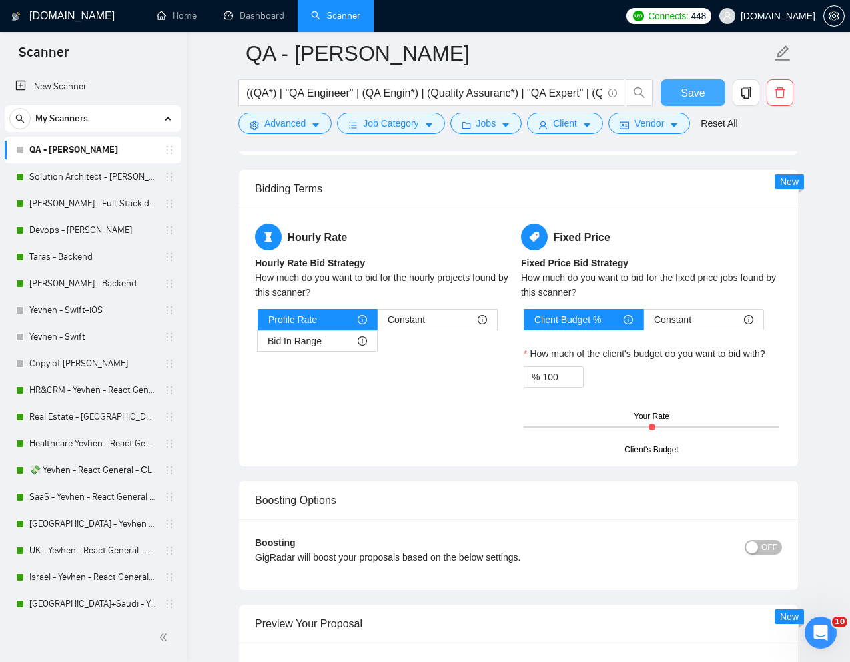
click at [693, 89] on span "Save" at bounding box center [693, 93] width 24 height 17
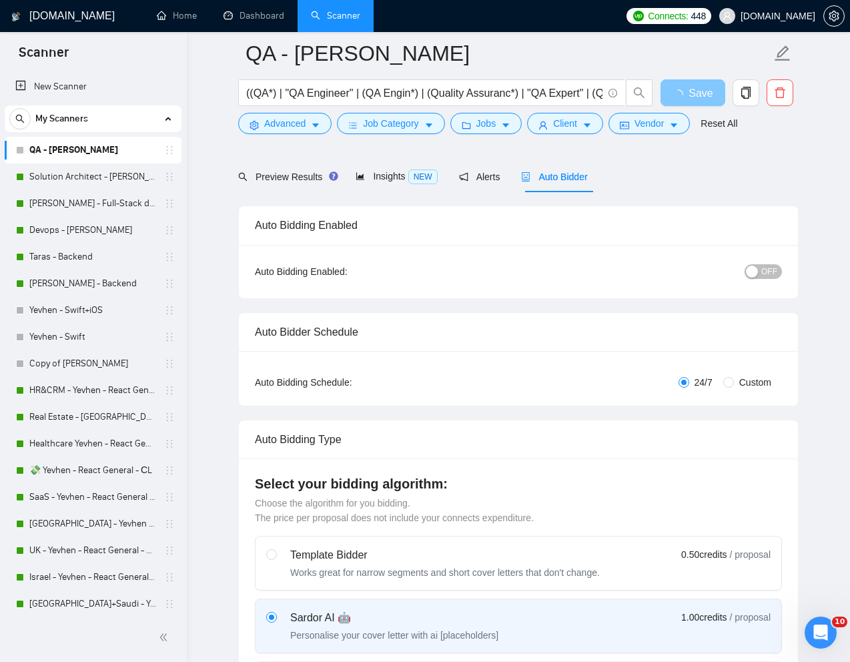
scroll to position [0, 0]
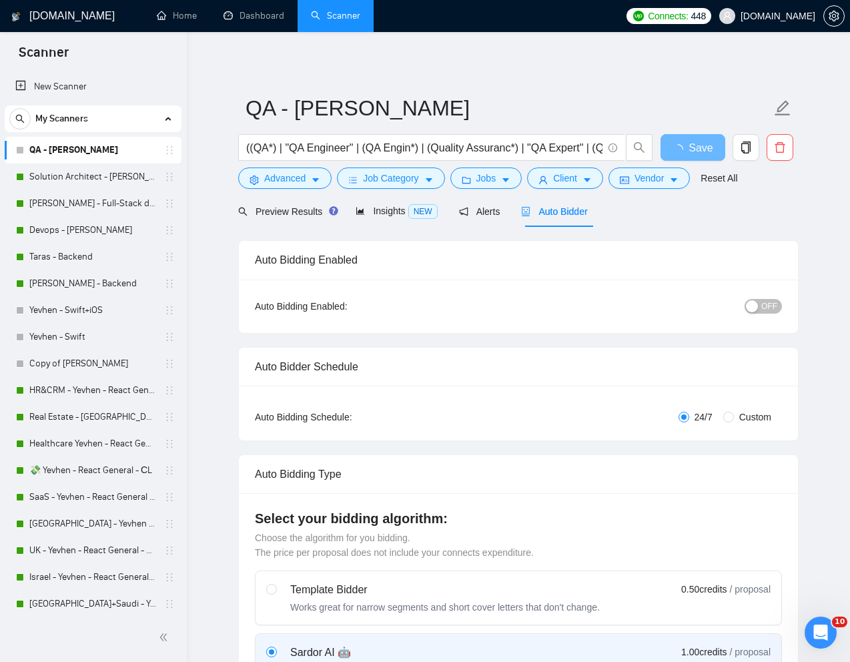
click at [771, 308] on span "OFF" at bounding box center [770, 306] width 16 height 15
click at [777, 310] on span "OFF" at bounding box center [770, 306] width 16 height 15
click at [684, 150] on span "Save" at bounding box center [693, 148] width 24 height 17
click at [485, 180] on span "Jobs" at bounding box center [487, 178] width 20 height 15
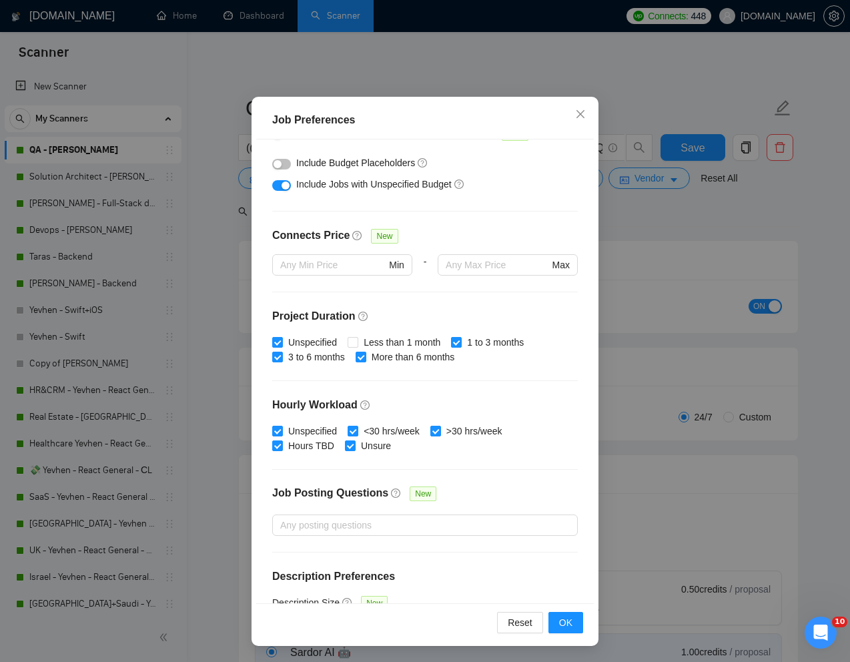
scroll to position [289, 0]
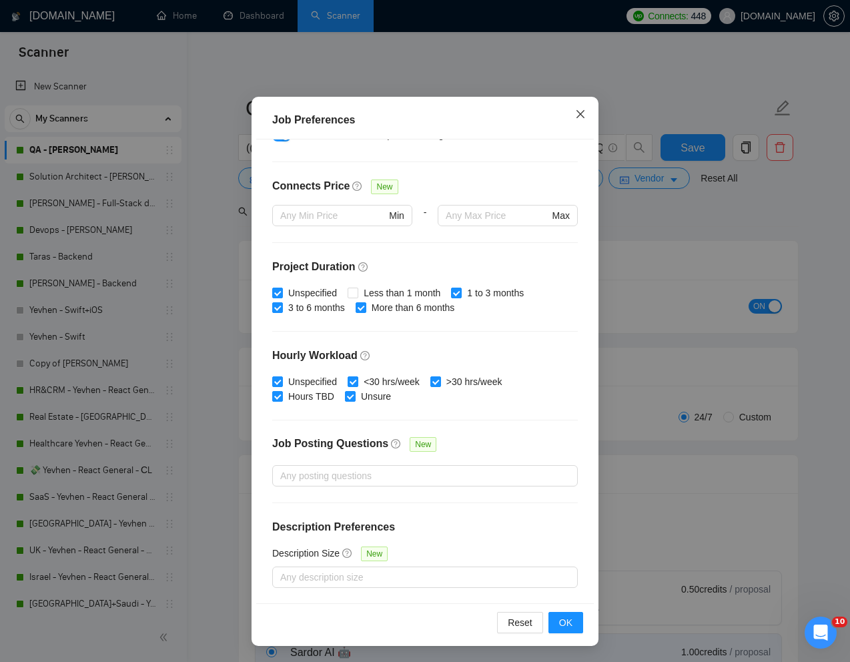
click at [579, 111] on icon "close" at bounding box center [580, 114] width 11 height 11
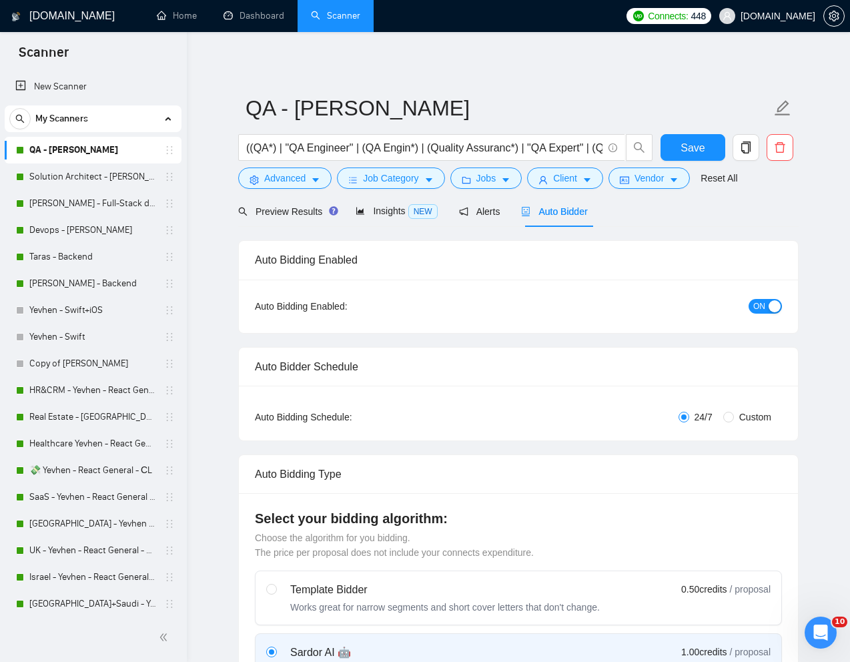
scroll to position [0, 0]
click at [566, 179] on span "Client" at bounding box center [565, 178] width 24 height 15
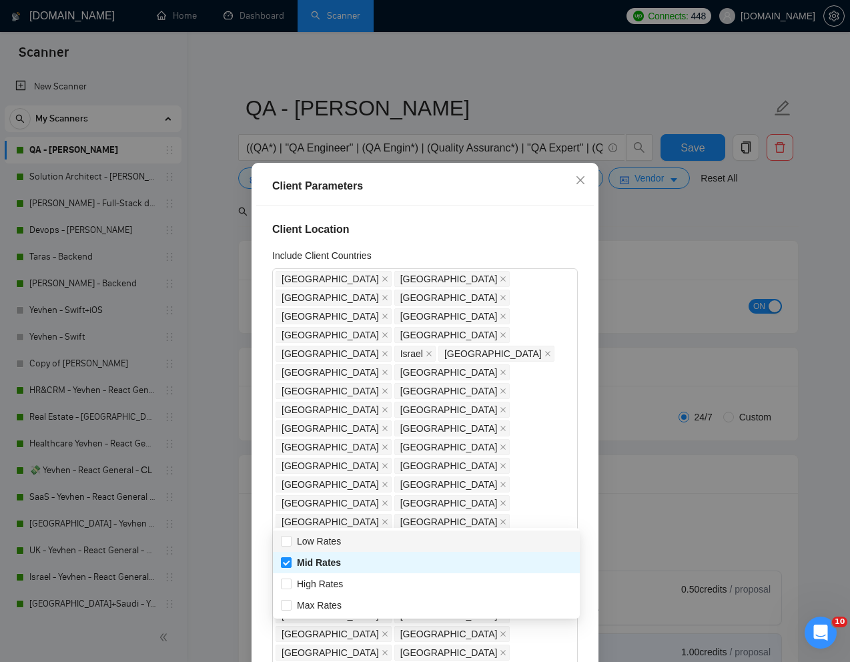
click at [289, 584] on input "High Rates" at bounding box center [285, 583] width 9 height 9
checkbox input "true"
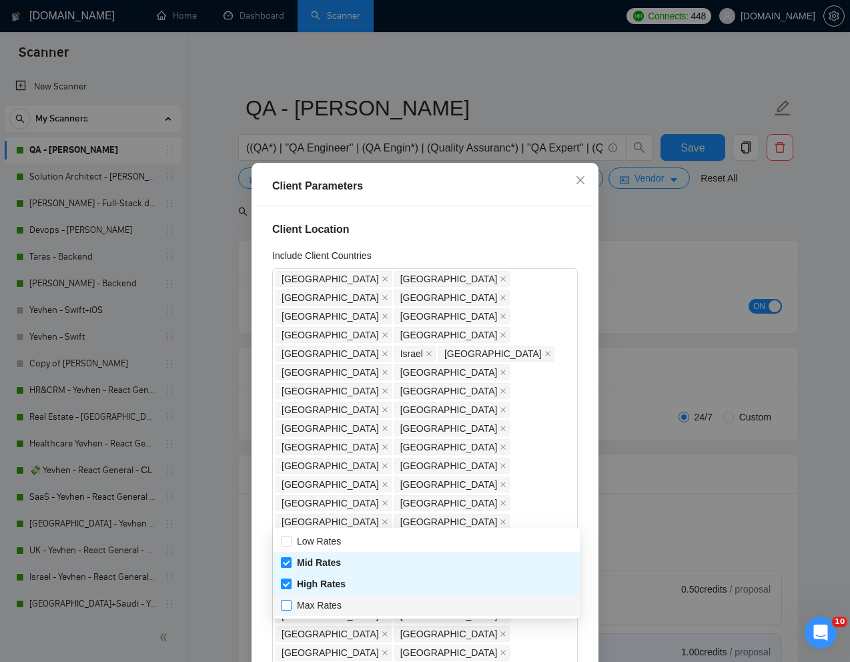
click at [288, 605] on input "Max Rates" at bounding box center [285, 604] width 9 height 9
checkbox input "true"
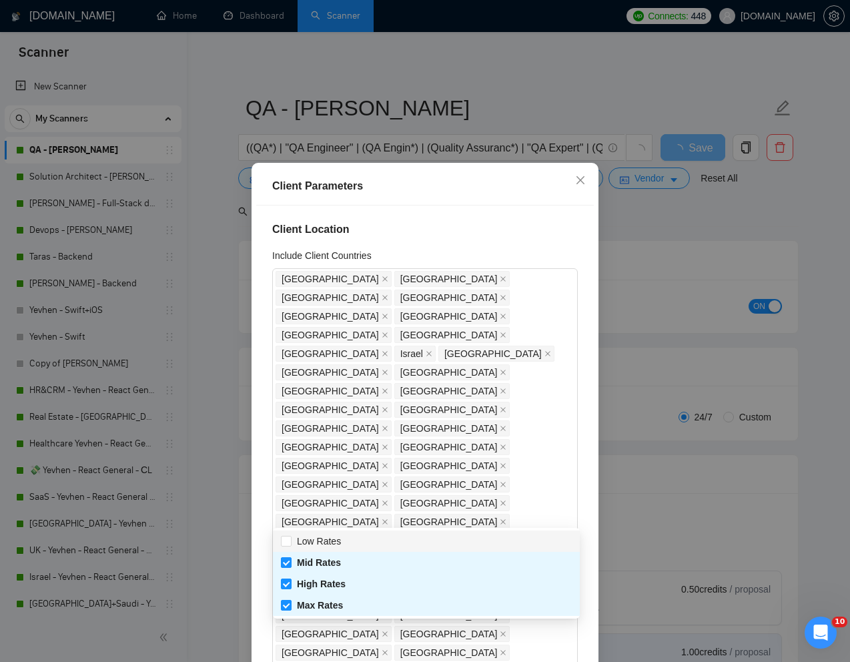
scroll to position [66, 0]
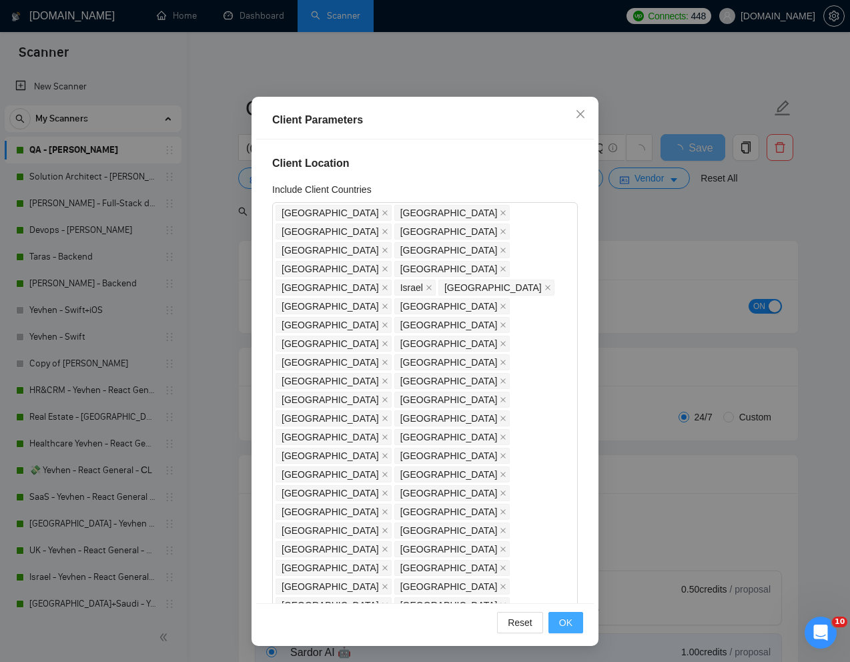
click at [569, 621] on span "OK" at bounding box center [565, 622] width 13 height 15
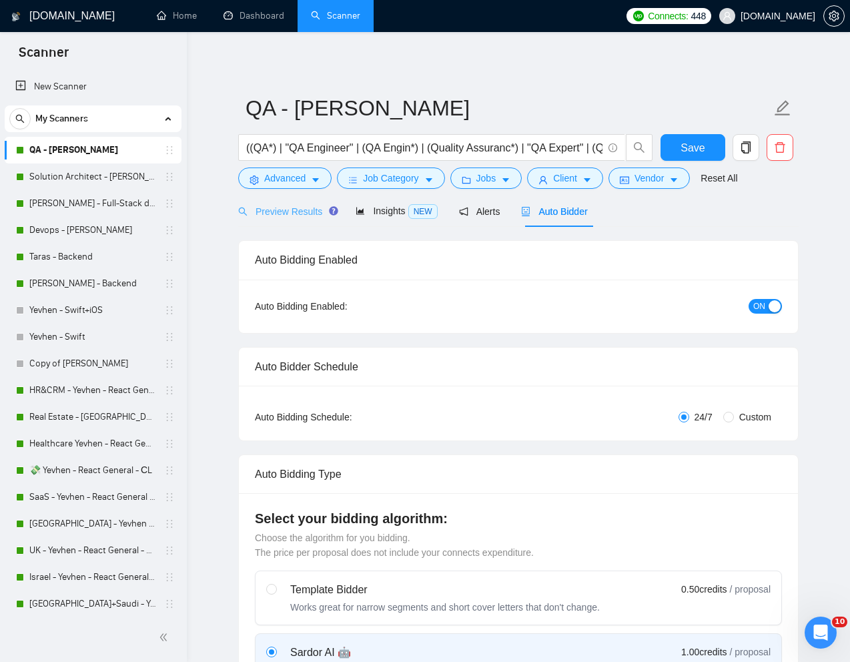
click at [298, 203] on div "Preview Results" at bounding box center [286, 211] width 96 height 31
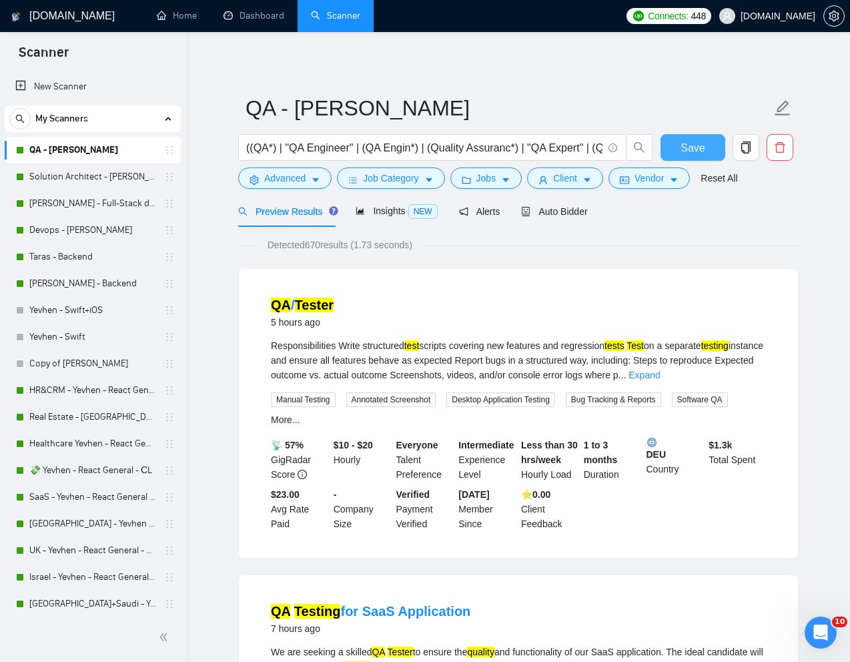
click at [694, 148] on span "Save" at bounding box center [693, 148] width 24 height 17
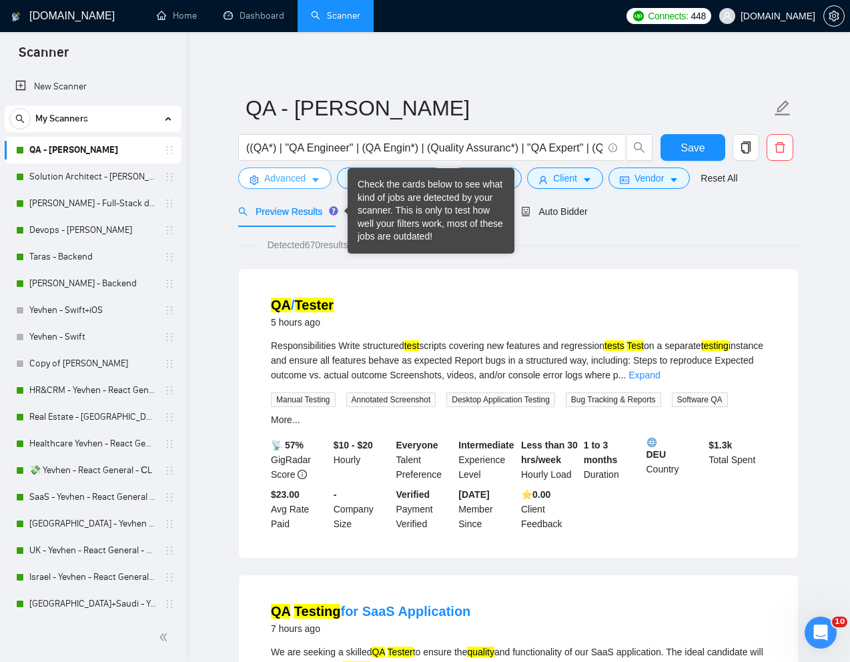
click at [292, 177] on span "Advanced" at bounding box center [284, 178] width 41 height 15
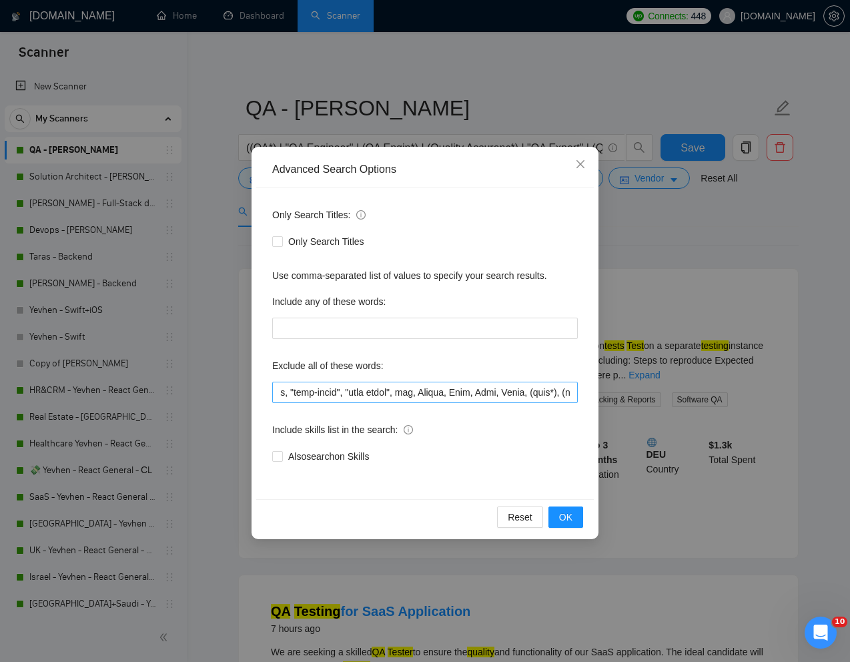
scroll to position [0, 278]
click at [397, 388] on input "text" at bounding box center [425, 392] width 306 height 21
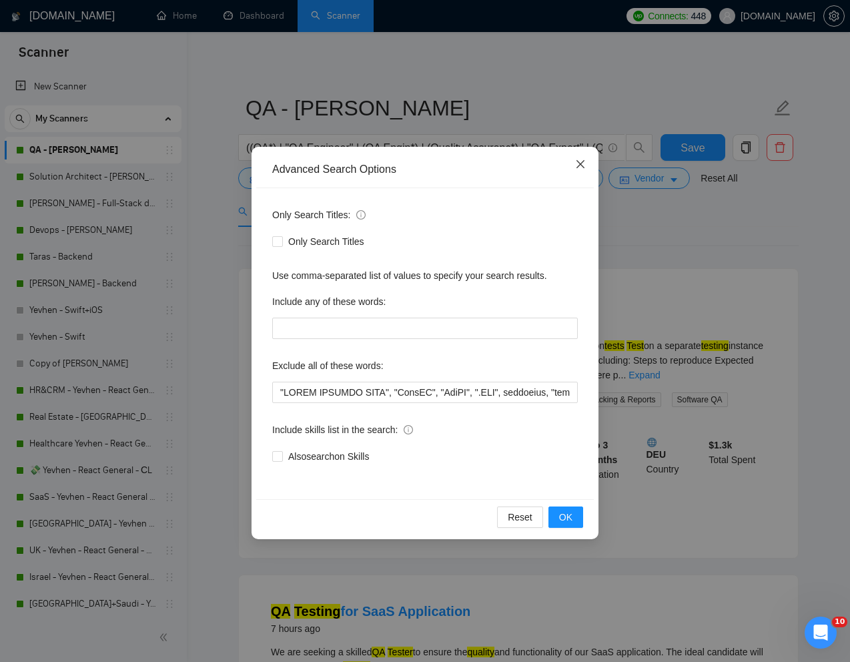
click at [578, 162] on icon "close" at bounding box center [581, 164] width 8 height 8
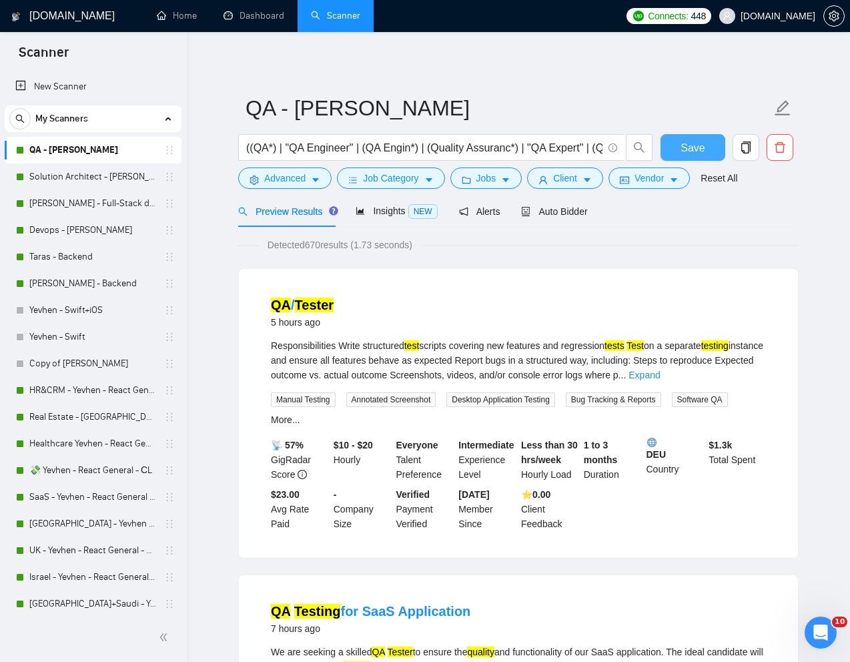
click at [682, 156] on span "Save" at bounding box center [693, 148] width 24 height 17
click at [560, 180] on span "Client" at bounding box center [565, 178] width 24 height 15
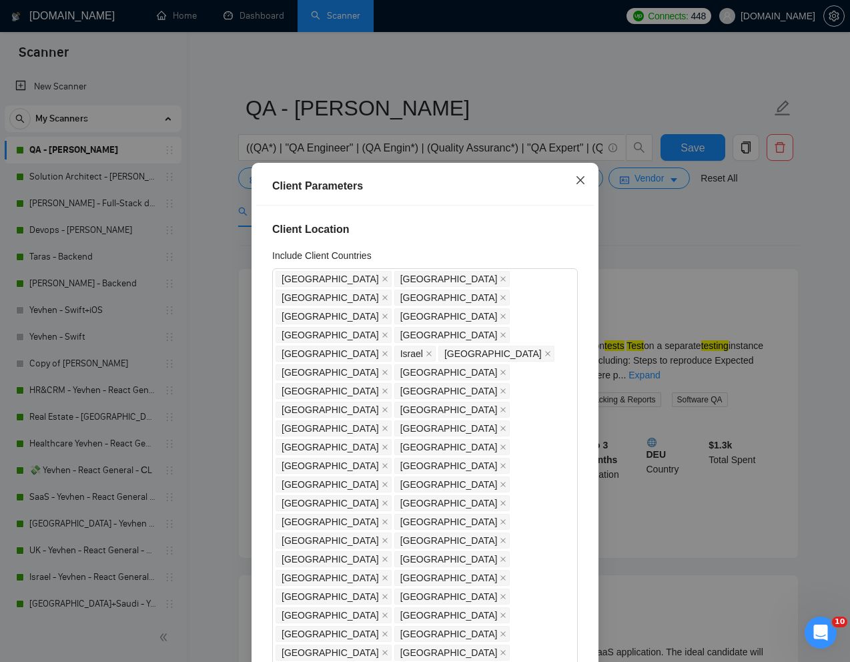
click at [582, 180] on icon "close" at bounding box center [580, 180] width 11 height 11
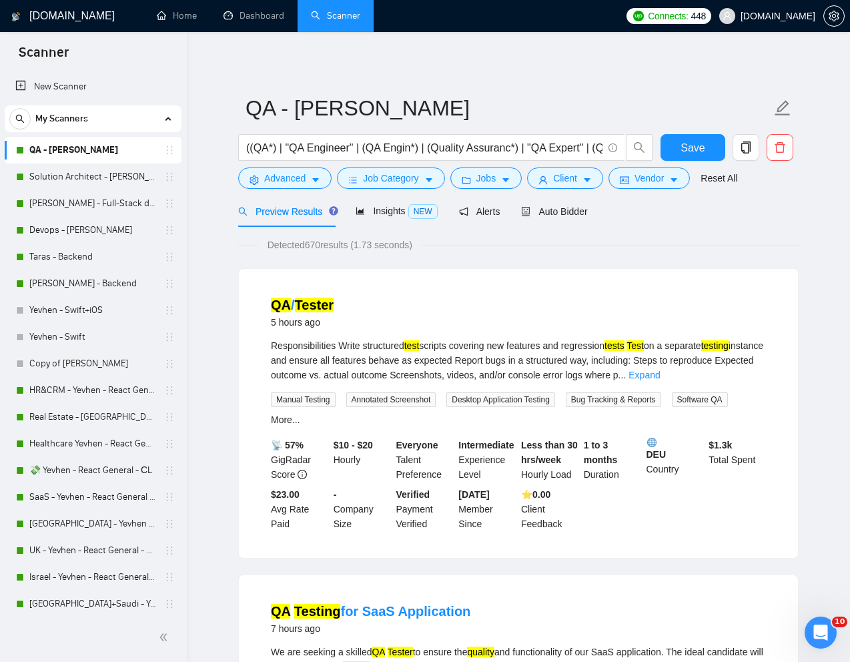
click at [642, 225] on div "Preview Results Insights NEW Alerts Auto Bidder" at bounding box center [518, 211] width 561 height 31
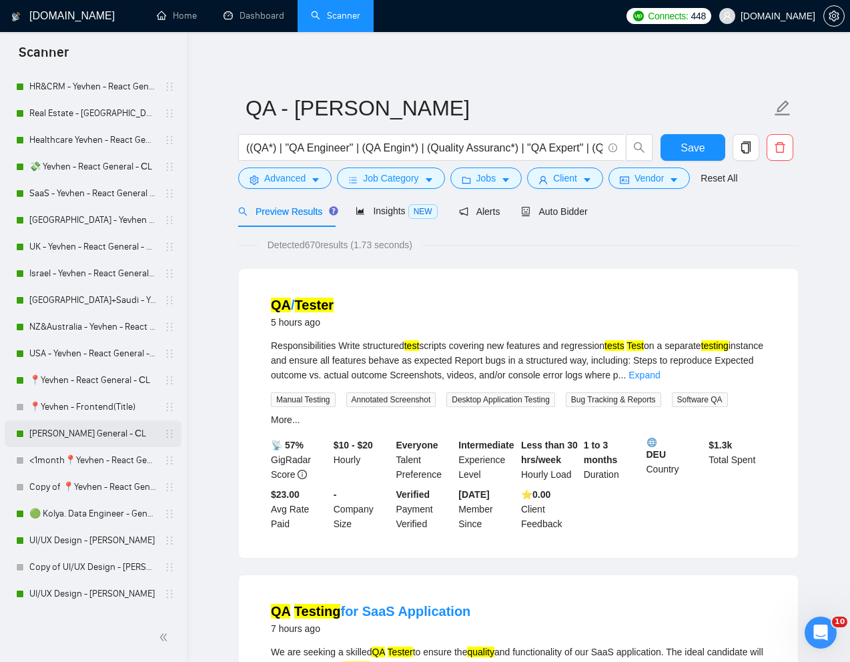
scroll to position [308, 0]
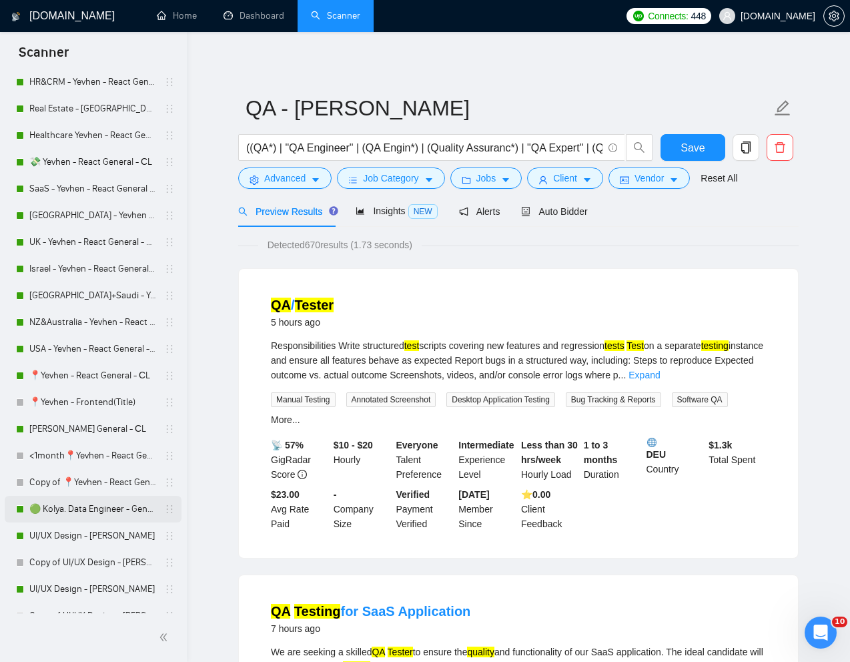
click at [70, 506] on link "🟢 Kolya. Data Engineer - General" at bounding box center [92, 509] width 127 height 27
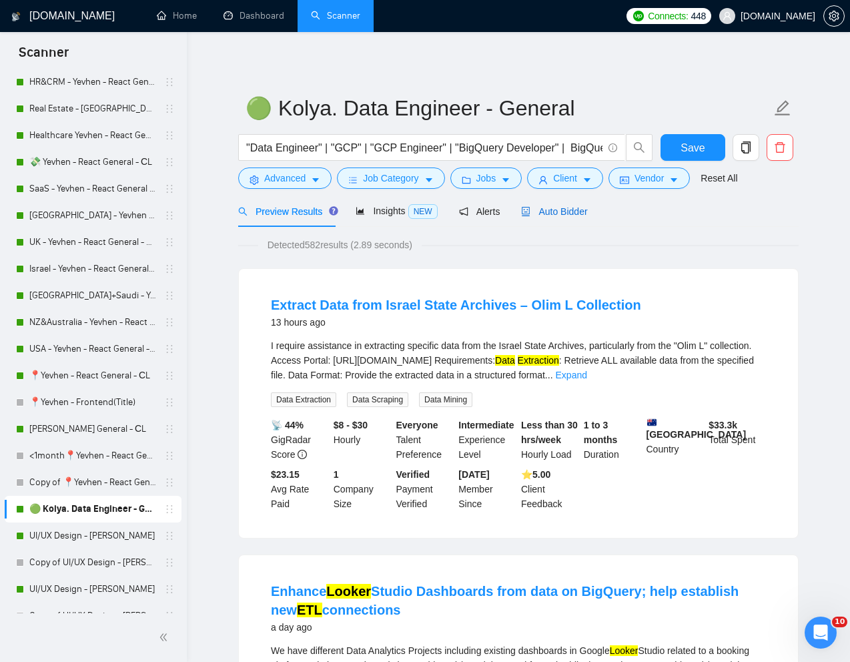
click at [560, 212] on span "Auto Bidder" at bounding box center [554, 211] width 66 height 11
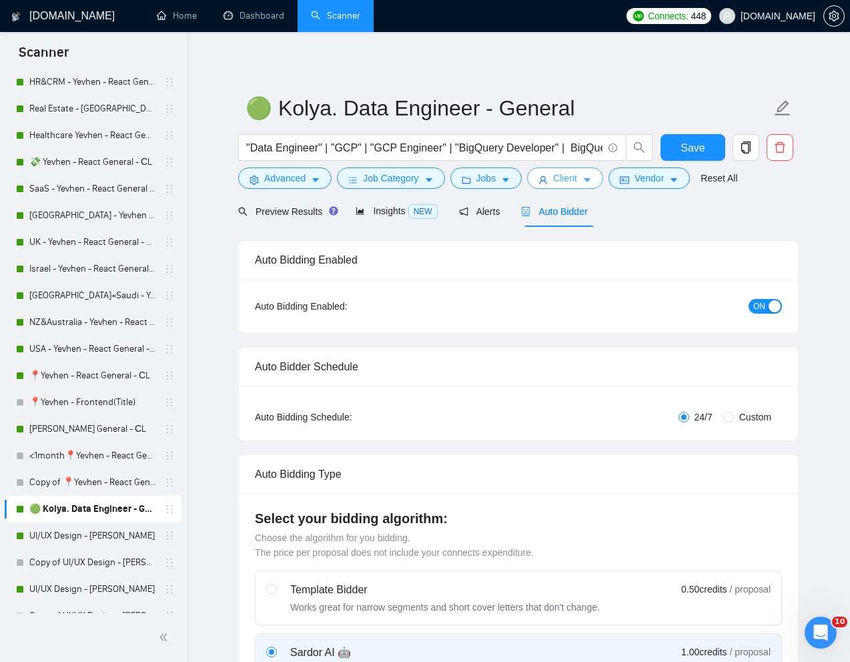
click at [571, 175] on span "Client" at bounding box center [565, 178] width 24 height 15
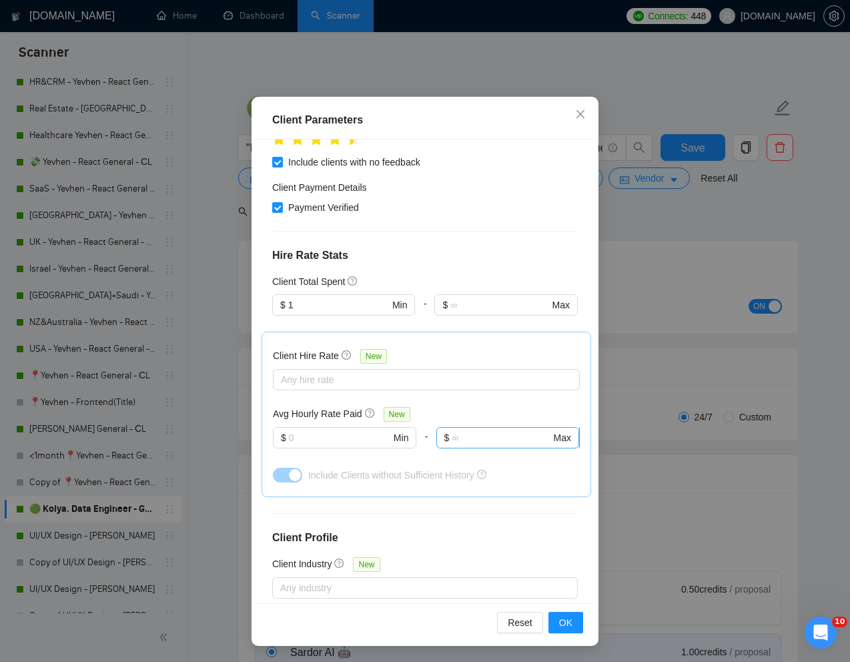
scroll to position [458, 0]
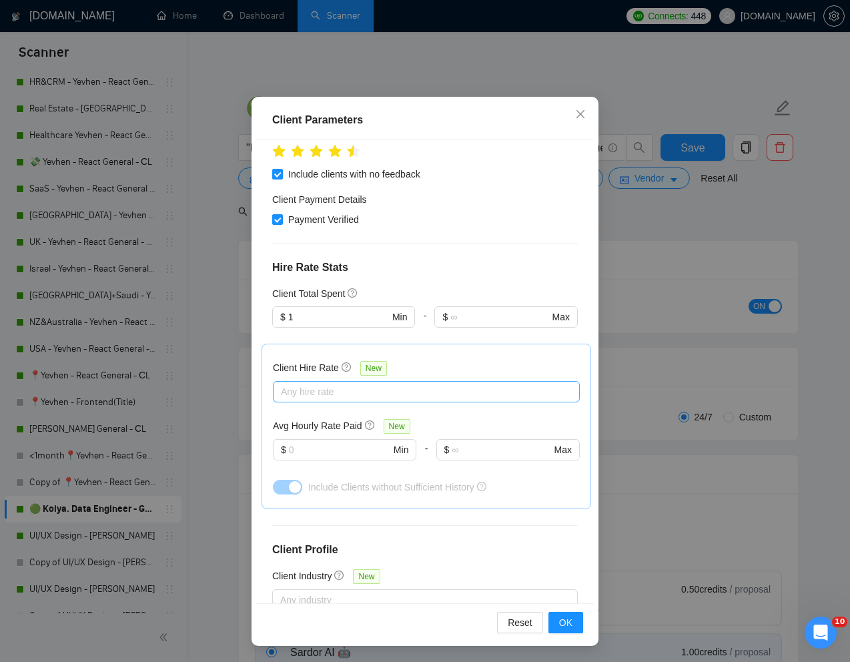
click at [392, 384] on div at bounding box center [419, 392] width 287 height 16
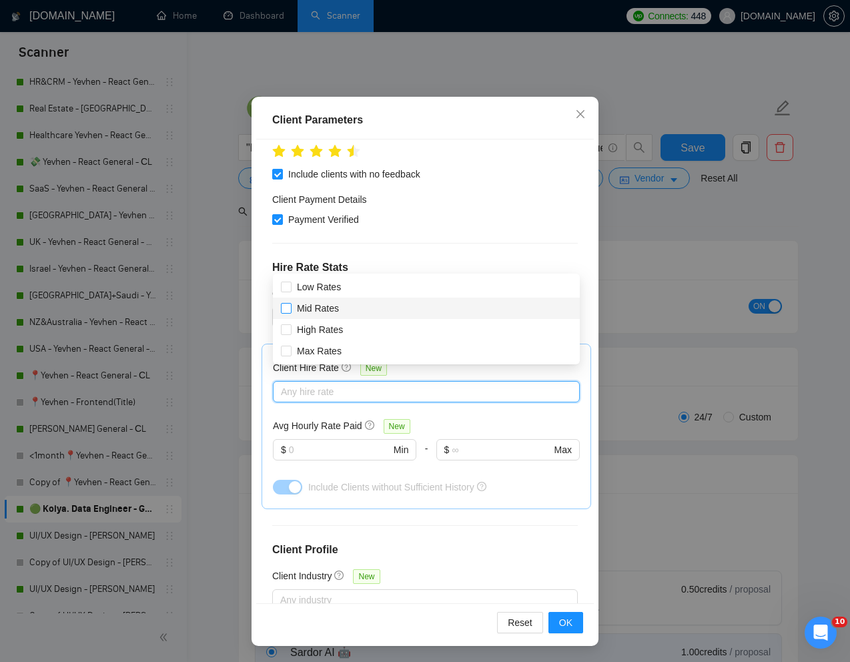
click at [286, 307] on input "Mid Rates" at bounding box center [285, 307] width 9 height 9
checkbox input "true"
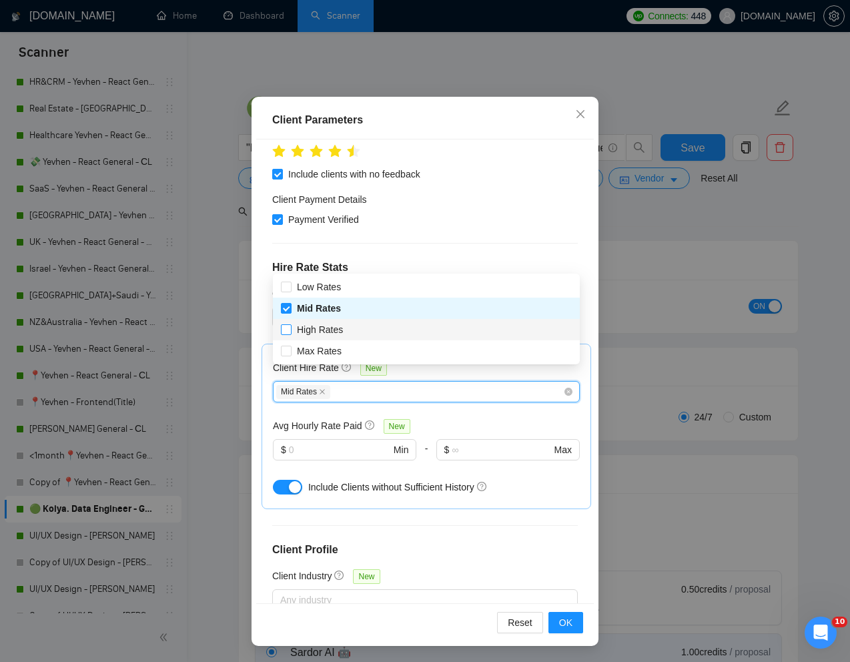
click at [286, 330] on input "High Rates" at bounding box center [285, 328] width 9 height 9
checkbox input "true"
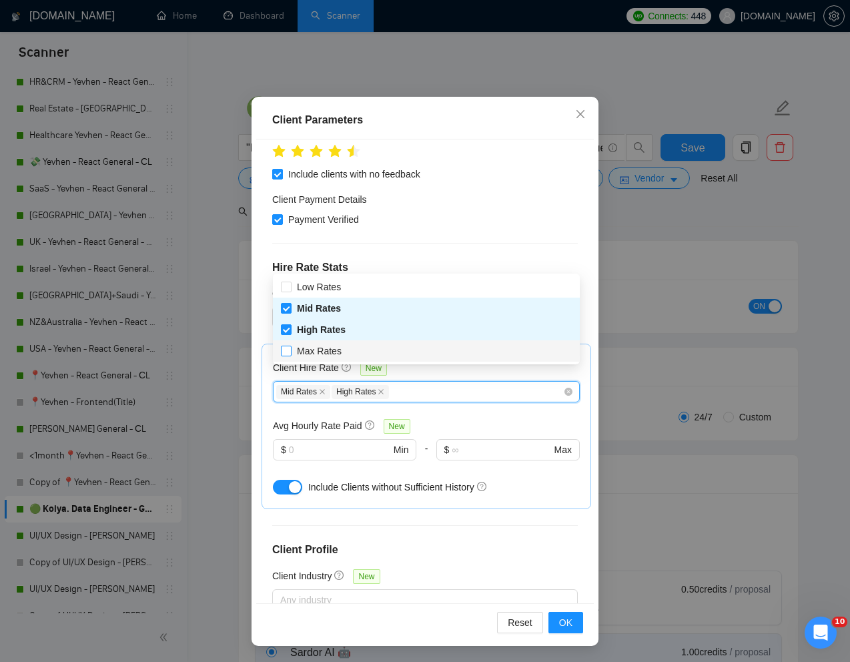
click at [286, 344] on label "Max Rates" at bounding box center [314, 351] width 66 height 15
click at [286, 346] on input "Max Rates" at bounding box center [285, 350] width 9 height 9
click at [284, 348] on input "Max Rates" at bounding box center [285, 350] width 9 height 9
checkbox input "true"
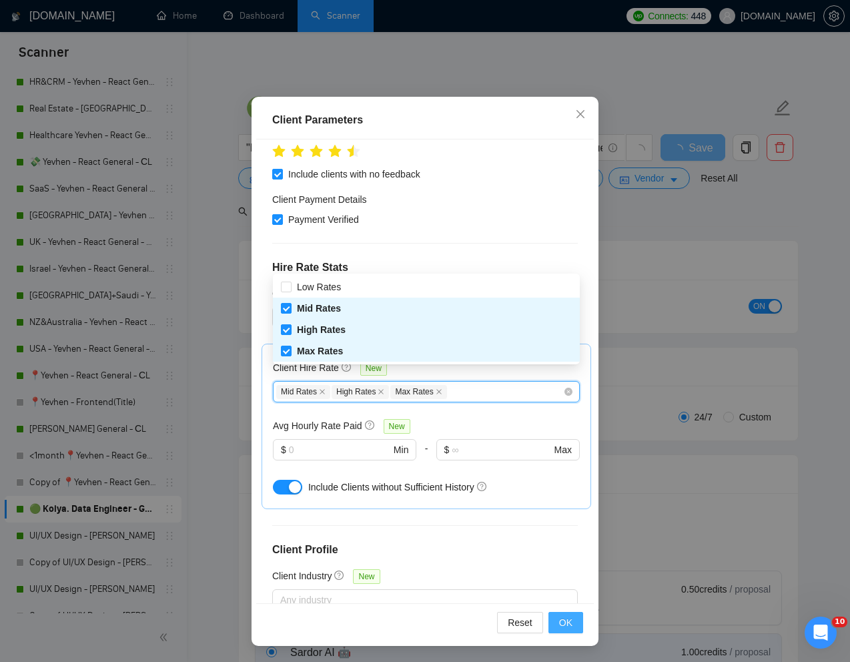
click at [570, 620] on span "OK" at bounding box center [565, 622] width 13 height 15
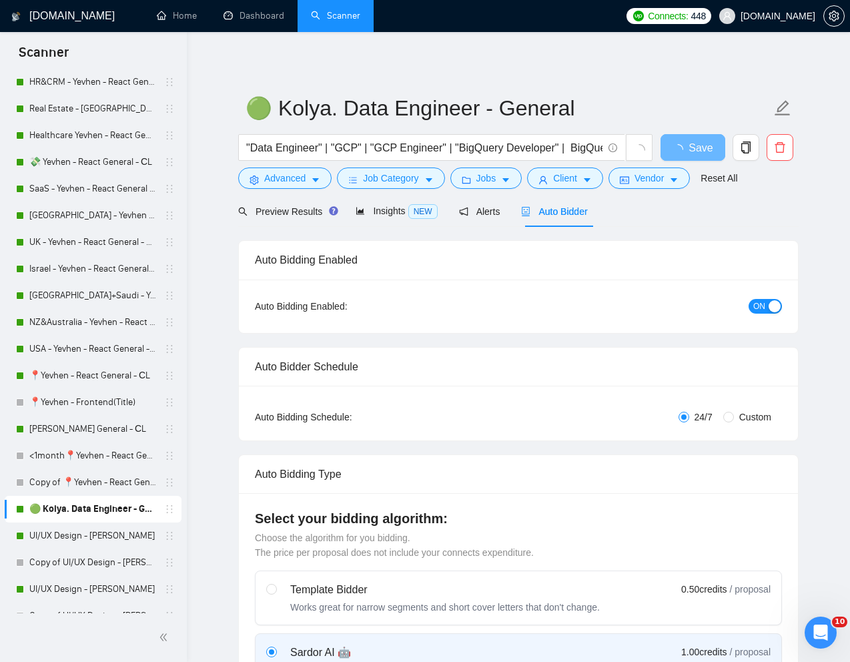
scroll to position [0, 0]
click at [274, 212] on span "Preview Results" at bounding box center [286, 211] width 96 height 11
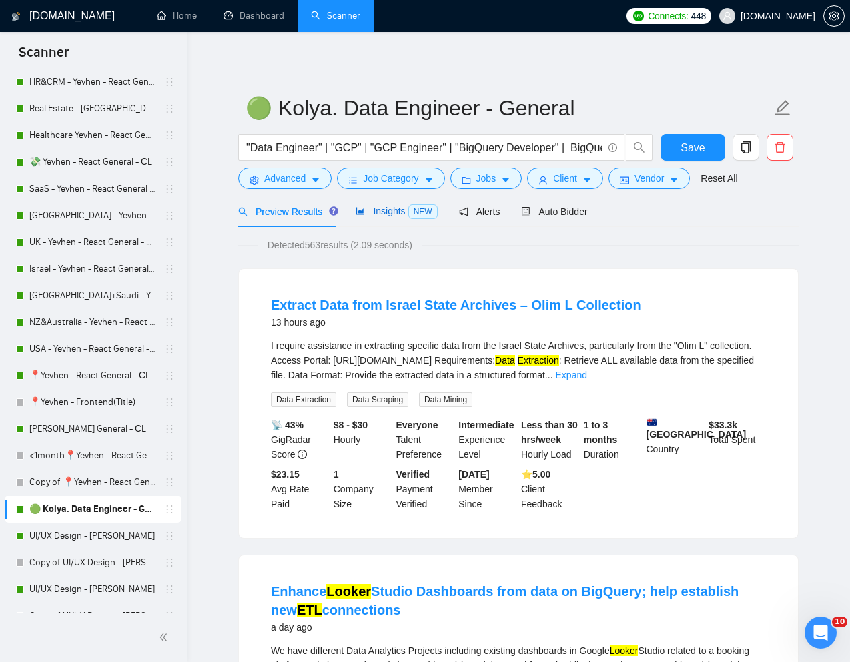
click at [381, 210] on span "Insights NEW" at bounding box center [396, 211] width 81 height 11
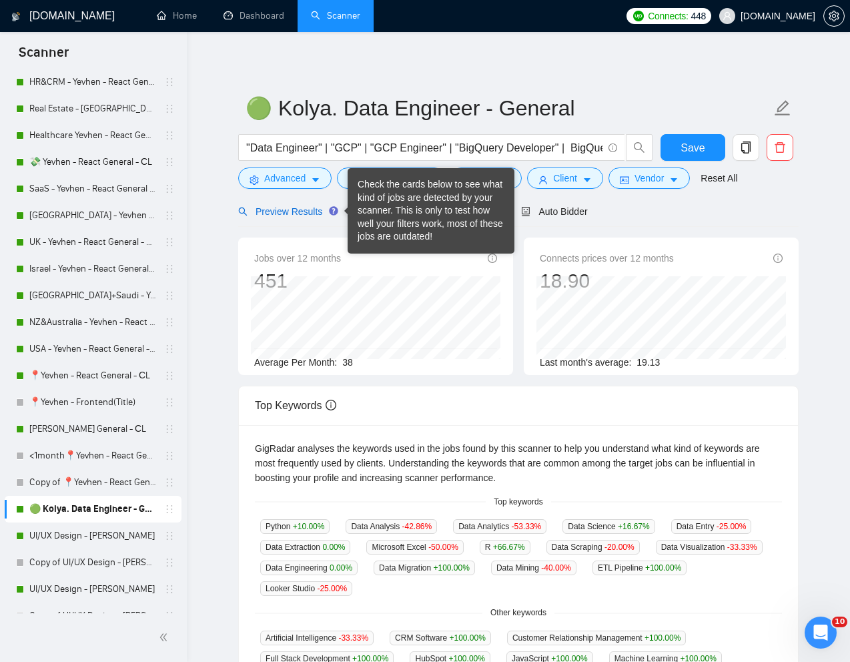
click at [292, 206] on span "Preview Results" at bounding box center [286, 211] width 96 height 11
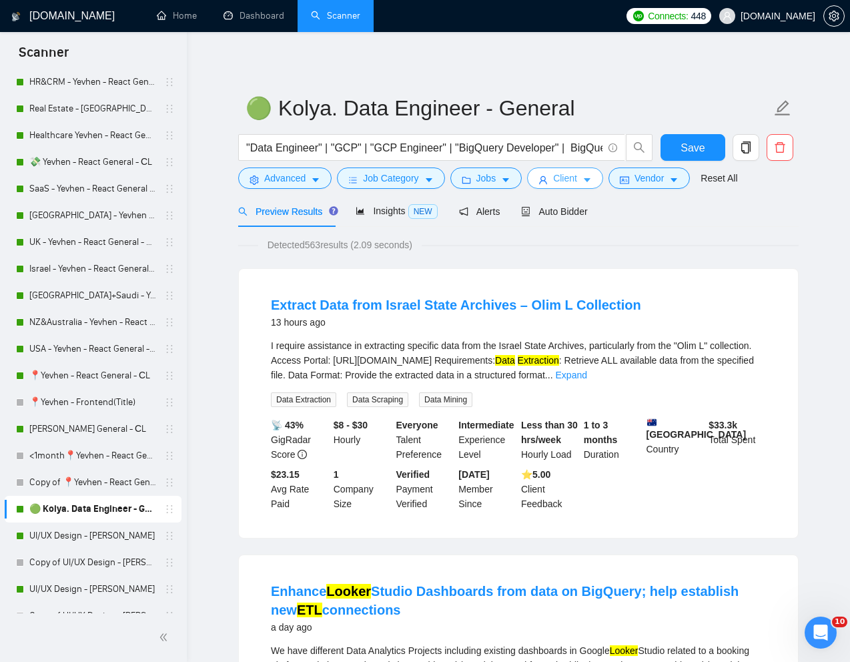
click at [575, 184] on span "Client" at bounding box center [565, 178] width 24 height 15
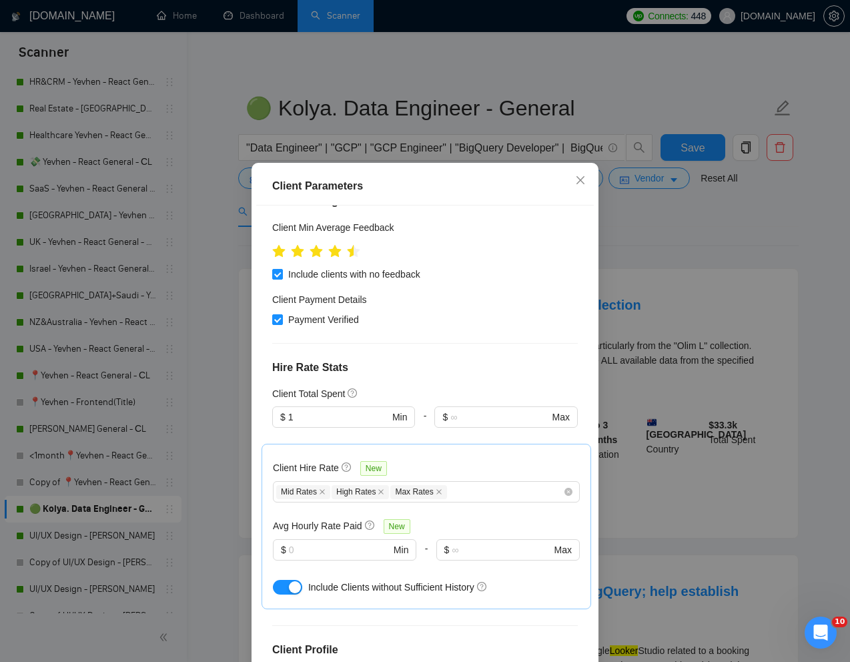
scroll to position [421, 0]
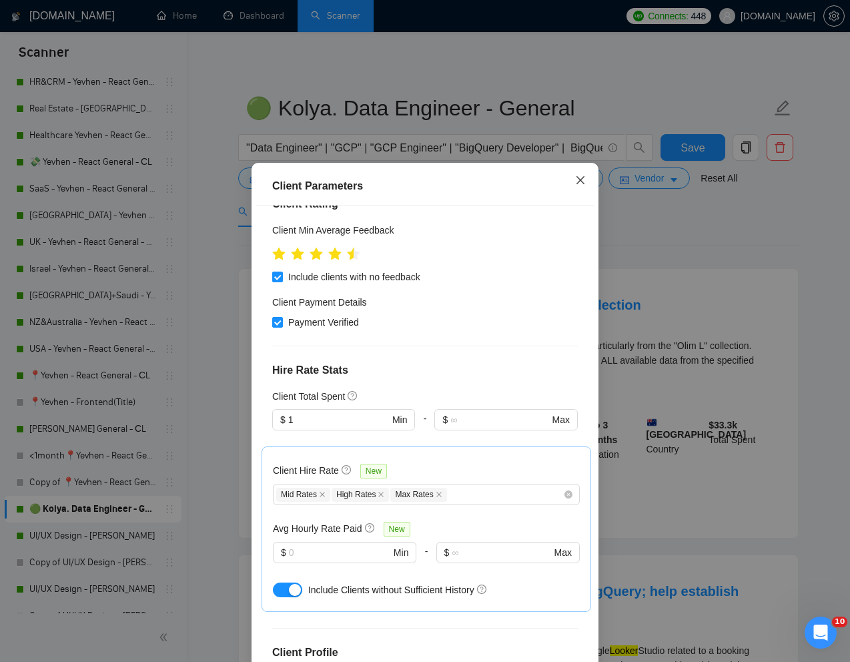
click at [575, 180] on icon "close" at bounding box center [580, 180] width 11 height 11
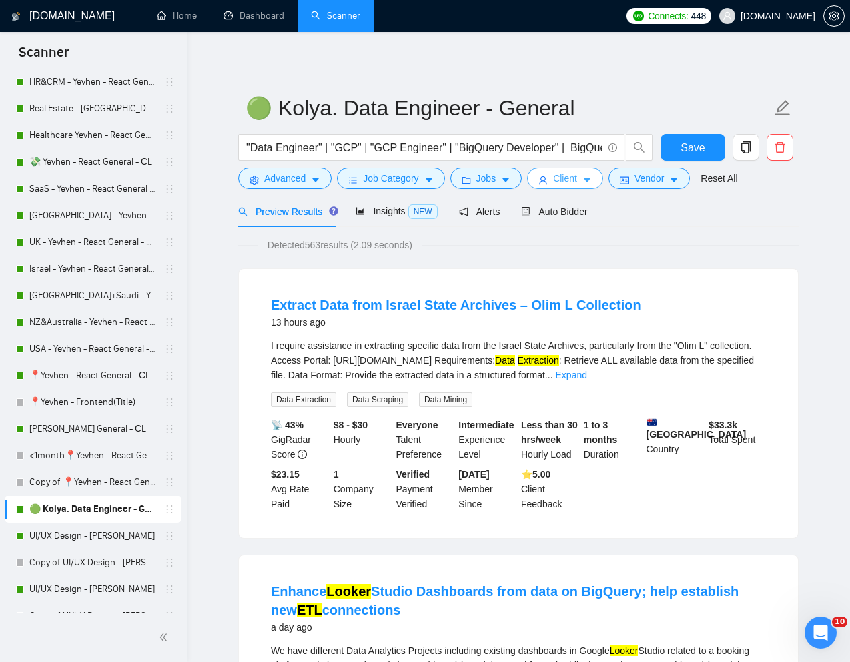
click at [543, 179] on icon "user" at bounding box center [543, 180] width 9 height 9
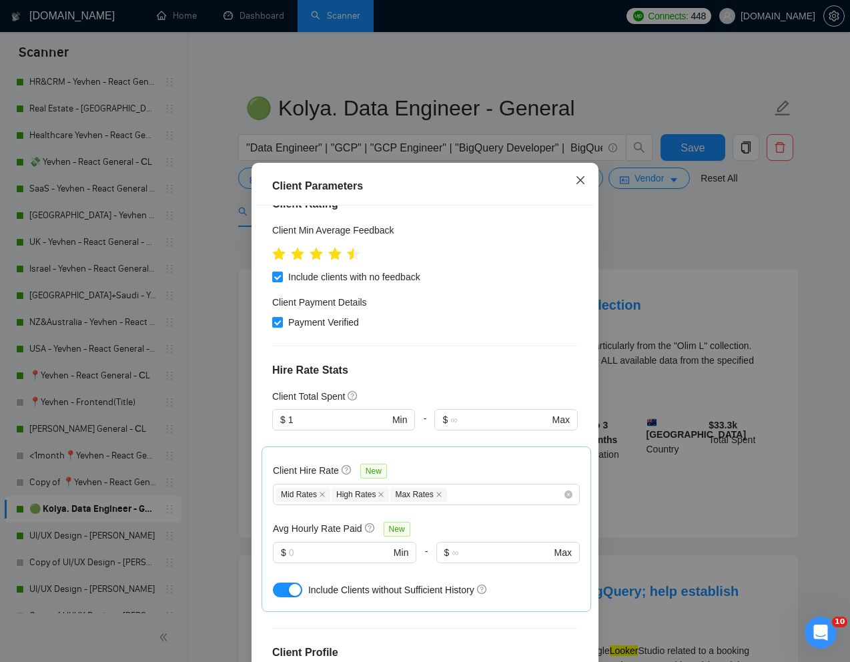
click at [581, 174] on span "Close" at bounding box center [581, 181] width 36 height 36
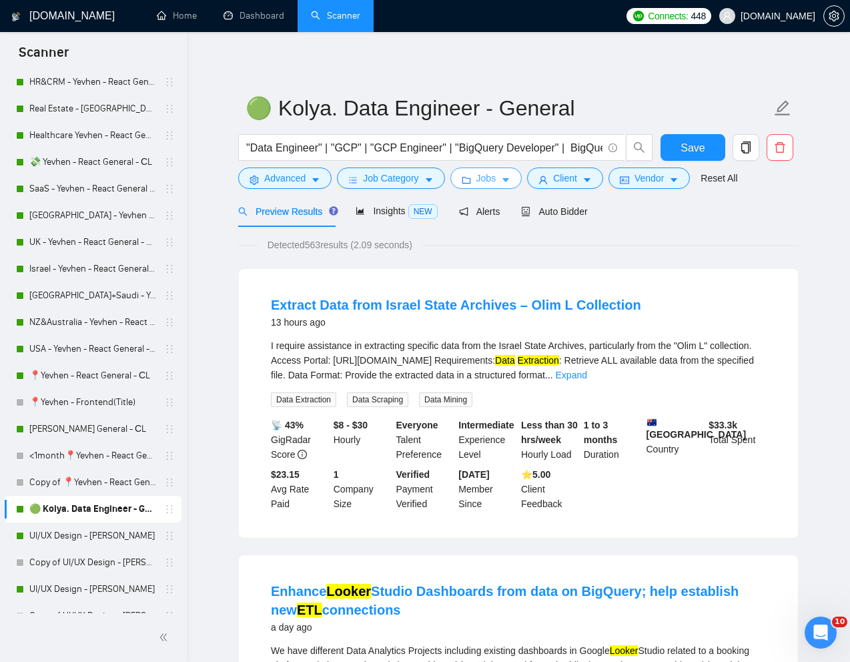
click at [497, 181] on span "Jobs" at bounding box center [487, 178] width 20 height 15
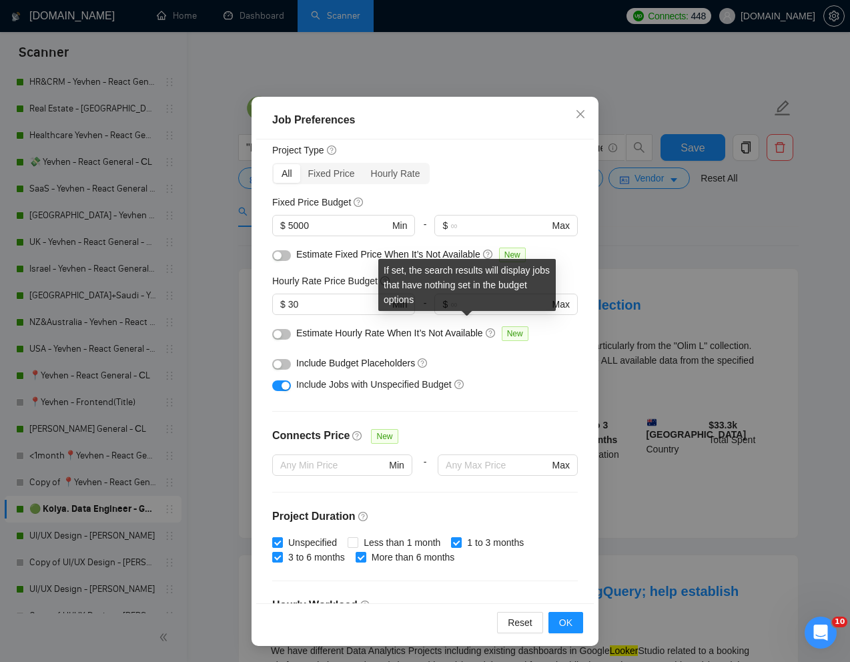
scroll to position [0, 0]
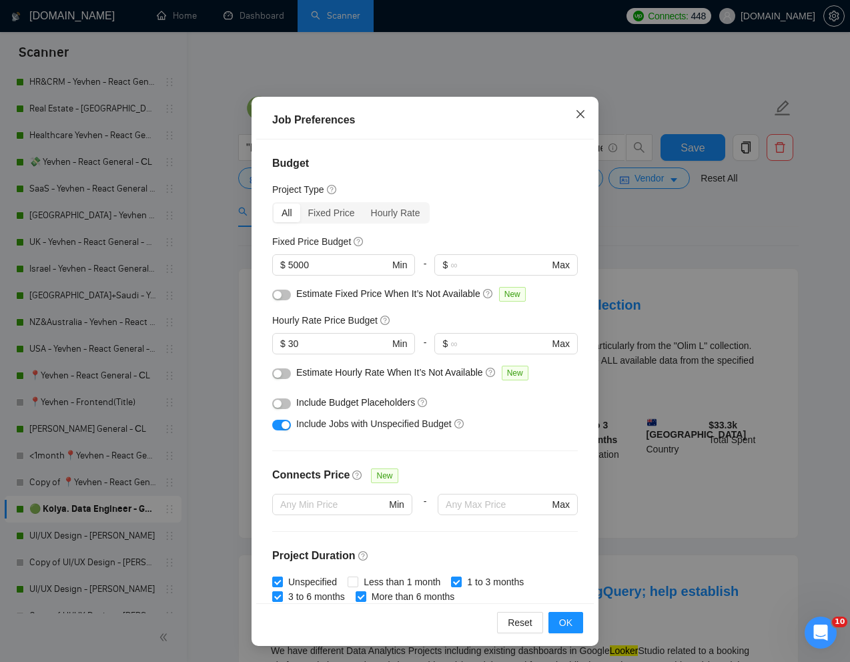
click at [578, 110] on icon "close" at bounding box center [580, 114] width 11 height 11
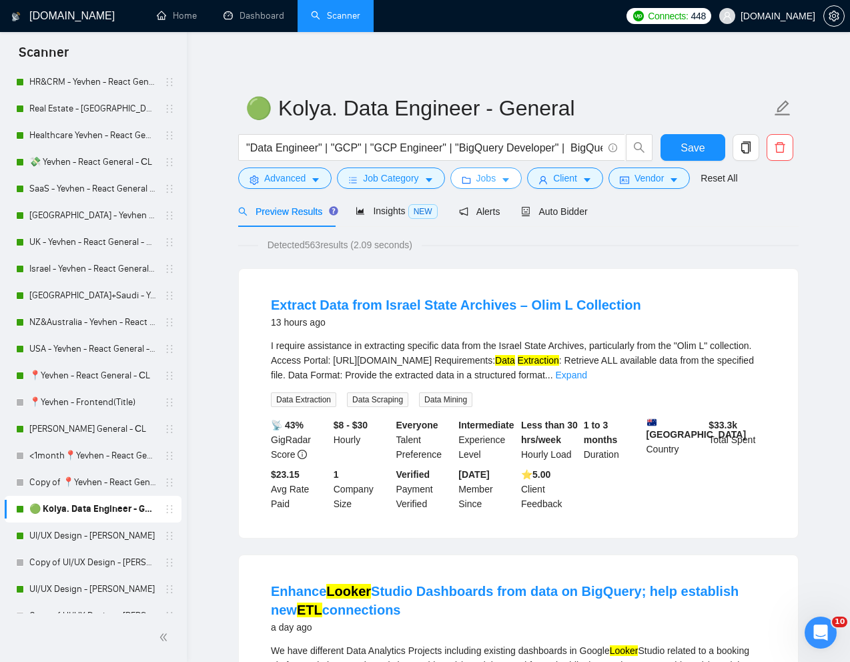
click at [469, 184] on icon "folder" at bounding box center [466, 180] width 9 height 9
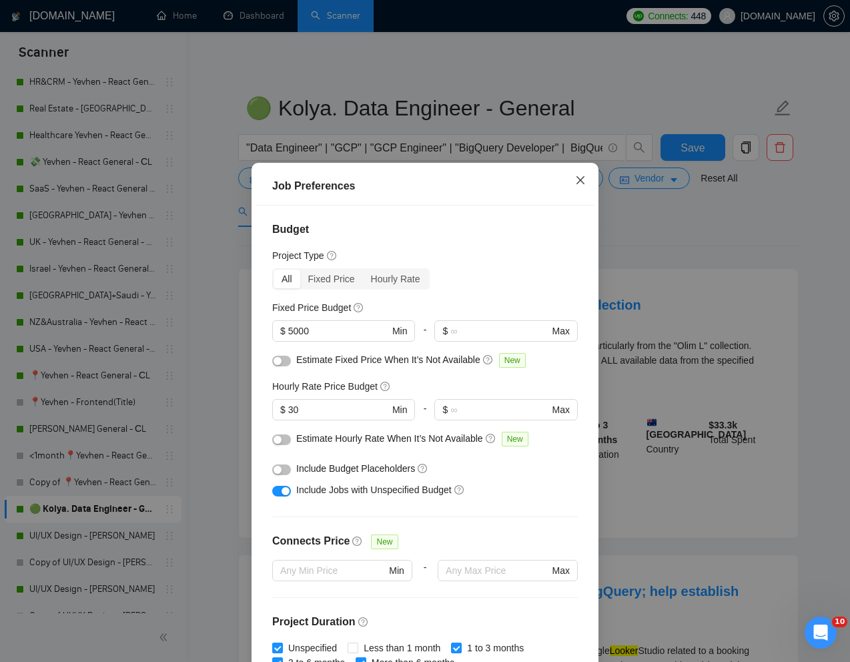
click at [575, 180] on icon "close" at bounding box center [580, 180] width 11 height 11
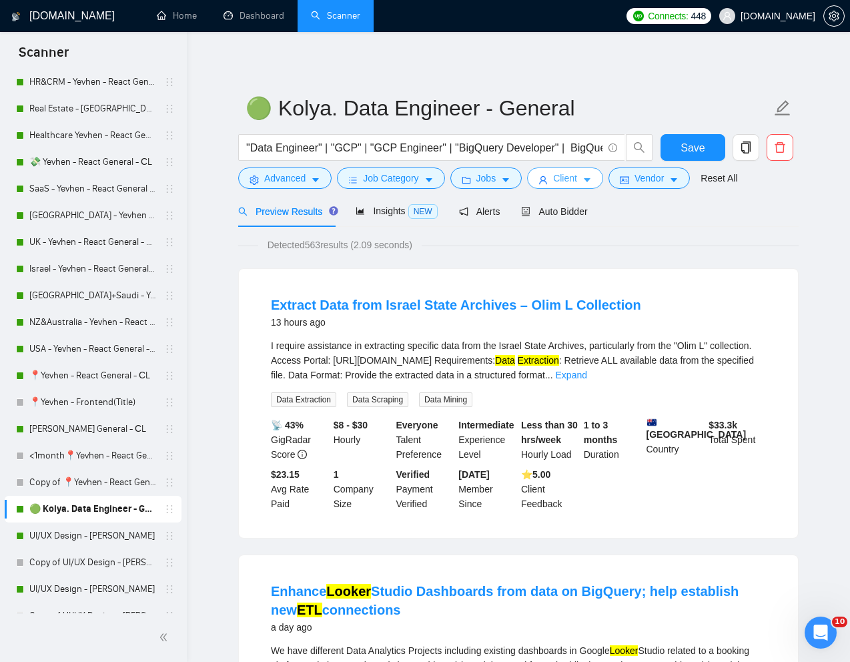
click at [563, 183] on span "Client" at bounding box center [565, 178] width 24 height 15
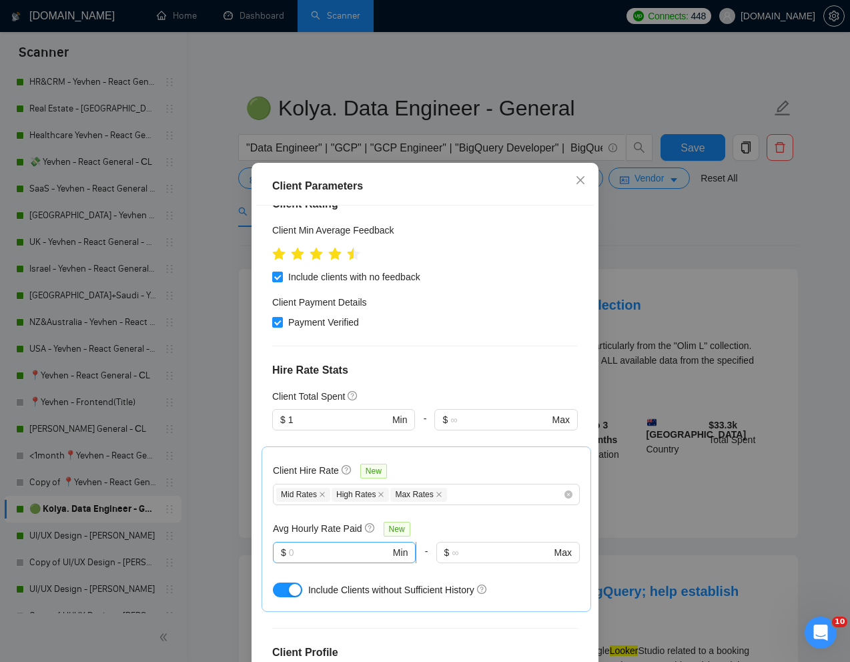
scroll to position [404, 0]
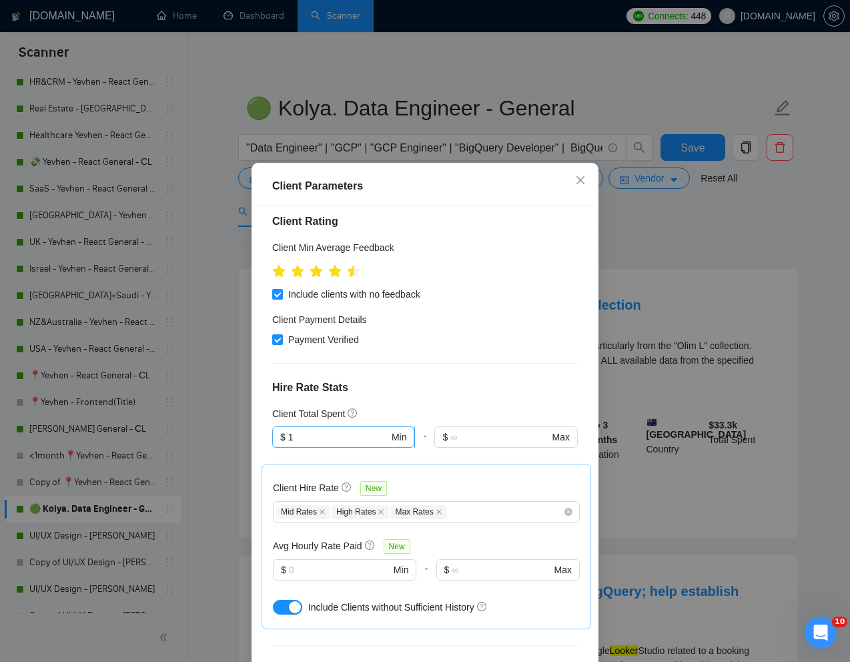
click at [329, 427] on span "$ 1 Min" at bounding box center [343, 437] width 142 height 21
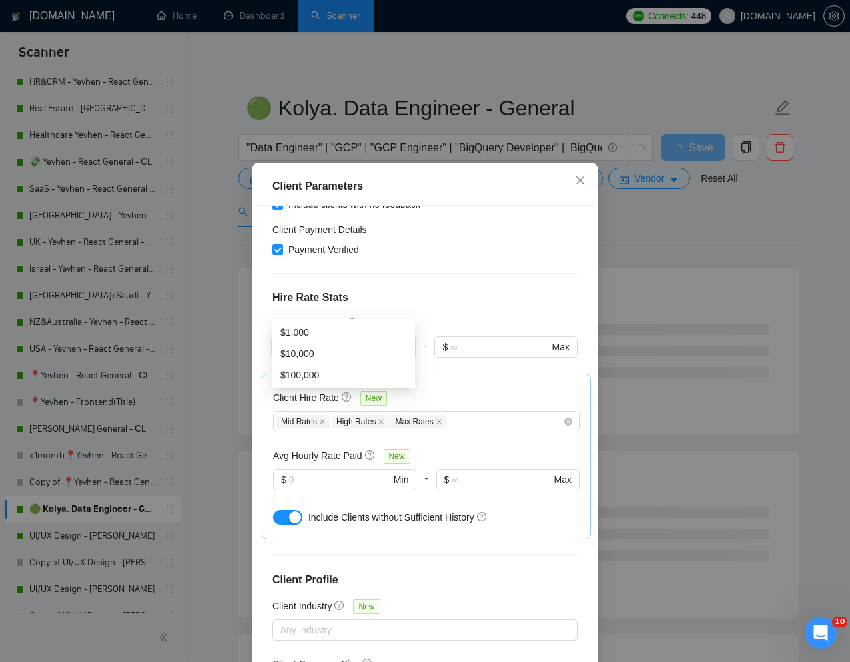
scroll to position [66, 0]
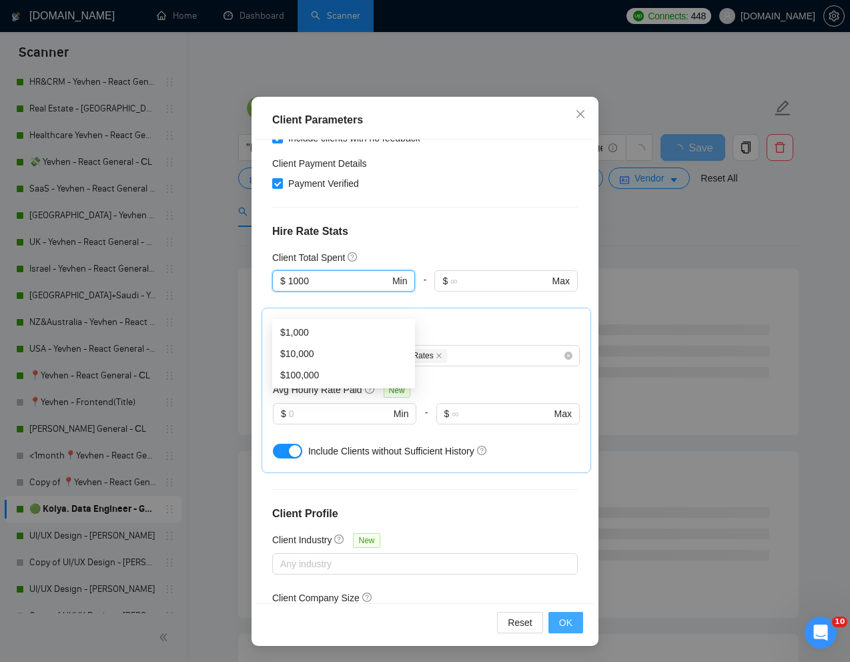
type input "1000"
click at [565, 622] on span "OK" at bounding box center [565, 622] width 13 height 15
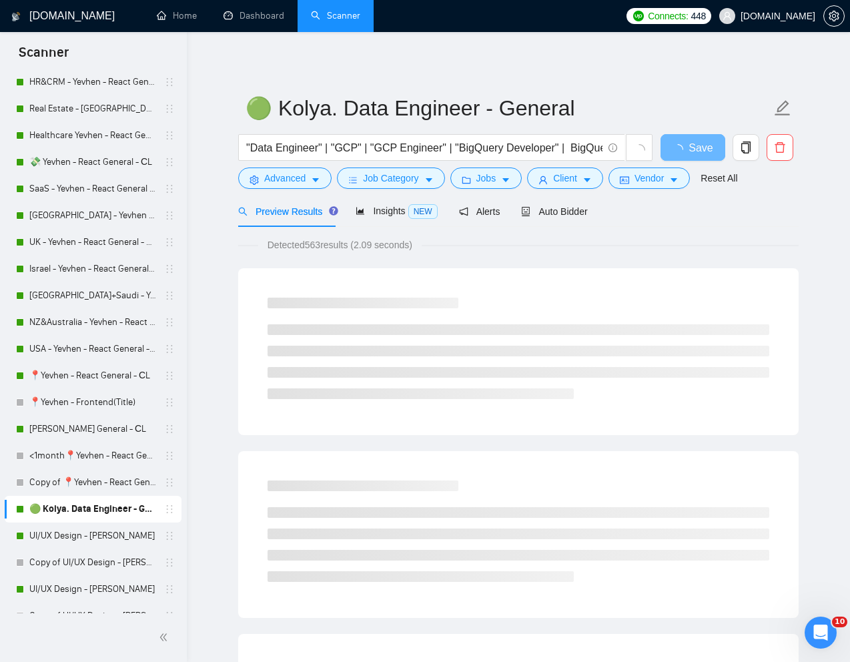
scroll to position [0, 0]
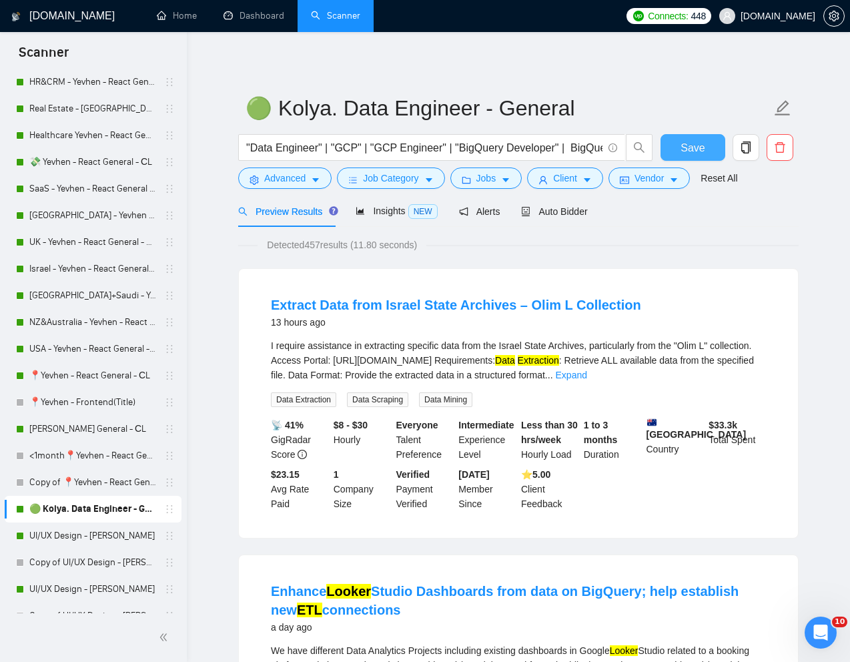
click at [702, 147] on span "Save" at bounding box center [693, 148] width 24 height 17
click at [394, 213] on span "Insights NEW" at bounding box center [396, 211] width 81 height 11
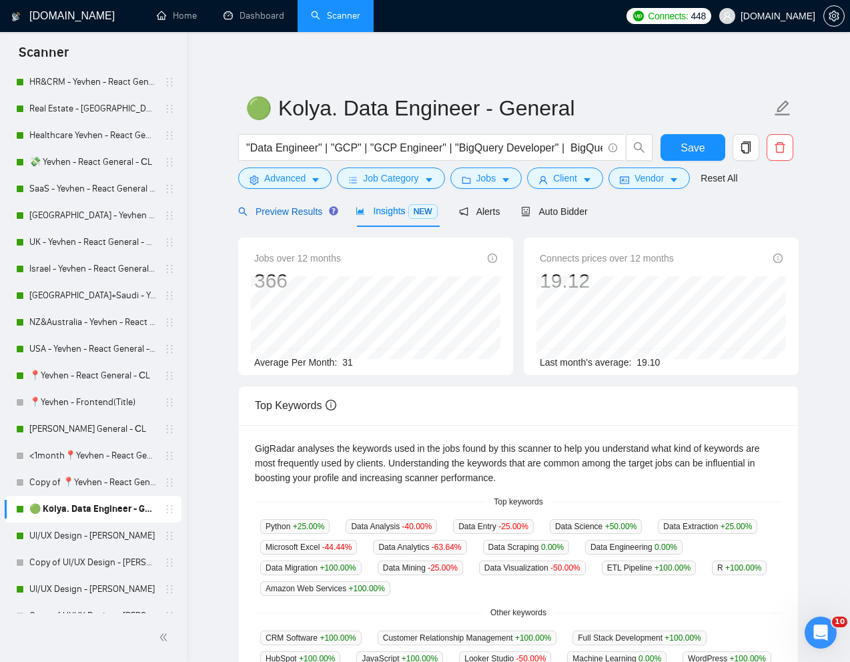
click at [291, 214] on span "Preview Results" at bounding box center [286, 211] width 96 height 11
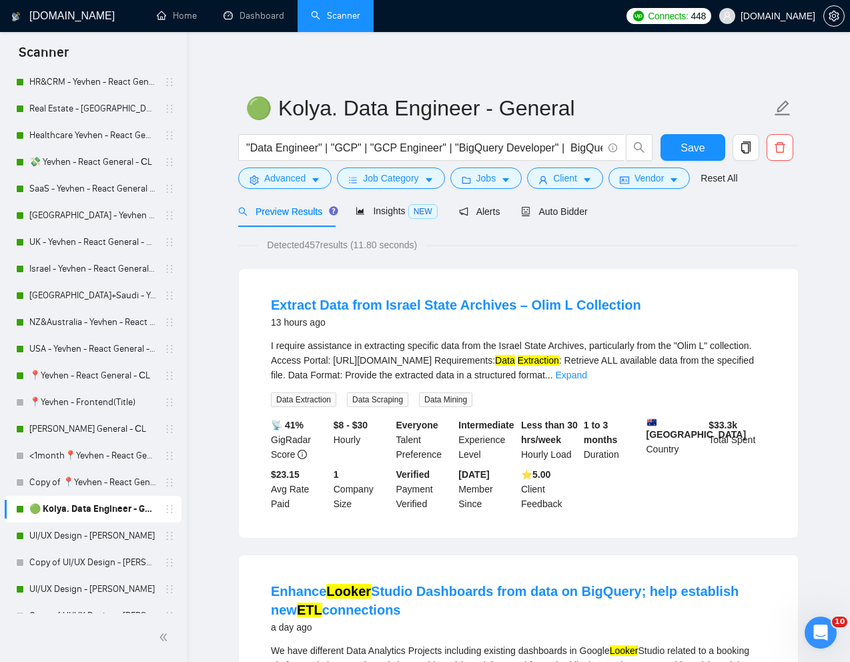
click at [64, 541] on link "UI/UX Design - [PERSON_NAME]" at bounding box center [92, 536] width 127 height 27
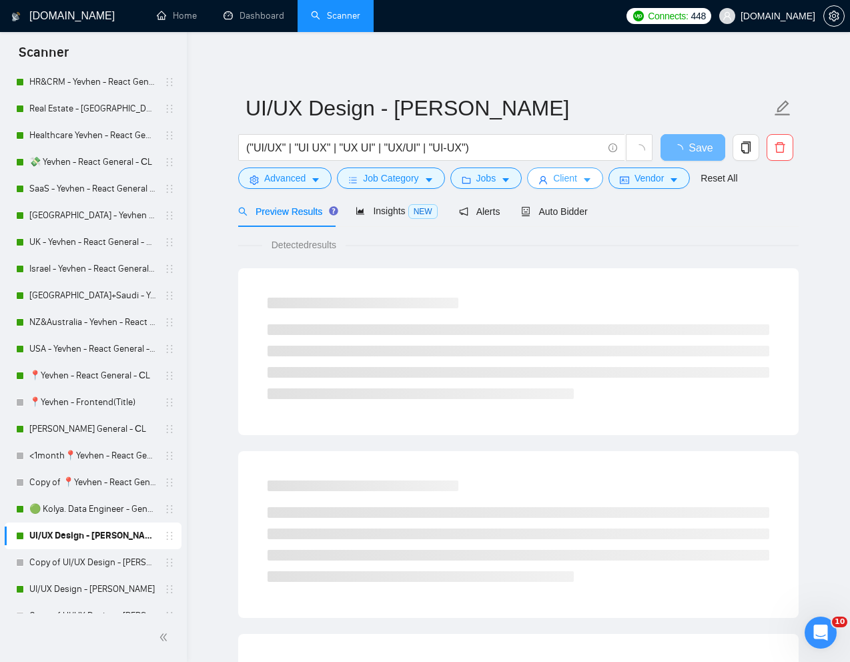
click at [563, 178] on span "Client" at bounding box center [565, 178] width 24 height 15
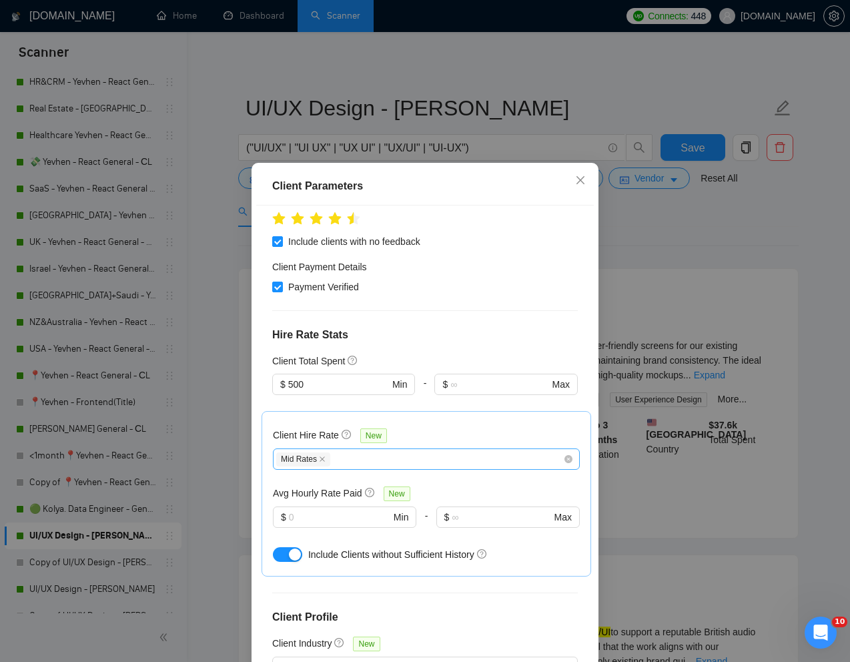
click at [453, 451] on div "Mid Rates" at bounding box center [419, 459] width 287 height 16
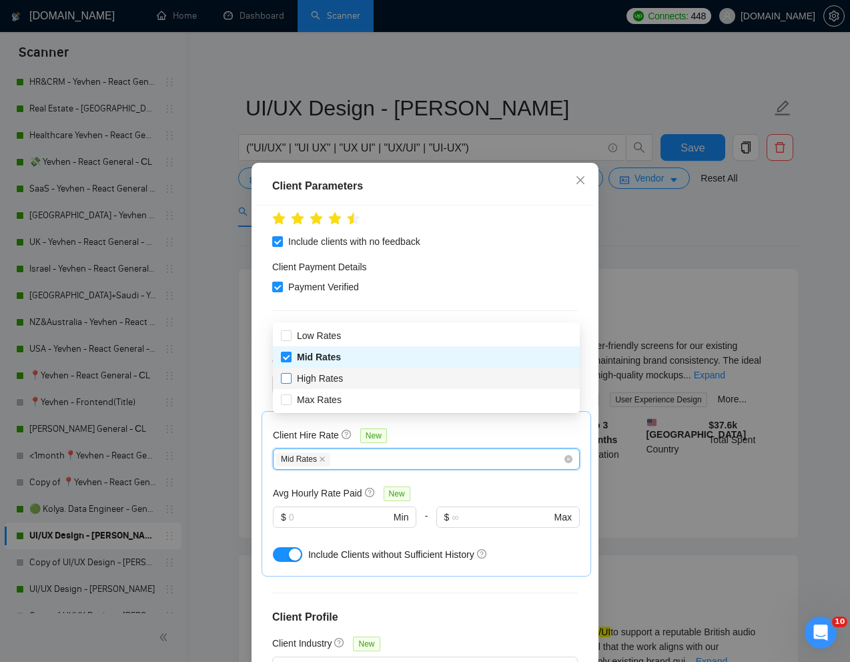
click at [284, 378] on input "High Rates" at bounding box center [285, 377] width 9 height 9
checkbox input "true"
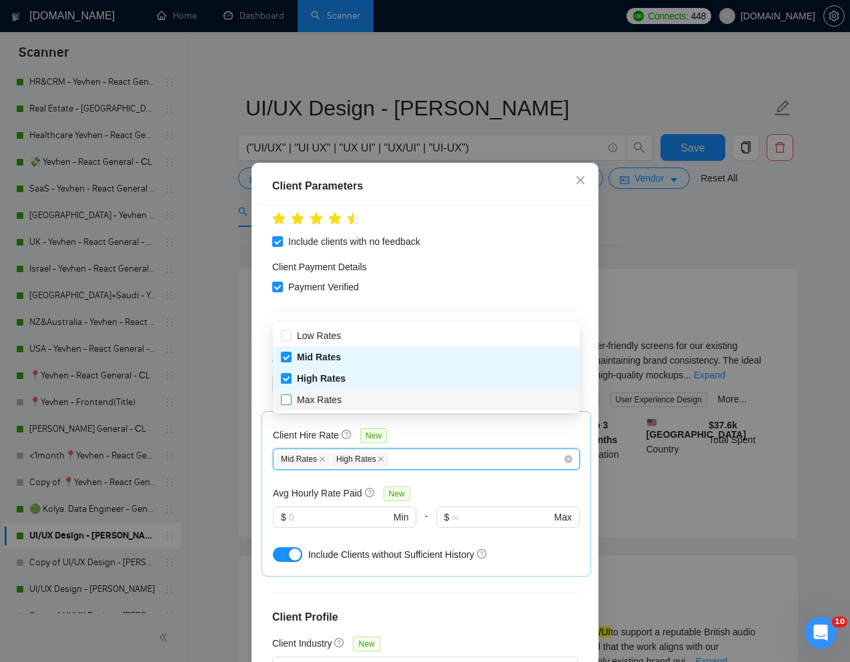
click at [286, 401] on input "Max Rates" at bounding box center [285, 399] width 9 height 9
checkbox input "true"
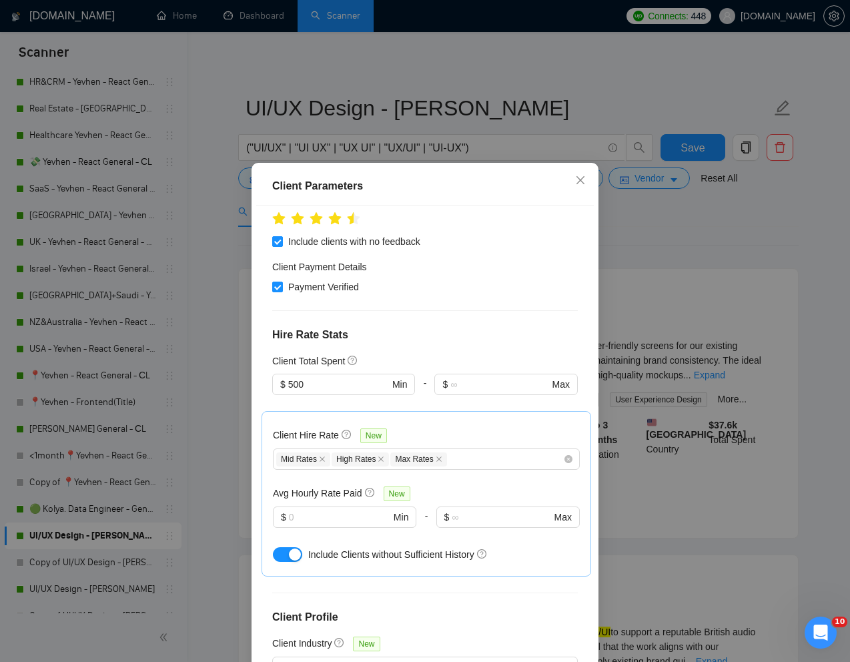
click at [574, 609] on h4 "Client Profile" at bounding box center [425, 617] width 306 height 16
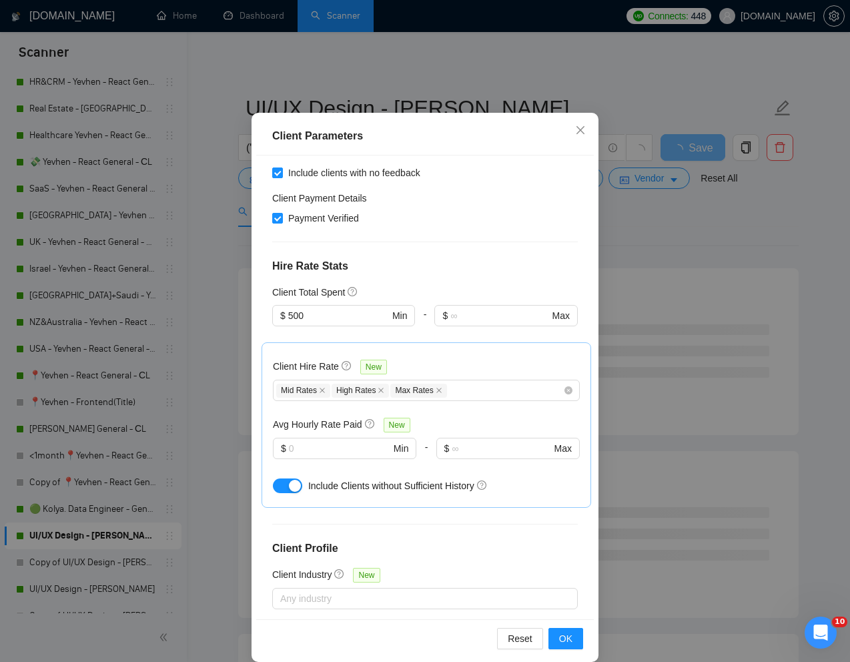
scroll to position [66, 0]
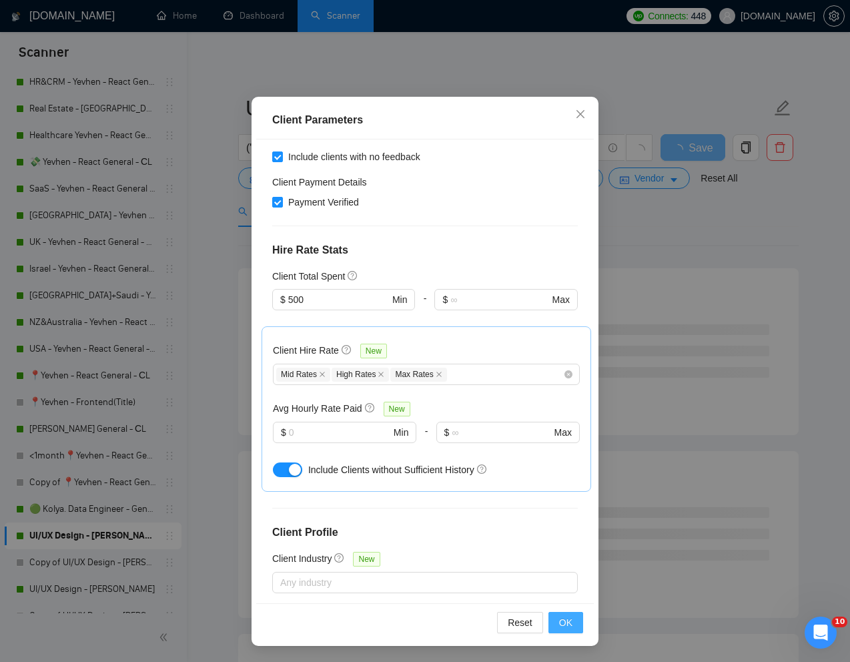
click at [571, 628] on span "OK" at bounding box center [565, 622] width 13 height 15
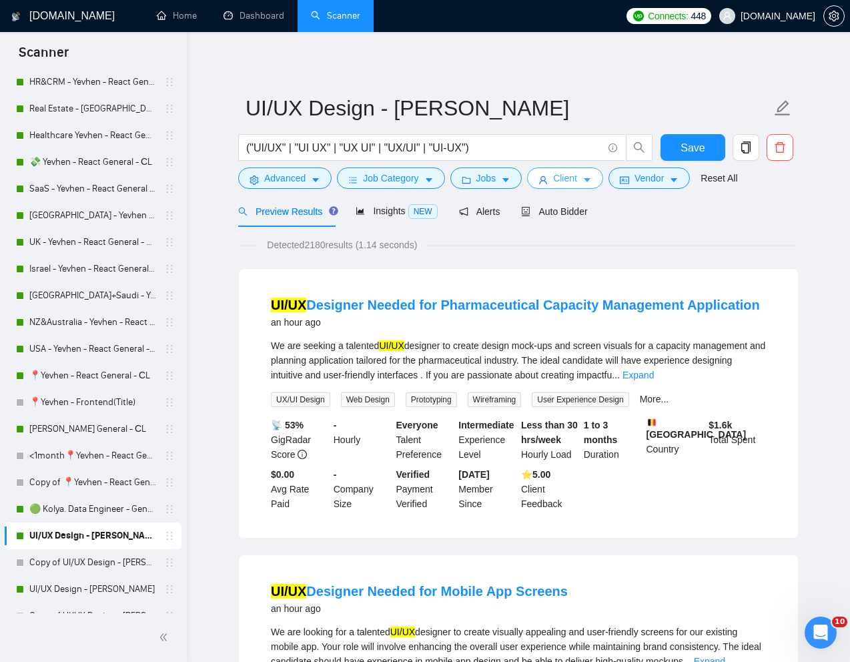
click at [554, 176] on button "Client" at bounding box center [565, 178] width 76 height 21
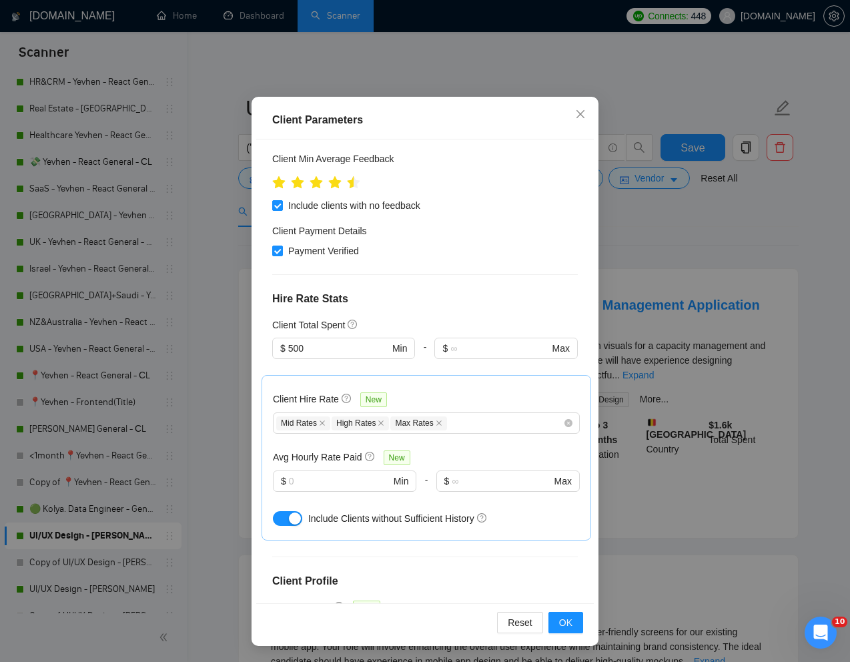
scroll to position [455, 0]
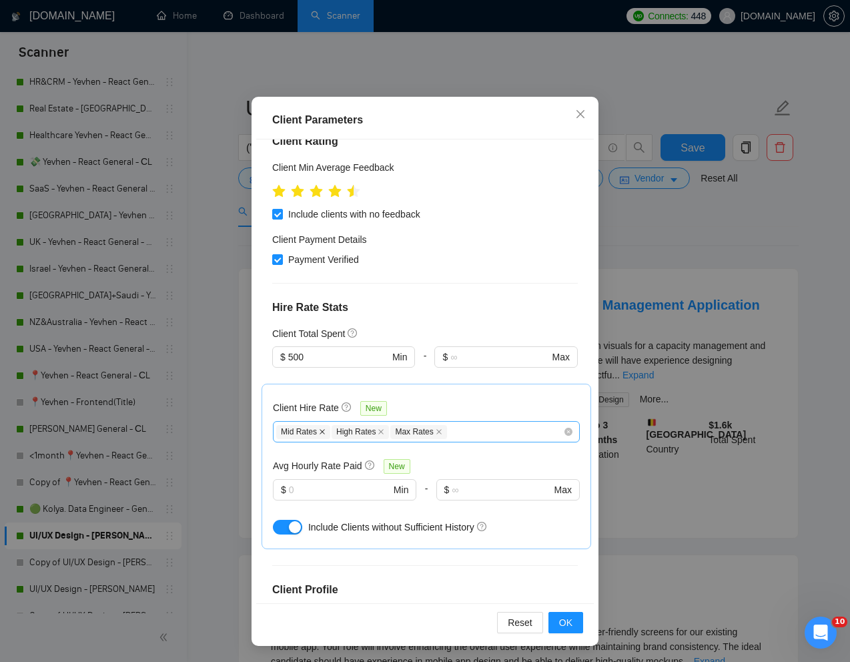
click at [324, 429] on icon "close" at bounding box center [322, 432] width 7 height 7
click at [573, 622] on button "OK" at bounding box center [566, 622] width 35 height 21
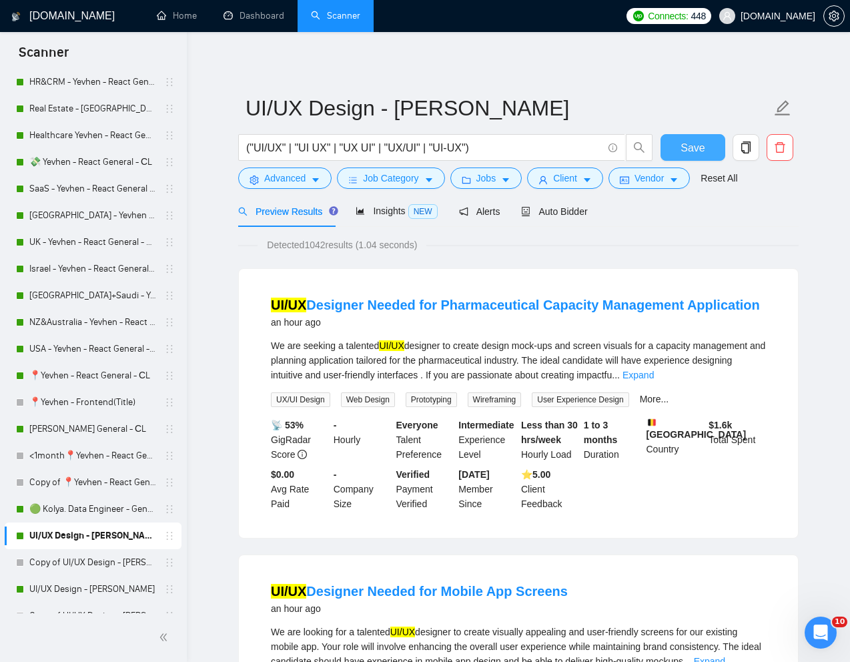
click at [696, 152] on span "Save" at bounding box center [693, 148] width 24 height 17
click at [90, 591] on link "UI/UX Design - [PERSON_NAME]" at bounding box center [92, 589] width 127 height 27
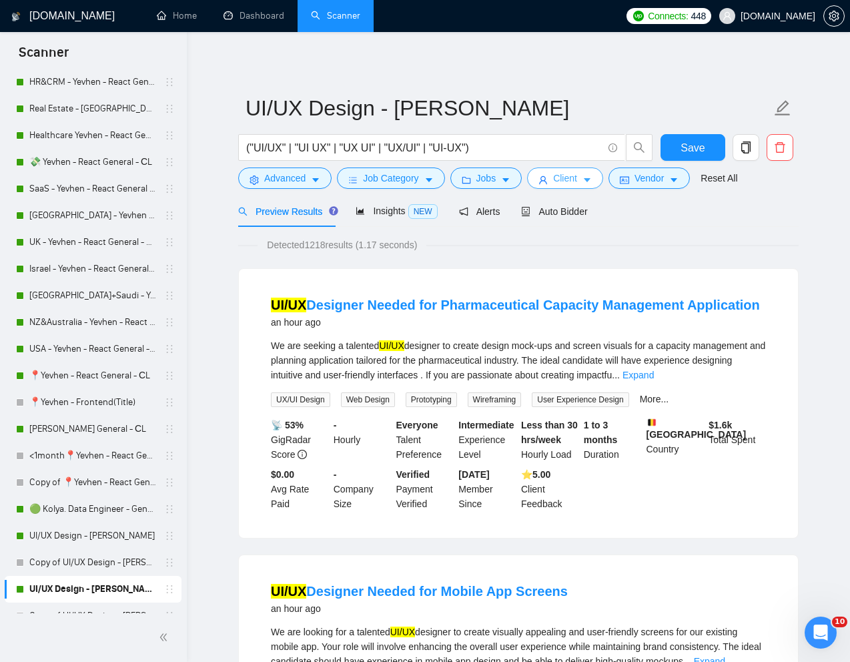
click at [565, 173] on span "Client" at bounding box center [565, 178] width 24 height 15
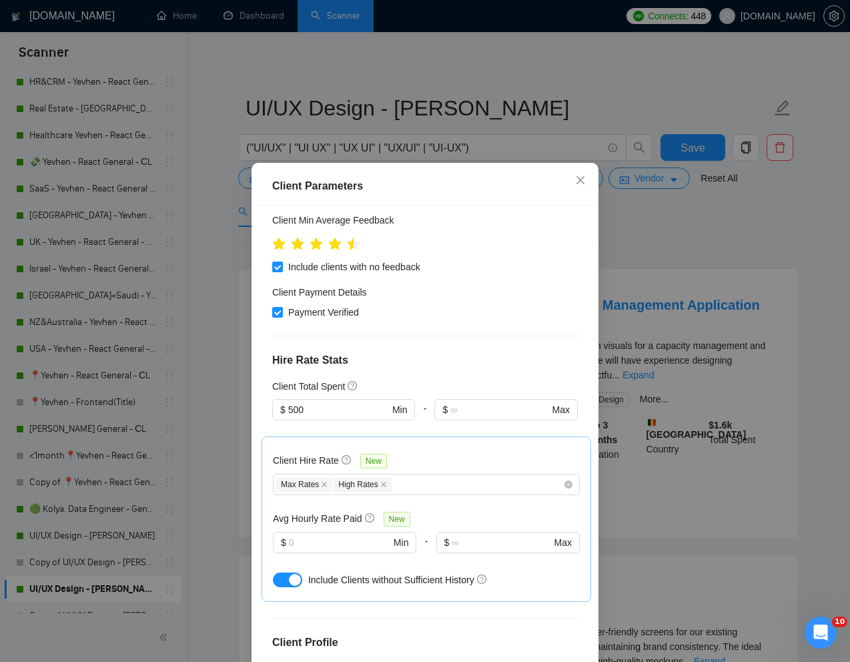
scroll to position [462, 0]
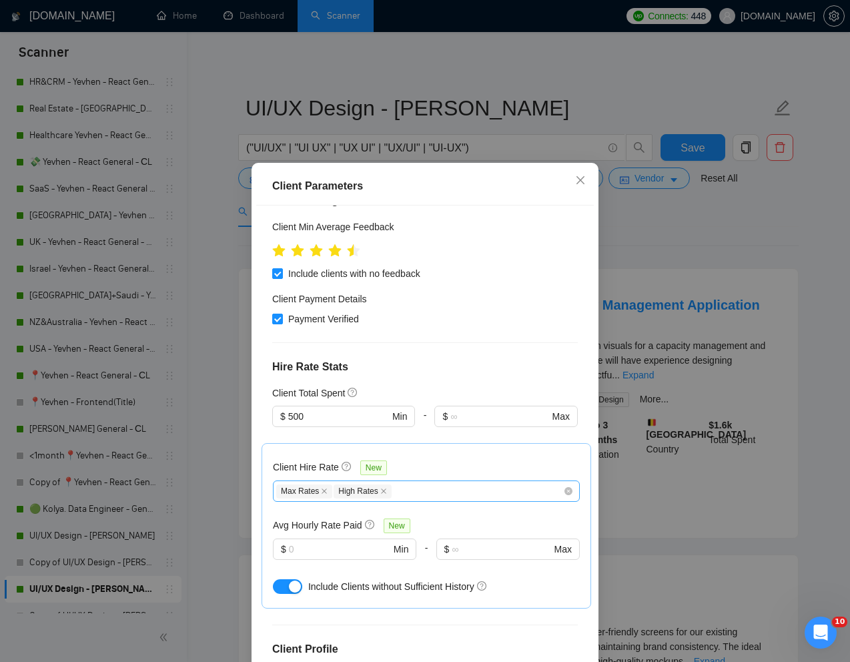
click at [403, 483] on div "Max Rates High Rates" at bounding box center [419, 491] width 287 height 16
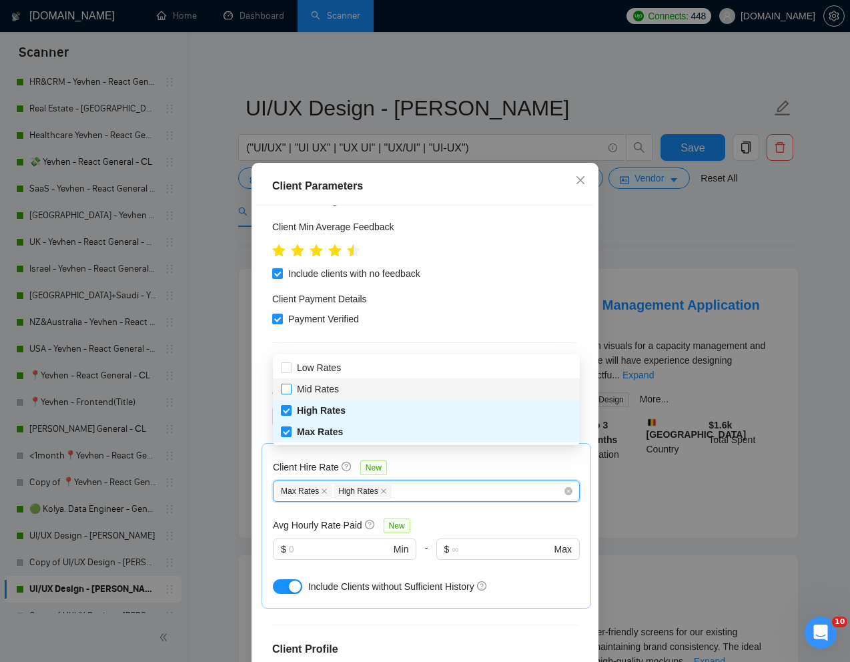
click at [290, 391] on input "Mid Rates" at bounding box center [285, 388] width 9 height 9
checkbox input "true"
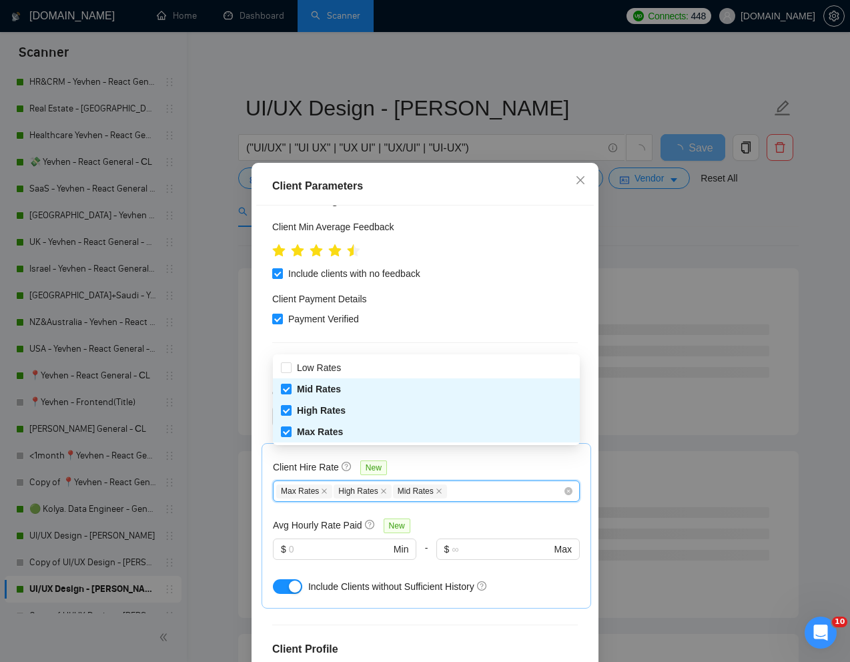
click at [481, 485] on div "Client Location Include Client Countries Select Exclude Client Countries [GEOGR…" at bounding box center [425, 437] width 338 height 463
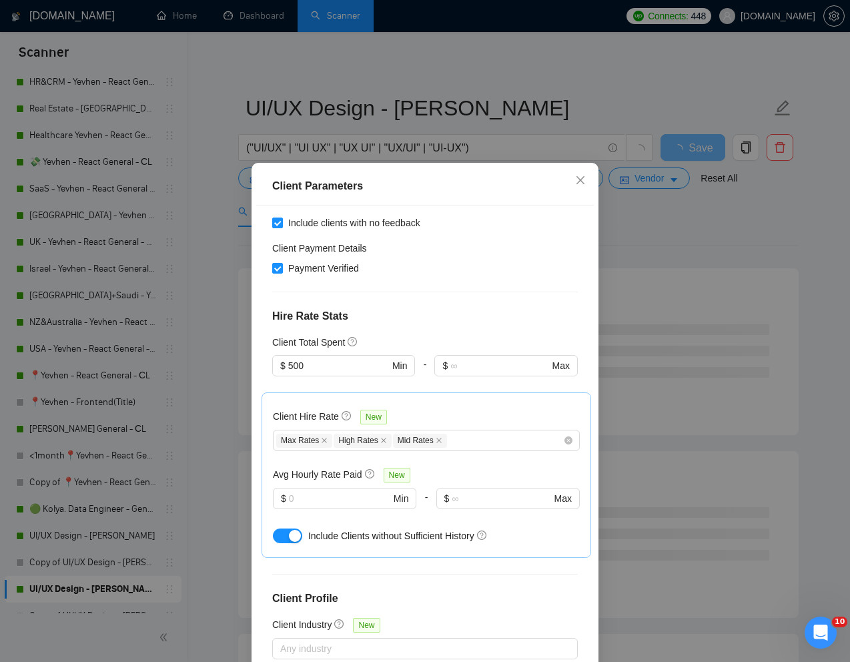
scroll to position [66, 0]
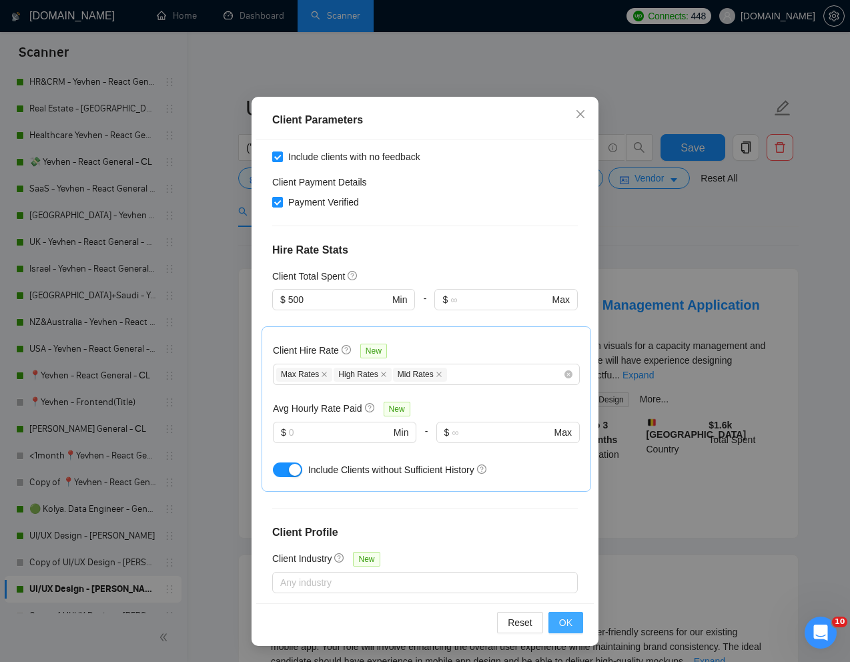
click at [561, 618] on span "OK" at bounding box center [565, 622] width 13 height 15
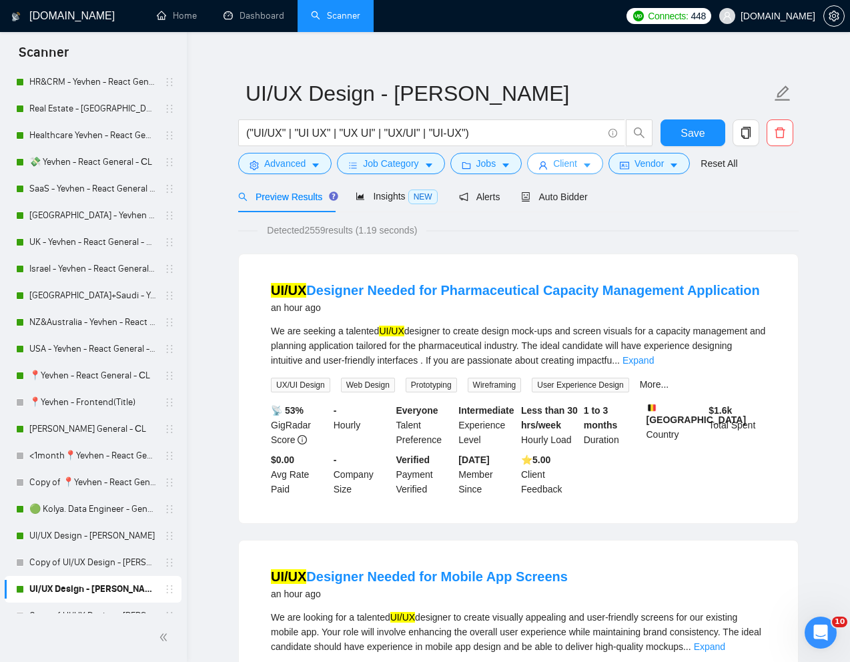
scroll to position [0, 0]
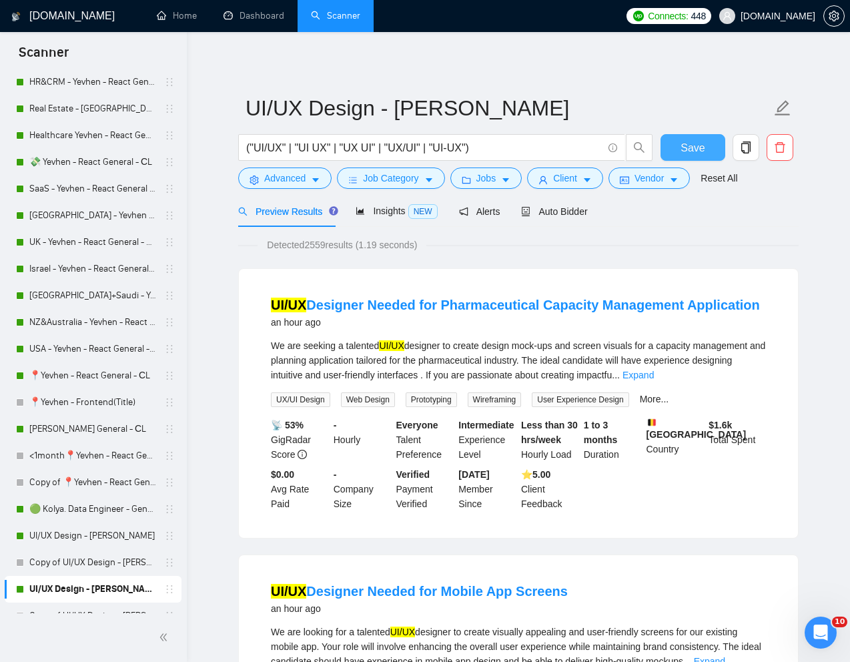
click at [692, 148] on span "Save" at bounding box center [693, 148] width 24 height 17
click at [564, 181] on span "Client" at bounding box center [565, 178] width 24 height 15
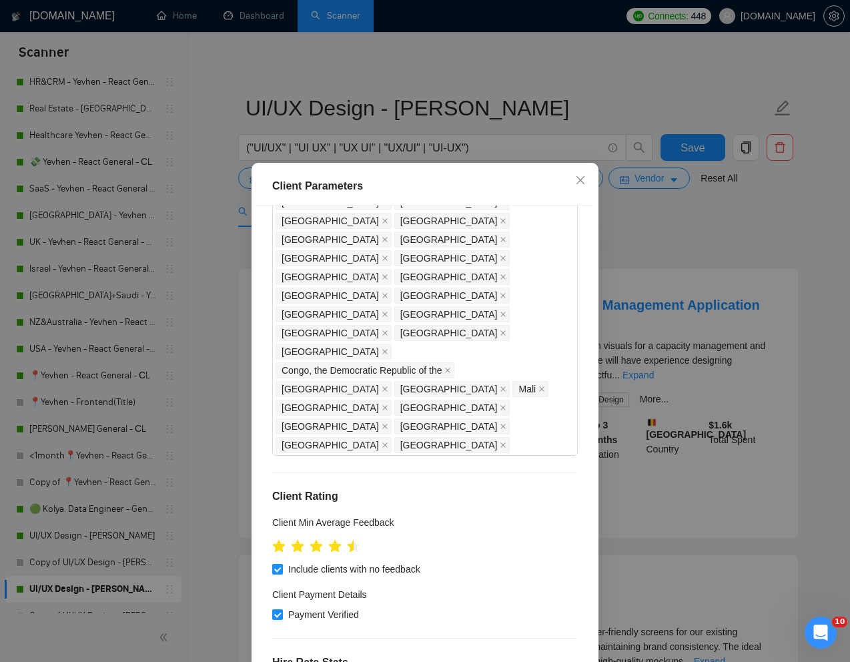
scroll to position [164, 0]
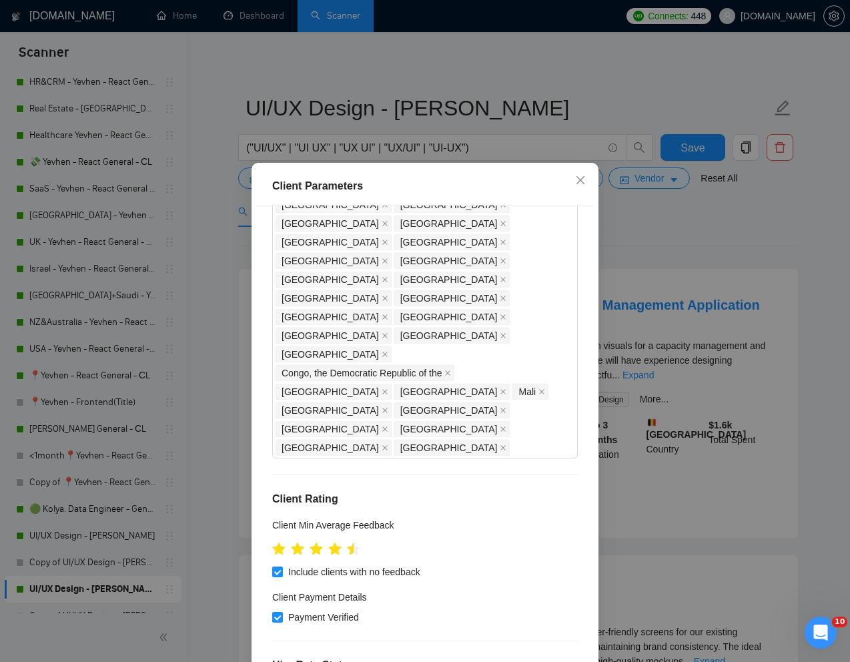
type input "5"
type input "1000"
click at [451, 658] on h4 "Hire Rate Stats" at bounding box center [425, 666] width 306 height 16
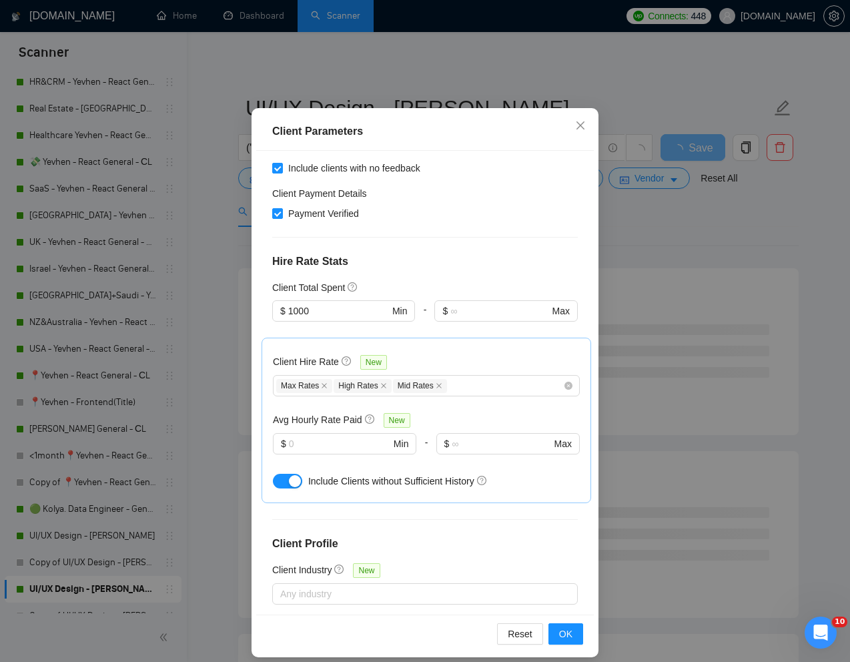
scroll to position [66, 0]
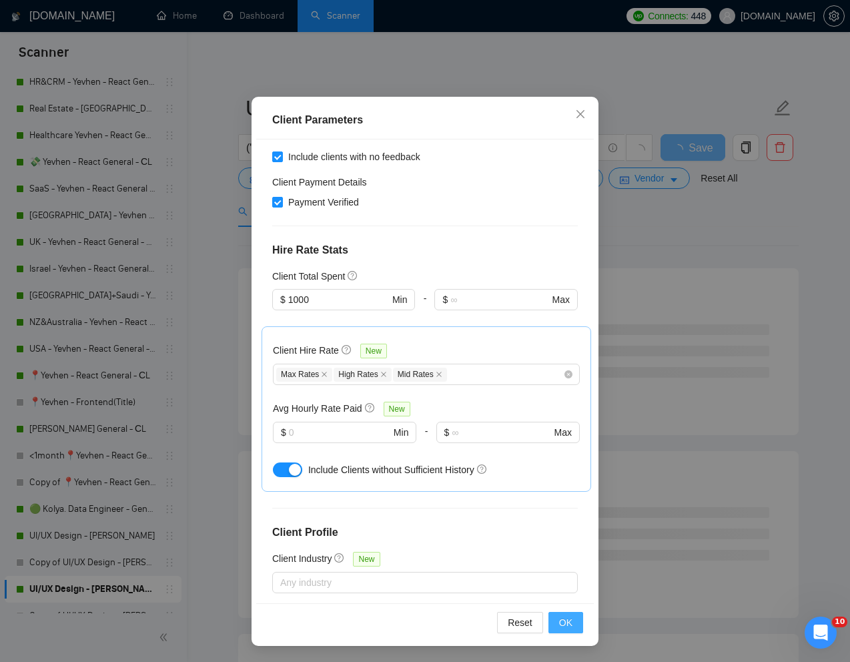
click at [574, 624] on button "OK" at bounding box center [566, 622] width 35 height 21
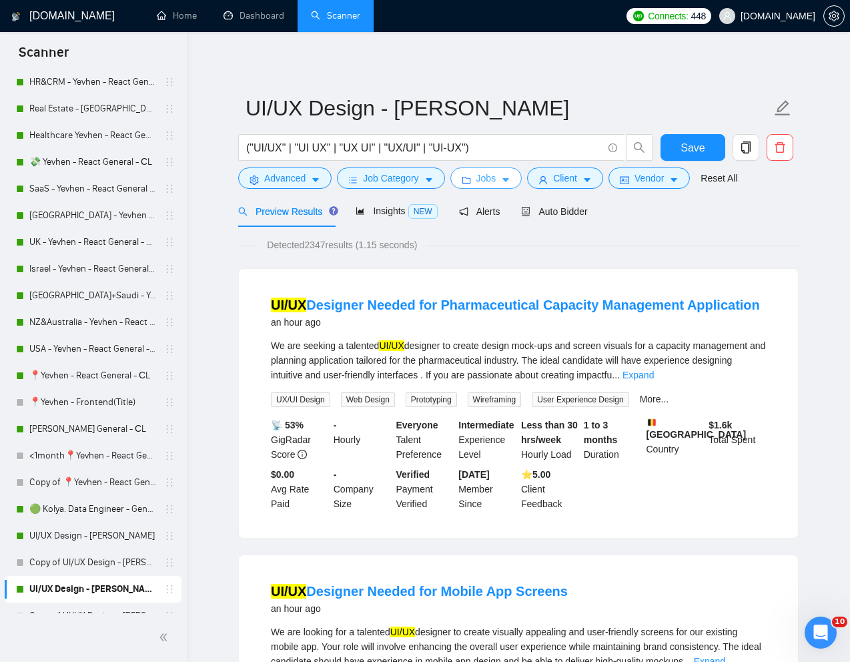
click at [497, 175] on span "Jobs" at bounding box center [487, 178] width 20 height 15
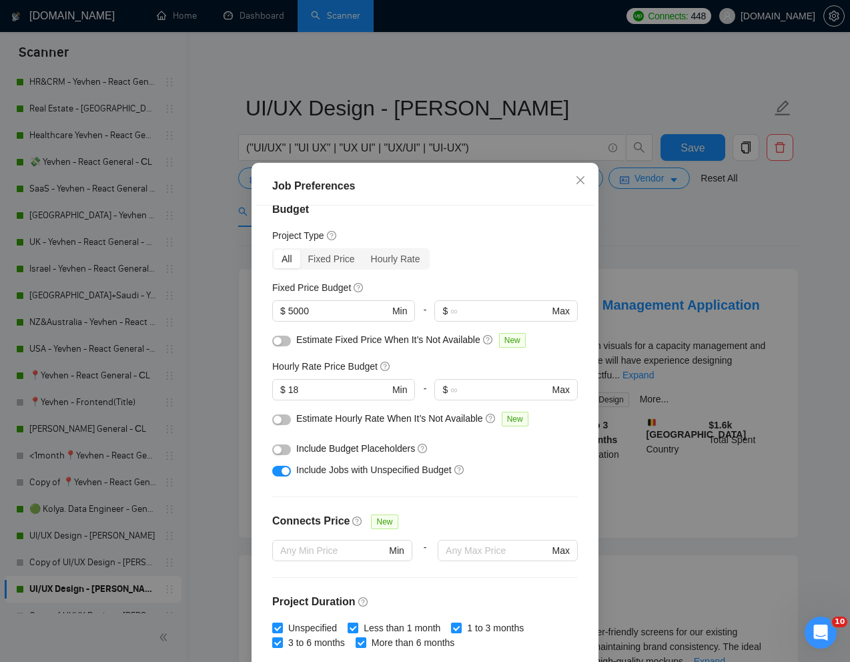
scroll to position [23, 0]
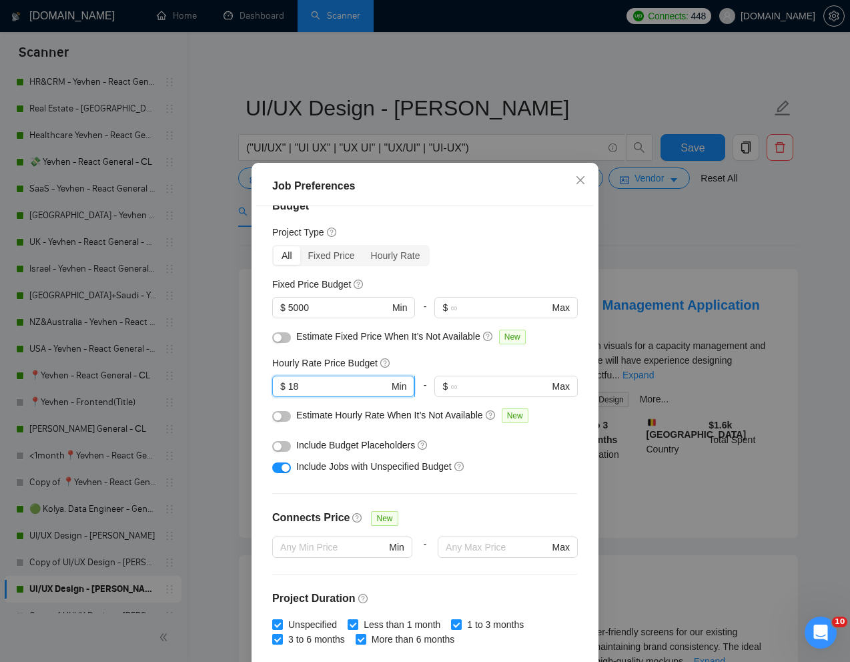
click at [324, 388] on input "18" at bounding box center [338, 386] width 101 height 15
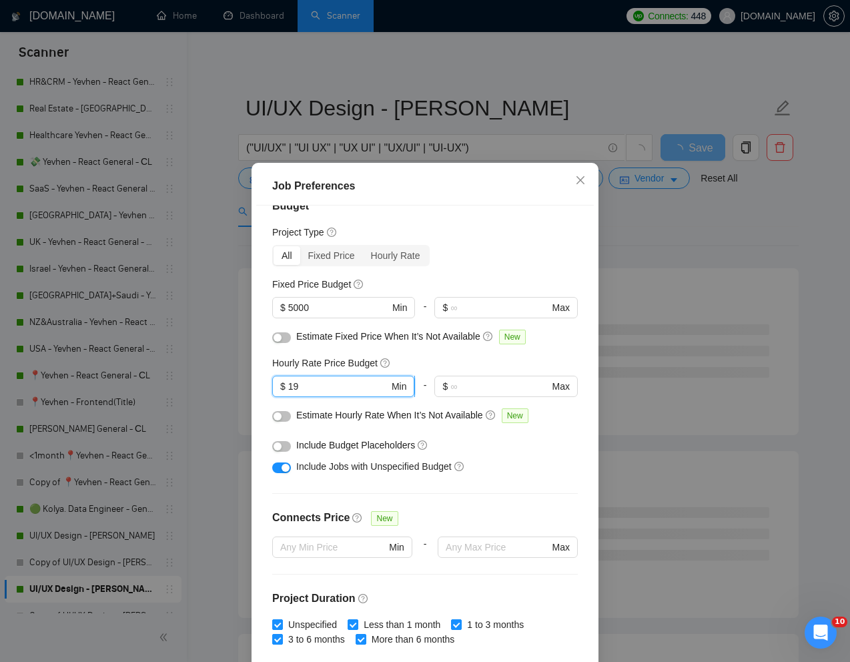
type input "1"
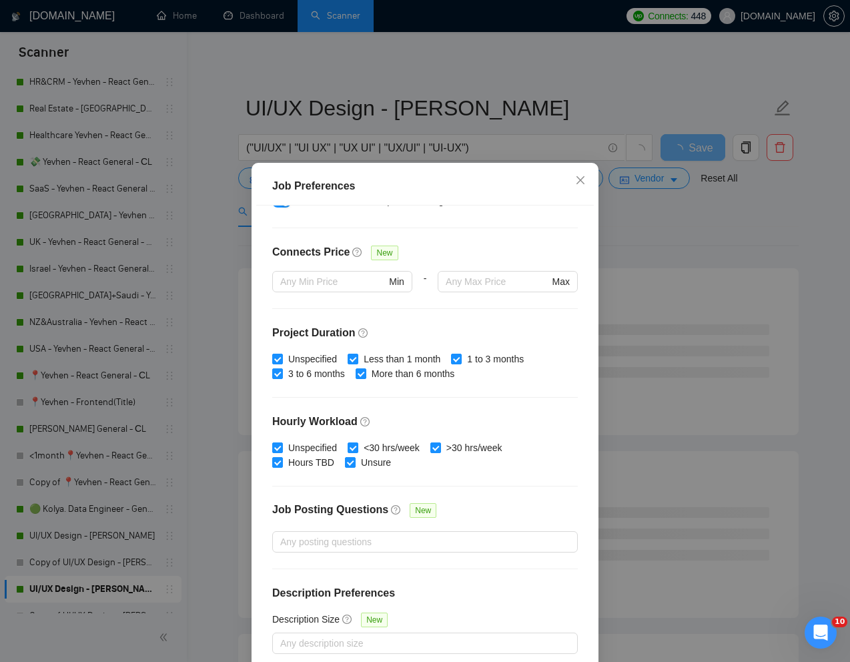
scroll to position [66, 0]
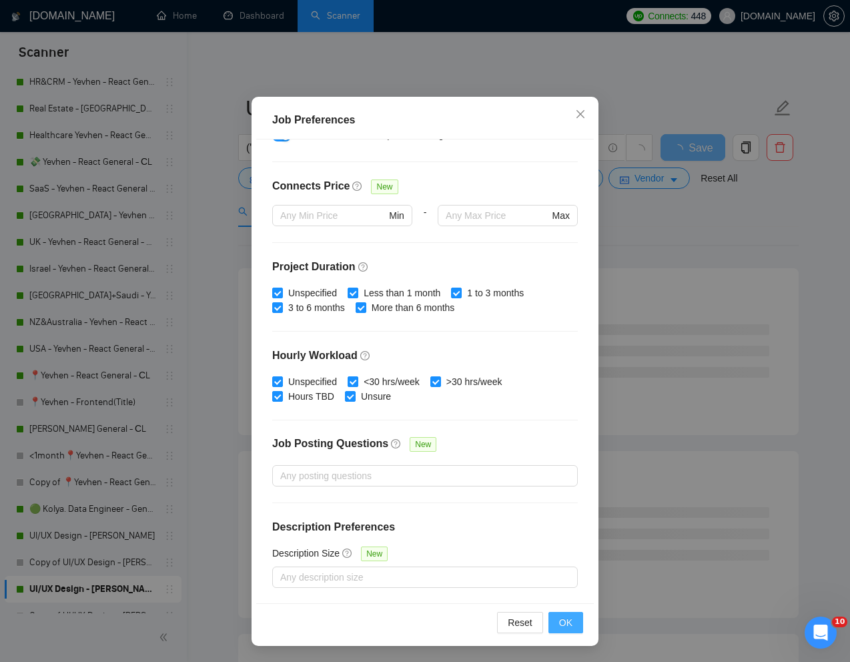
type input "20"
click at [561, 616] on span "OK" at bounding box center [565, 622] width 13 height 15
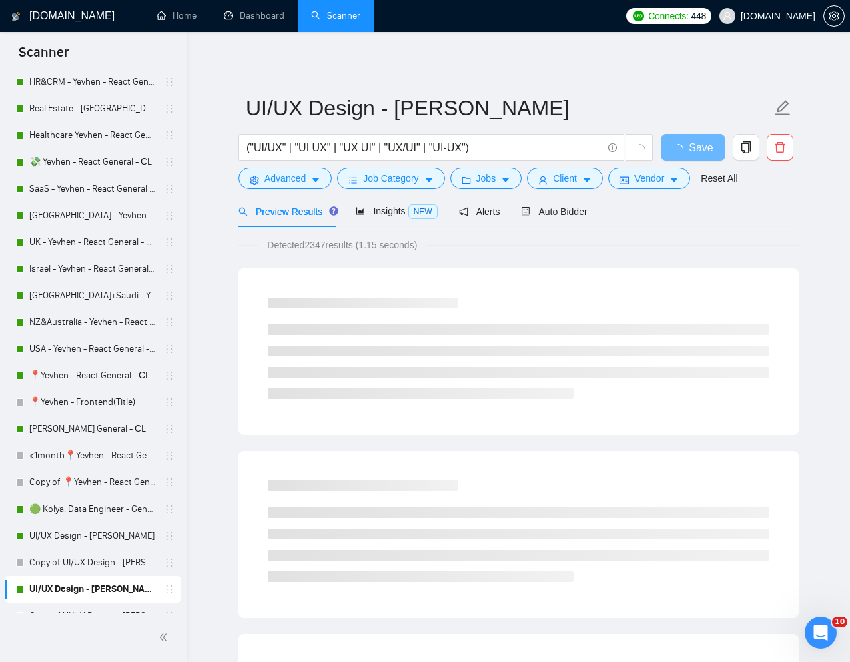
scroll to position [0, 0]
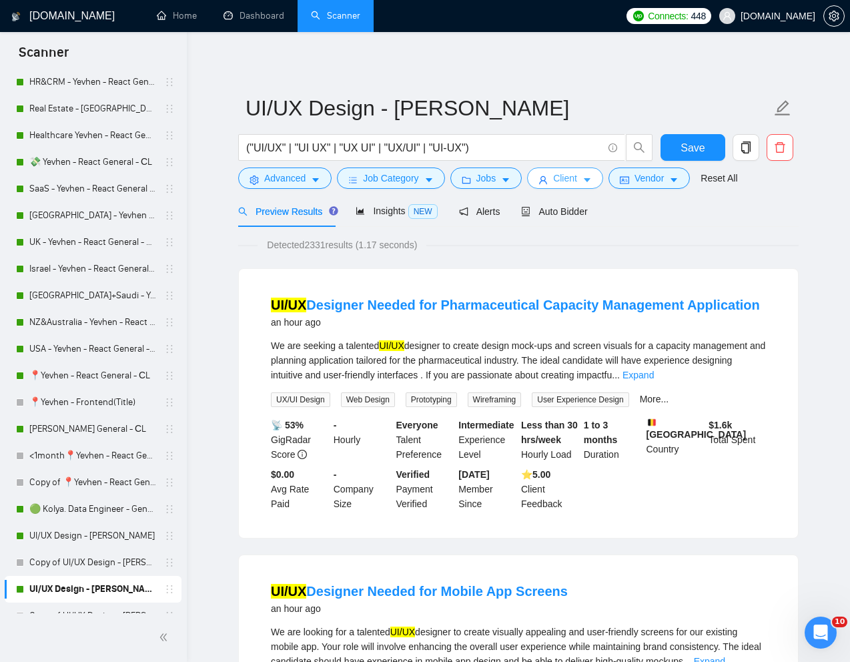
click at [568, 177] on span "Client" at bounding box center [565, 178] width 24 height 15
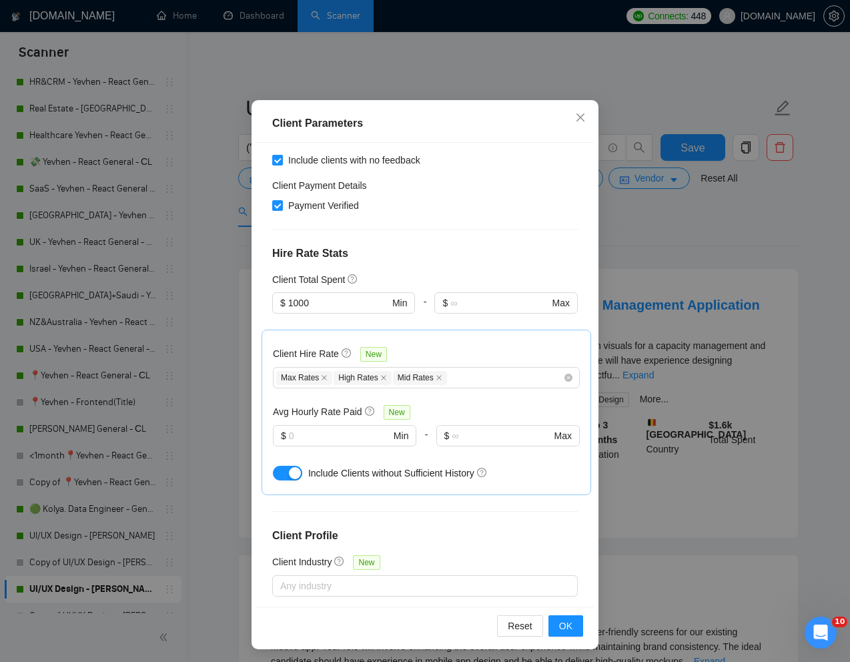
scroll to position [66, 0]
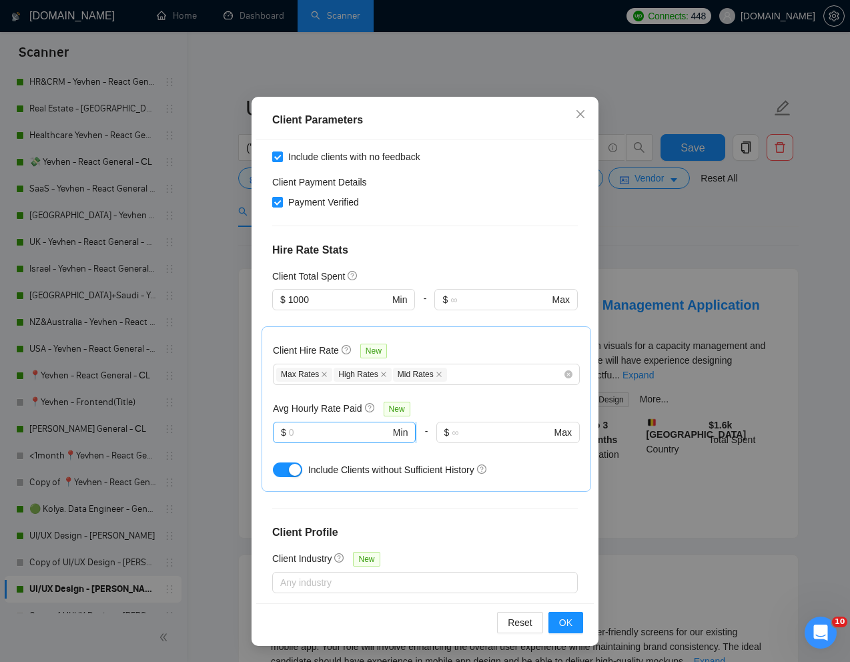
click at [300, 425] on input "text" at bounding box center [339, 432] width 101 height 15
type input "1"
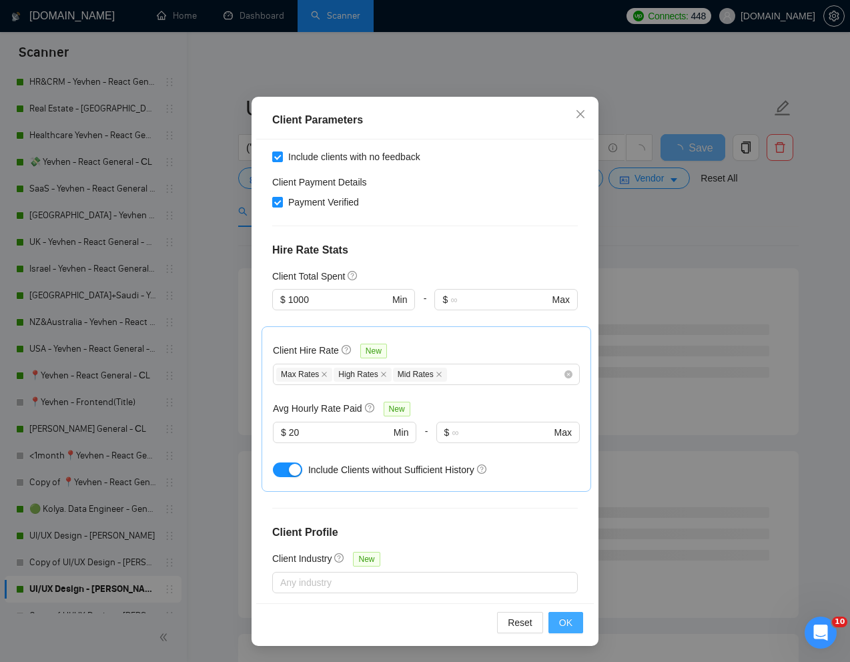
click at [565, 629] on span "OK" at bounding box center [565, 622] width 13 height 15
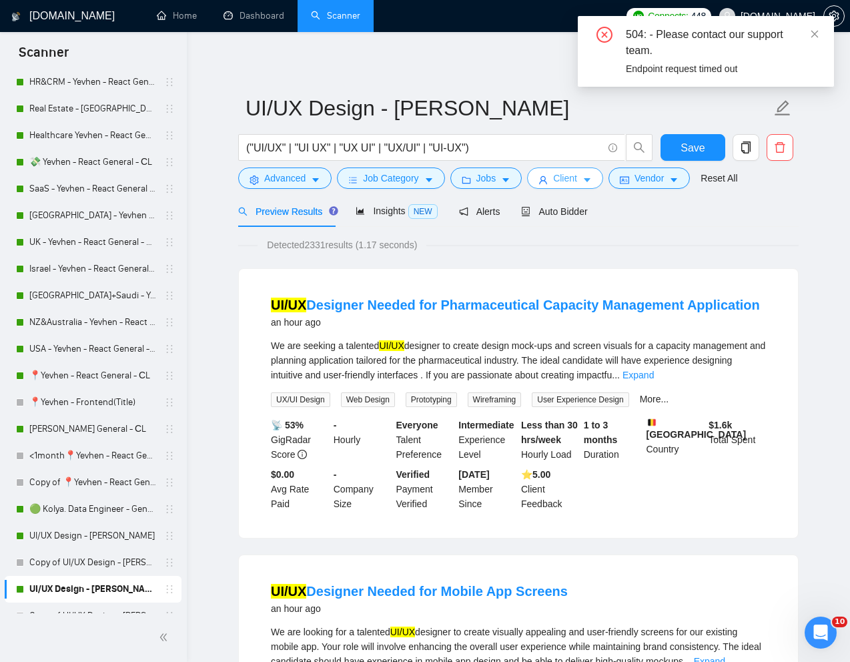
click at [573, 172] on span "Client" at bounding box center [565, 178] width 24 height 15
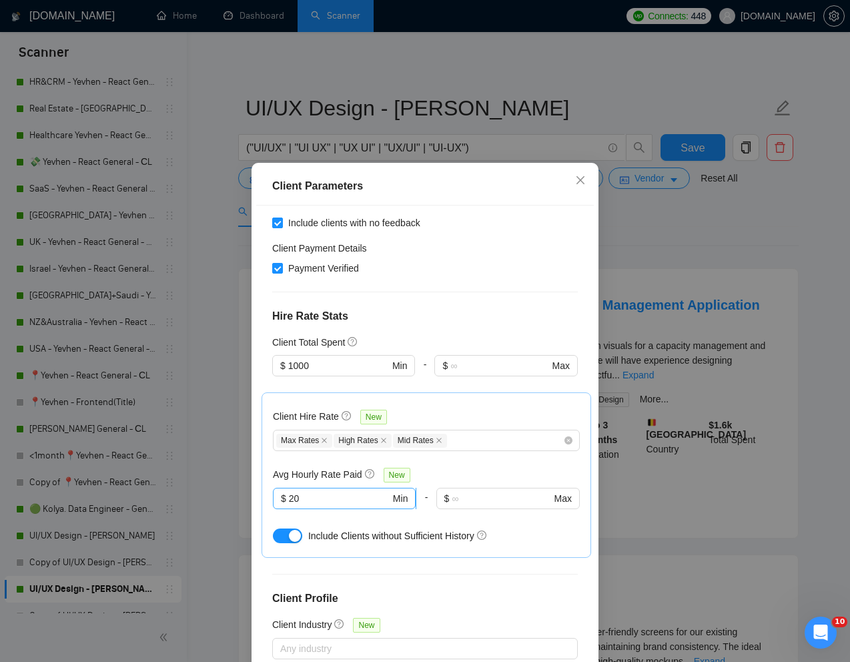
click at [322, 491] on input "20" at bounding box center [339, 498] width 101 height 15
type input "20"
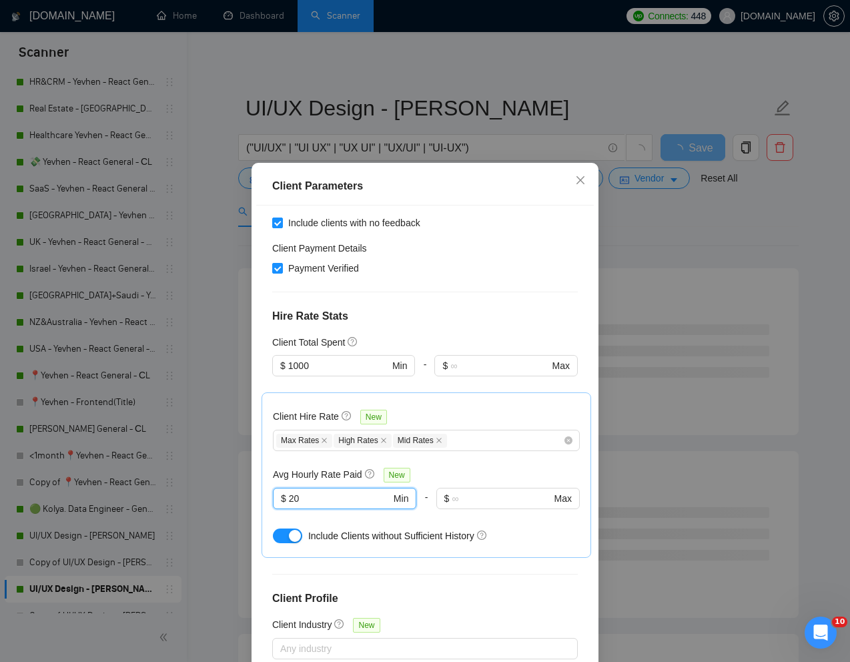
scroll to position [66, 0]
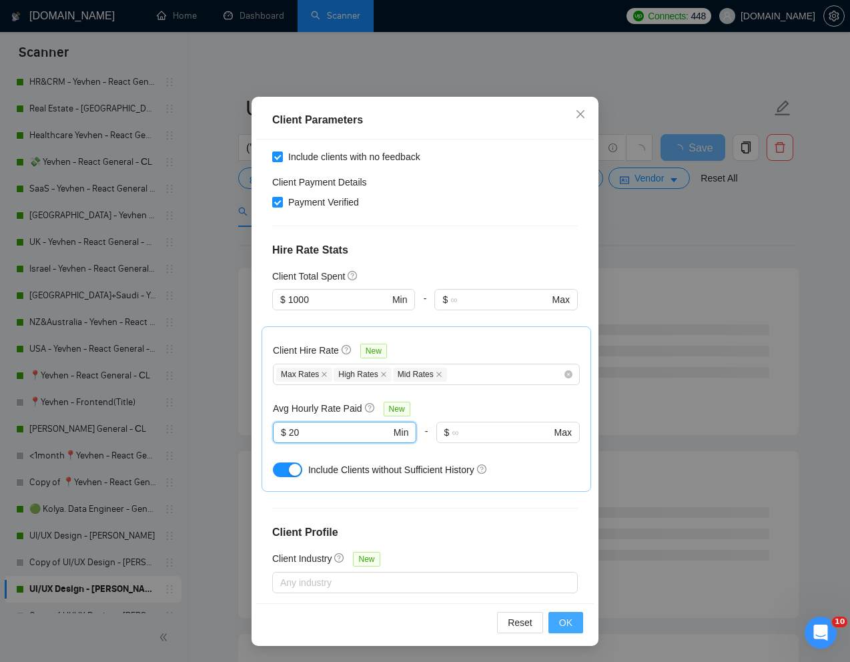
click at [563, 619] on span "OK" at bounding box center [565, 622] width 13 height 15
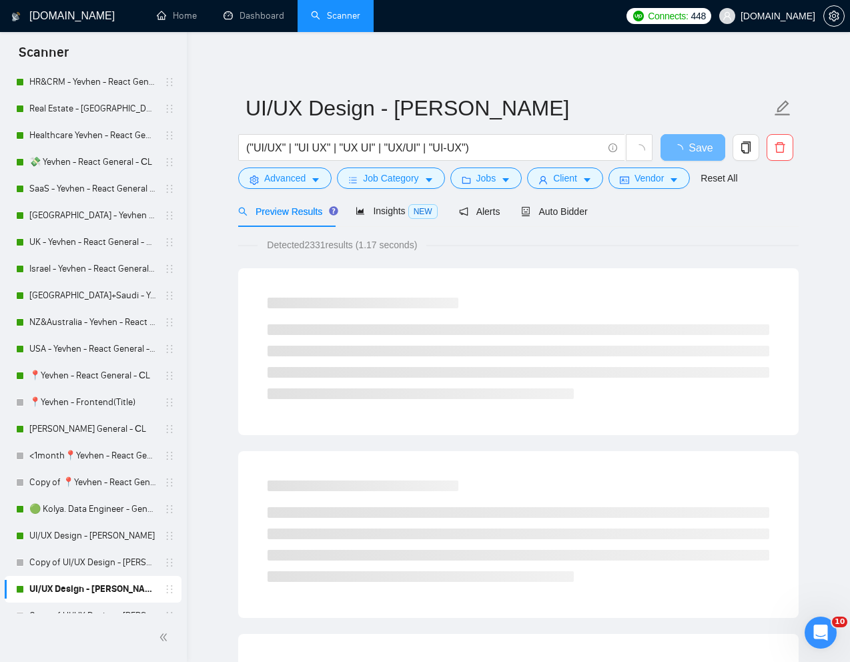
scroll to position [0, 0]
click at [571, 173] on span "Client" at bounding box center [565, 178] width 24 height 15
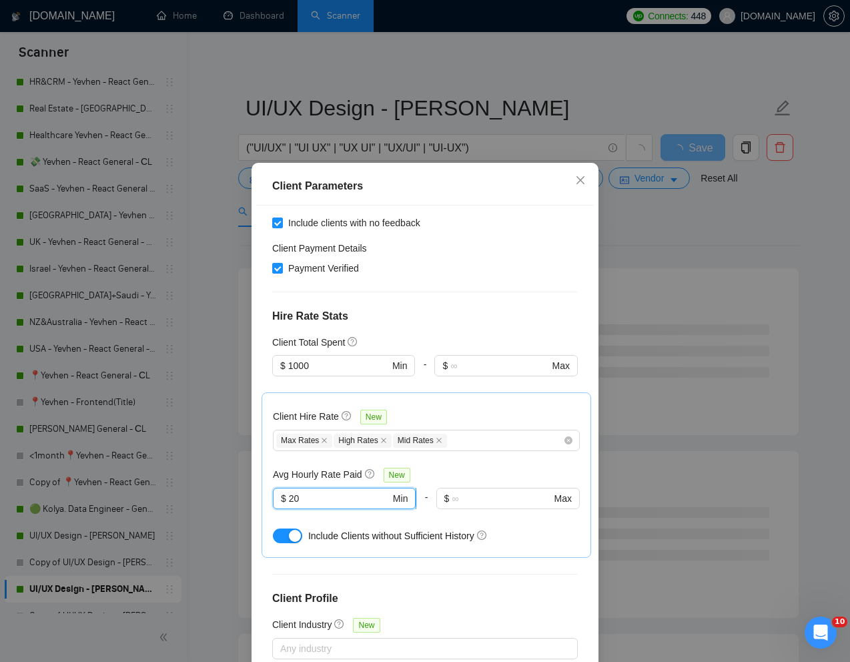
drag, startPoint x: 334, startPoint y: 351, endPoint x: 282, endPoint y: 348, distance: 52.2
click at [282, 488] on span "$ 20 Min" at bounding box center [344, 498] width 143 height 21
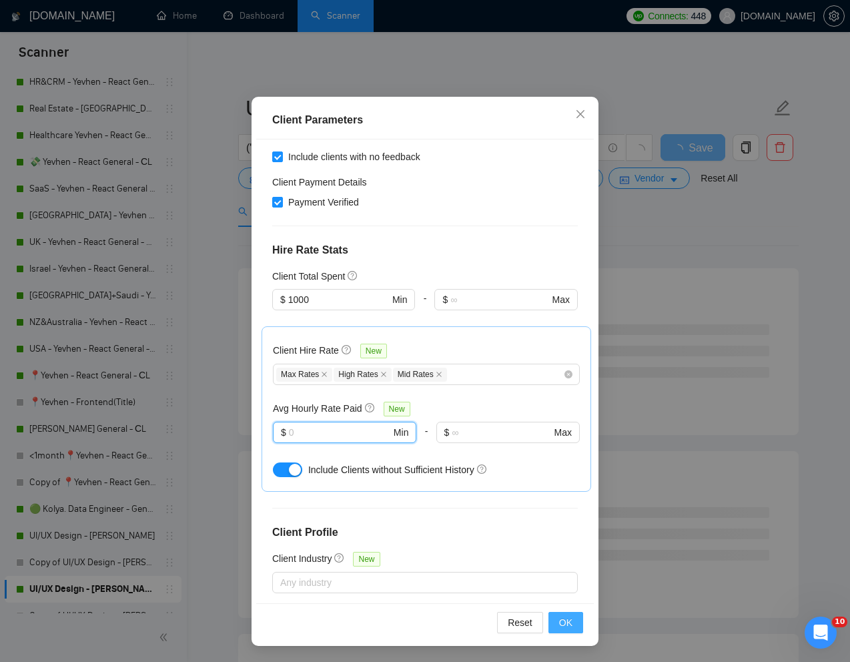
click at [563, 626] on span "OK" at bounding box center [565, 622] width 13 height 15
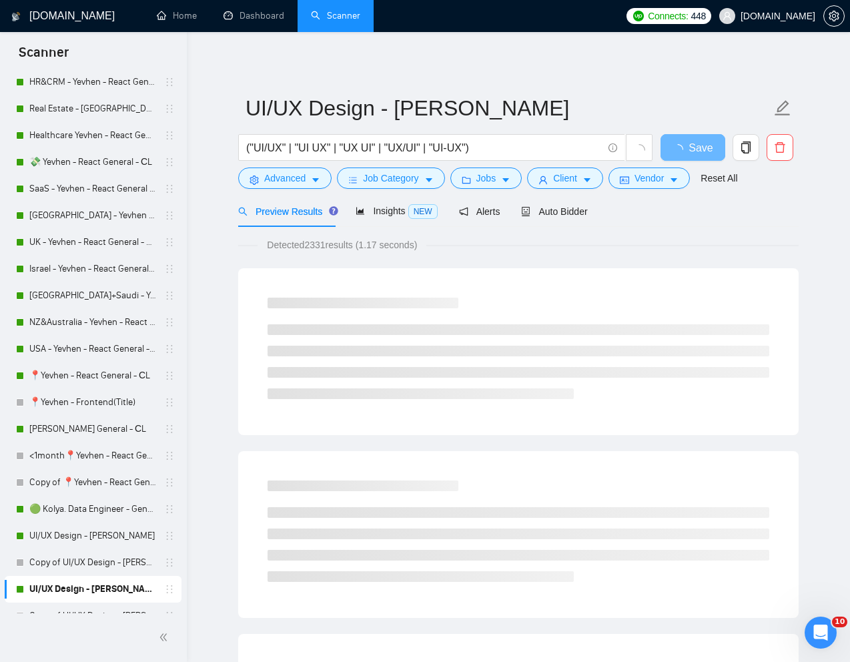
scroll to position [0, 0]
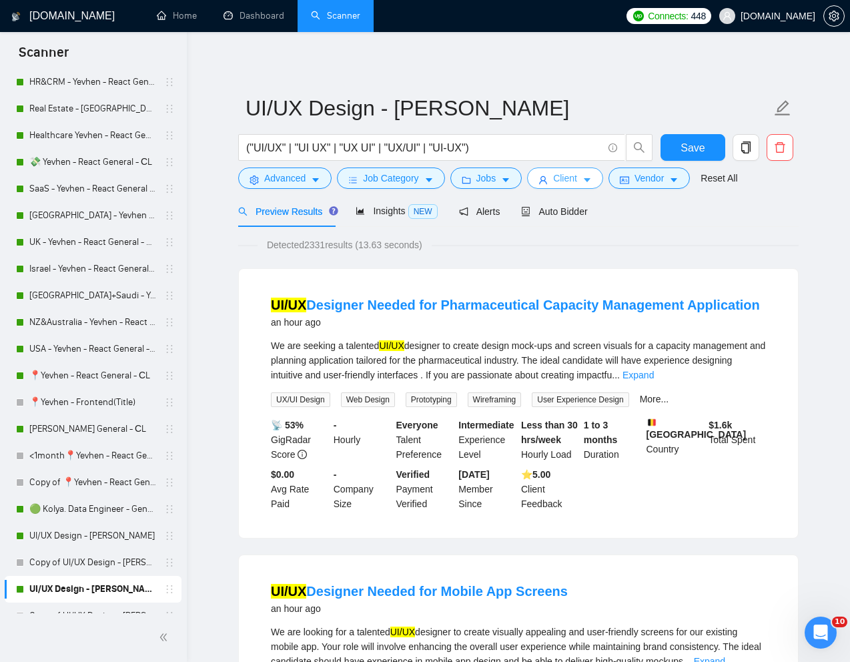
click at [559, 179] on span "Client" at bounding box center [565, 178] width 24 height 15
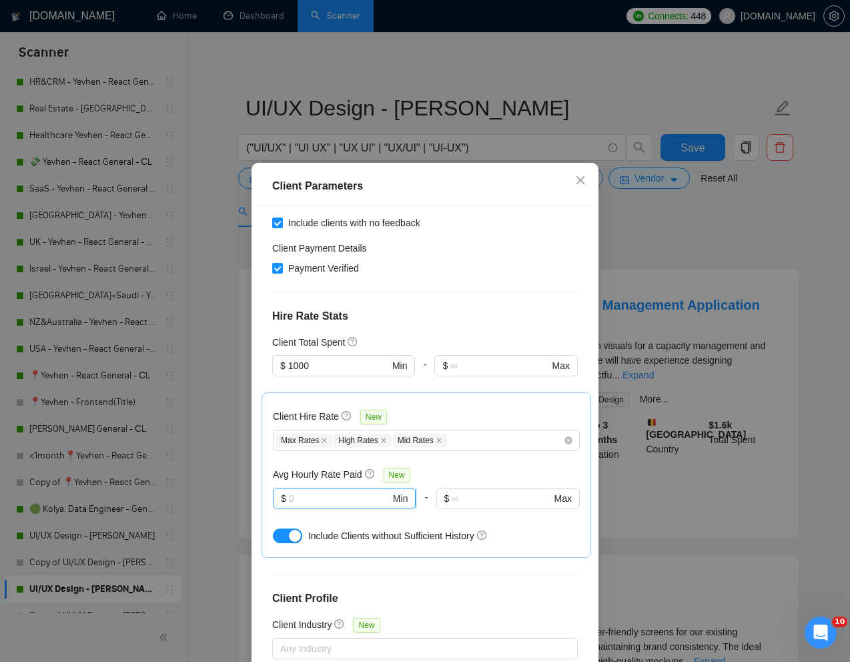
click at [326, 491] on input "text" at bounding box center [339, 498] width 101 height 15
type input "20"
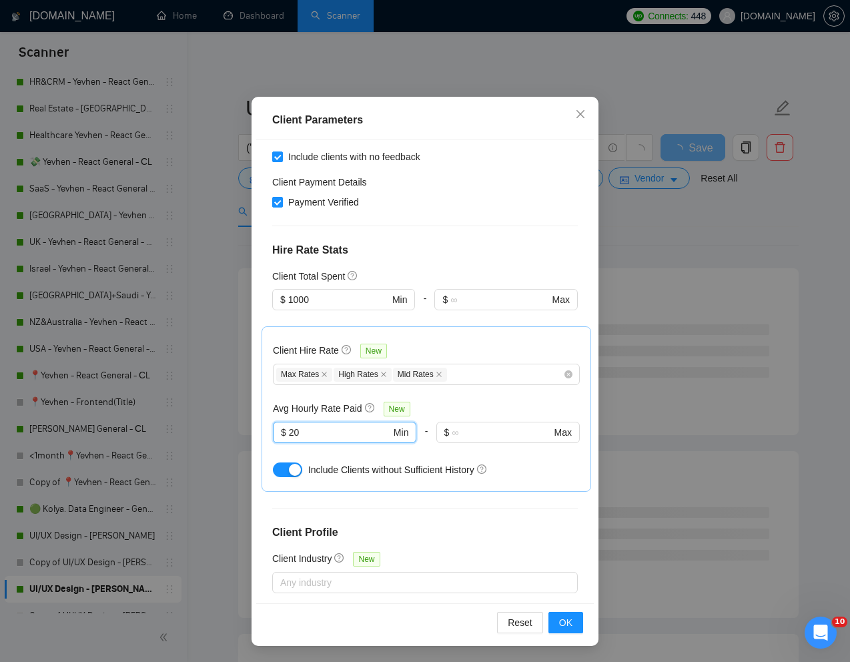
click at [564, 634] on div "Reset OK" at bounding box center [425, 622] width 338 height 38
click at [564, 633] on button "OK" at bounding box center [566, 622] width 35 height 21
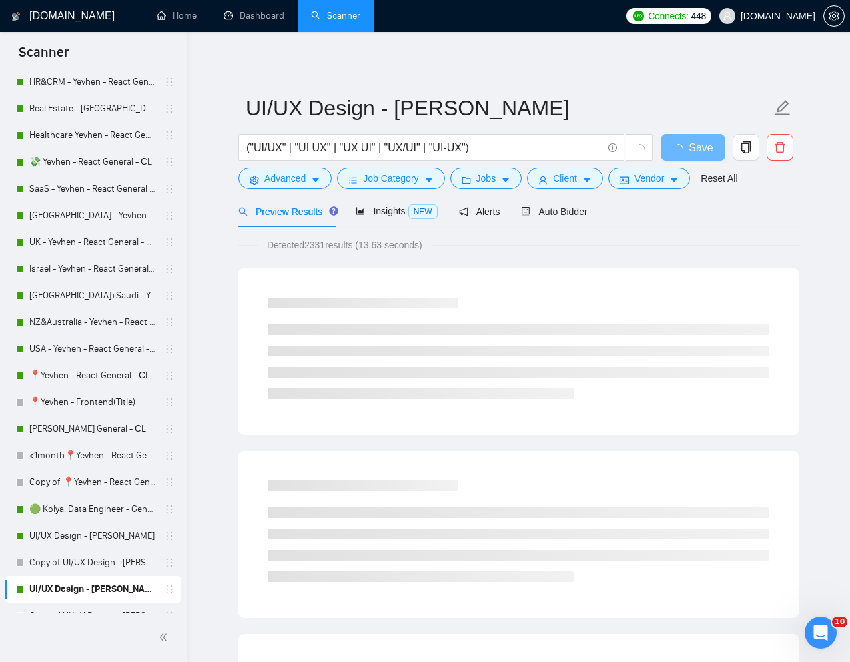
scroll to position [0, 0]
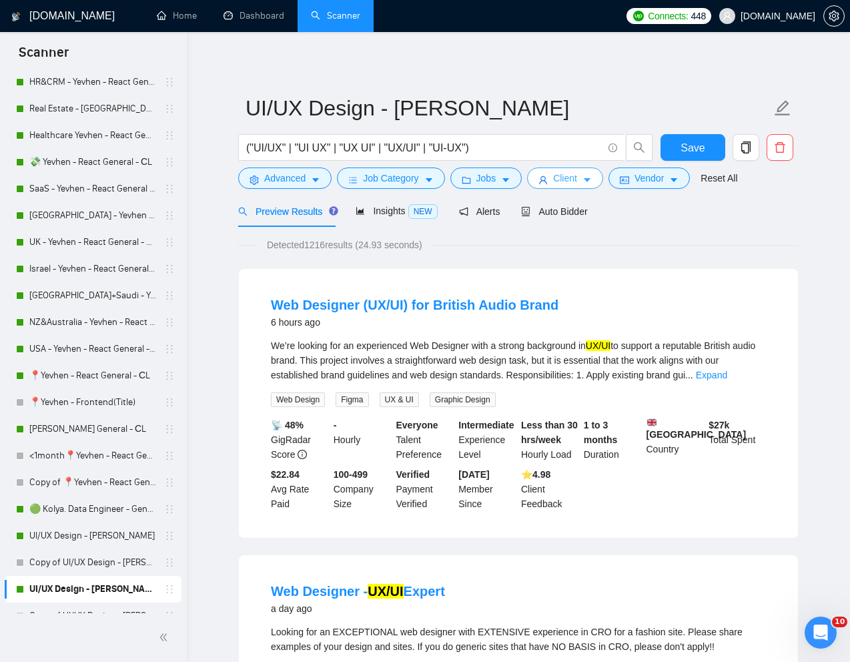
click at [572, 183] on span "Client" at bounding box center [565, 178] width 24 height 15
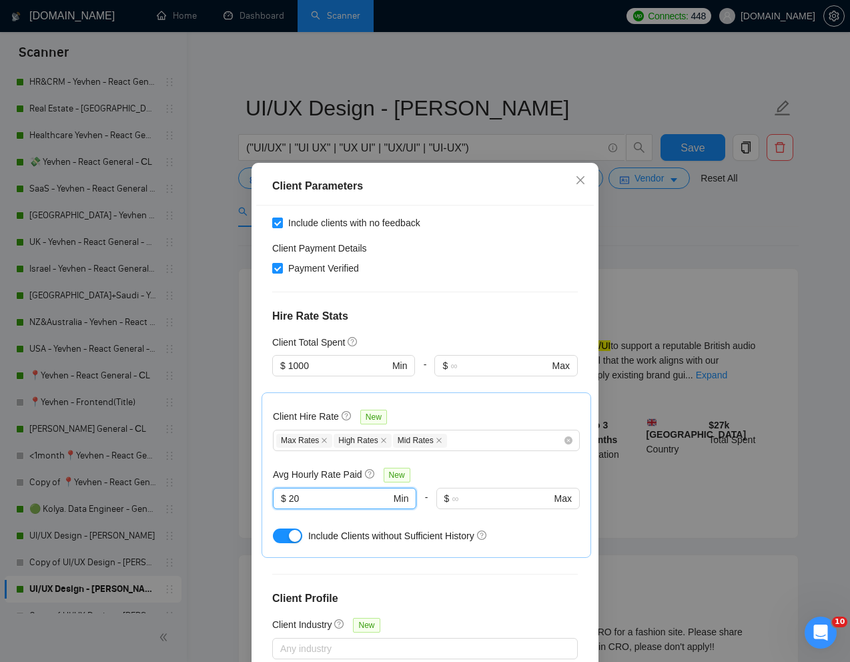
drag, startPoint x: 327, startPoint y: 350, endPoint x: 258, endPoint y: 347, distance: 69.5
click at [258, 347] on div "Client Location Include Client Countries Select Exclude Client Countries [GEOGR…" at bounding box center [425, 437] width 338 height 463
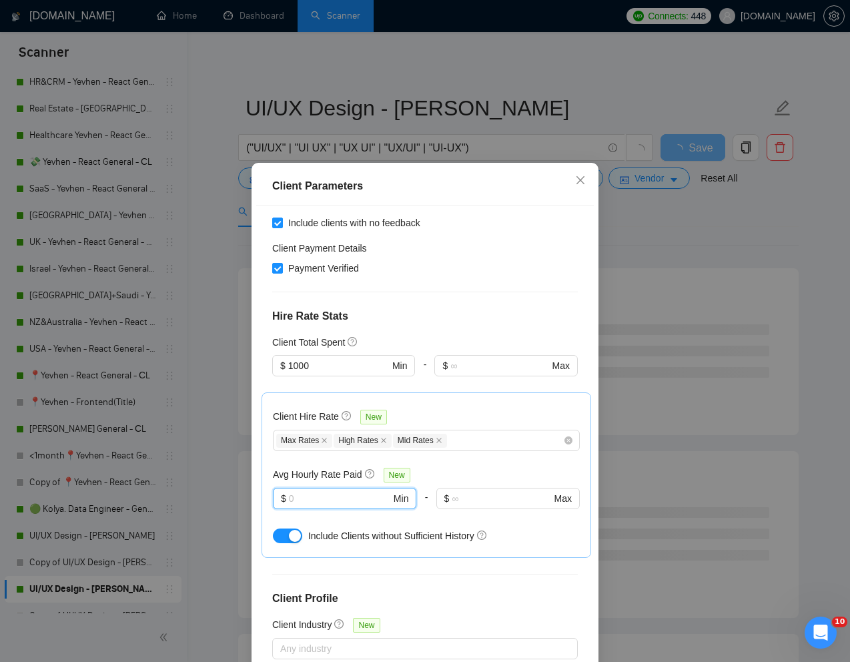
scroll to position [66, 0]
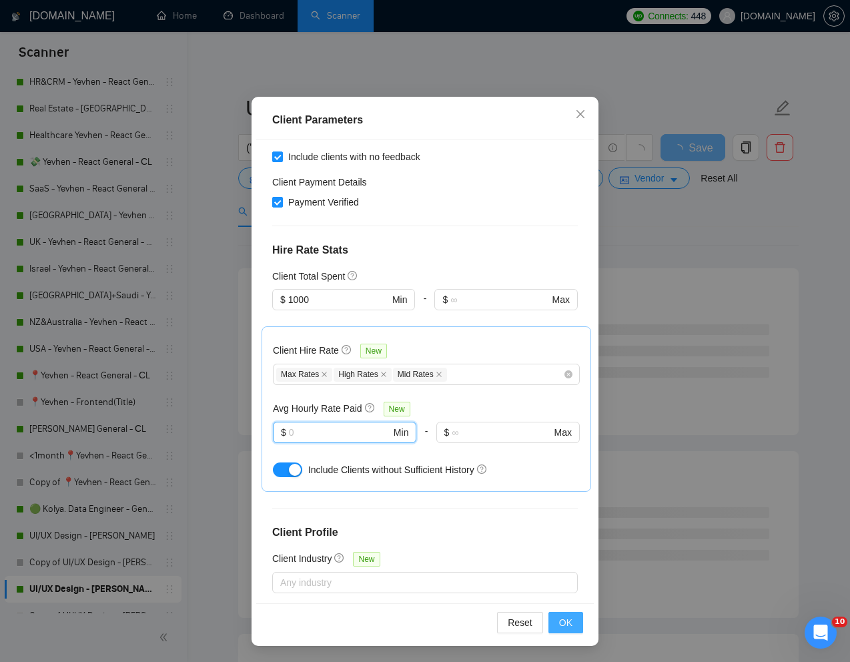
click at [561, 627] on span "OK" at bounding box center [565, 622] width 13 height 15
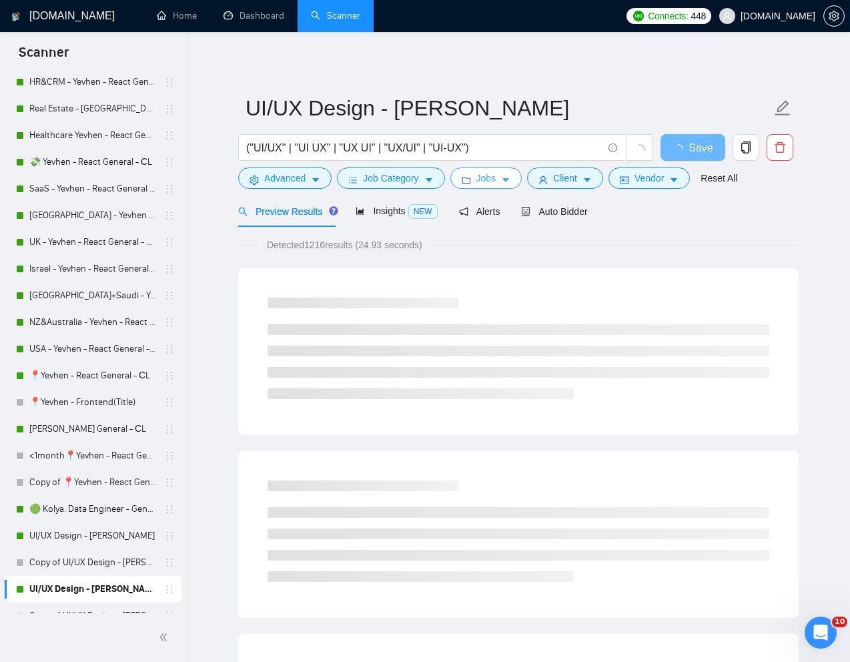
click at [493, 180] on span "Jobs" at bounding box center [487, 178] width 20 height 15
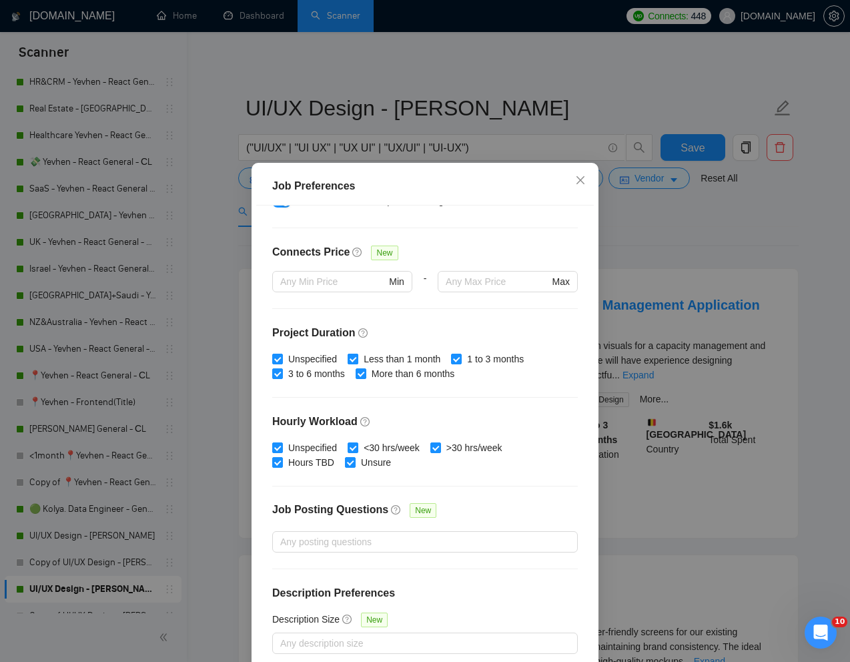
click at [353, 359] on input "Less than 1 month" at bounding box center [352, 358] width 9 height 9
checkbox input "false"
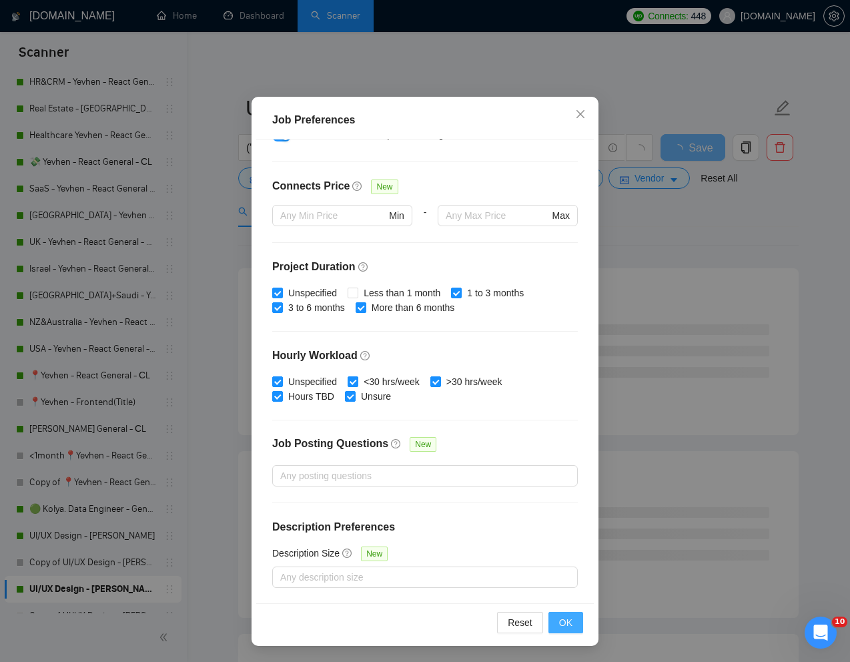
click at [566, 625] on span "OK" at bounding box center [565, 622] width 13 height 15
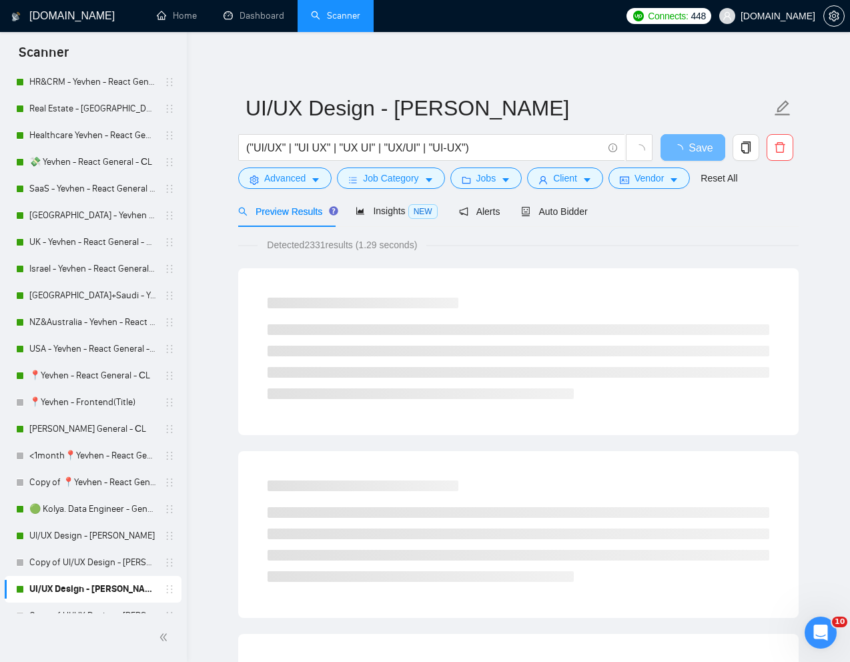
scroll to position [0, 0]
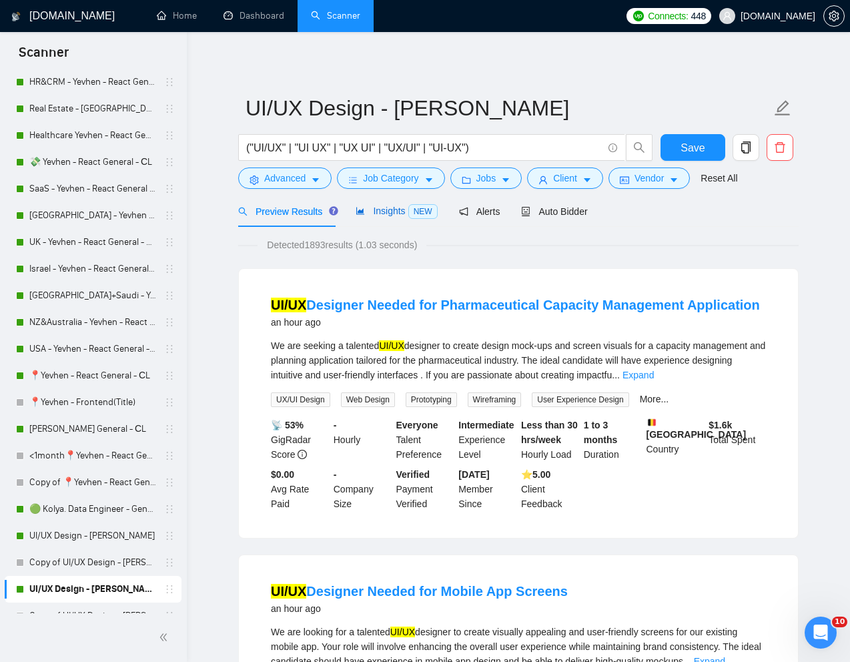
click at [395, 213] on span "Insights NEW" at bounding box center [396, 211] width 81 height 11
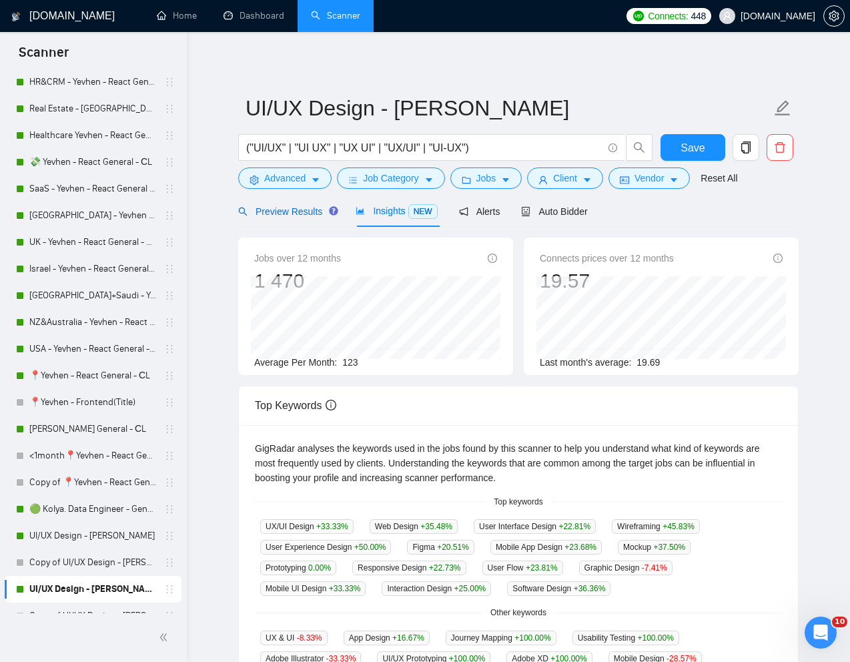
click at [279, 213] on span "Preview Results" at bounding box center [286, 211] width 96 height 11
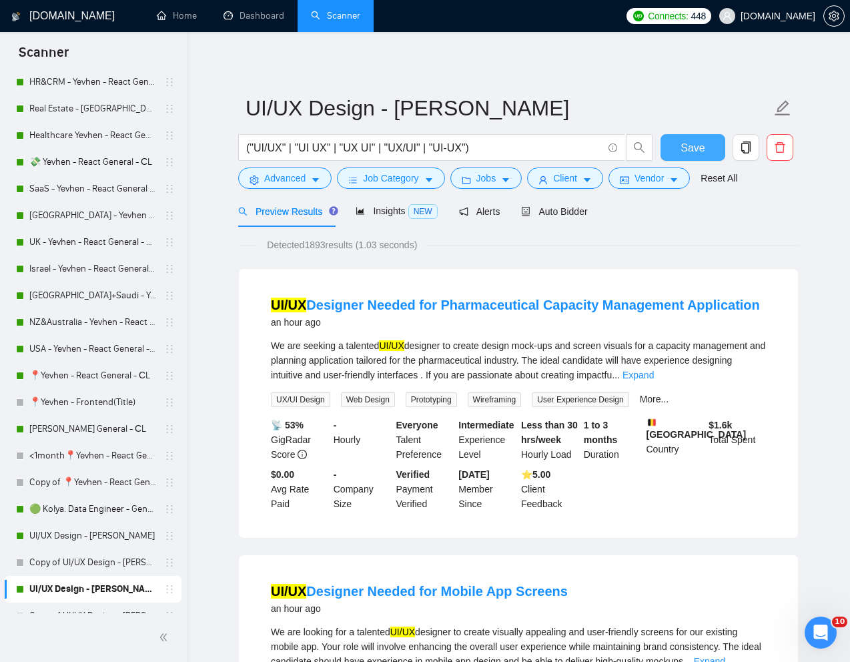
click at [684, 140] on span "Save" at bounding box center [693, 148] width 24 height 17
click at [558, 211] on span "Auto Bidder" at bounding box center [554, 211] width 66 height 11
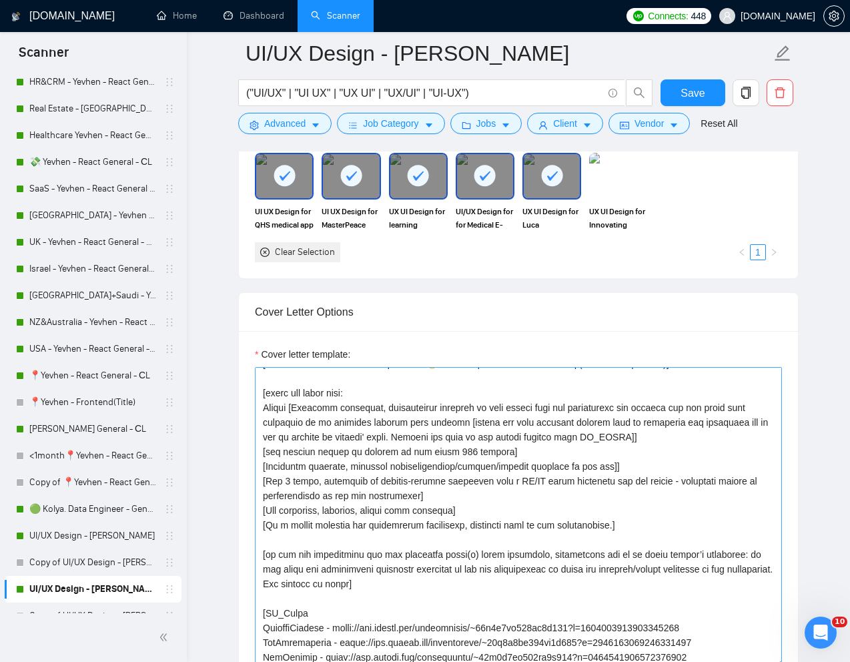
scroll to position [5, 0]
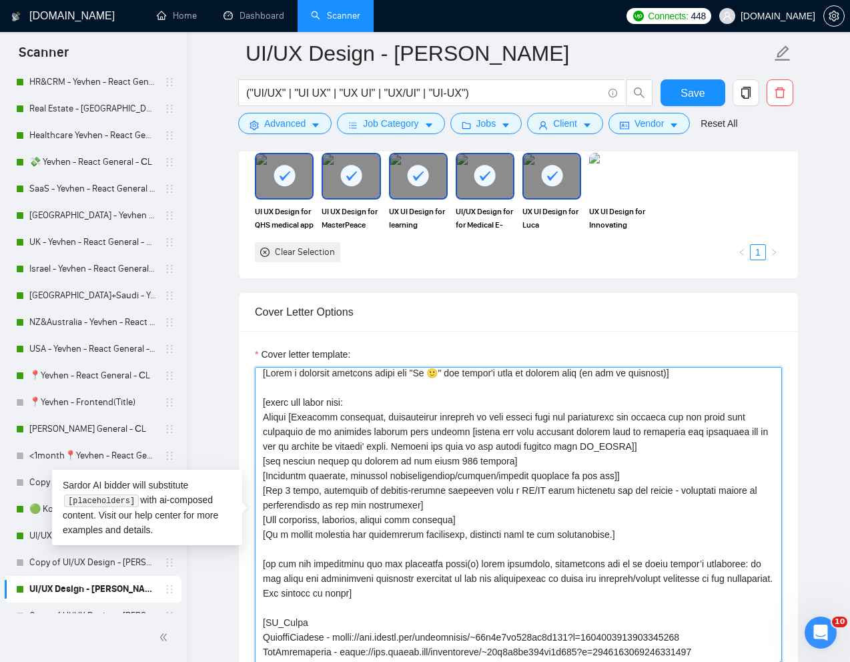
drag, startPoint x: 644, startPoint y: 539, endPoint x: 259, endPoint y: 401, distance: 408.8
click at [259, 401] on textarea "Cover letter template:" at bounding box center [518, 517] width 527 height 300
click at [416, 401] on textarea "Cover letter template:" at bounding box center [518, 517] width 527 height 300
click at [344, 432] on textarea "Cover letter template:" at bounding box center [518, 517] width 527 height 300
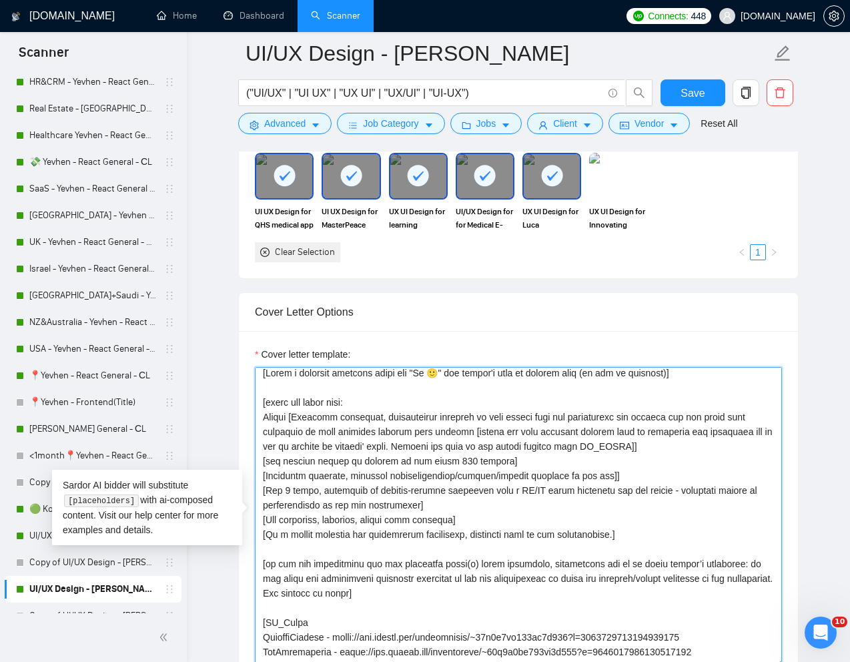
click at [279, 449] on textarea "Cover letter template:" at bounding box center [518, 517] width 527 height 300
paste textarea "z"
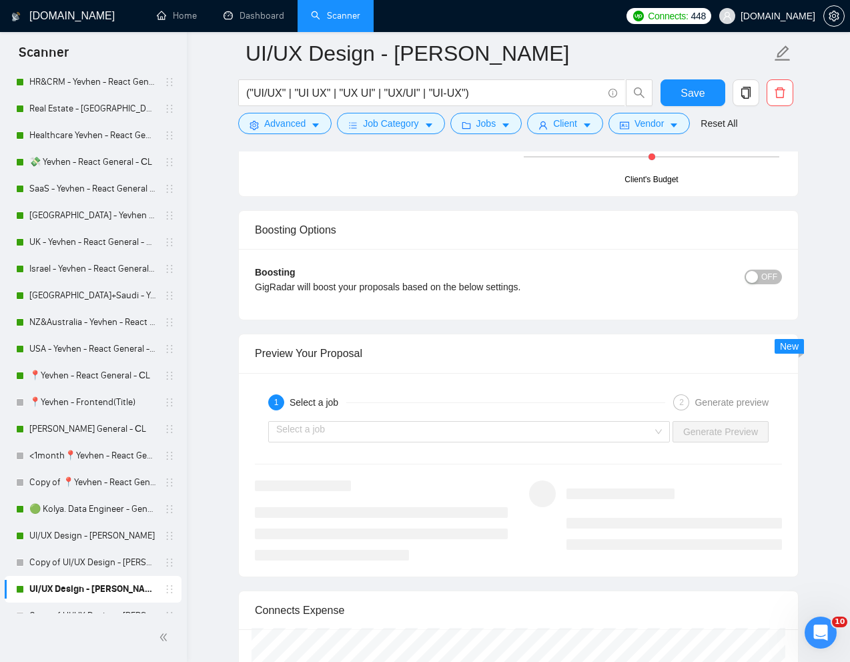
scroll to position [2452, 0]
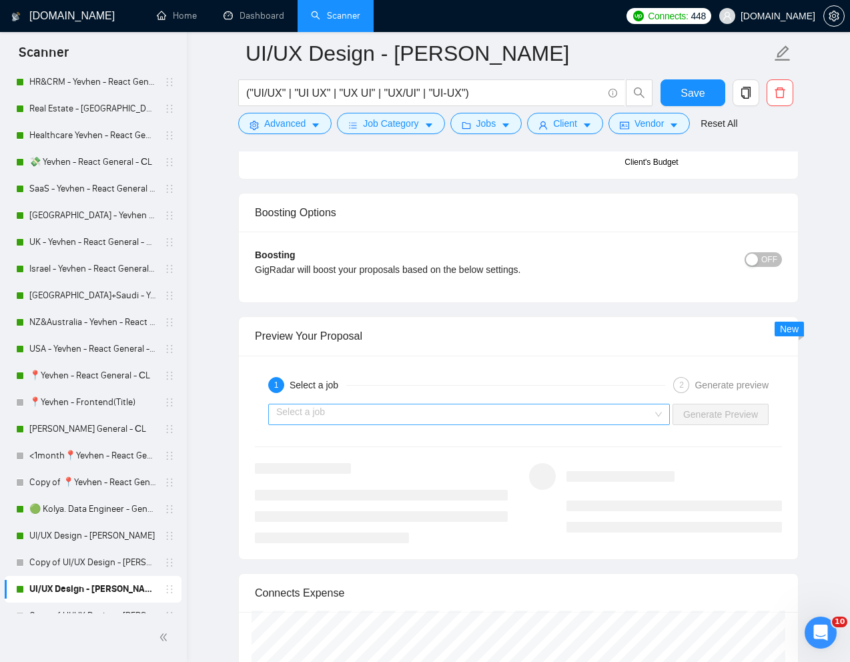
click at [530, 412] on input "search" at bounding box center [464, 415] width 376 height 20
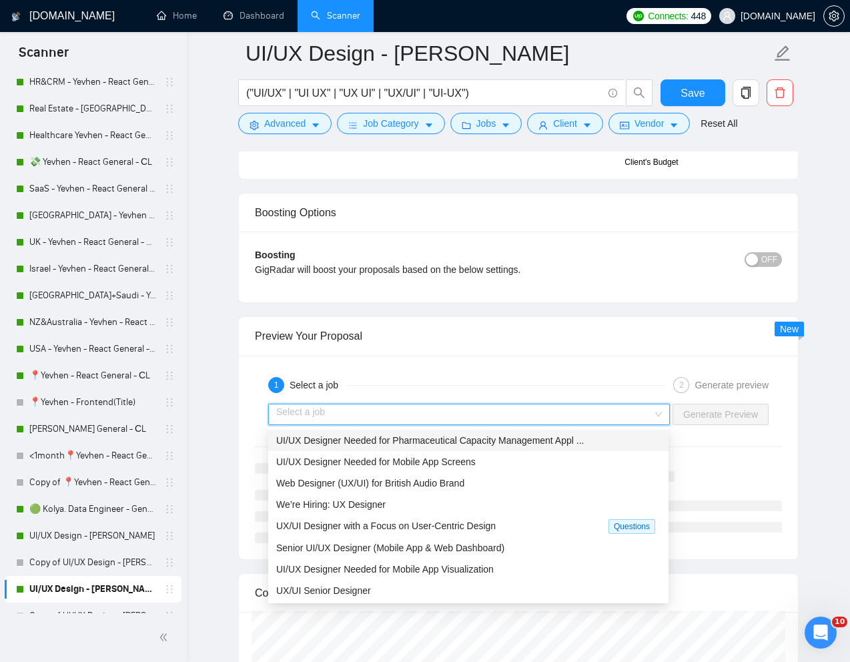
click at [429, 439] on span "UI/UX Designer Needed for Pharmaceutical Capacity Management Appl ..." at bounding box center [430, 440] width 308 height 11
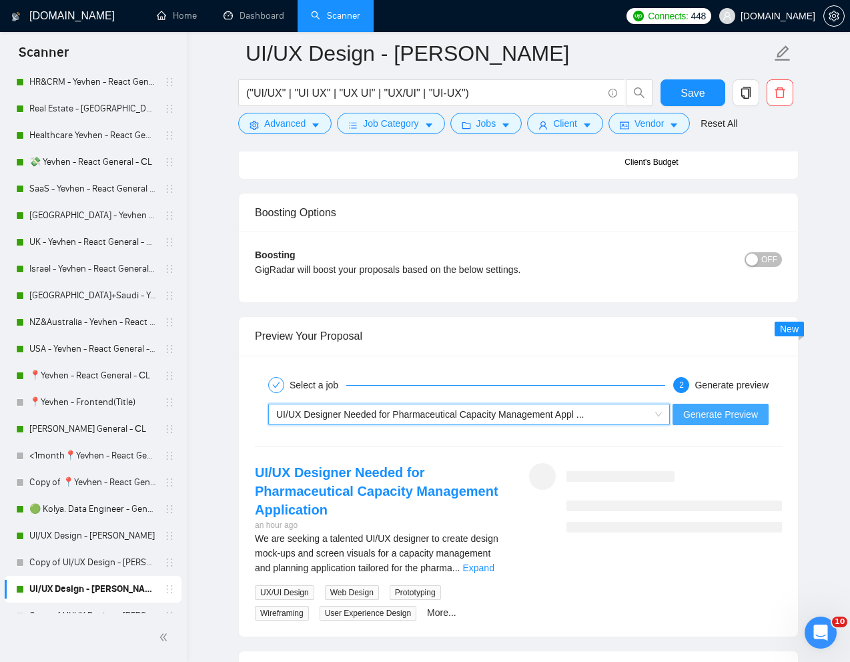
click at [716, 417] on span "Generate Preview" at bounding box center [721, 414] width 75 height 15
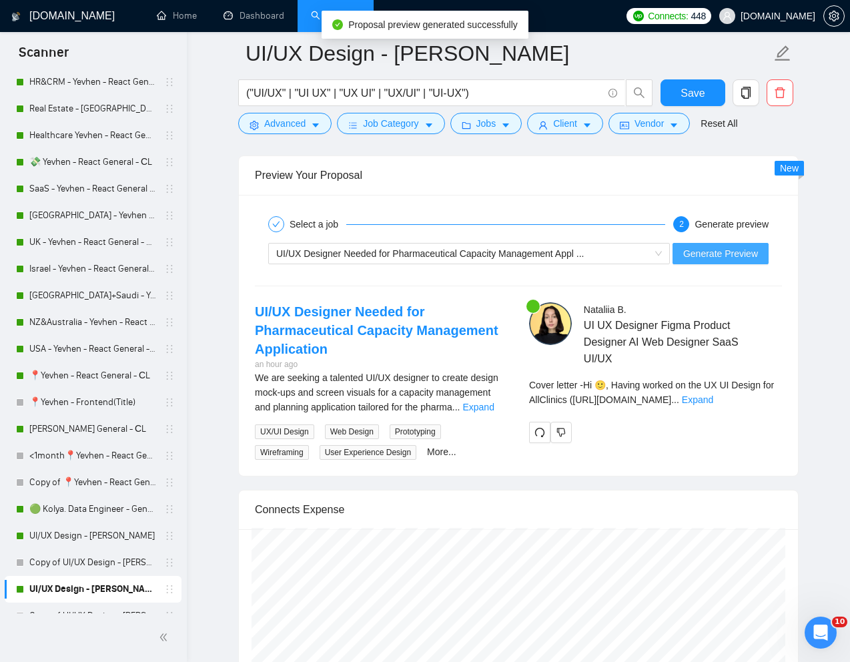
scroll to position [2617, 0]
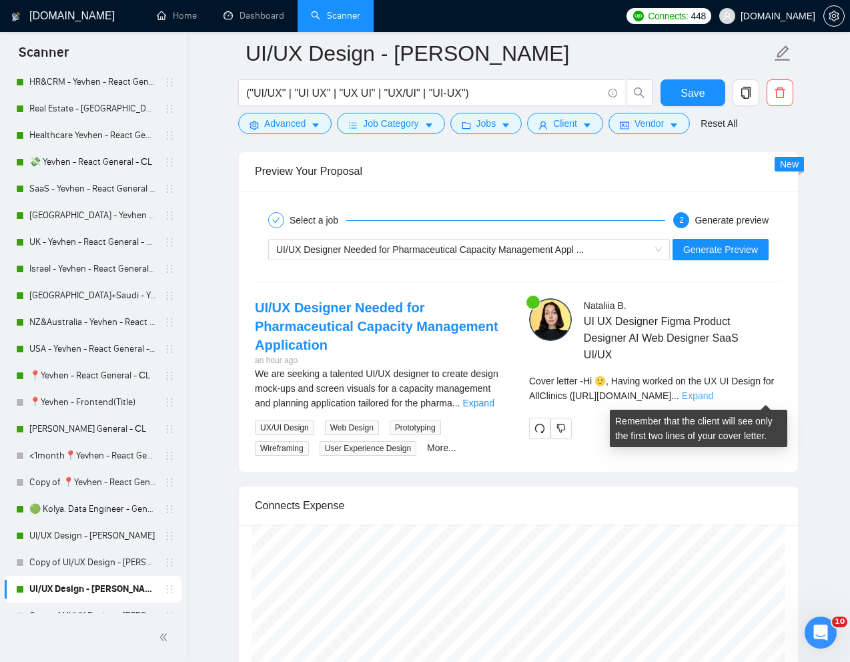
click at [714, 397] on link "Expand" at bounding box center [697, 396] width 31 height 11
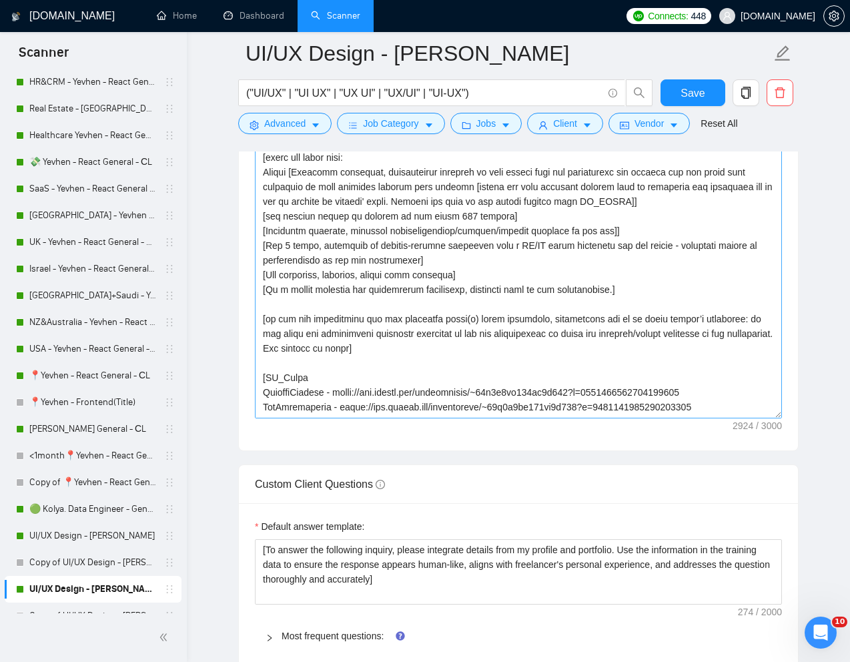
scroll to position [0, 0]
click at [733, 204] on textarea "Cover letter template:" at bounding box center [518, 268] width 527 height 300
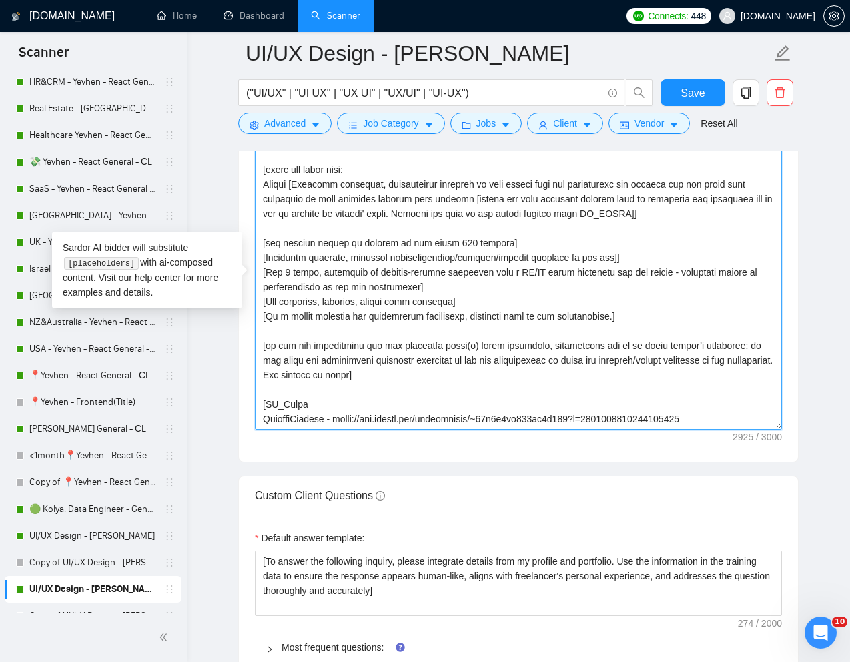
scroll to position [1636, 0]
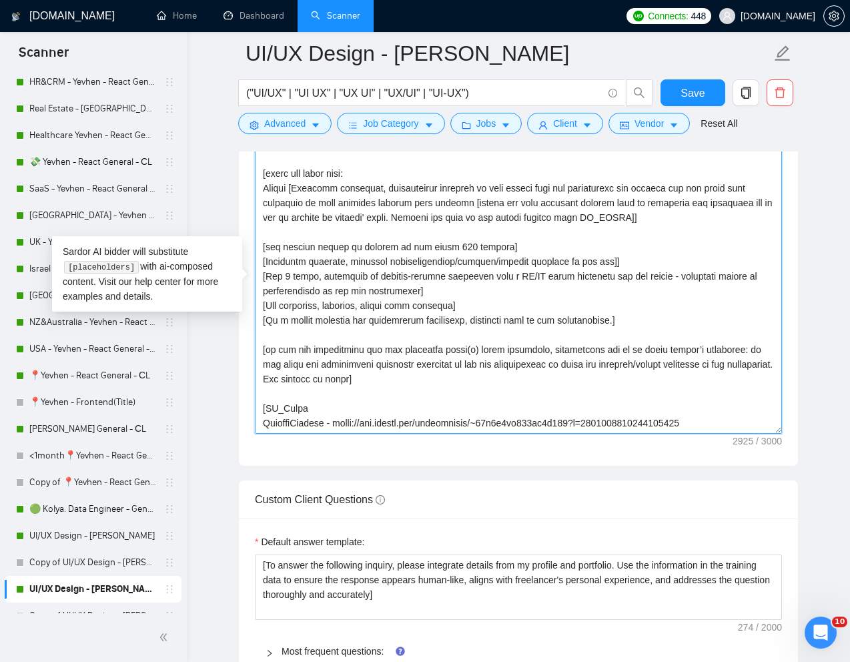
drag, startPoint x: 264, startPoint y: 175, endPoint x: 457, endPoint y: 277, distance: 217.7
click at [457, 277] on textarea "Cover letter template:" at bounding box center [518, 284] width 527 height 300
drag, startPoint x: 647, startPoint y: 324, endPoint x: 257, endPoint y: 176, distance: 416.8
click at [257, 176] on textarea "Cover letter template:" at bounding box center [518, 284] width 527 height 300
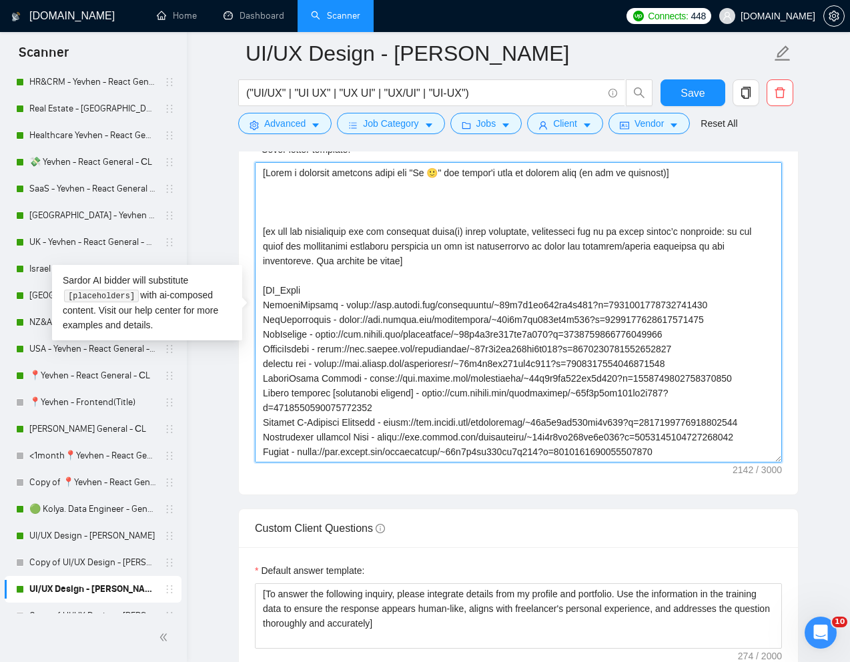
scroll to position [1603, 0]
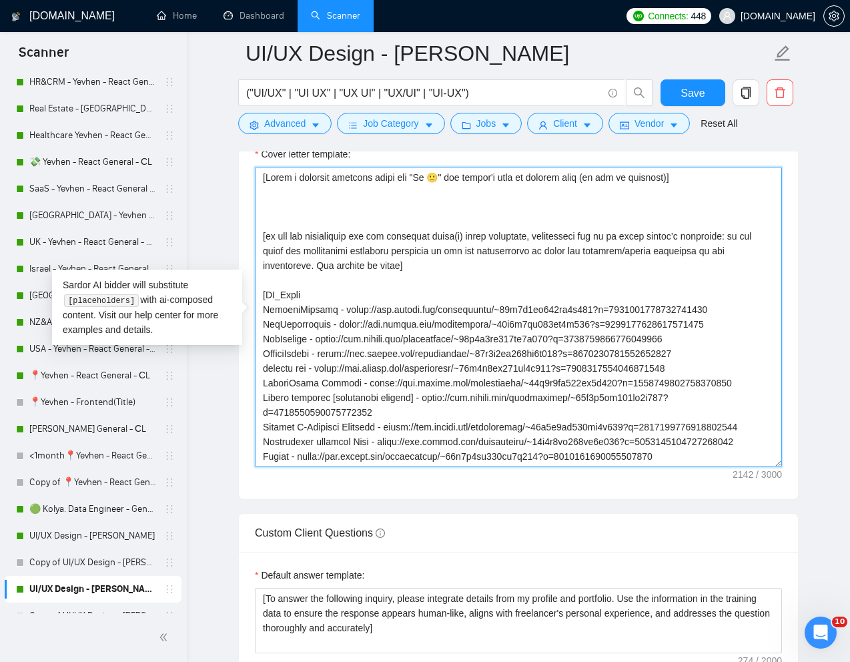
paste textarea "[Write the cover letter using this framework: Use a 3-part structure: - Hook (a…"
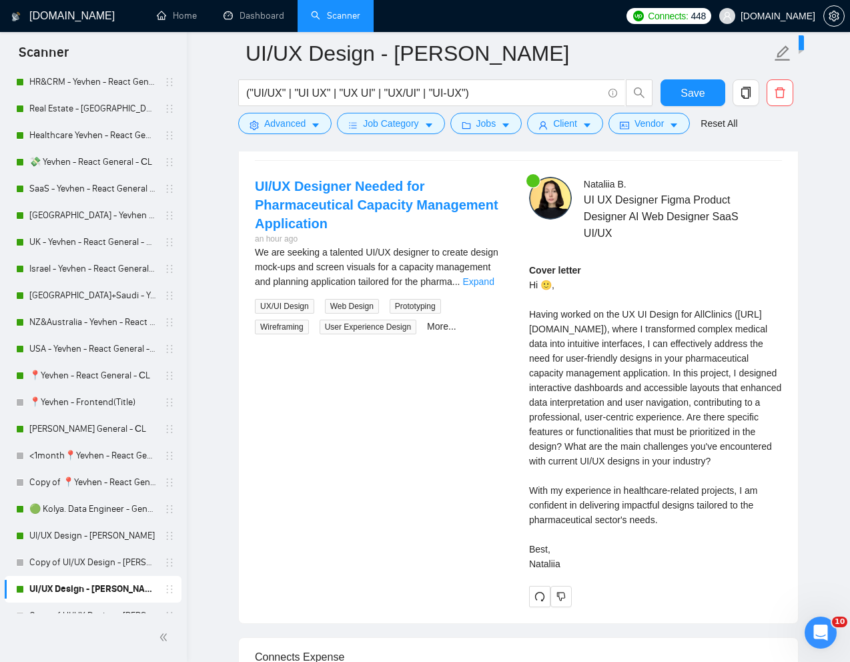
scroll to position [2688, 0]
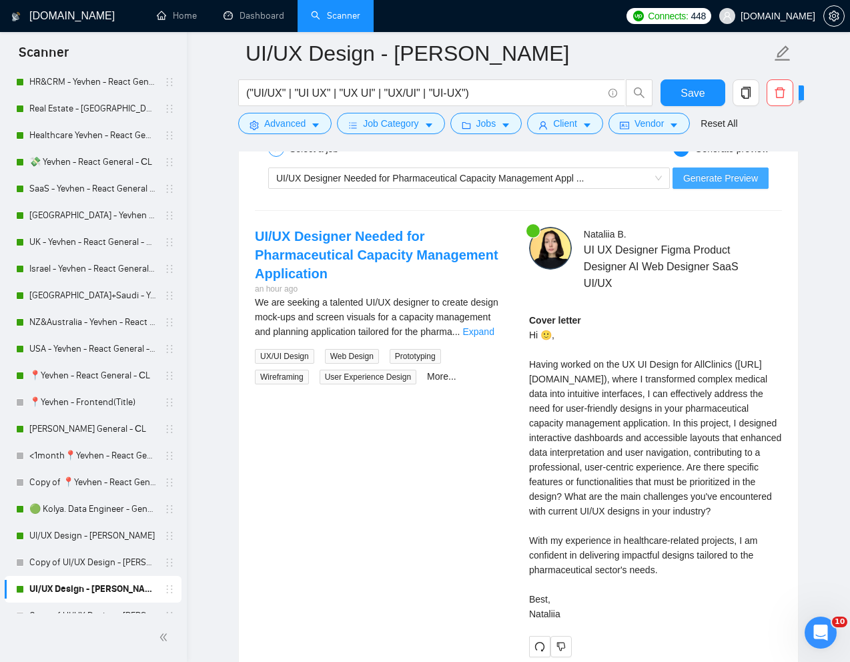
type textarea "[Lorem i dolorsit ametcons adipi eli "Se 🙂" doe tempor'i utla et dolorem aliq (…"
click at [749, 183] on span "Generate Preview" at bounding box center [721, 178] width 75 height 15
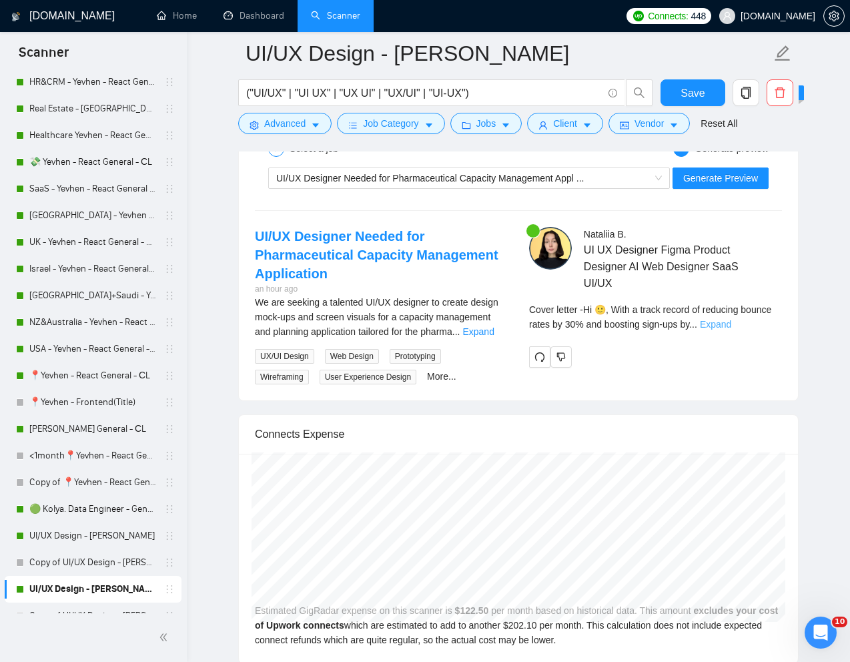
click at [732, 324] on link "Expand" at bounding box center [715, 324] width 31 height 11
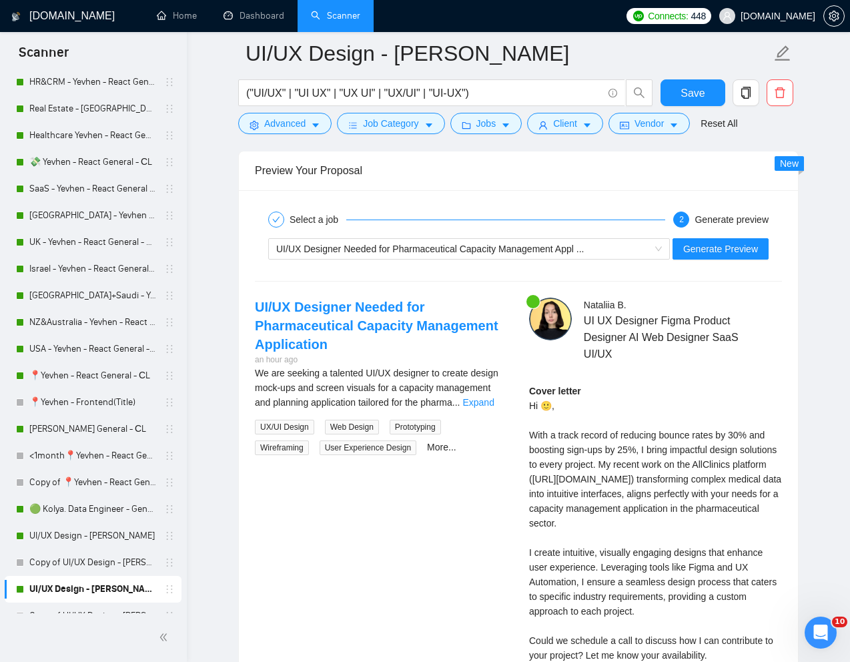
scroll to position [2571, 0]
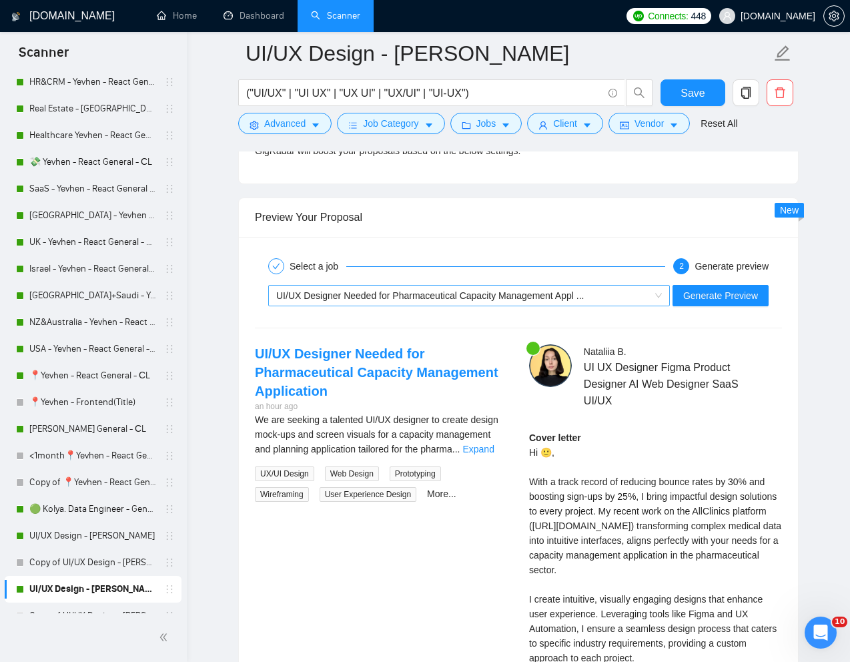
click at [487, 303] on div "UI/UX Designer Needed for Pharmaceutical Capacity Management Appl ..." at bounding box center [463, 296] width 374 height 20
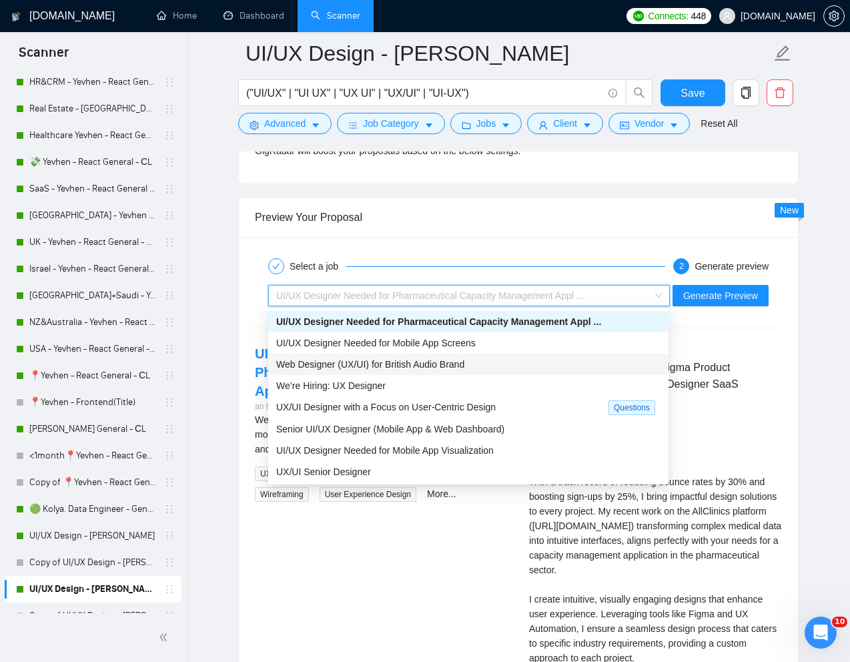
click at [425, 362] on span "Web Designer (UX/UI) for British Audio Brand" at bounding box center [370, 364] width 188 height 11
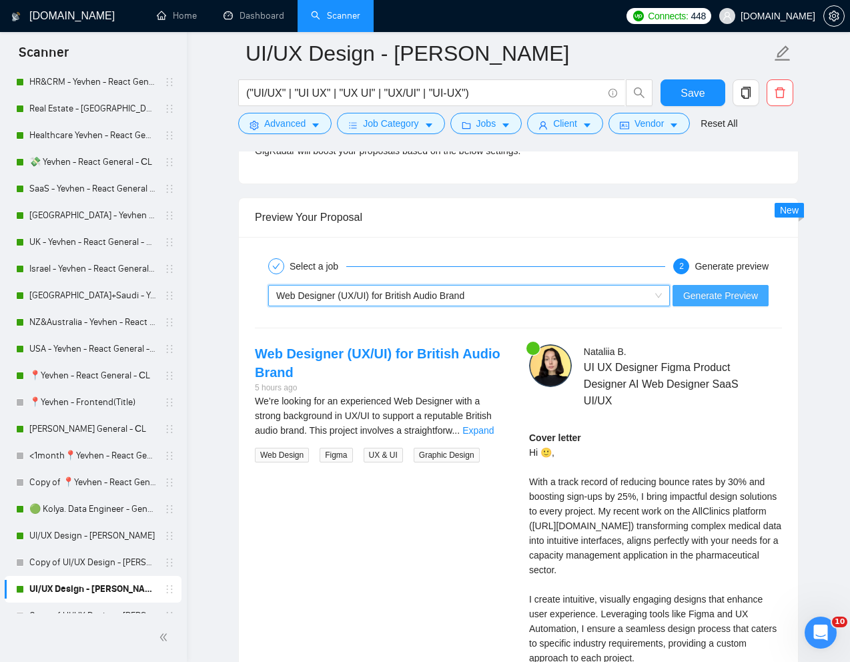
click at [689, 297] on span "Generate Preview" at bounding box center [721, 295] width 75 height 15
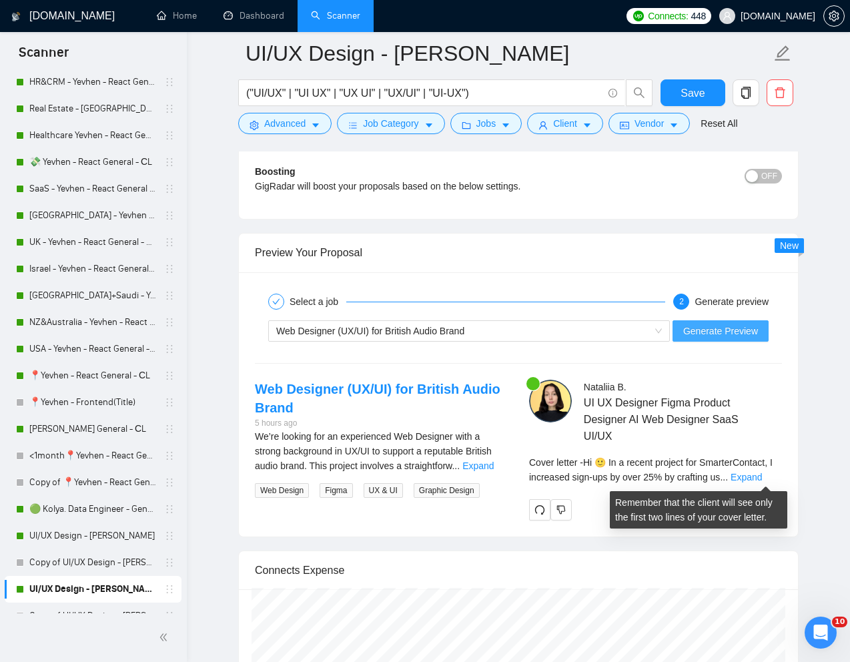
scroll to position [2549, 0]
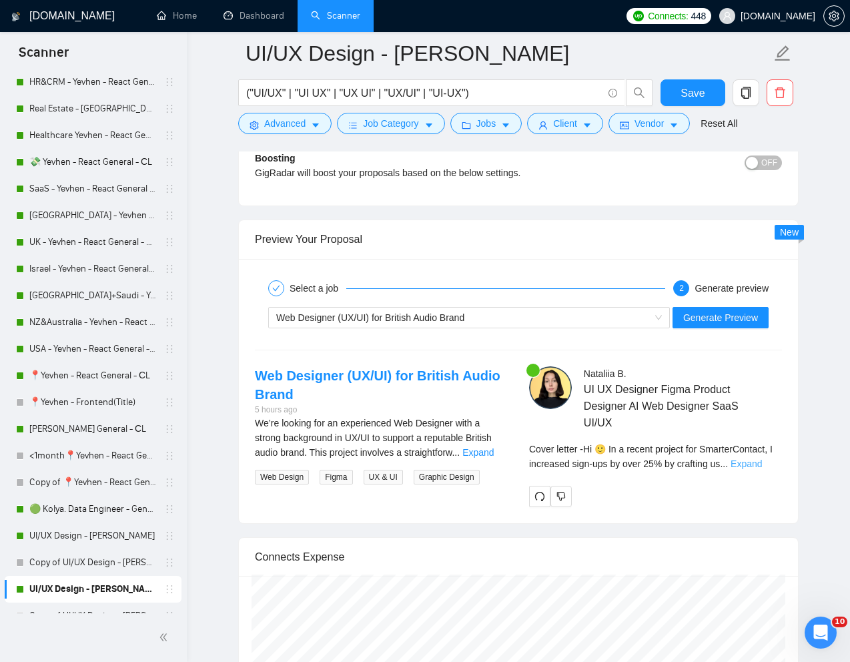
click at [758, 466] on link "Expand" at bounding box center [746, 464] width 31 height 11
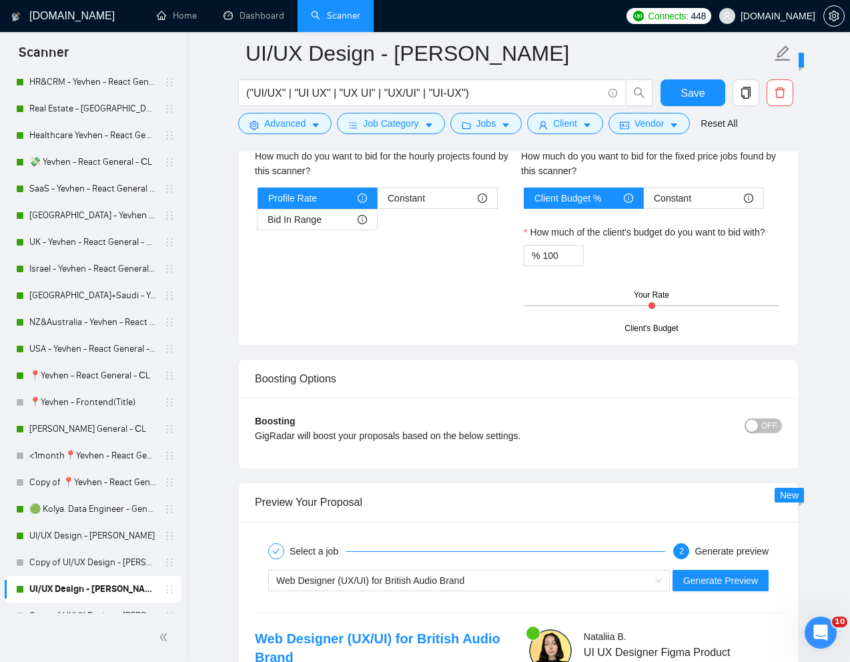
scroll to position [2479, 0]
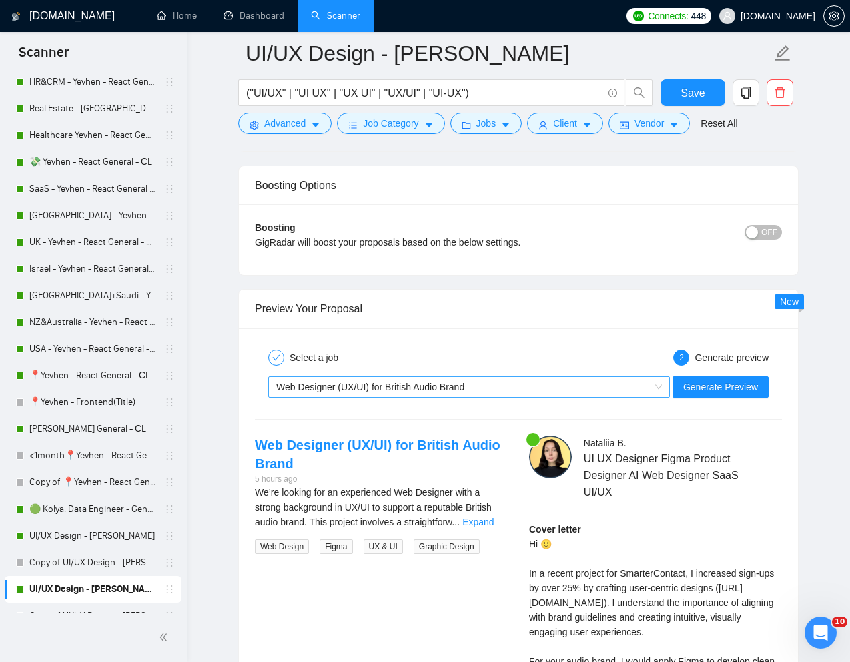
click at [524, 386] on div "Web Designer (UX/UI) for British Audio Brand" at bounding box center [463, 387] width 374 height 20
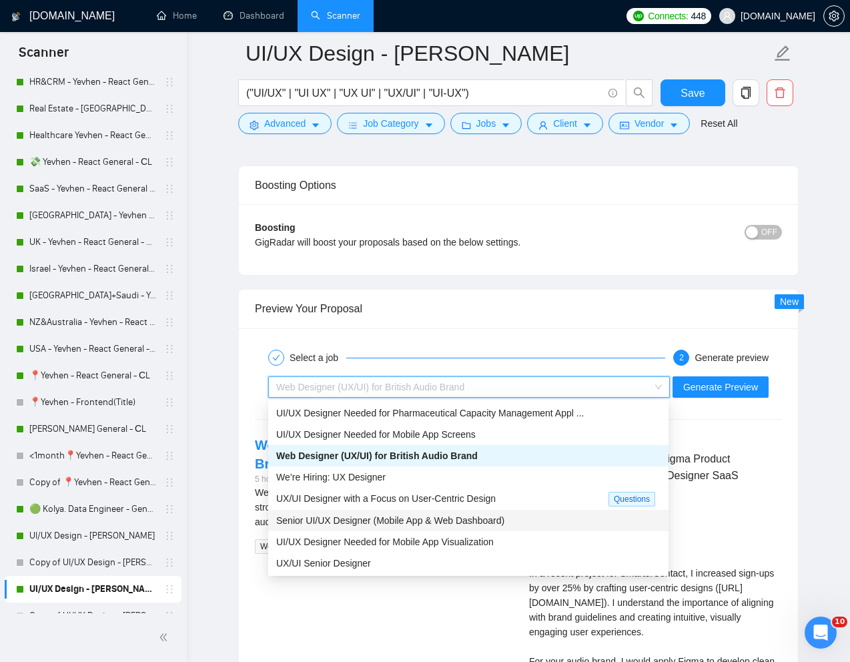
click at [393, 523] on span "Senior UI/UX Designer (Mobile App & Web Dashboard)" at bounding box center [390, 520] width 228 height 11
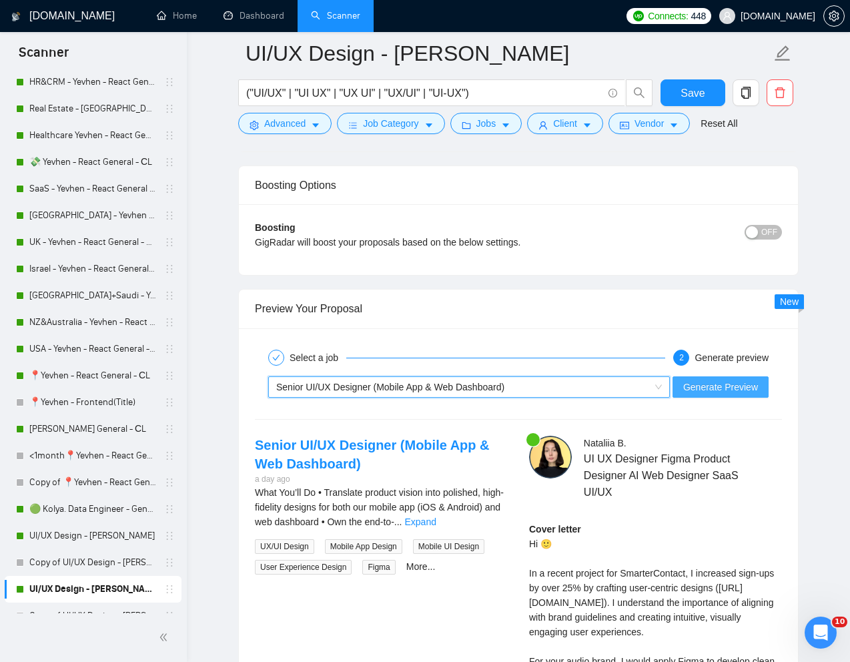
click at [715, 390] on span "Generate Preview" at bounding box center [721, 387] width 75 height 15
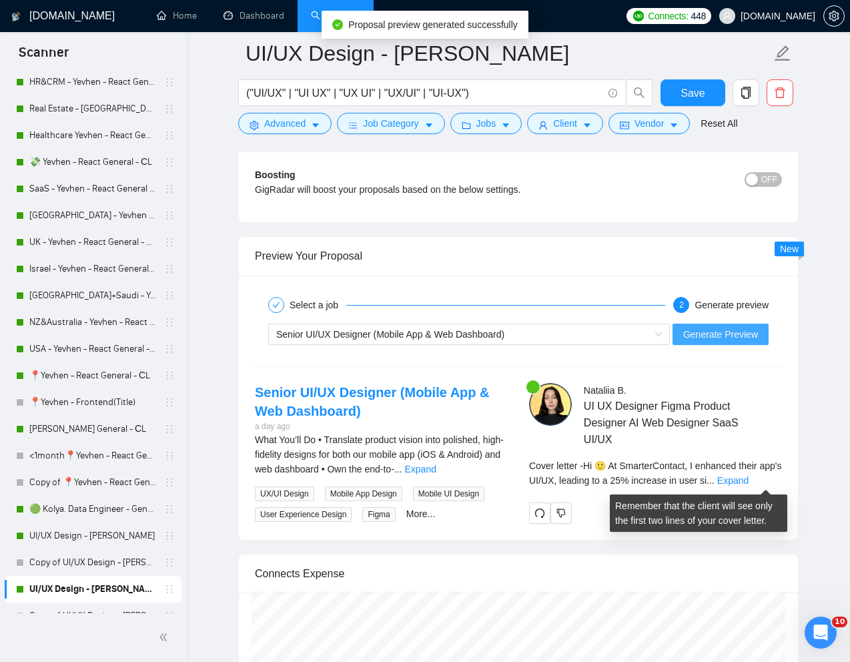
scroll to position [2533, 0]
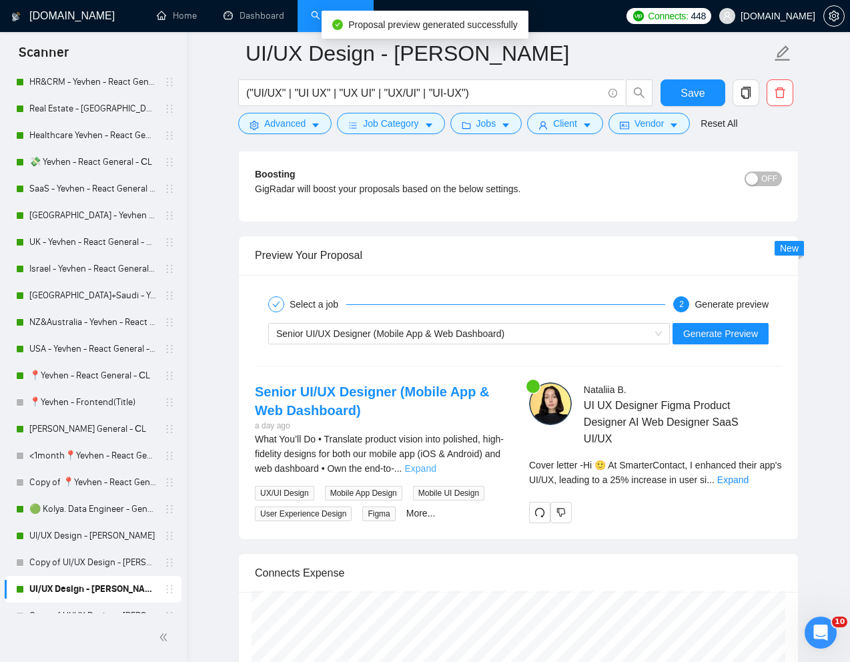
click at [436, 469] on link "Expand" at bounding box center [420, 468] width 31 height 11
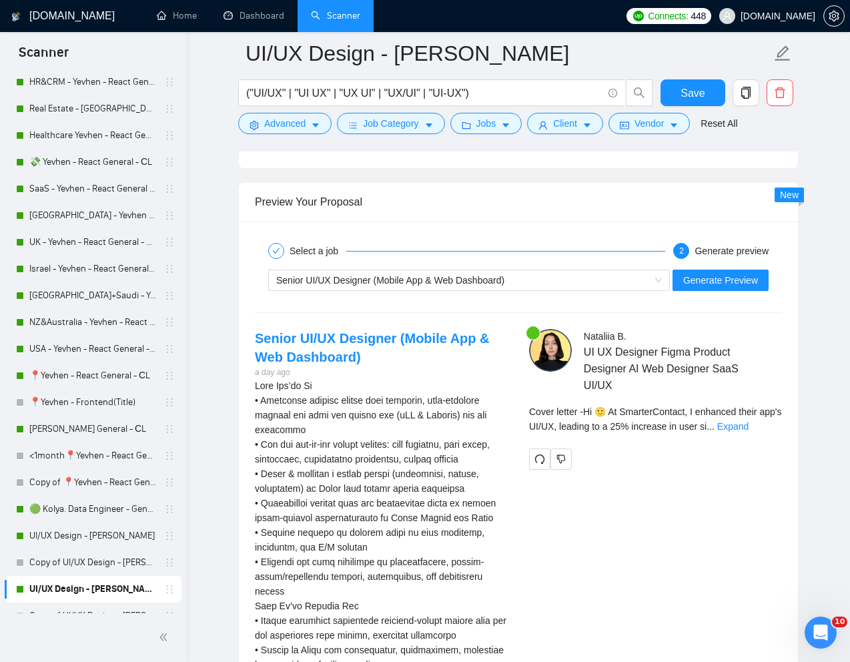
scroll to position [2613, 0]
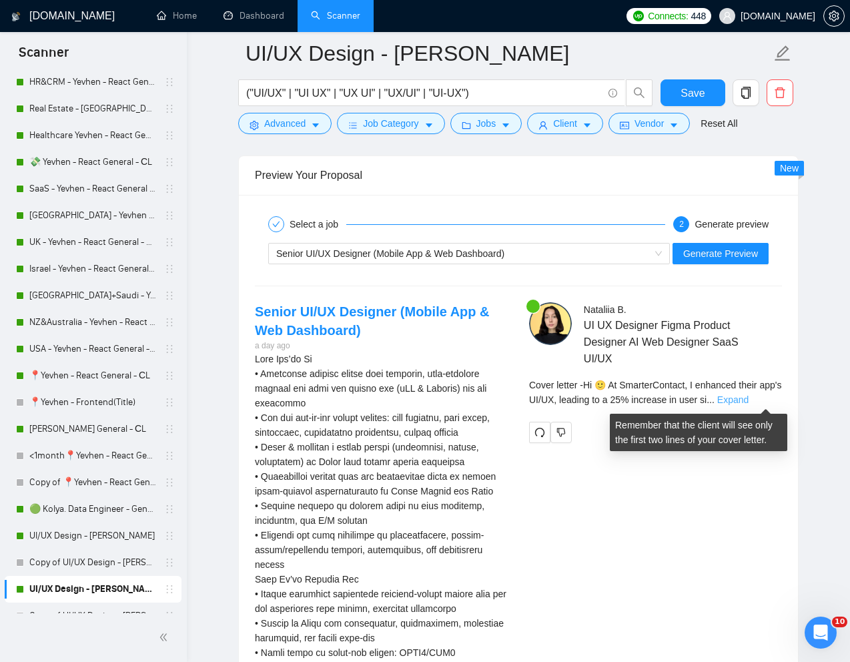
click at [749, 399] on link "Expand" at bounding box center [733, 400] width 31 height 11
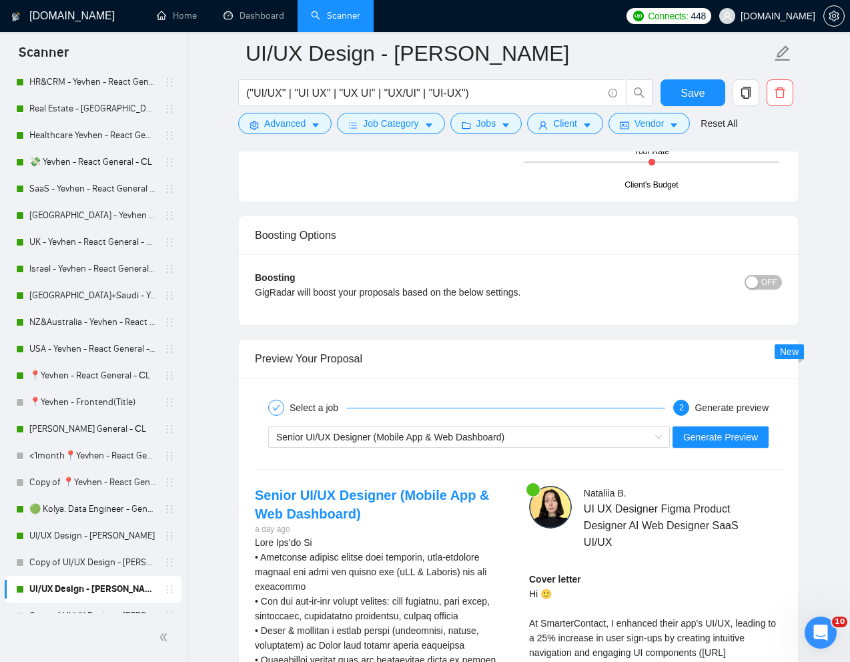
scroll to position [2378, 0]
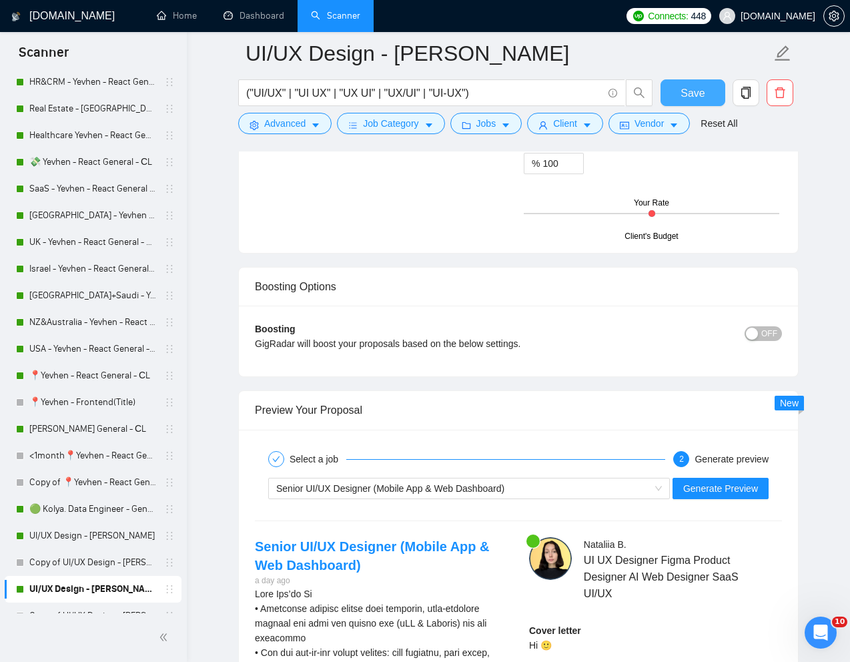
click at [704, 98] on span "Save" at bounding box center [693, 93] width 24 height 17
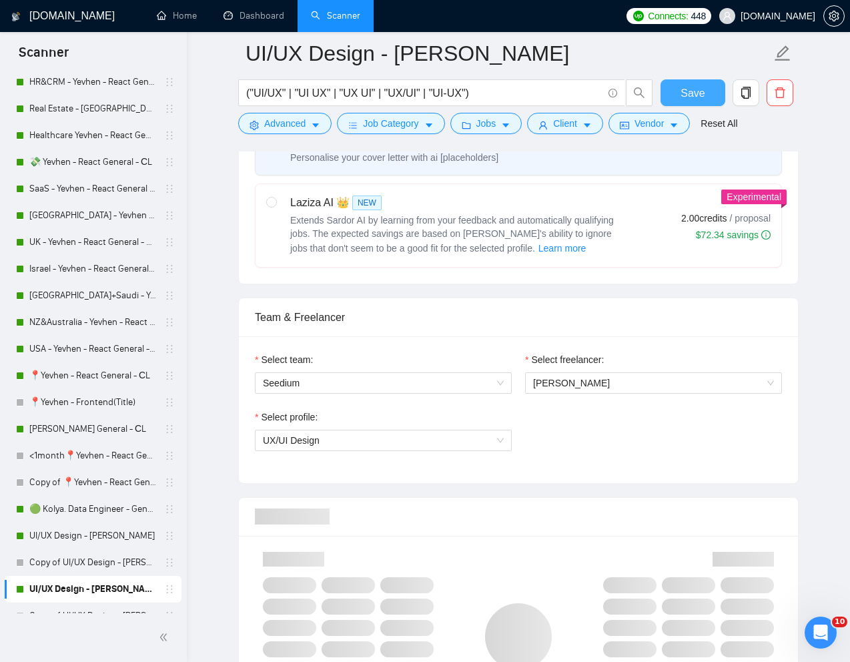
scroll to position [0, 0]
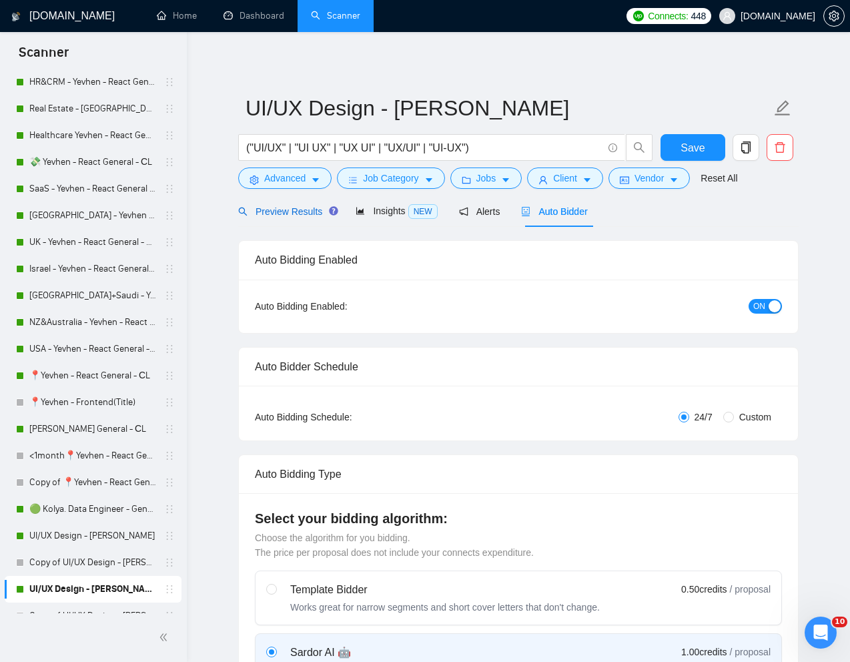
click at [287, 215] on span "Preview Results" at bounding box center [286, 211] width 96 height 11
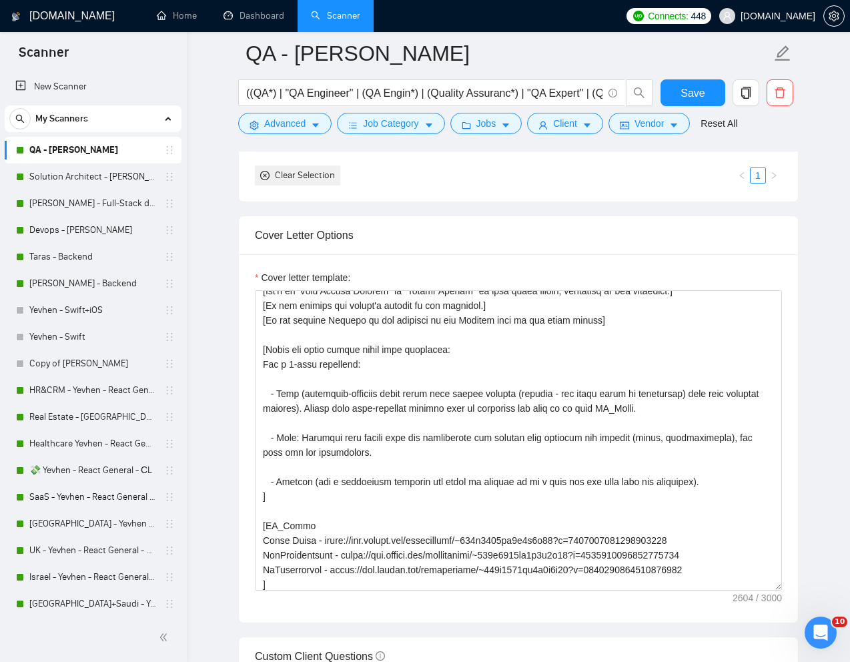
scroll to position [75, 0]
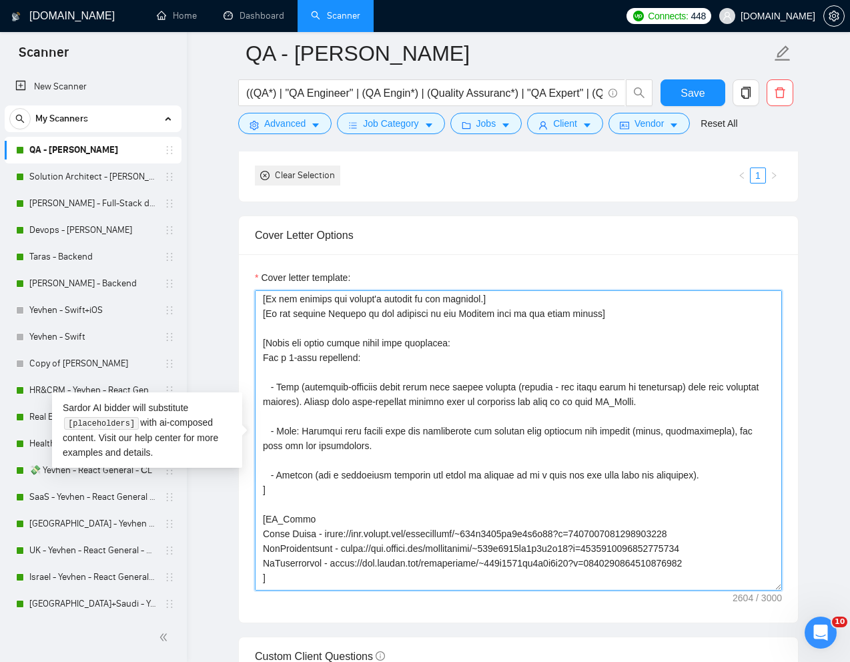
drag, startPoint x: 268, startPoint y: 492, endPoint x: 270, endPoint y: 392, distance: 100.2
click at [270, 392] on textarea "Cover letter template:" at bounding box center [518, 440] width 527 height 300
click at [401, 399] on textarea "Cover letter template:" at bounding box center [518, 440] width 527 height 300
click at [272, 489] on textarea "Cover letter template:" at bounding box center [518, 440] width 527 height 300
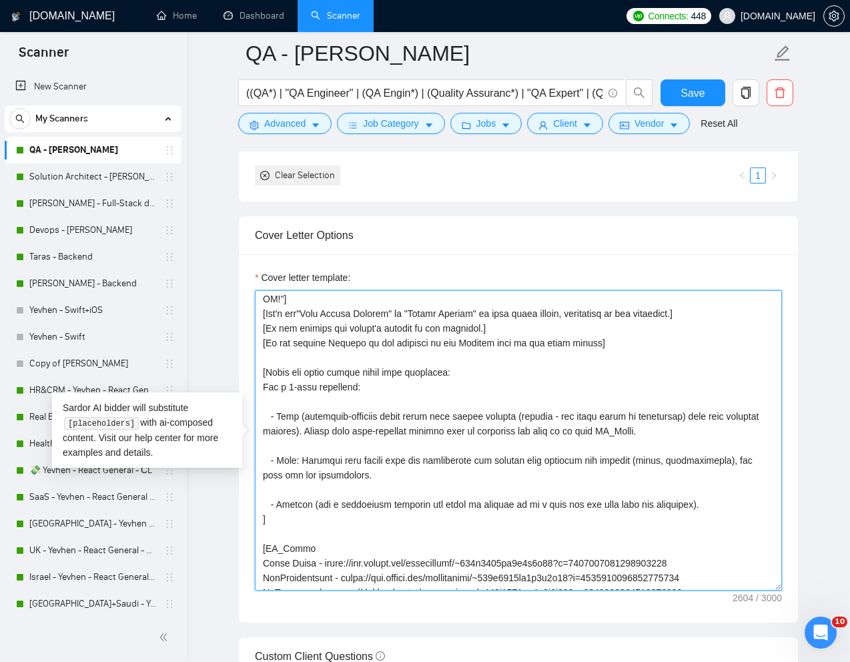
scroll to position [47, 0]
drag, startPoint x: 264, startPoint y: 368, endPoint x: 278, endPoint y: 515, distance: 146.9
click at [278, 515] on textarea "Cover letter template:" at bounding box center [518, 440] width 527 height 300
